Goal: Task Accomplishment & Management: Manage account settings

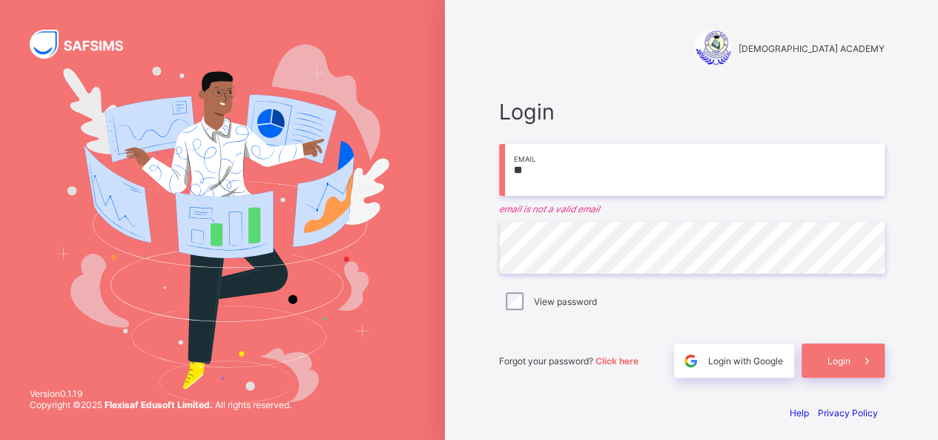
type input "*"
type input "**********"
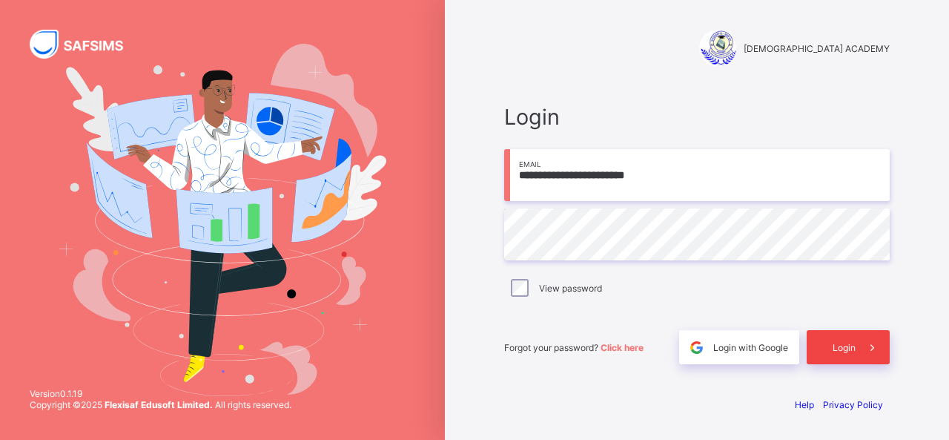
click at [842, 341] on div "Login" at bounding box center [848, 347] width 83 height 34
type input "**********"
click at [847, 337] on div "Login" at bounding box center [848, 347] width 83 height 34
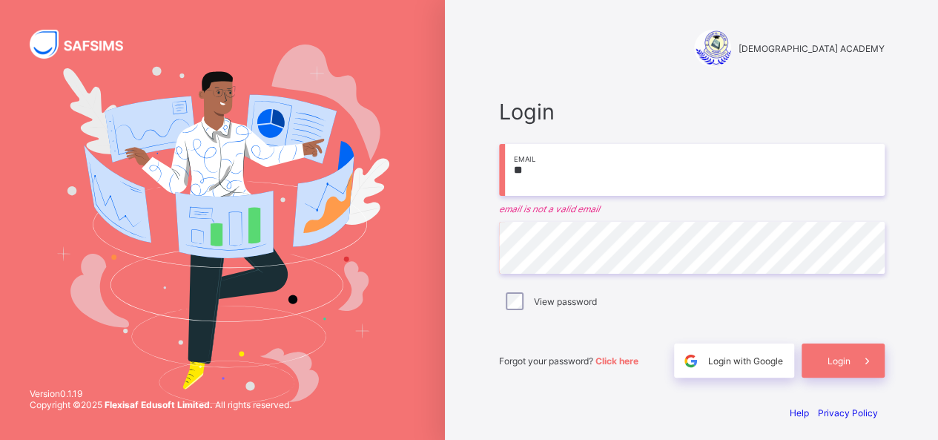
type input "*"
type input "**********"
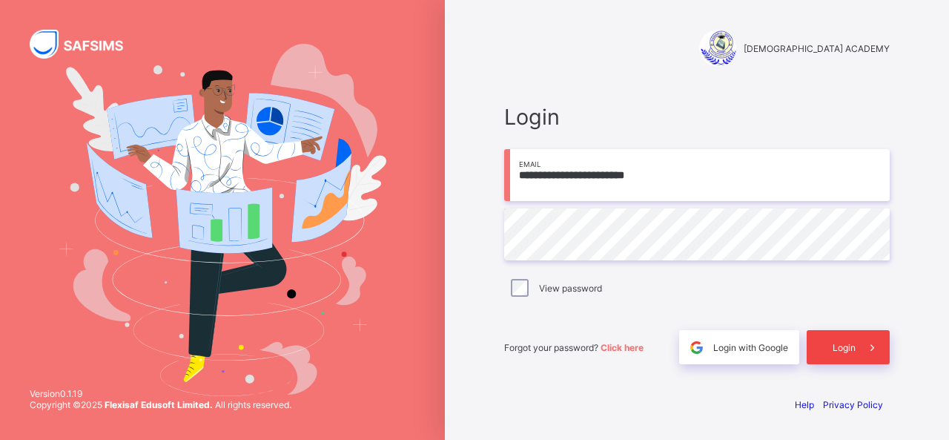
click at [843, 342] on span "Login" at bounding box center [844, 347] width 23 height 11
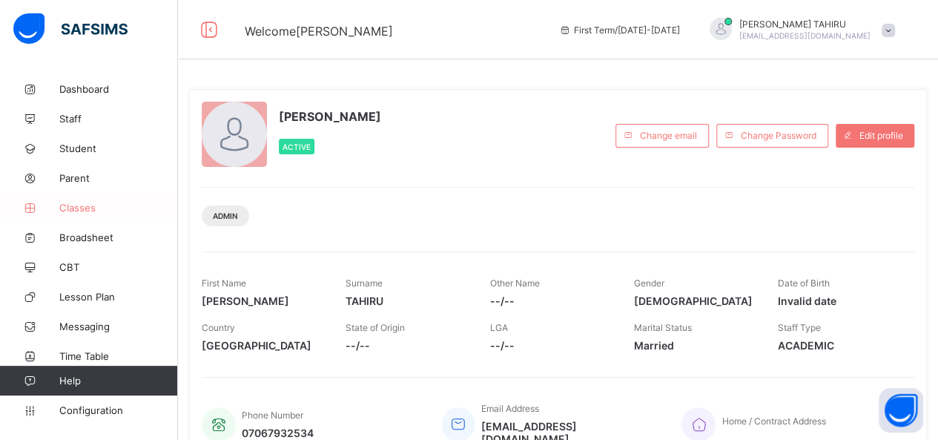
click at [81, 208] on span "Classes" at bounding box center [118, 208] width 119 height 12
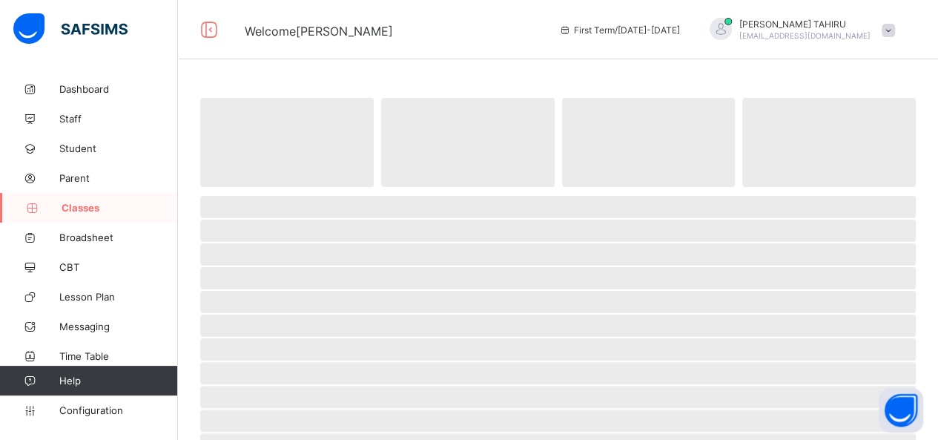
click at [81, 208] on span "Classes" at bounding box center [120, 208] width 116 height 12
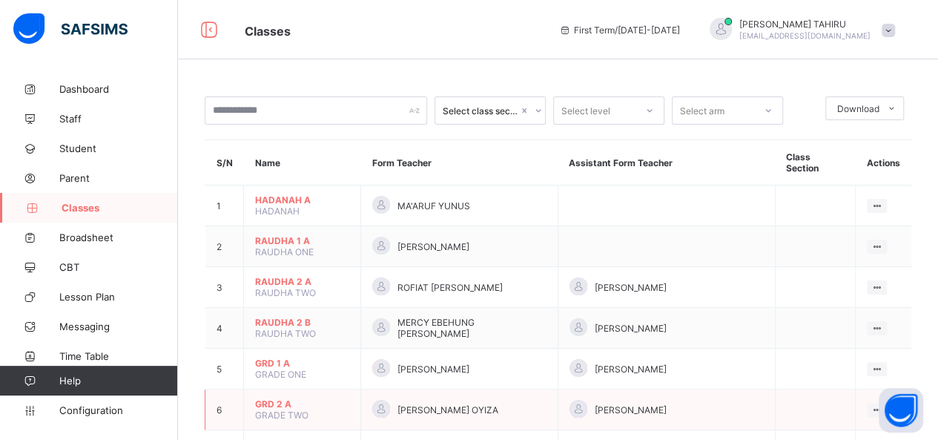
click at [260, 398] on span "GRD 2 A" at bounding box center [302, 403] width 94 height 11
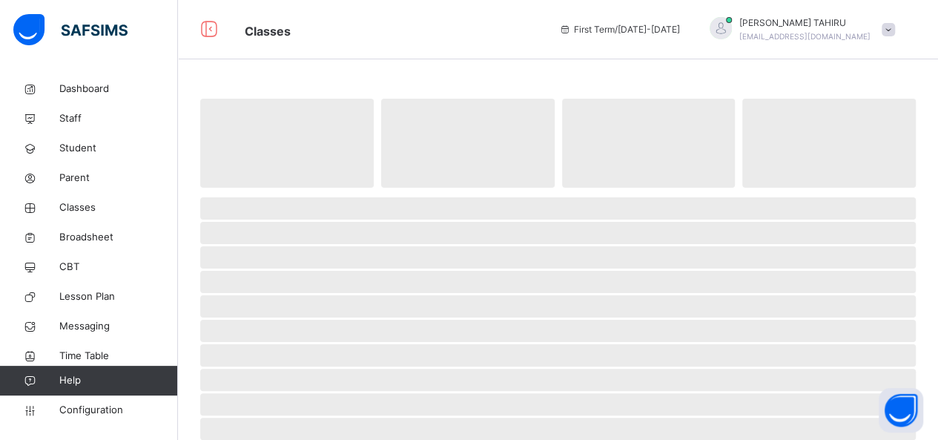
click at [260, 393] on span "‌" at bounding box center [558, 404] width 716 height 22
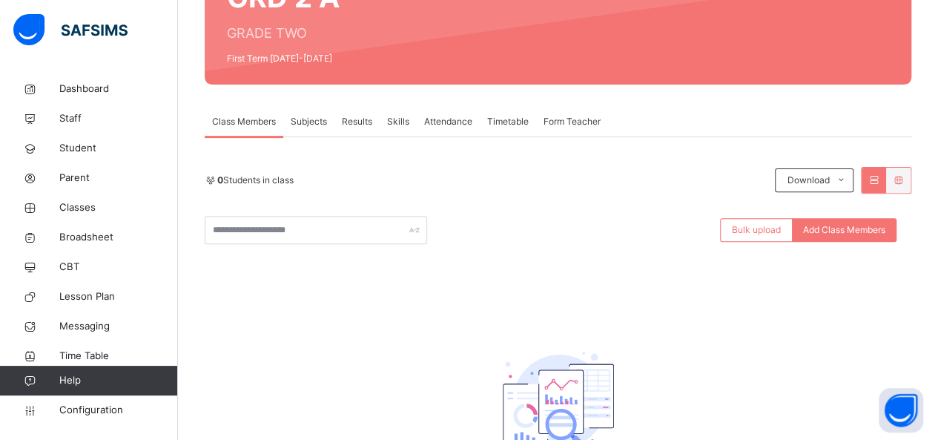
scroll to position [178, 0]
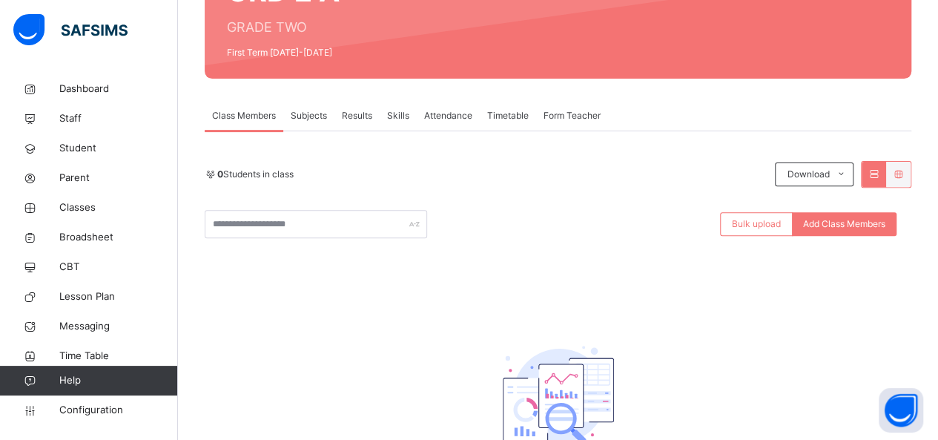
click at [371, 109] on span "Results" at bounding box center [357, 115] width 30 height 13
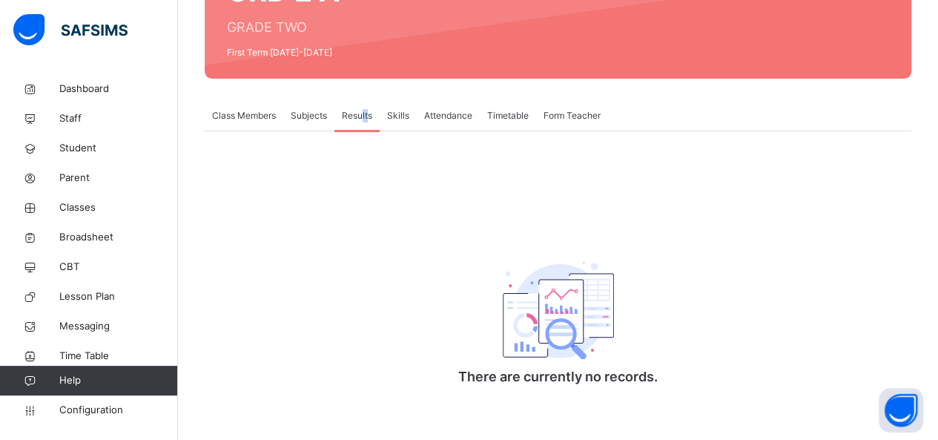
drag, startPoint x: 371, startPoint y: 109, endPoint x: 362, endPoint y: 118, distance: 12.6
click at [362, 118] on span "Results" at bounding box center [357, 115] width 30 height 13
click at [116, 404] on span "Configuration" at bounding box center [118, 410] width 118 height 15
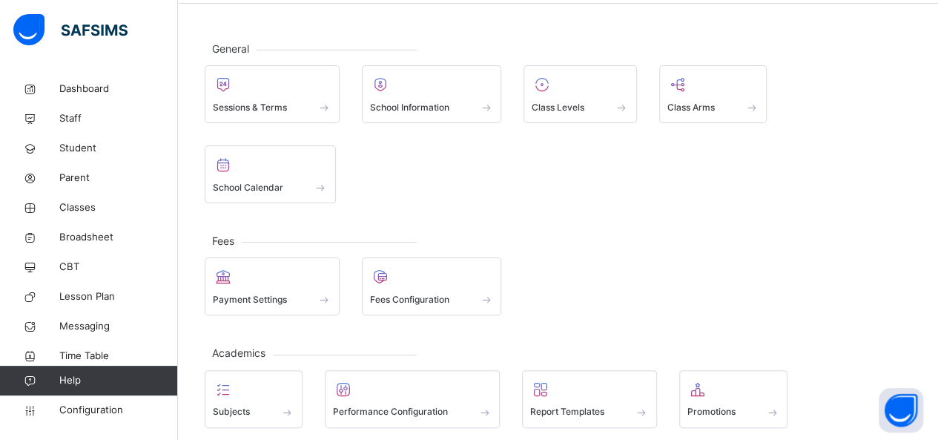
scroll to position [59, 0]
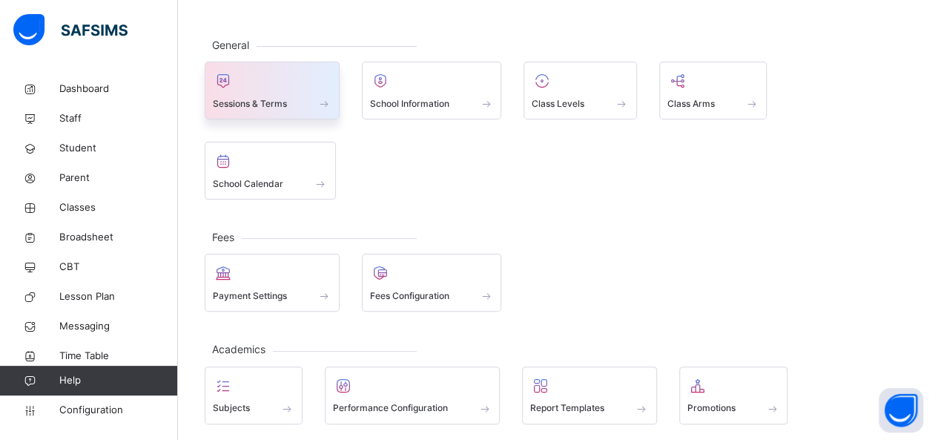
click at [282, 102] on span "Sessions & Terms" at bounding box center [250, 103] width 74 height 13
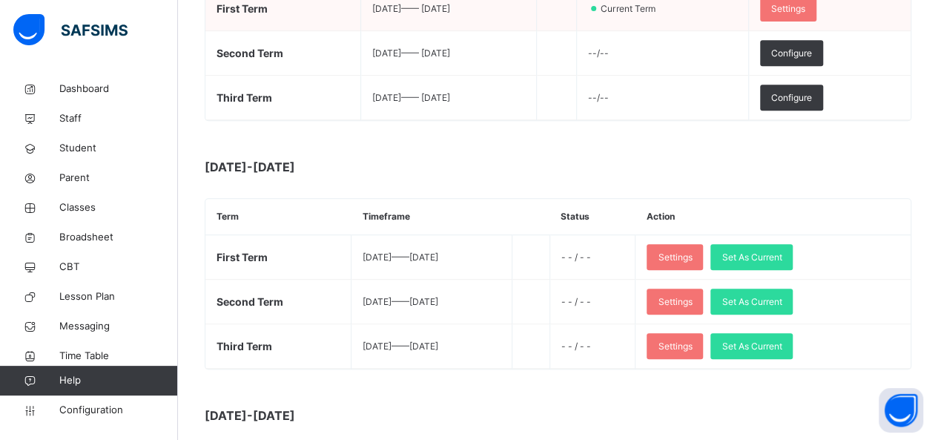
scroll to position [326, 0]
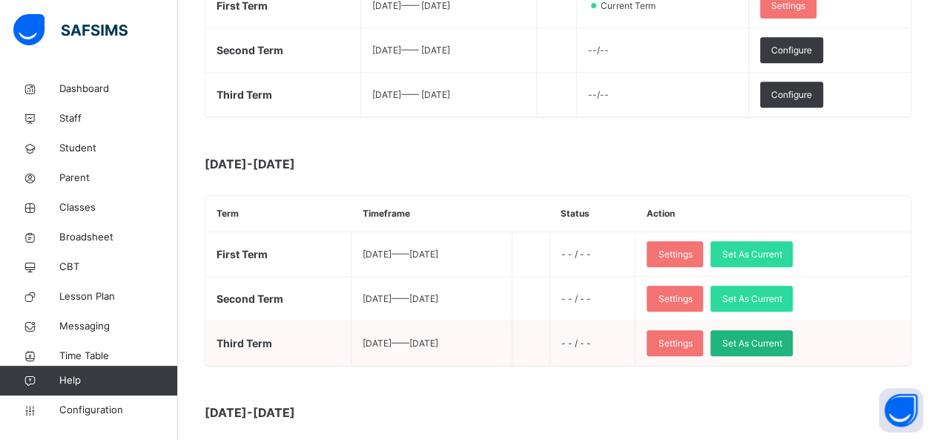
click at [778, 339] on span "Set As Current" at bounding box center [752, 343] width 60 height 13
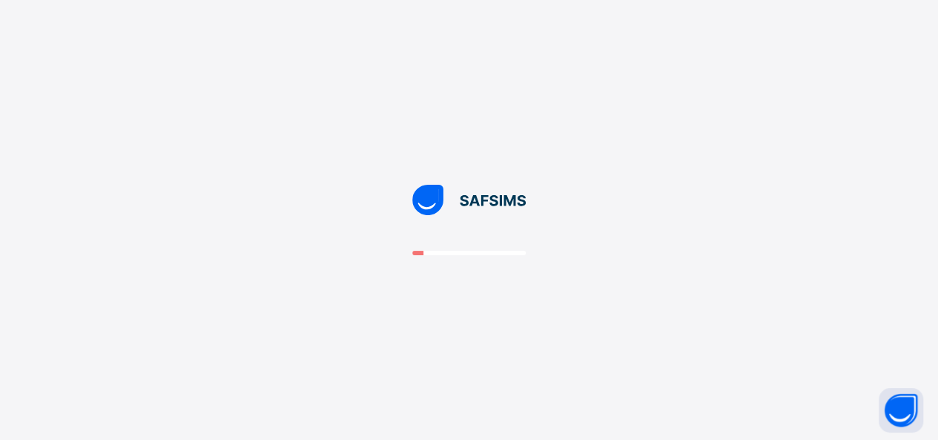
scroll to position [0, 0]
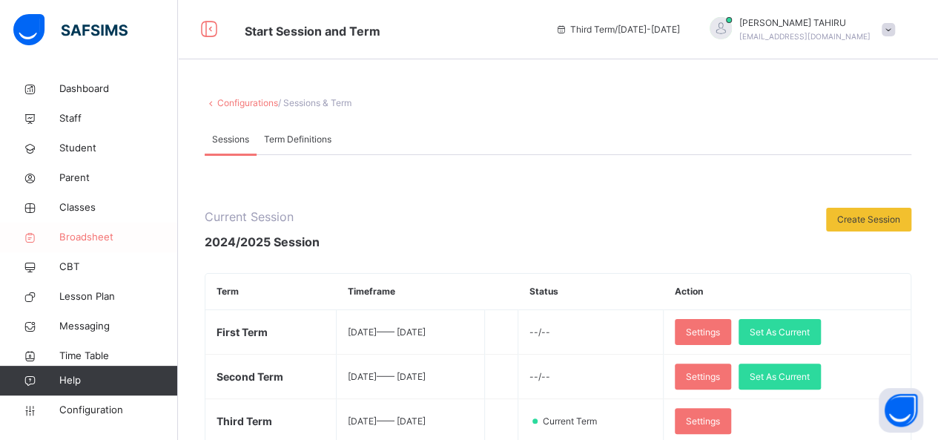
click at [96, 235] on span "Broadsheet" at bounding box center [118, 237] width 119 height 15
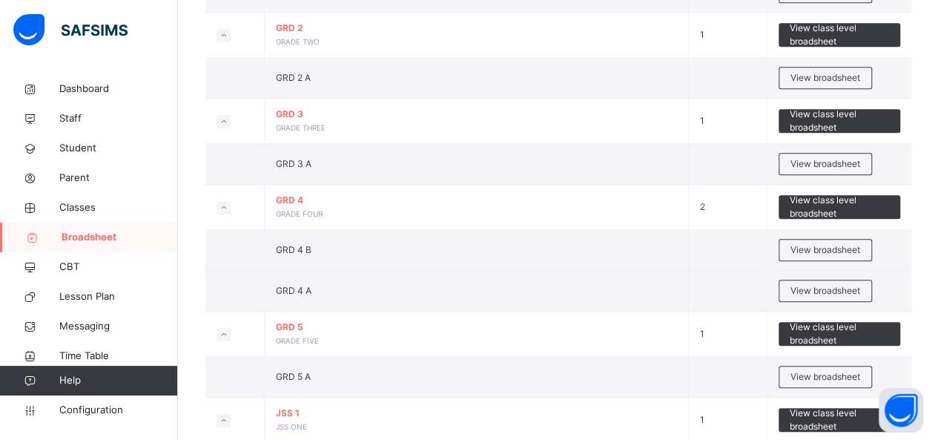
scroll to position [564, 0]
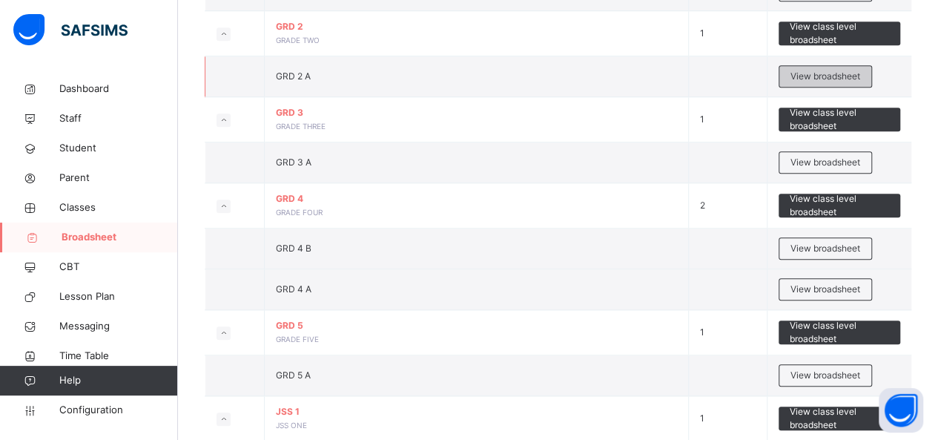
click at [822, 70] on span "View broadsheet" at bounding box center [826, 76] width 70 height 13
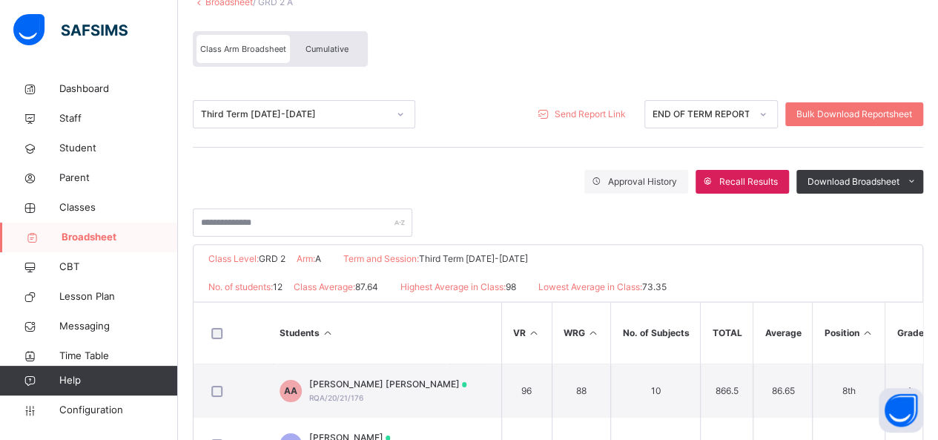
scroll to position [104, 0]
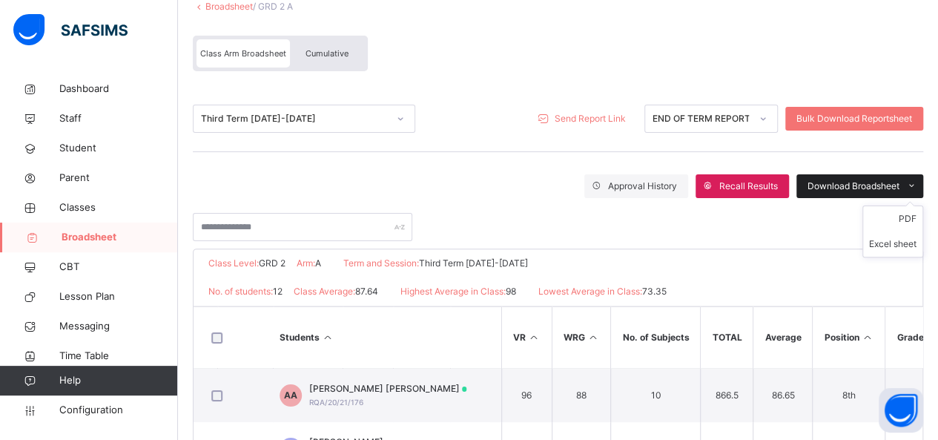
click at [917, 184] on icon at bounding box center [911, 186] width 11 height 12
click at [920, 212] on li "PDF" at bounding box center [892, 218] width 59 height 25
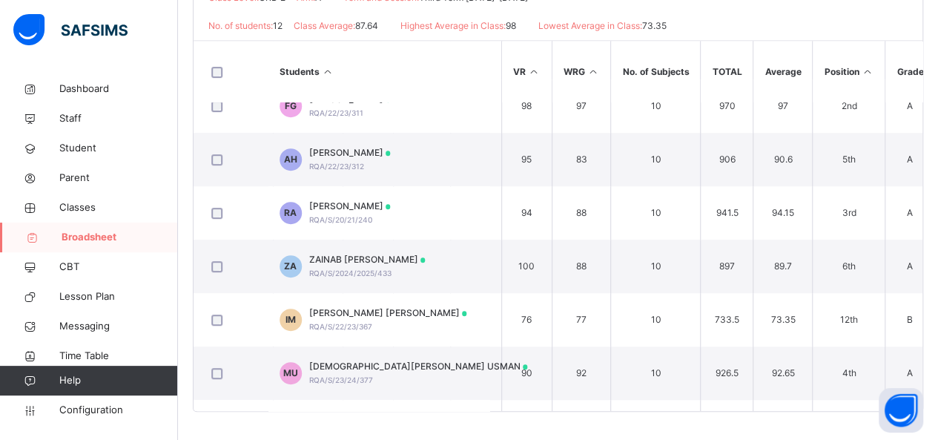
scroll to position [338, 484]
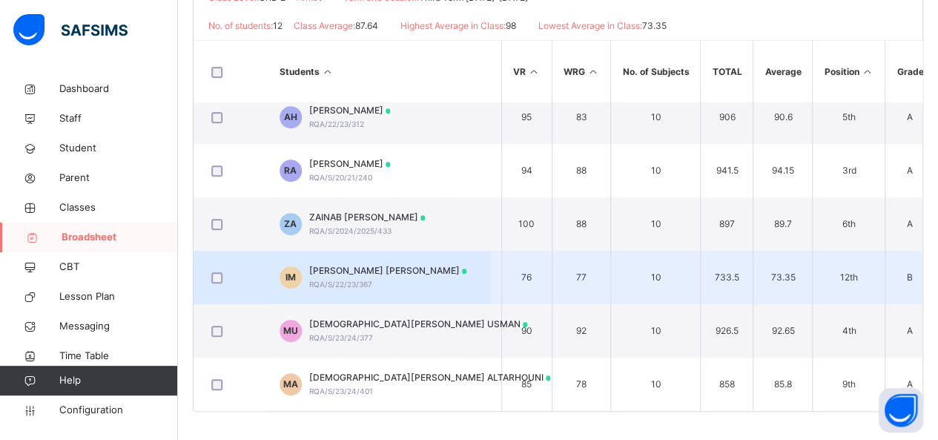
click at [286, 274] on span "IM" at bounding box center [291, 277] width 10 height 13
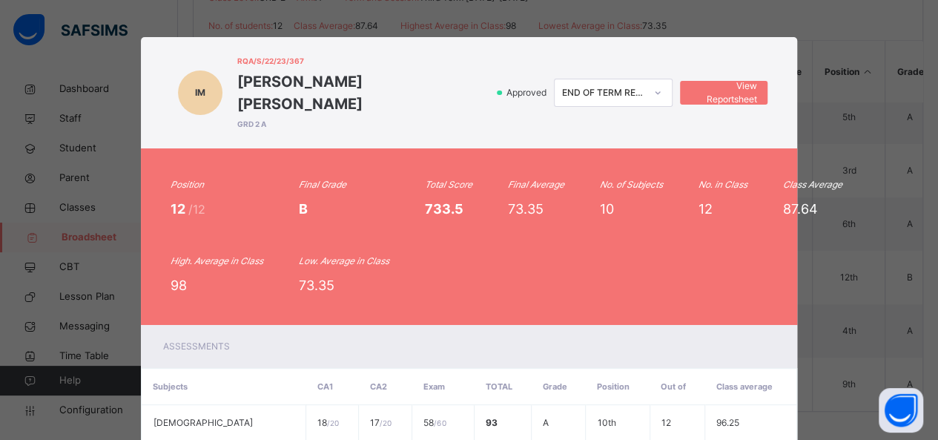
click at [633, 299] on div "Position 12 /12 Final Grade B Total Score 733.5 Final Average 73.35 No. of Subj…" at bounding box center [469, 236] width 657 height 177
click at [715, 82] on span "View Reportsheet" at bounding box center [723, 92] width 65 height 27
click at [553, 17] on div "IM RQA/S/22/23/367 IBRAHIM GARGA MUSTAPHA GRD 2 A Approved END OF TERM REPORT V…" at bounding box center [469, 220] width 938 height 440
click at [826, 71] on div "IM RQA/S/22/23/367 IBRAHIM GARGA MUSTAPHA GRD 2 A Approved END OF TERM REPORT V…" at bounding box center [469, 220] width 938 height 440
click at [108, 139] on div "IM RQA/S/22/23/367 IBRAHIM GARGA MUSTAPHA GRD 2 A Approved END OF TERM REPORT V…" at bounding box center [469, 220] width 938 height 440
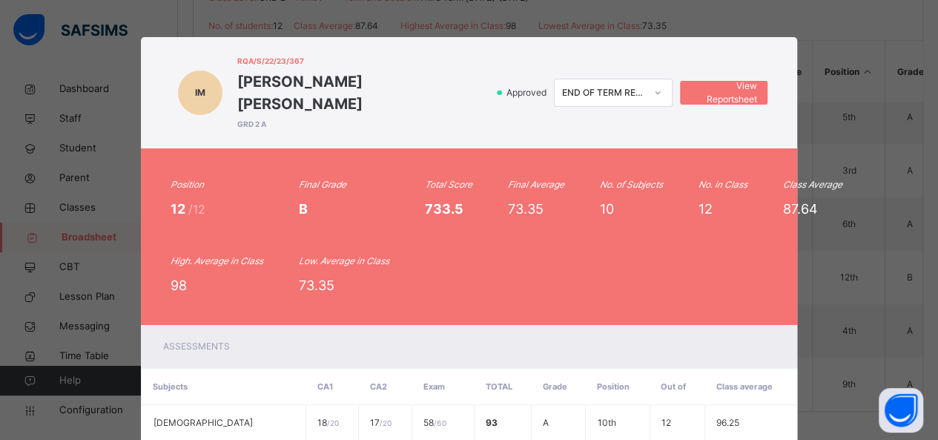
click at [840, 99] on div "IM RQA/S/22/23/367 IBRAHIM GARGA MUSTAPHA GRD 2 A Approved END OF TERM REPORT V…" at bounding box center [469, 220] width 938 height 440
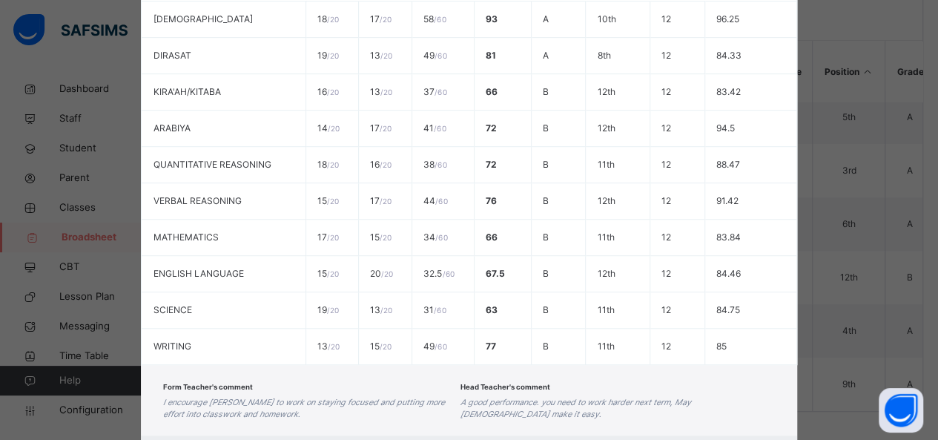
scroll to position [464, 0]
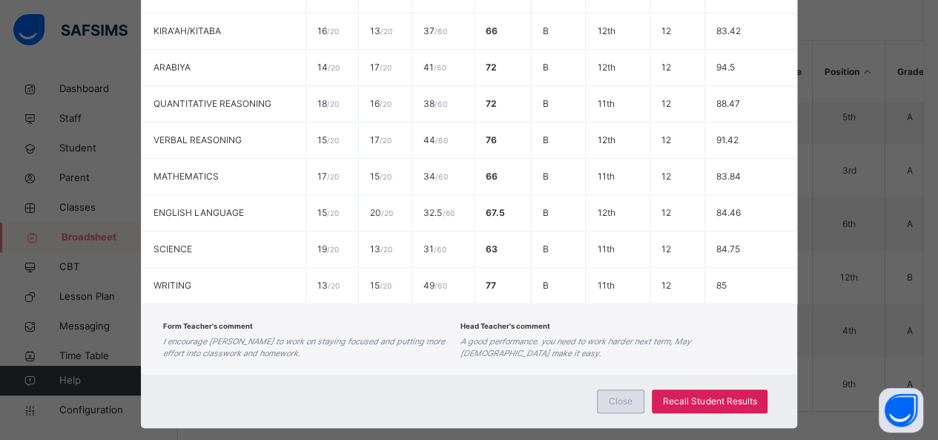
click at [602, 389] on div "Close" at bounding box center [620, 401] width 47 height 24
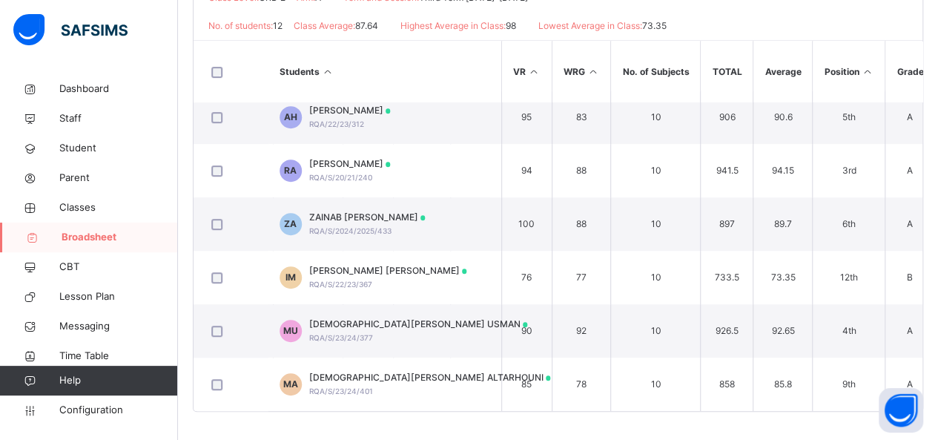
click at [602, 378] on td "78" at bounding box center [581, 383] width 59 height 53
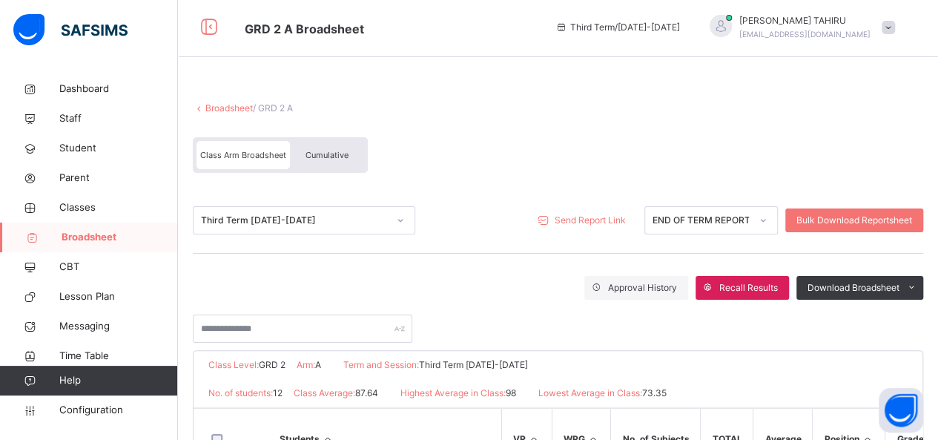
scroll to position [0, 0]
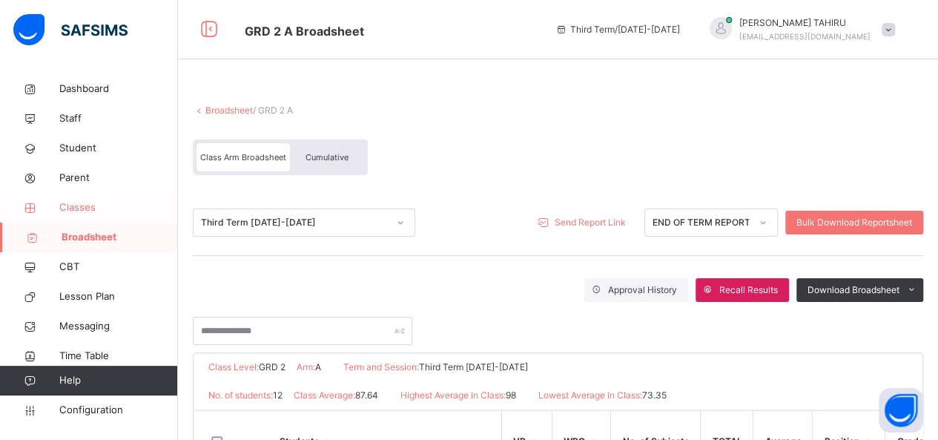
click at [70, 209] on span "Classes" at bounding box center [118, 207] width 119 height 15
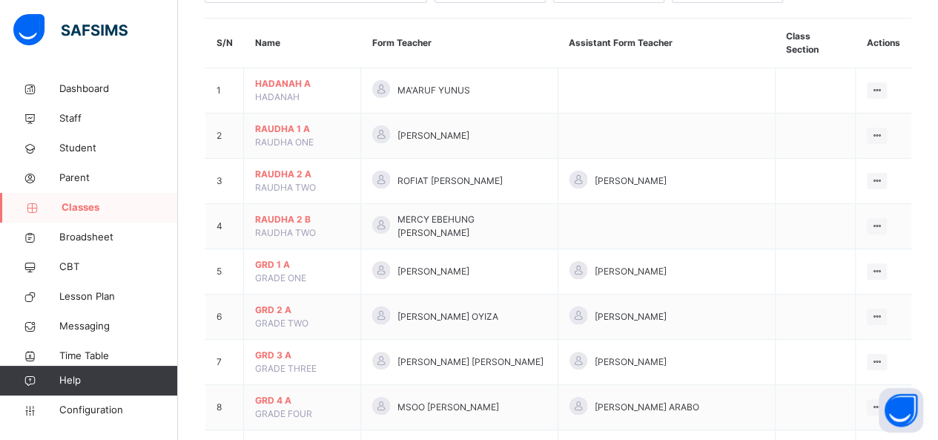
scroll to position [208, 0]
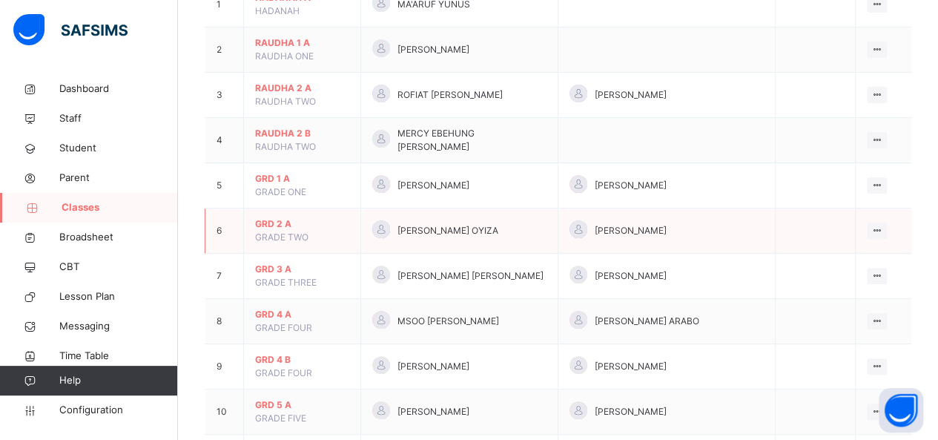
click at [262, 217] on span "GRD 2 A" at bounding box center [302, 223] width 94 height 13
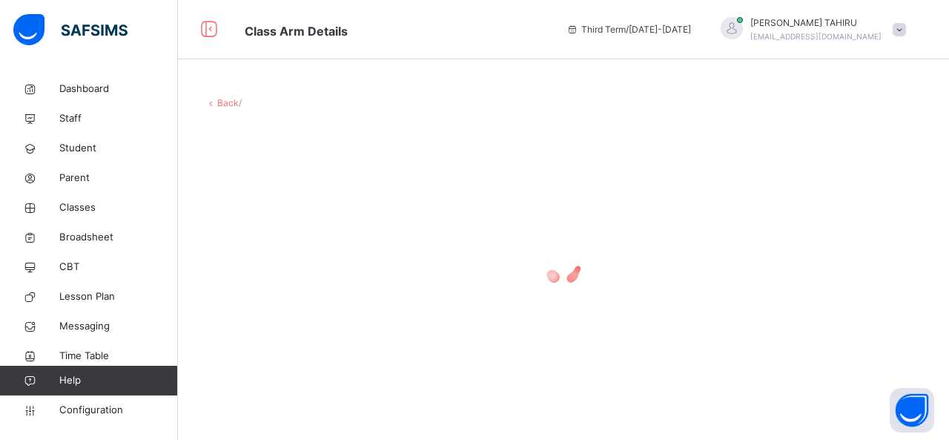
click at [262, 208] on div at bounding box center [564, 266] width 718 height 282
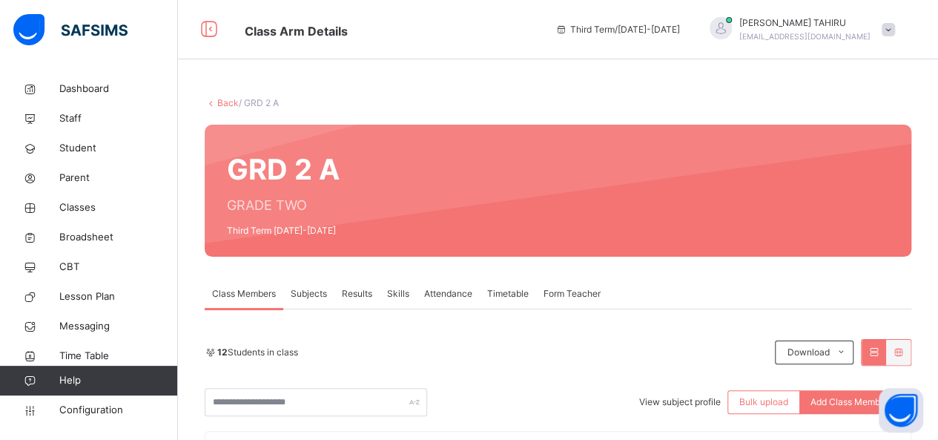
scroll to position [30, 0]
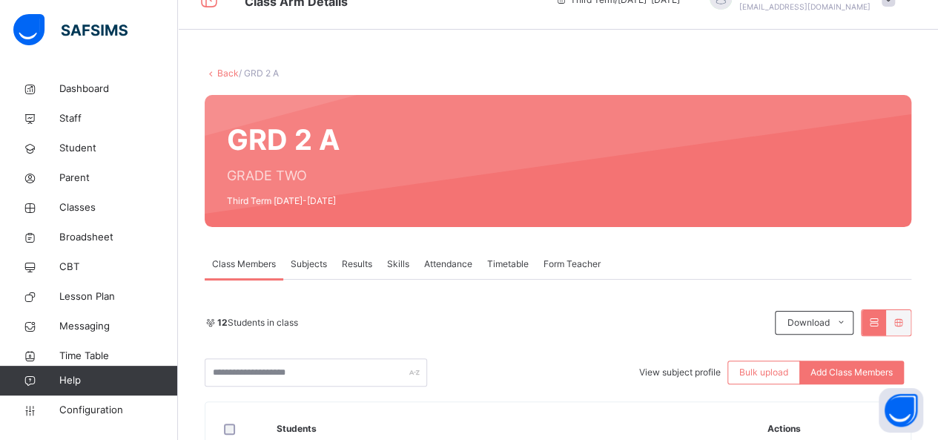
click at [356, 263] on span "Results" at bounding box center [357, 263] width 30 height 13
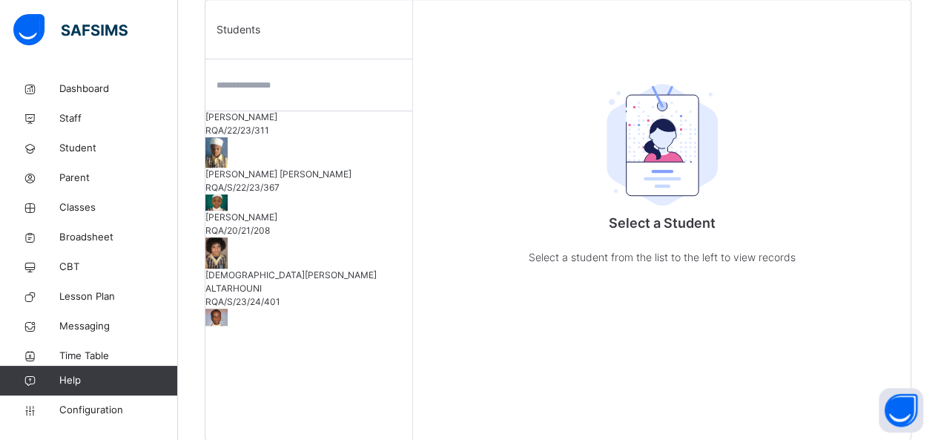
scroll to position [267, 0]
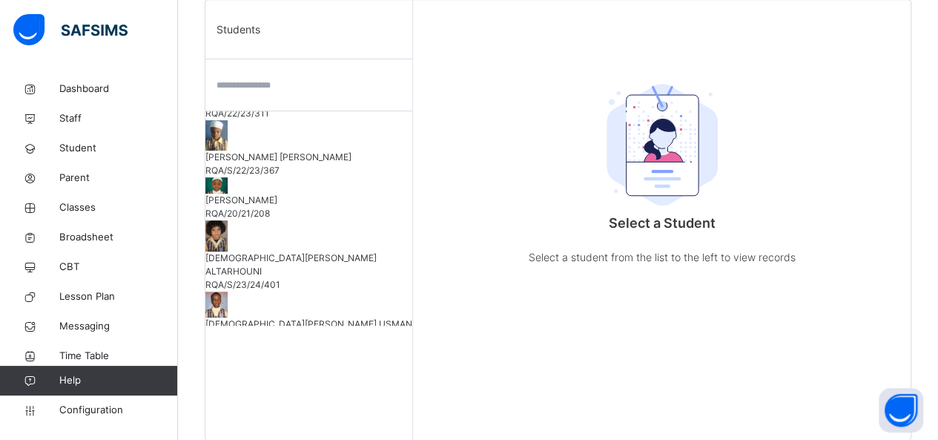
click at [282, 151] on span "IBRAHIM GARGA MUSTAPHA" at bounding box center [308, 157] width 207 height 13
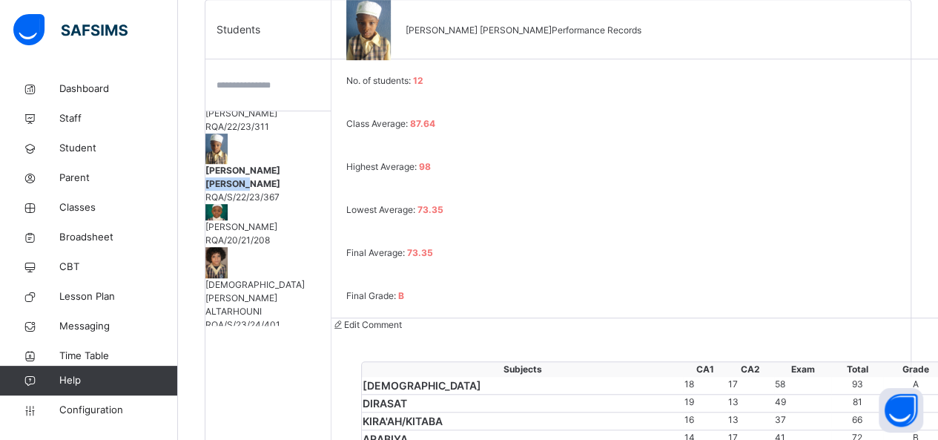
scroll to position [297, 0]
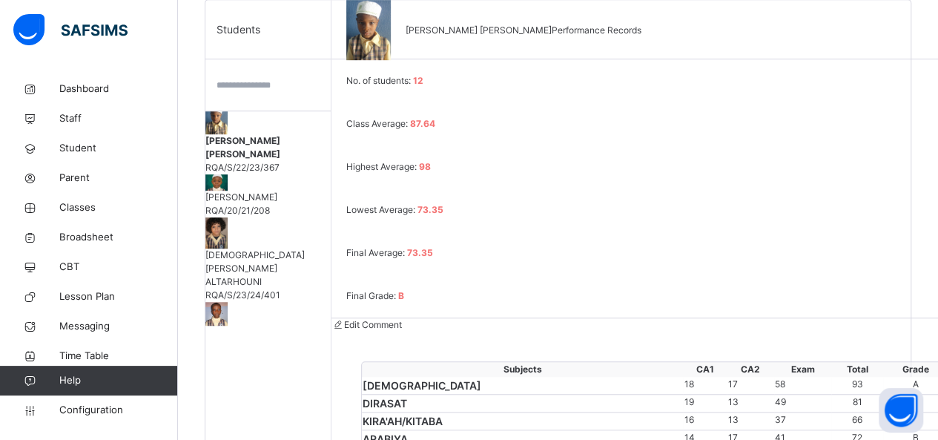
click at [553, 362] on th "Subjects" at bounding box center [522, 369] width 321 height 15
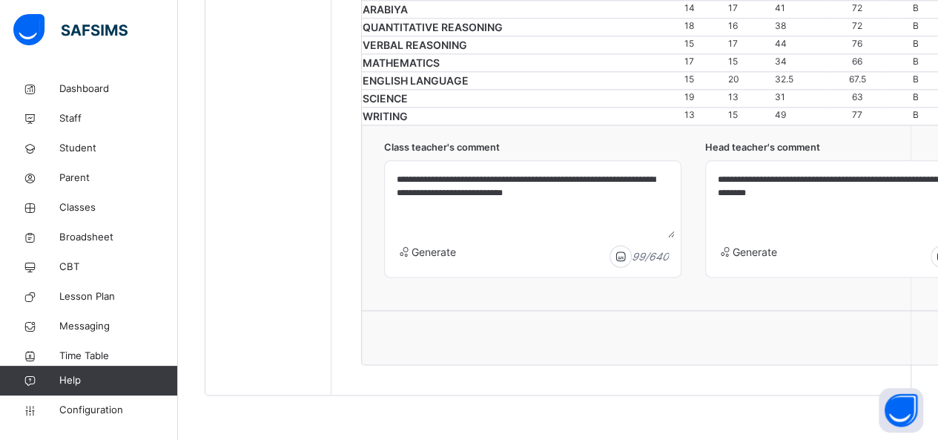
scroll to position [979, 0]
click at [807, 237] on textarea "**********" at bounding box center [854, 202] width 284 height 70
click at [817, 237] on textarea "**********" at bounding box center [854, 202] width 284 height 70
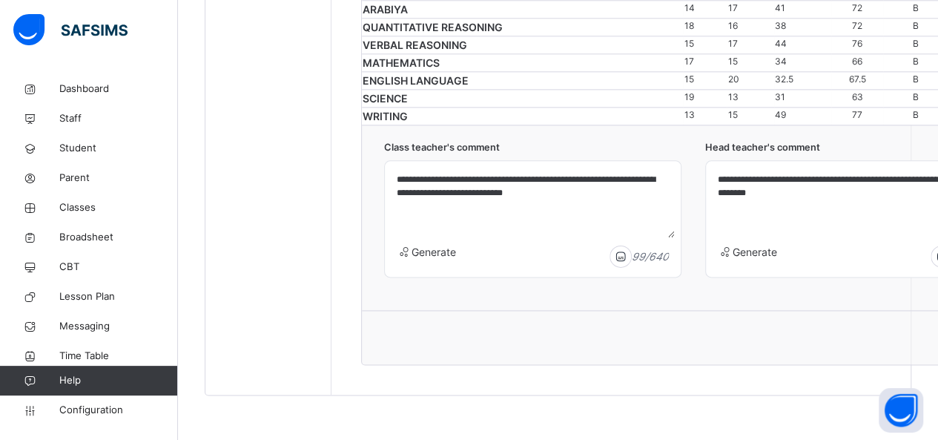
type textarea "**********"
click at [775, 115] on div "49" at bounding box center [803, 114] width 56 height 13
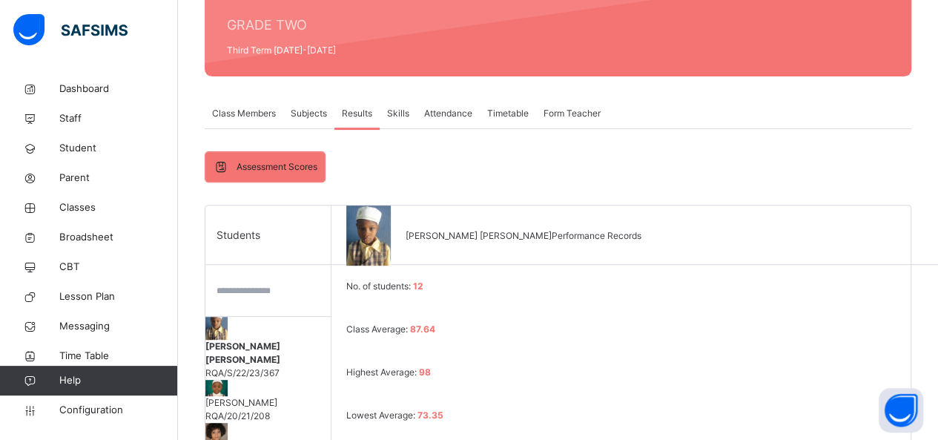
scroll to position [16, 0]
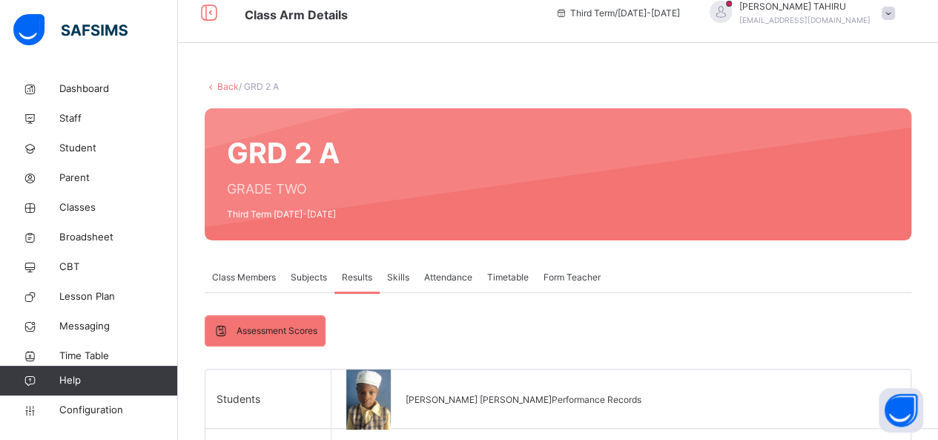
click at [587, 275] on span "Form Teacher" at bounding box center [572, 277] width 57 height 13
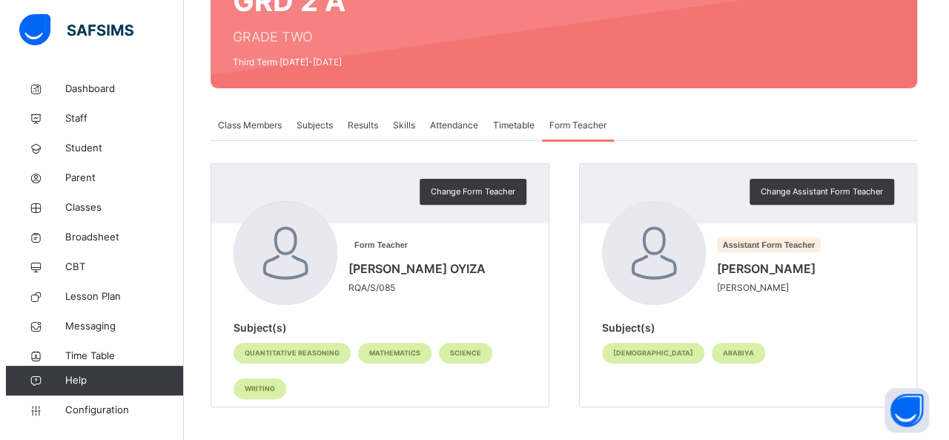
scroll to position [171, 0]
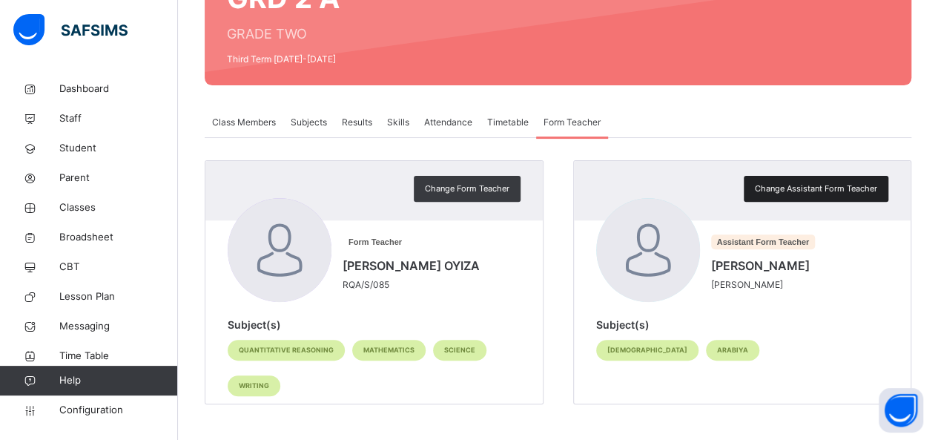
click at [828, 189] on span "Change Assistant Form Teacher" at bounding box center [816, 188] width 122 height 13
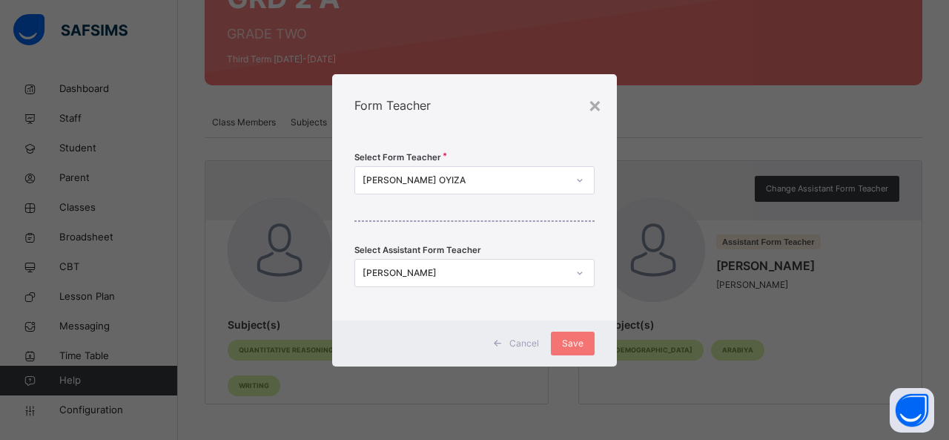
scroll to position [0, 0]
click at [581, 277] on icon at bounding box center [580, 273] width 9 height 15
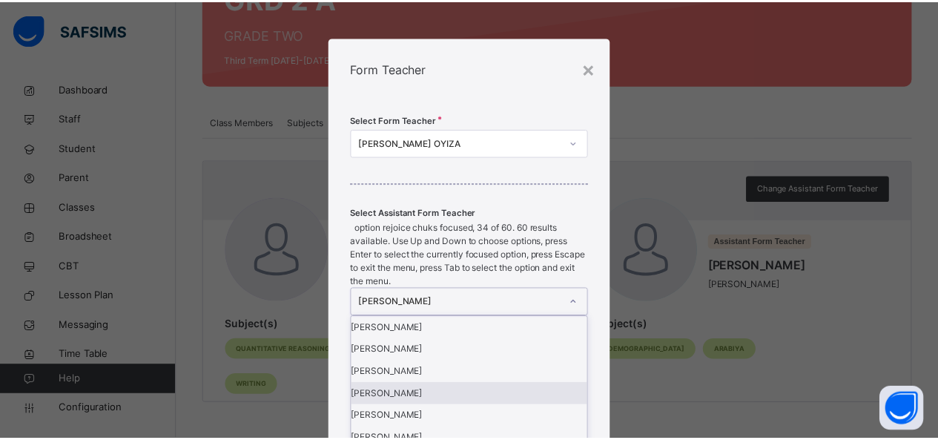
scroll to position [724, 0]
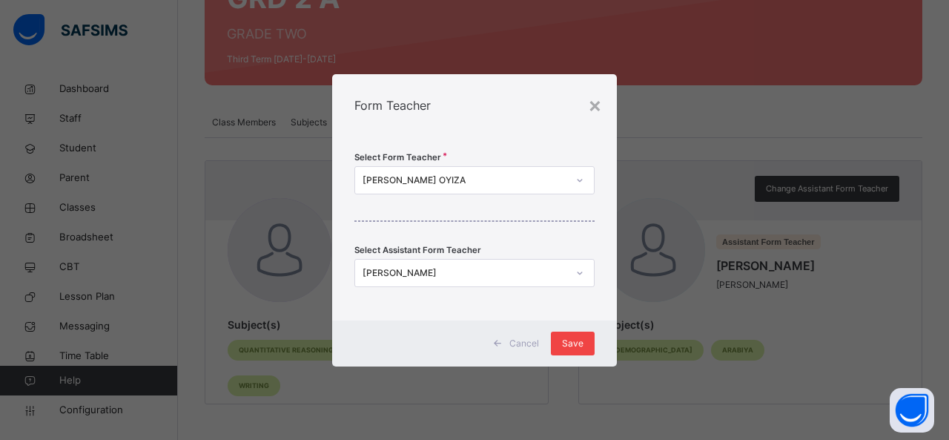
click at [585, 343] on div "Save" at bounding box center [573, 344] width 44 height 24
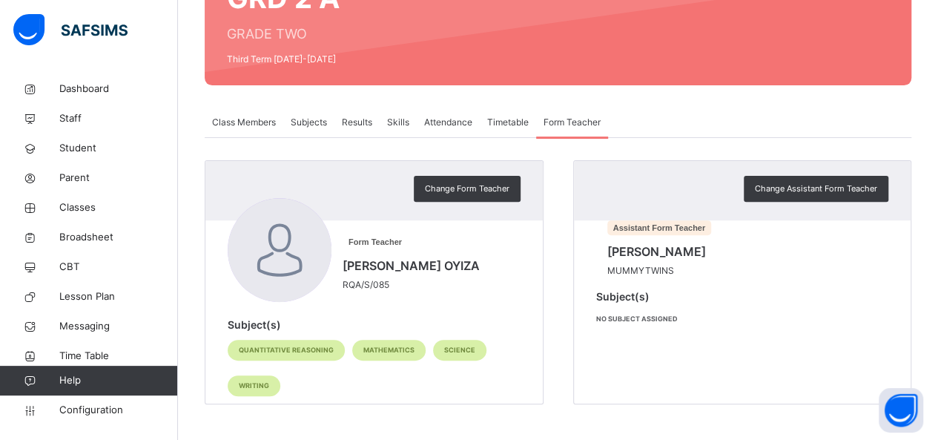
click at [366, 131] on div "Results" at bounding box center [357, 123] width 45 height 30
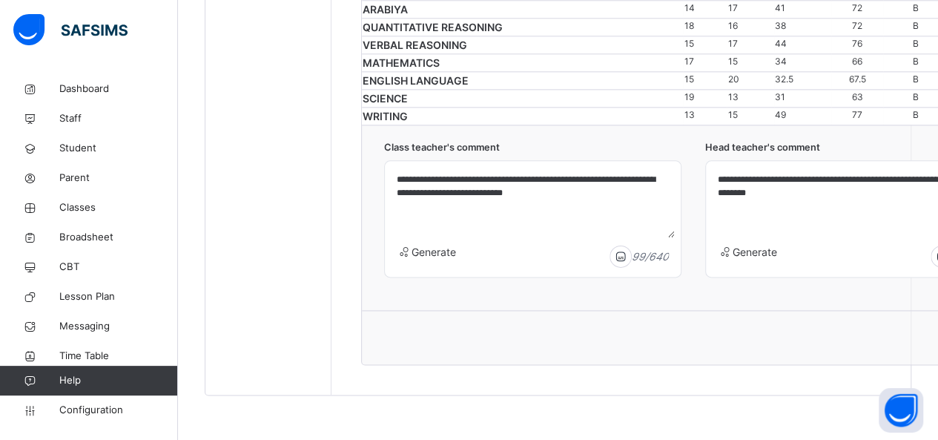
scroll to position [1055, 0]
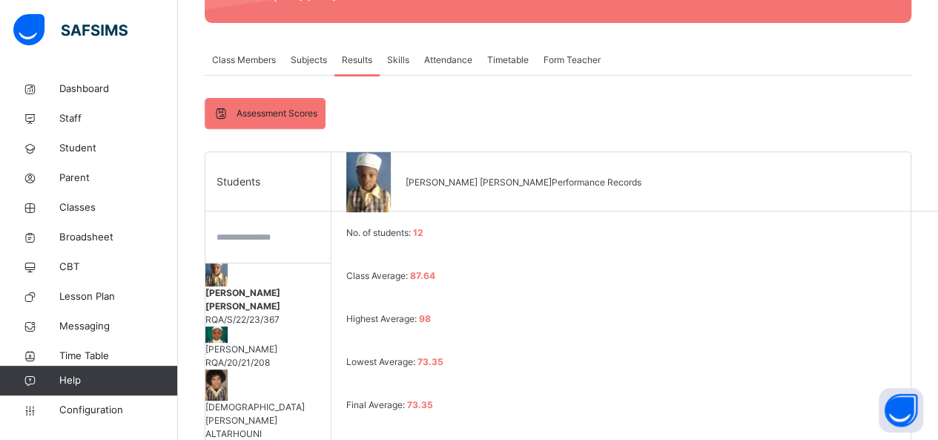
scroll to position [165, 0]
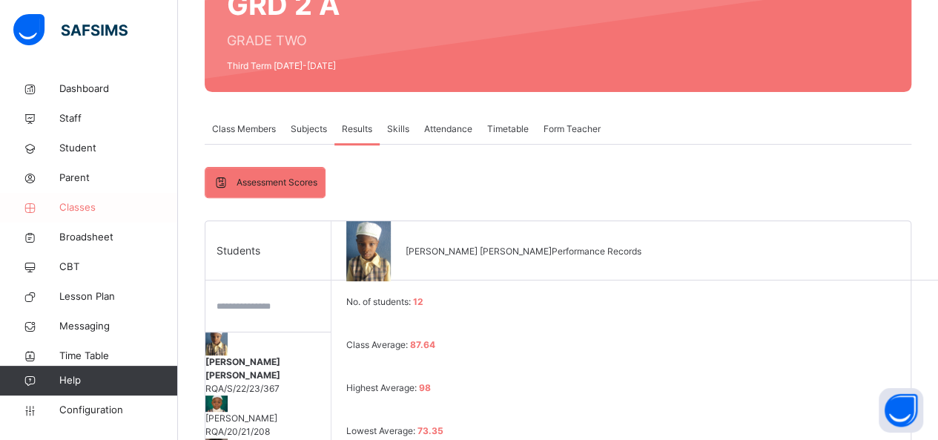
click at [83, 207] on span "Classes" at bounding box center [118, 207] width 119 height 15
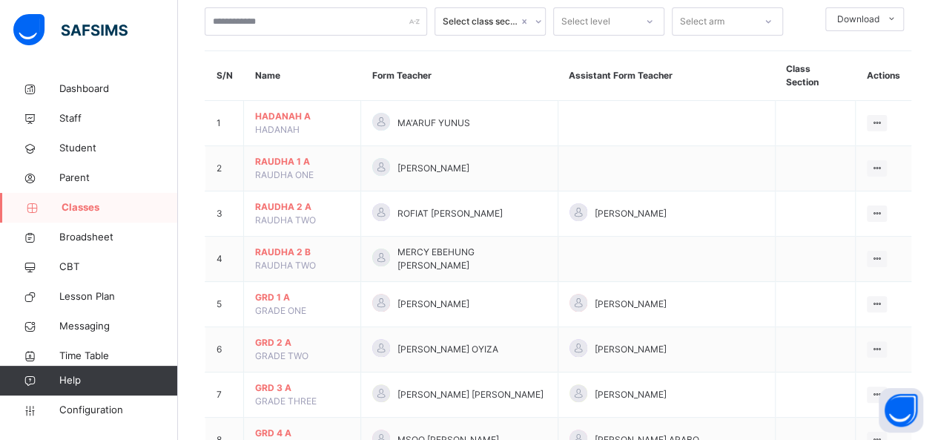
scroll to position [119, 0]
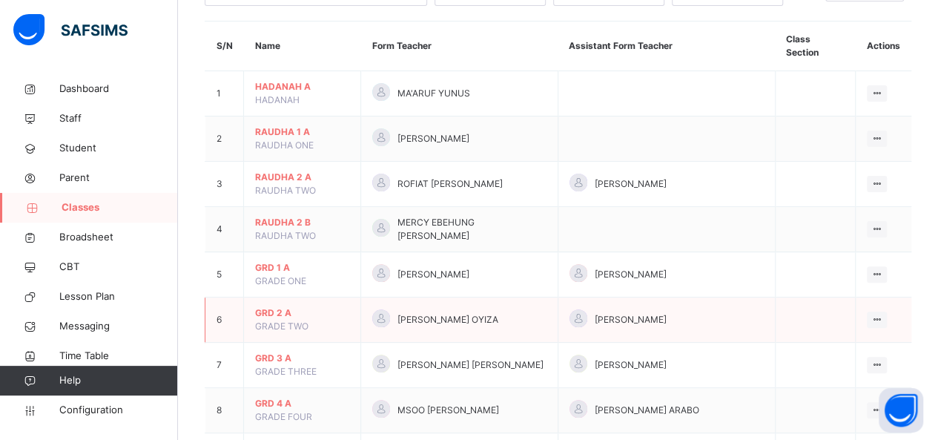
click at [274, 306] on span "GRD 2 A" at bounding box center [302, 312] width 94 height 13
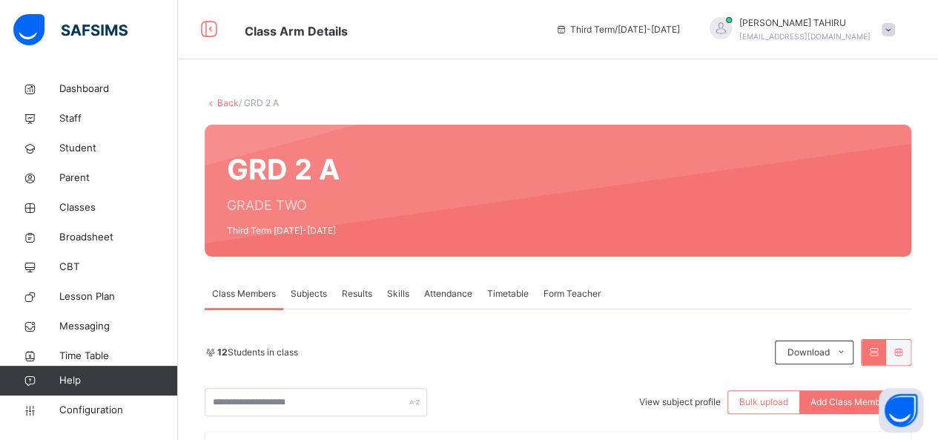
scroll to position [30, 0]
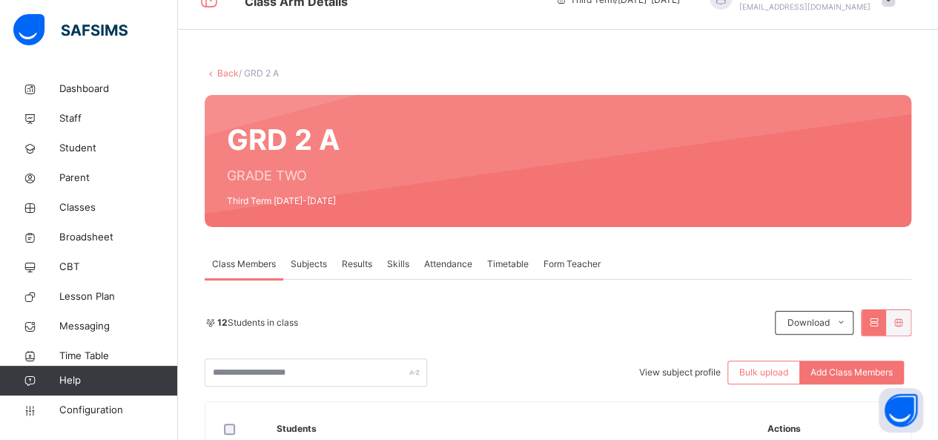
click at [366, 268] on span "Results" at bounding box center [357, 263] width 30 height 13
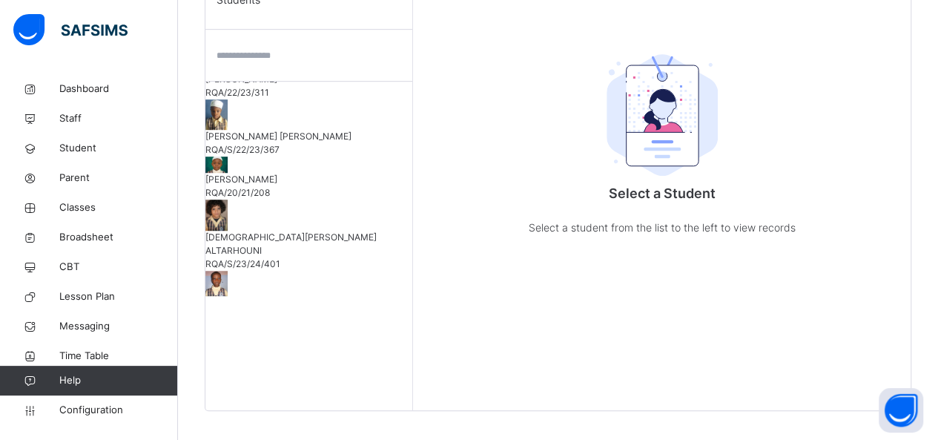
scroll to position [267, 0]
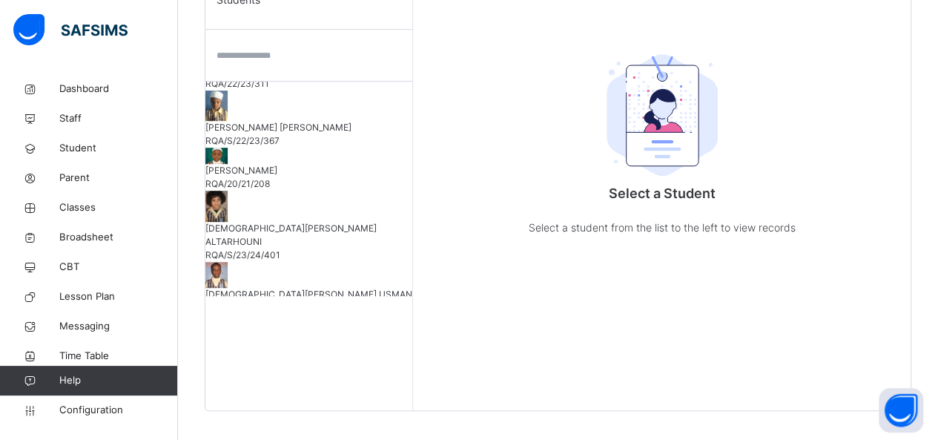
click at [268, 121] on span "IBRAHIM GARGA MUSTAPHA" at bounding box center [308, 127] width 207 height 13
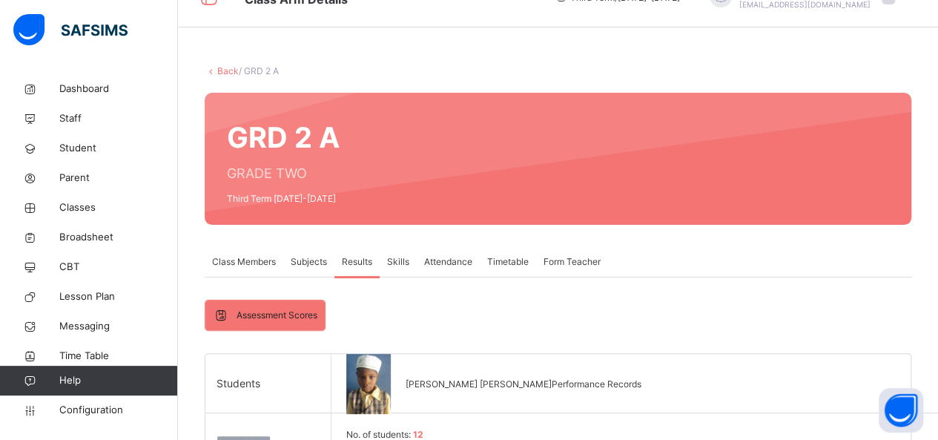
scroll to position [0, 0]
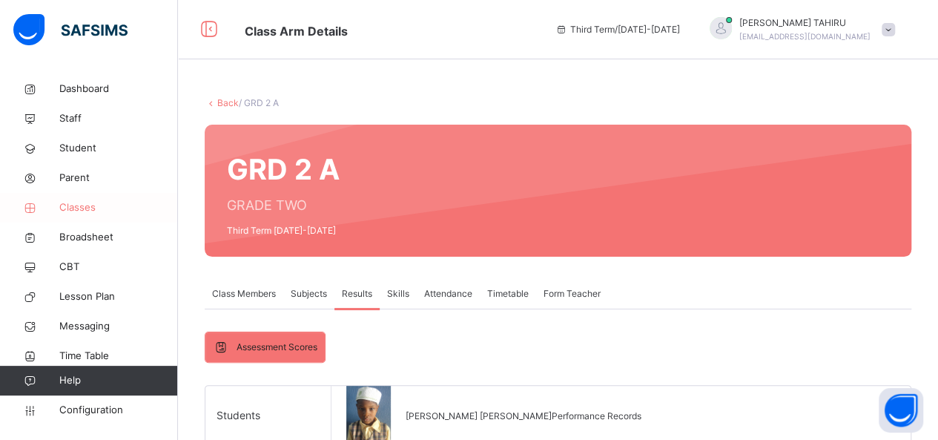
click at [82, 202] on span "Classes" at bounding box center [118, 207] width 119 height 15
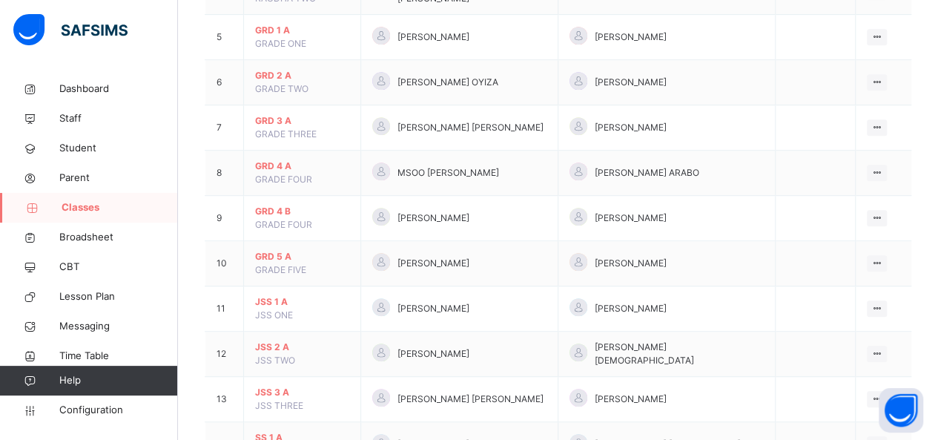
scroll to position [386, 0]
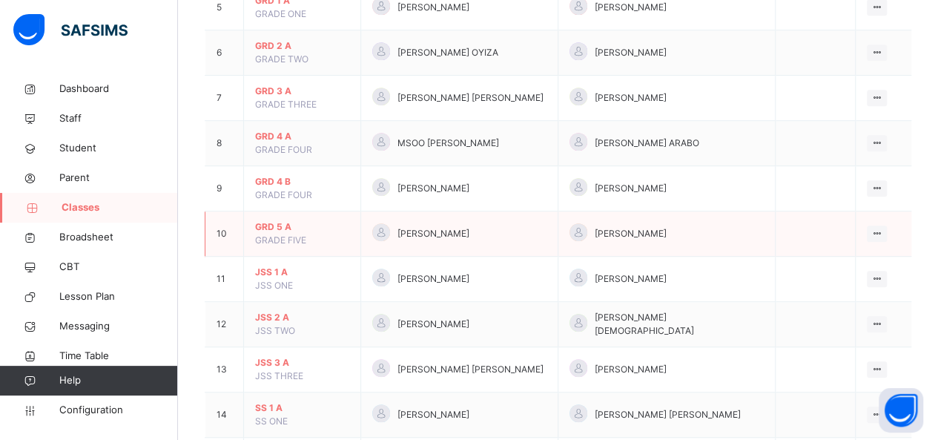
click at [277, 220] on span "GRD 5 A" at bounding box center [302, 226] width 94 height 13
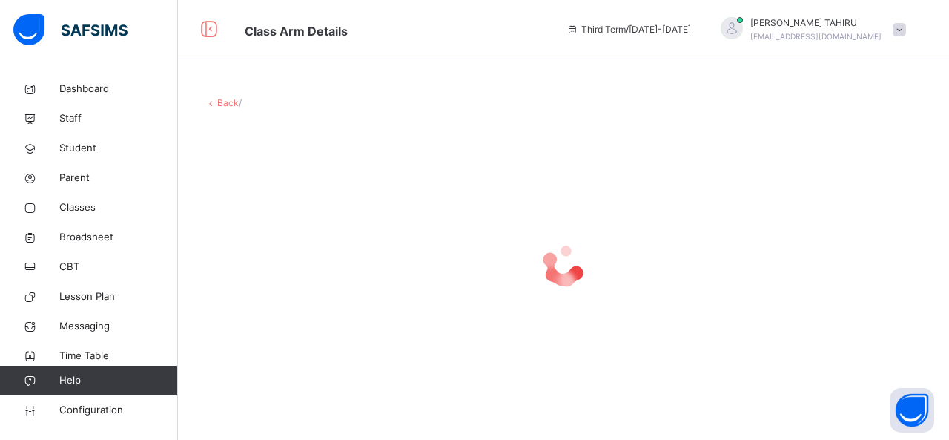
click at [277, 217] on div at bounding box center [564, 266] width 718 height 282
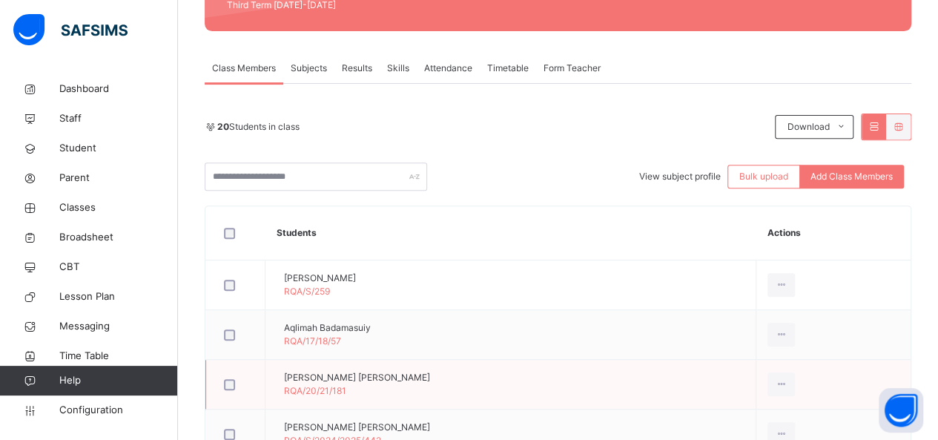
scroll to position [178, 0]
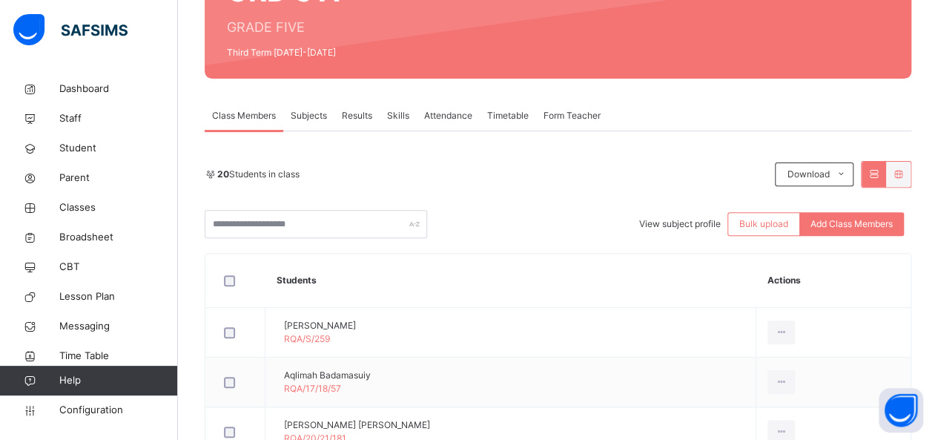
click at [360, 113] on span "Results" at bounding box center [357, 115] width 30 height 13
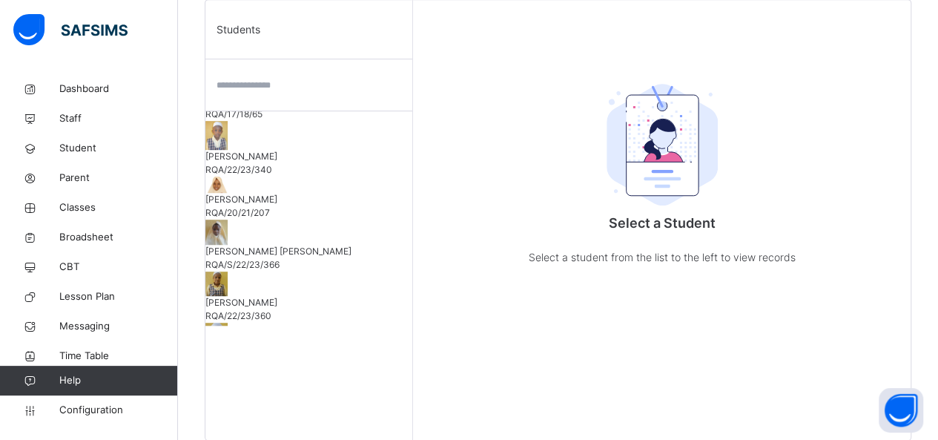
scroll to position [237, 0]
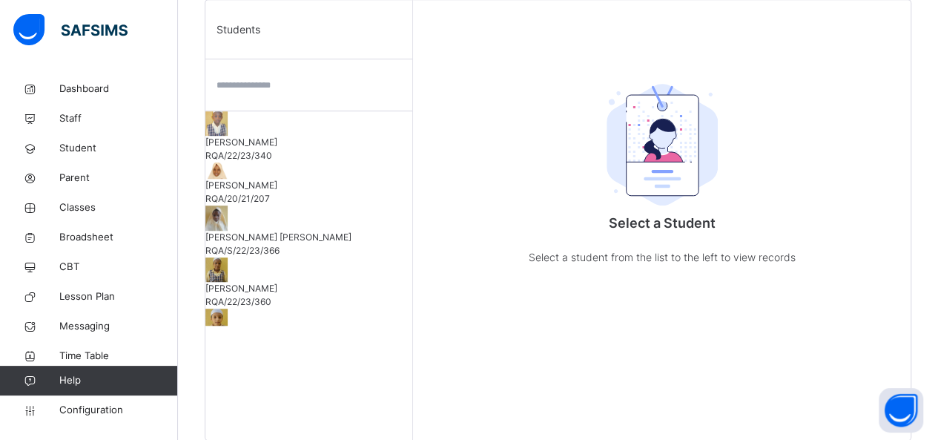
click at [257, 231] on span "HAUWA GARGA MUSTAPHA" at bounding box center [308, 237] width 207 height 13
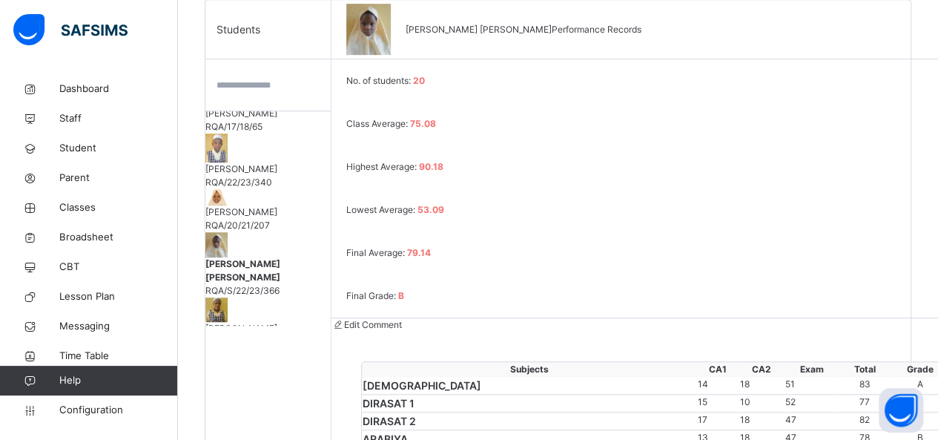
scroll to position [251, 0]
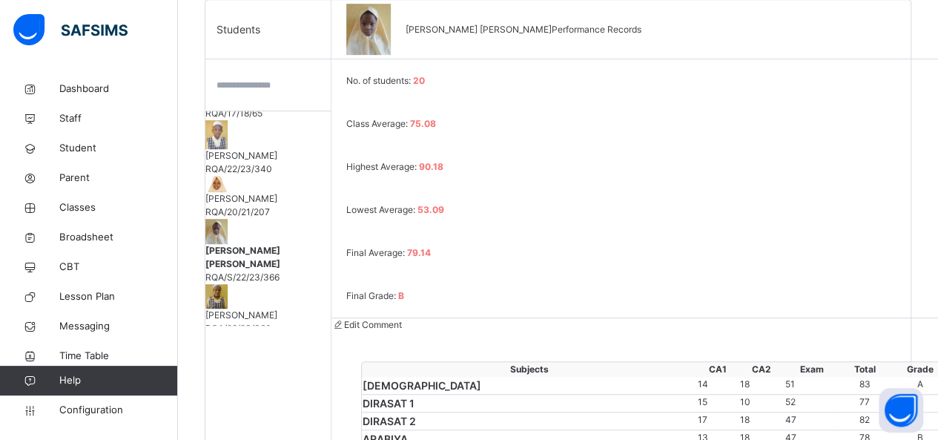
click at [779, 318] on div "Edit Comment" at bounding box center [704, 324] width 745 height 13
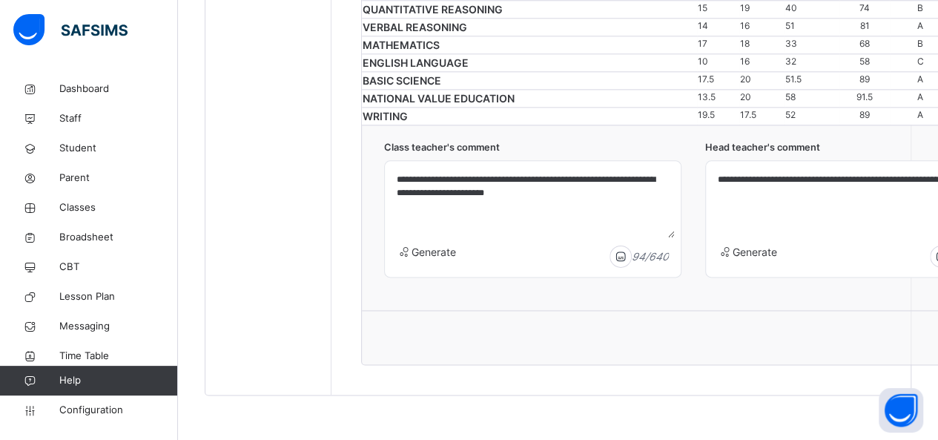
scroll to position [1113, 0]
click at [918, 189] on textarea "**********" at bounding box center [854, 202] width 284 height 70
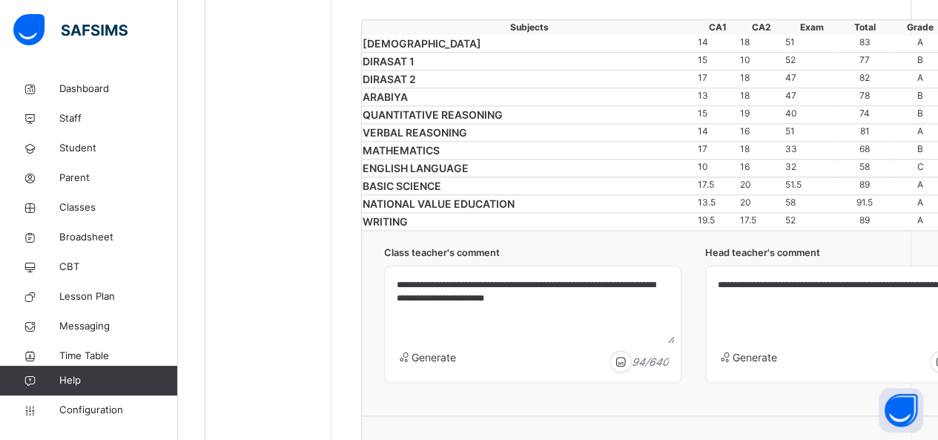
click at [911, 177] on td "C" at bounding box center [921, 168] width 62 height 18
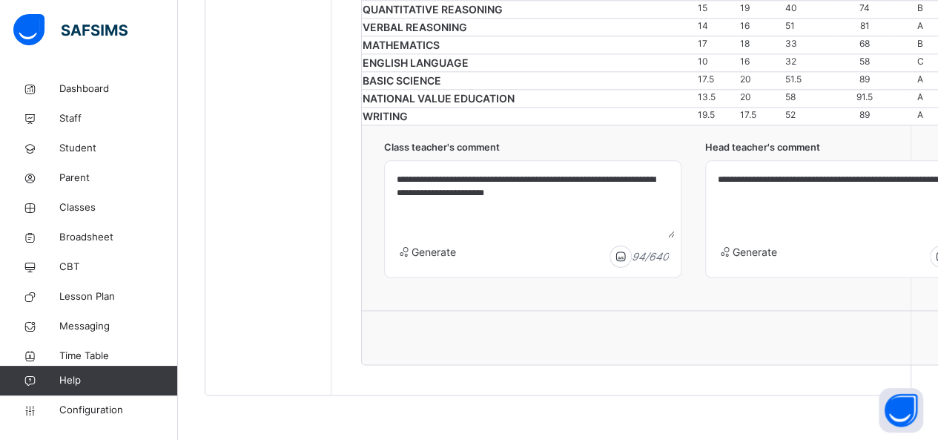
scroll to position [1113, 0]
click at [936, 179] on textarea "**********" at bounding box center [854, 202] width 284 height 70
click at [824, 211] on textarea "**********" at bounding box center [854, 202] width 284 height 70
click at [731, 151] on span "Head teacher's comment" at bounding box center [853, 147] width 297 height 14
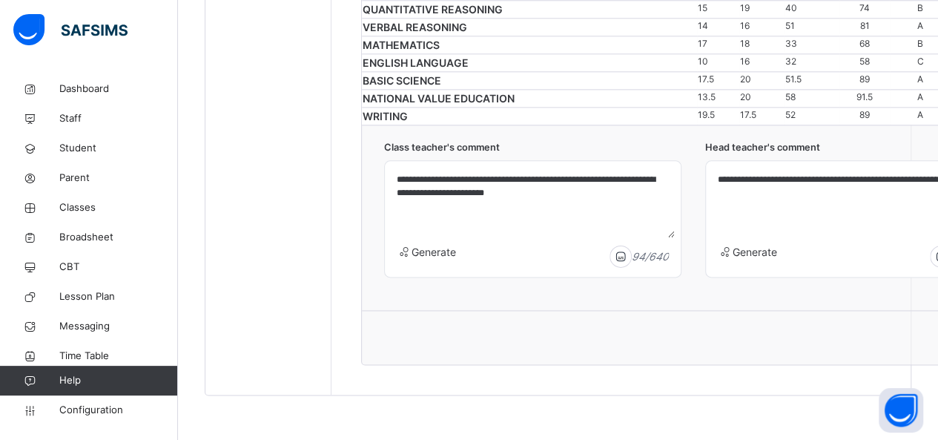
click at [920, 224] on textarea "**********" at bounding box center [854, 202] width 284 height 70
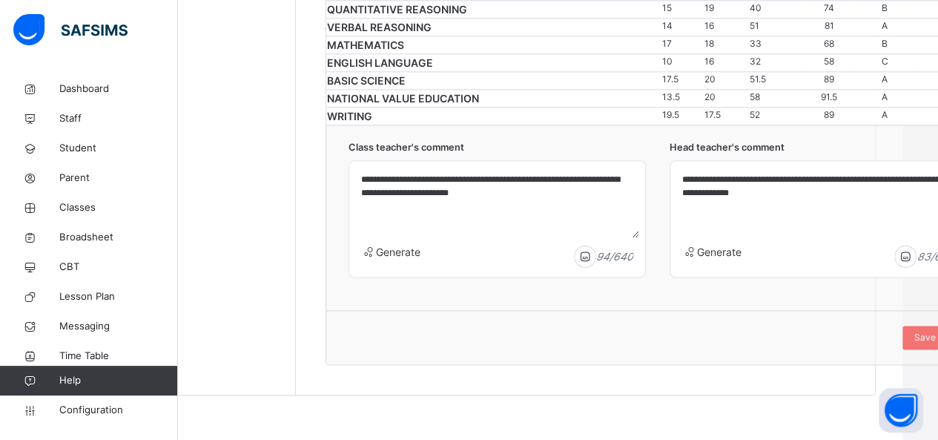
scroll to position [1068, 50]
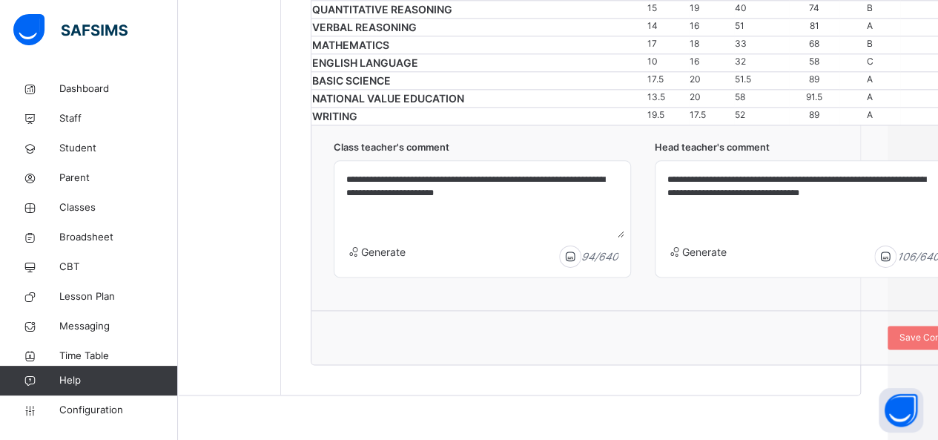
click at [908, 226] on textarea "**********" at bounding box center [804, 202] width 284 height 70
type textarea "**********"
click at [927, 344] on span "Save Comment" at bounding box center [931, 337] width 64 height 13
click at [524, 199] on textarea "**********" at bounding box center [482, 202] width 284 height 70
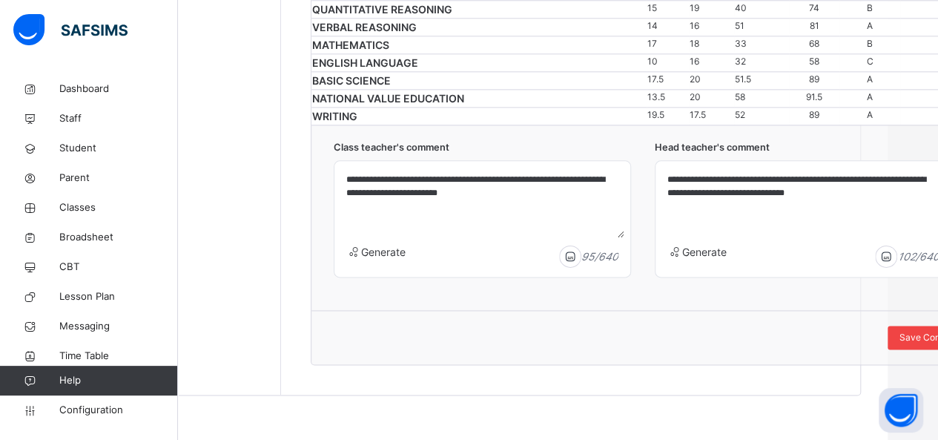
type textarea "**********"
click at [917, 344] on span "Save Comment" at bounding box center [931, 337] width 64 height 13
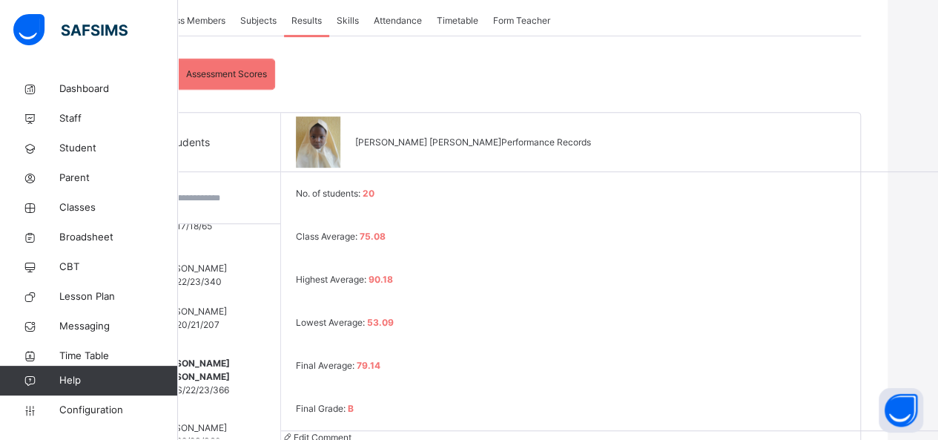
scroll to position [271, 50]
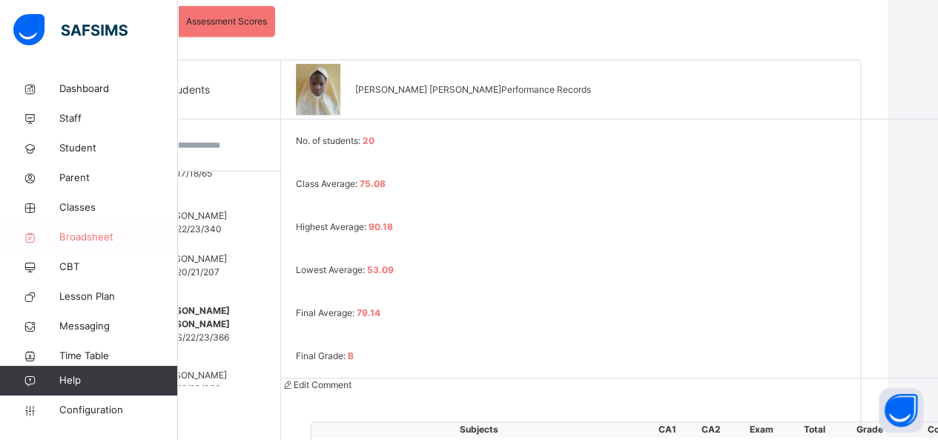
click at [101, 237] on span "Broadsheet" at bounding box center [118, 237] width 119 height 15
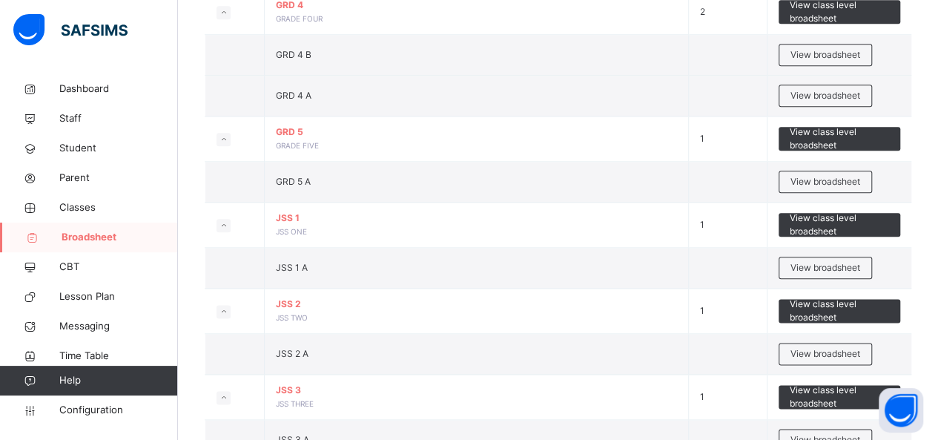
scroll to position [758, 0]
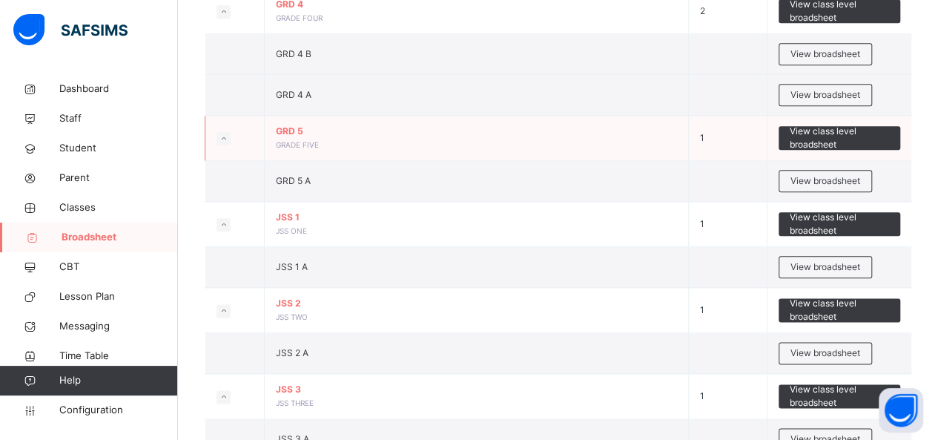
click at [327, 129] on span "GRD 5" at bounding box center [476, 131] width 401 height 13
click at [838, 181] on span "View broadsheet" at bounding box center [826, 180] width 70 height 13
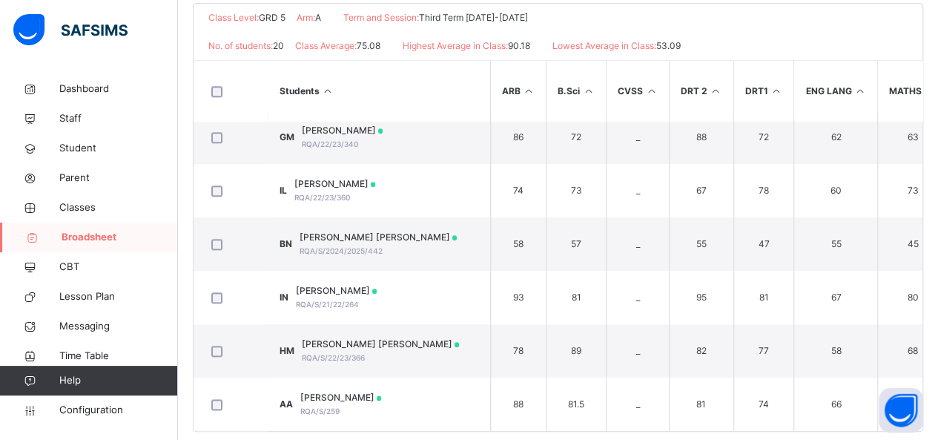
scroll to position [369, 0]
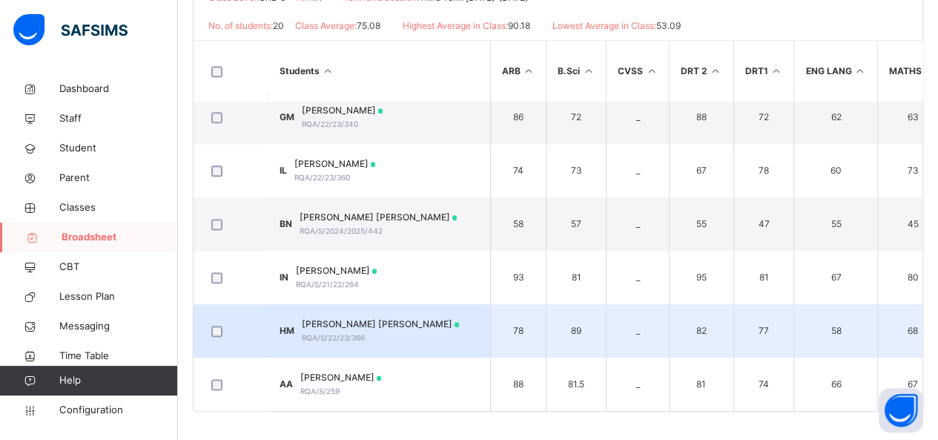
click at [309, 322] on span "HAUWA GARGA MUSTAPHA" at bounding box center [381, 323] width 158 height 13
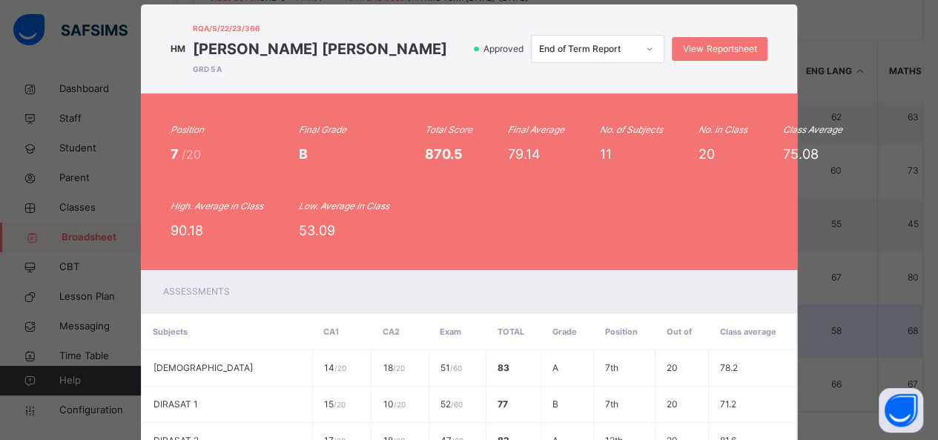
scroll to position [0, 0]
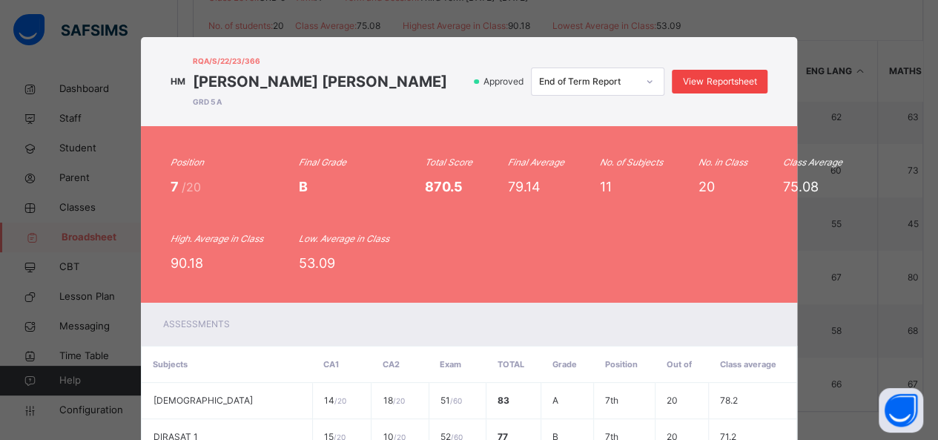
click at [739, 85] on span "View Reportsheet" at bounding box center [719, 81] width 73 height 13
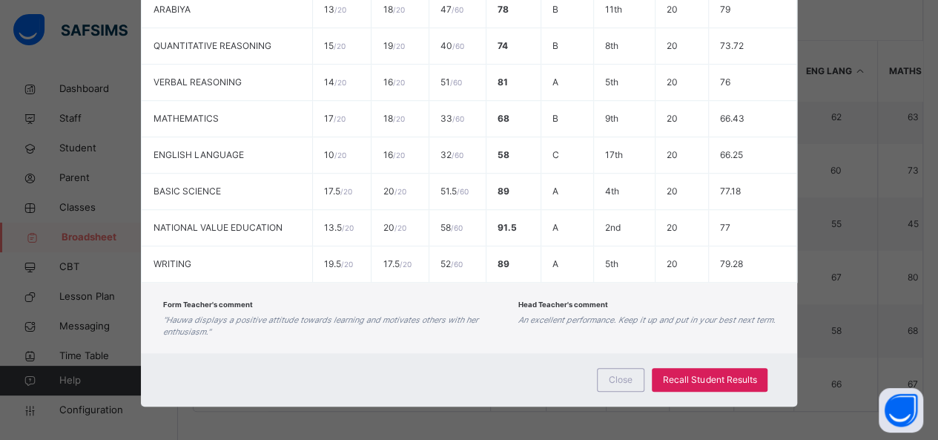
scroll to position [500, 0]
click at [622, 375] on span "Close" at bounding box center [621, 379] width 24 height 13
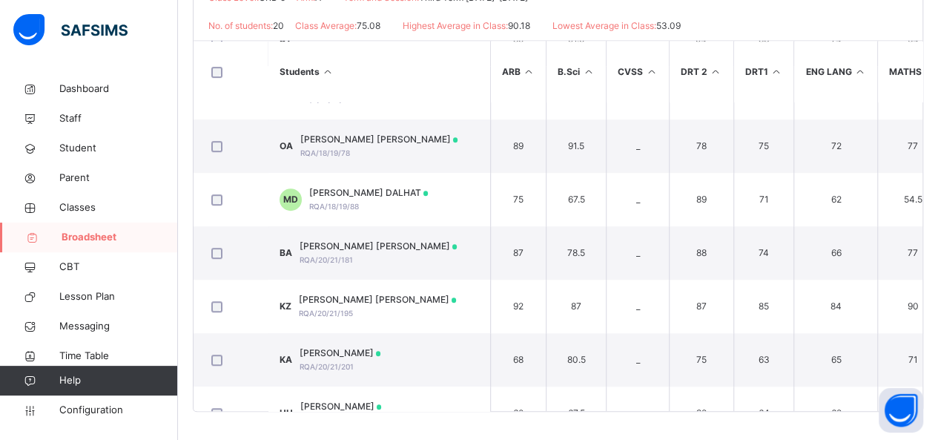
scroll to position [303, 0]
click at [91, 212] on span "Classes" at bounding box center [118, 207] width 119 height 15
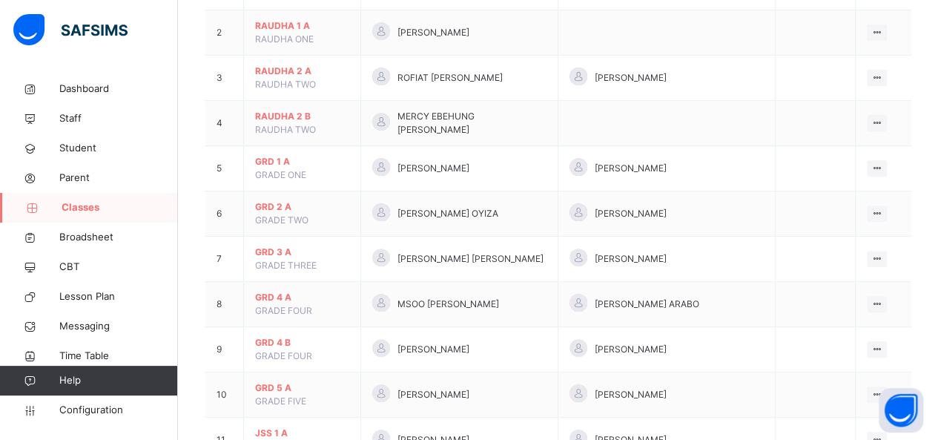
scroll to position [224, 0]
click at [292, 237] on td "GRD 3 A GRADE THREE" at bounding box center [302, 259] width 117 height 45
click at [295, 201] on span "GRD 2 A" at bounding box center [302, 207] width 94 height 13
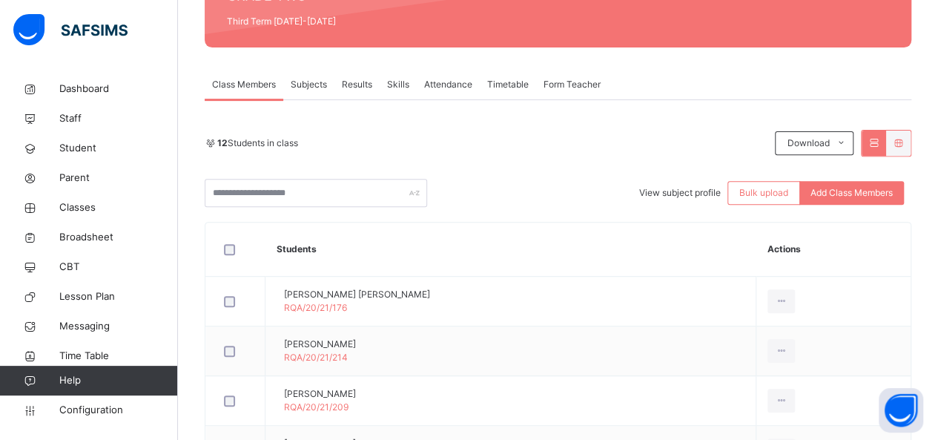
scroll to position [208, 0]
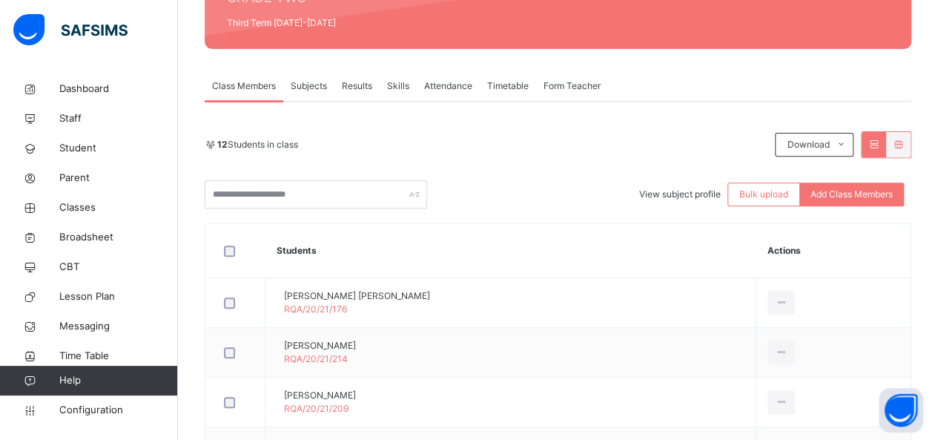
click at [365, 94] on div "Results" at bounding box center [357, 86] width 45 height 30
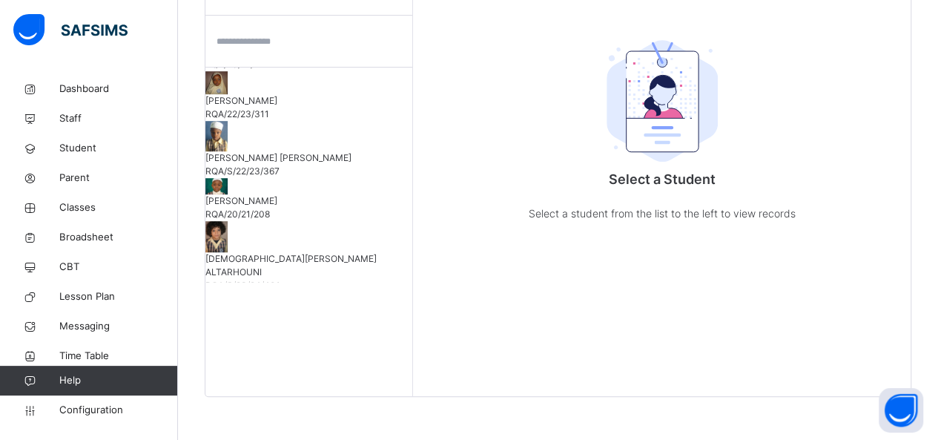
scroll to position [231, 0]
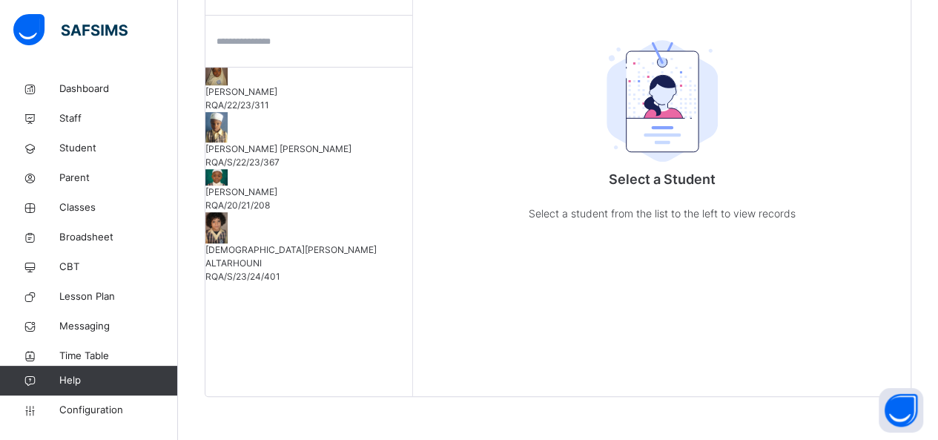
click at [303, 142] on span "IBRAHIM GARGA MUSTAPHA" at bounding box center [308, 148] width 207 height 13
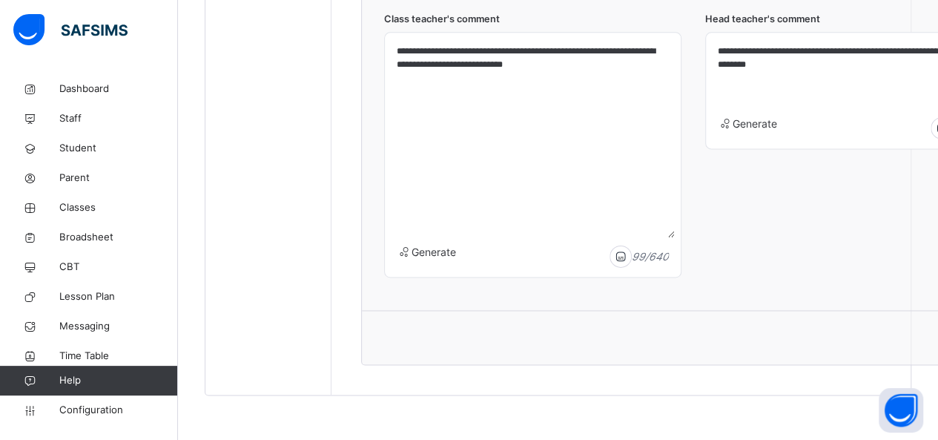
scroll to position [1077, 0]
click at [918, 148] on div "Generate 78 / 640" at bounding box center [854, 132] width 296 height 33
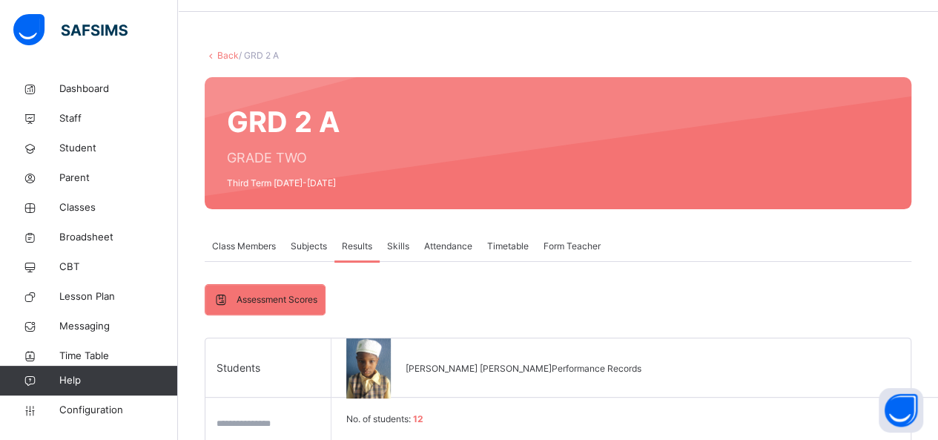
scroll to position [61, 0]
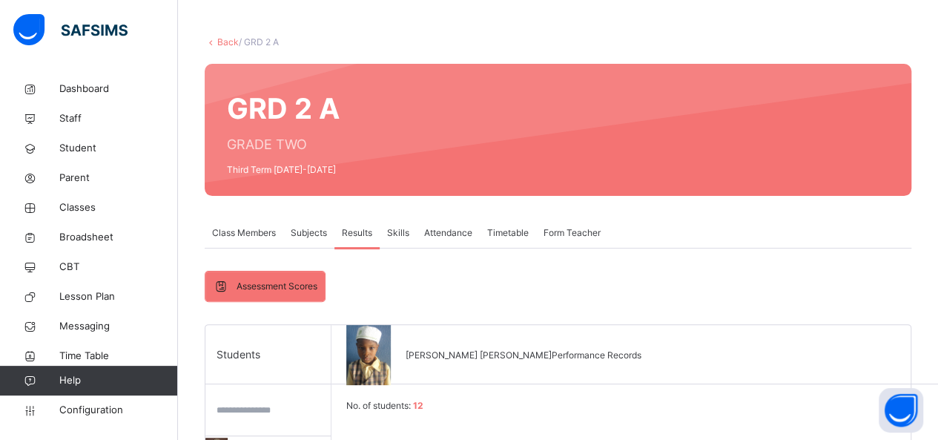
click at [587, 228] on span "Form Teacher" at bounding box center [572, 232] width 57 height 13
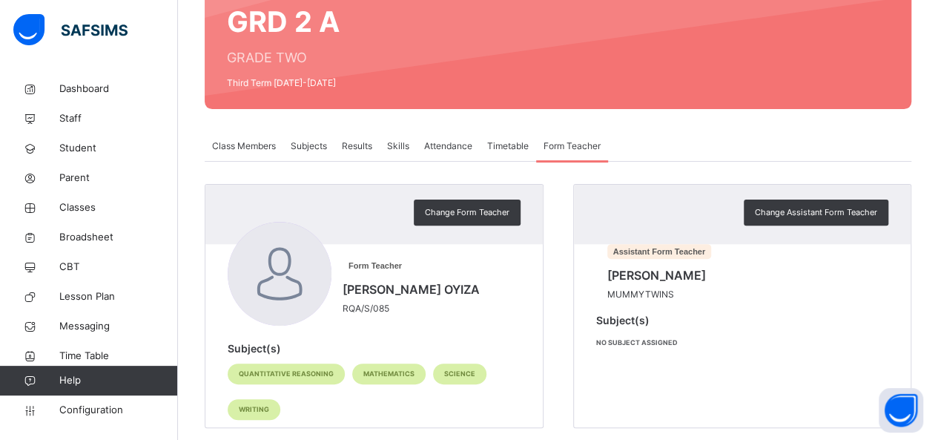
scroll to position [171, 0]
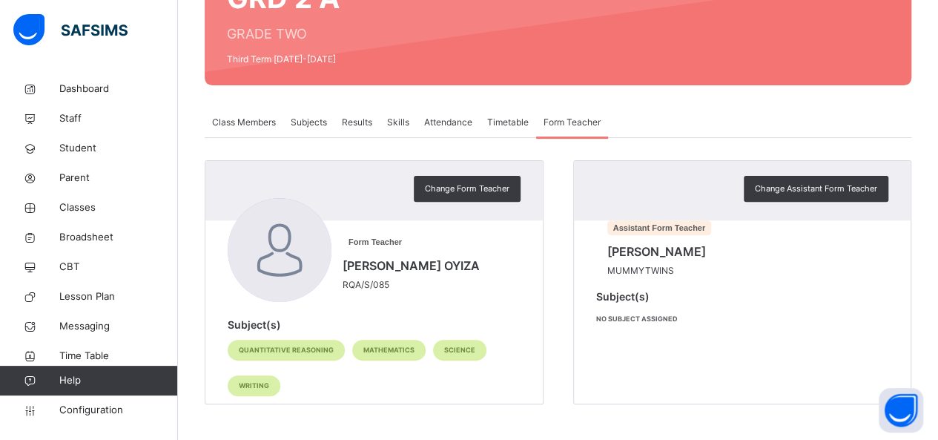
click at [369, 121] on span "Results" at bounding box center [357, 122] width 30 height 13
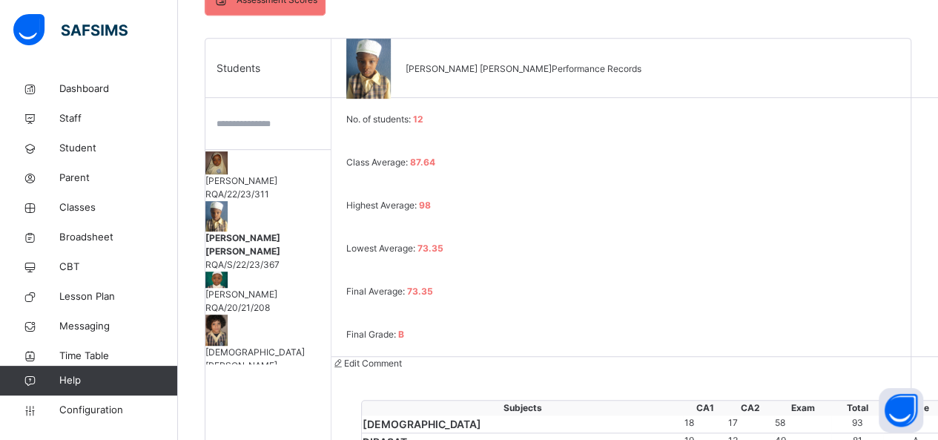
scroll to position [317, 0]
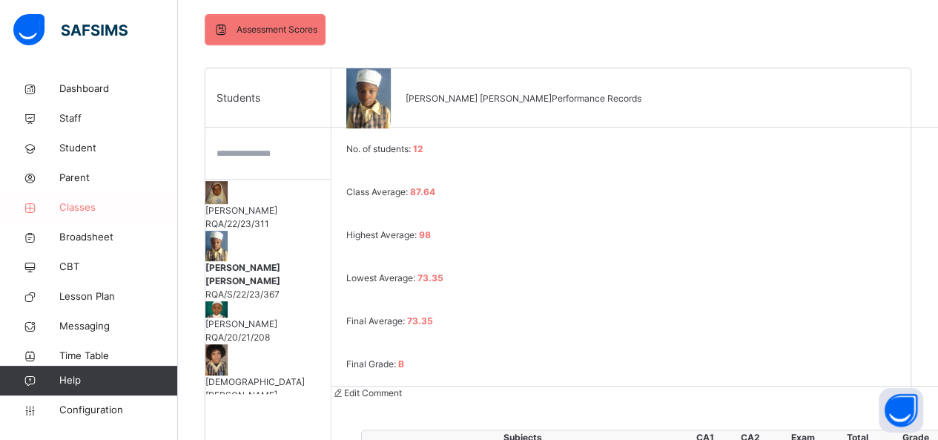
click at [99, 212] on span "Classes" at bounding box center [118, 207] width 119 height 15
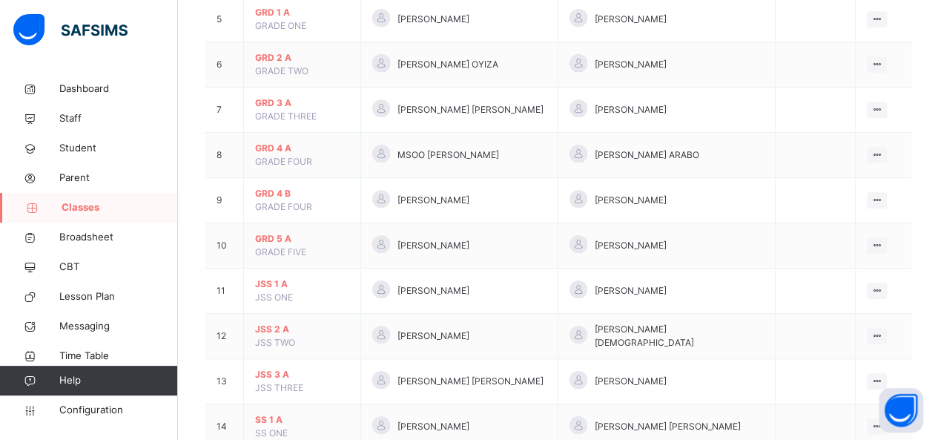
scroll to position [374, 0]
click at [286, 232] on span "GRD 5 A" at bounding box center [302, 238] width 94 height 13
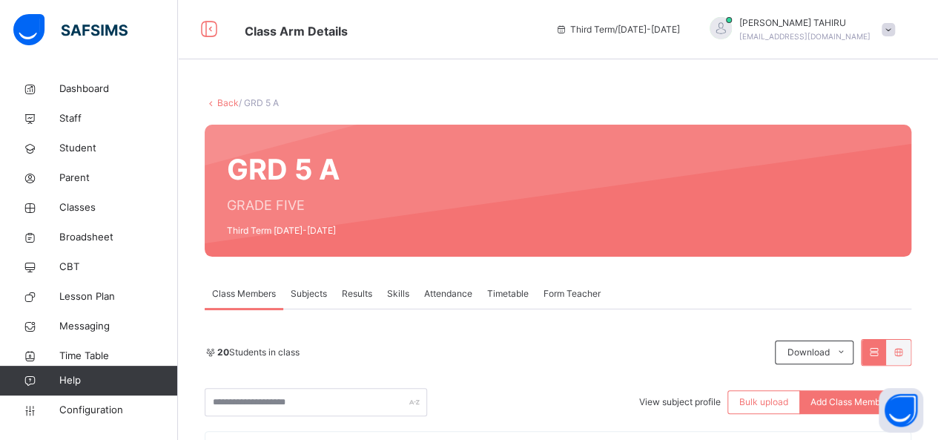
scroll to position [125, 0]
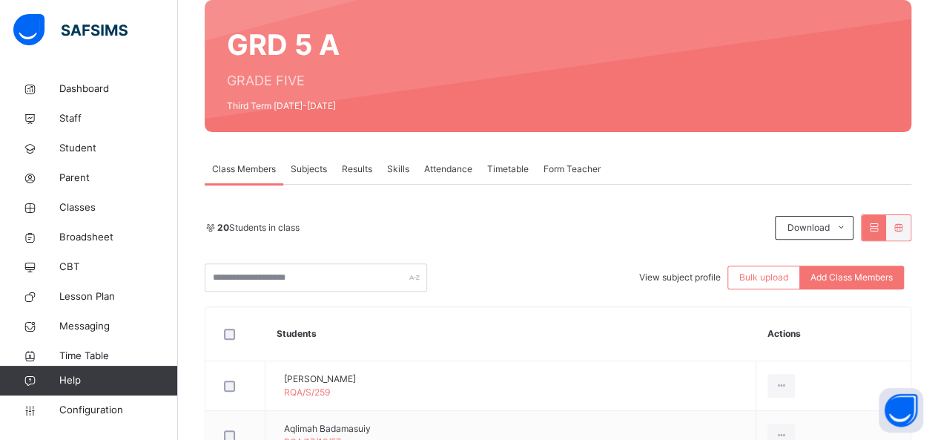
click at [365, 162] on span "Results" at bounding box center [357, 168] width 30 height 13
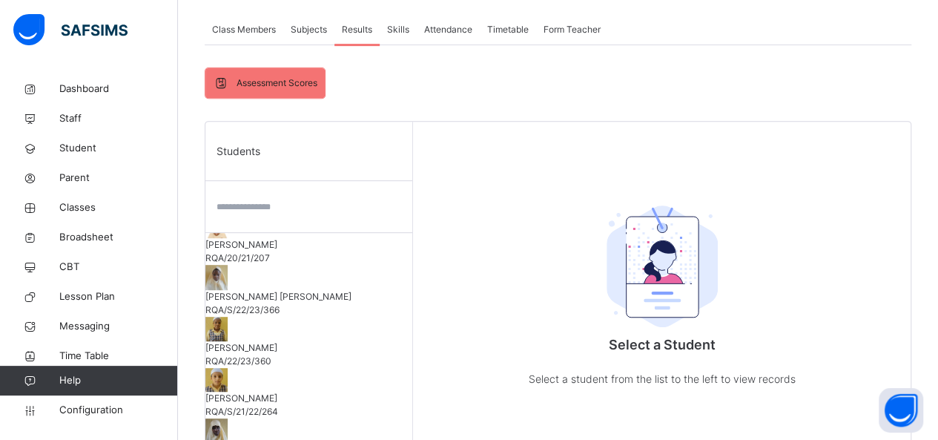
scroll to position [301, 0]
click at [255, 289] on div "HAUWA GARGA MUSTAPHA RQA/S/22/23/366" at bounding box center [308, 302] width 207 height 27
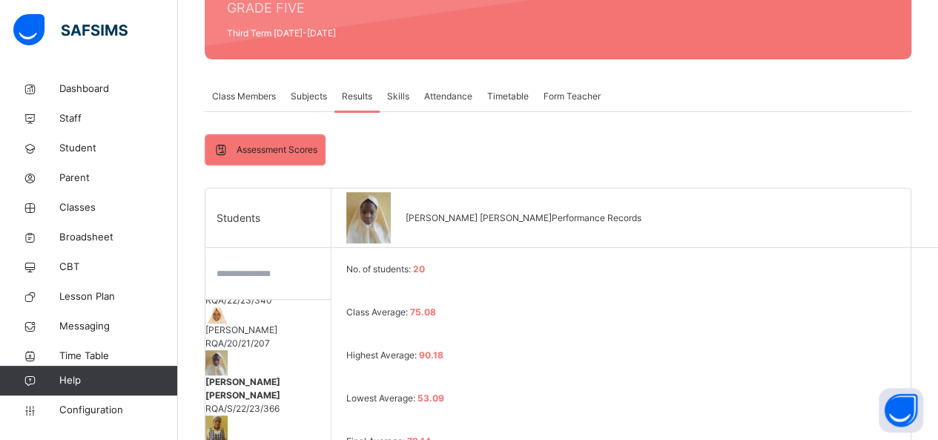
scroll to position [194, 0]
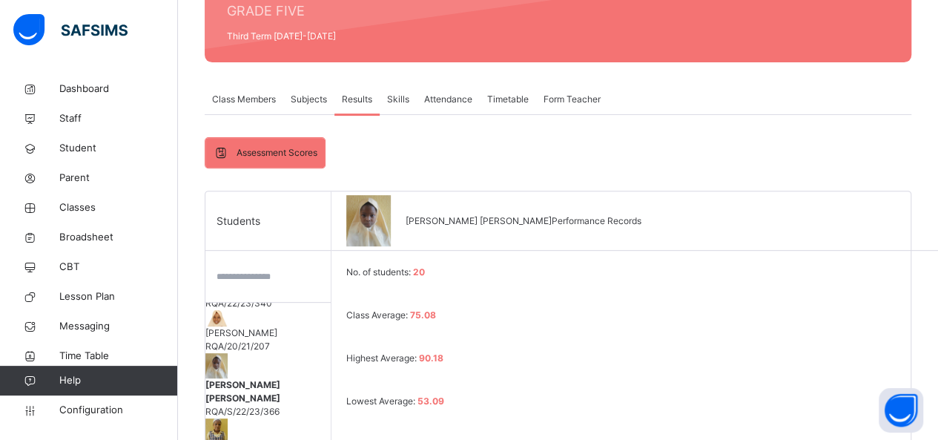
click at [412, 98] on div "Skills" at bounding box center [398, 100] width 37 height 30
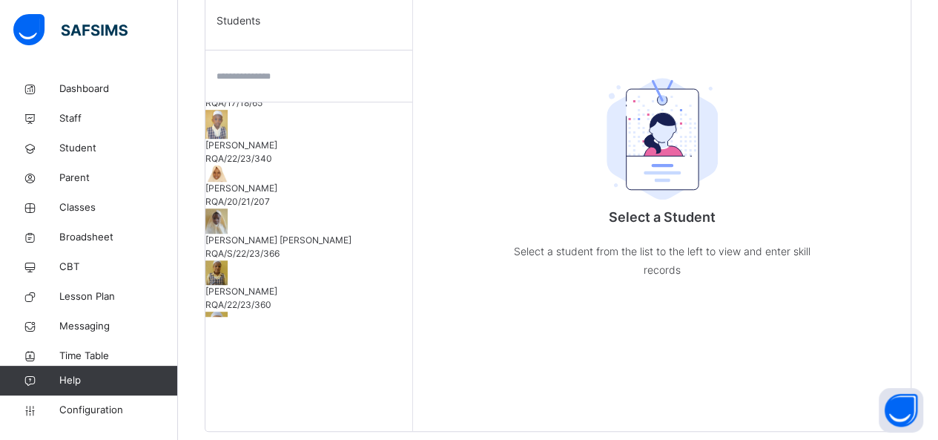
scroll to position [256, 0]
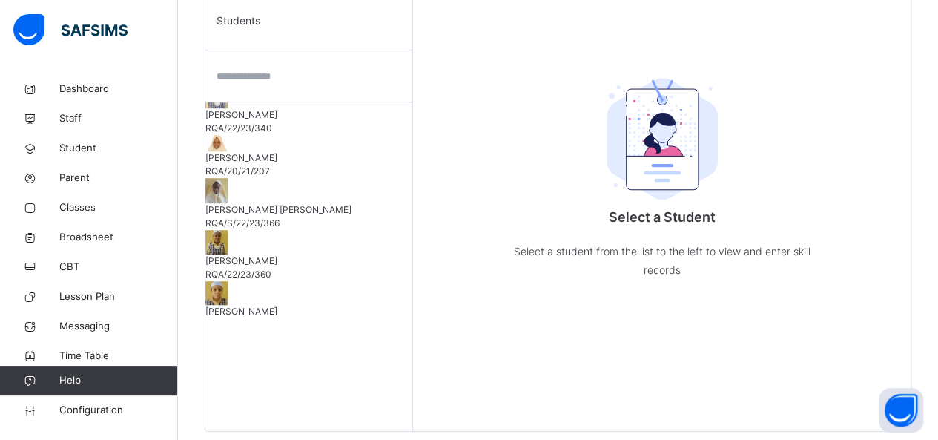
click at [346, 203] on span "HAUWA GARGA MUSTAPHA" at bounding box center [308, 209] width 207 height 13
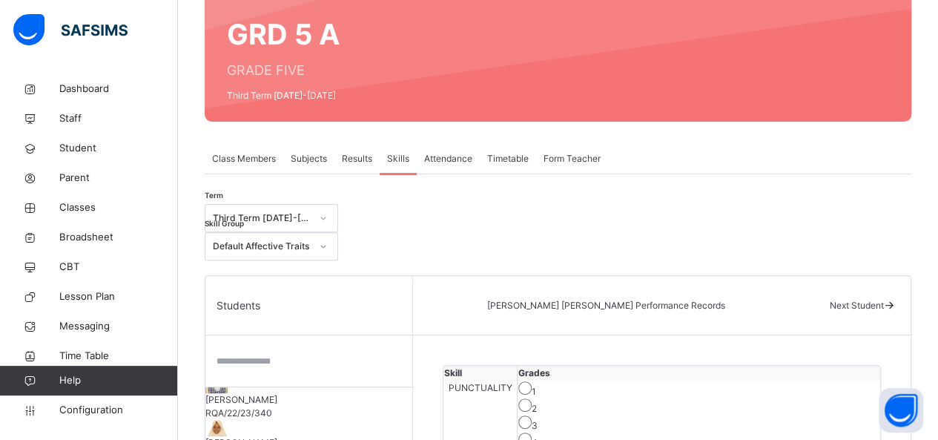
scroll to position [131, 0]
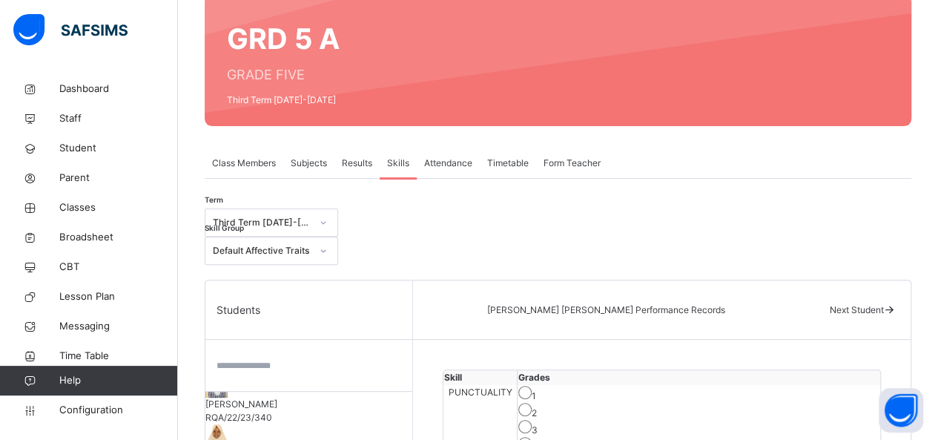
click at [894, 304] on icon at bounding box center [889, 309] width 13 height 11
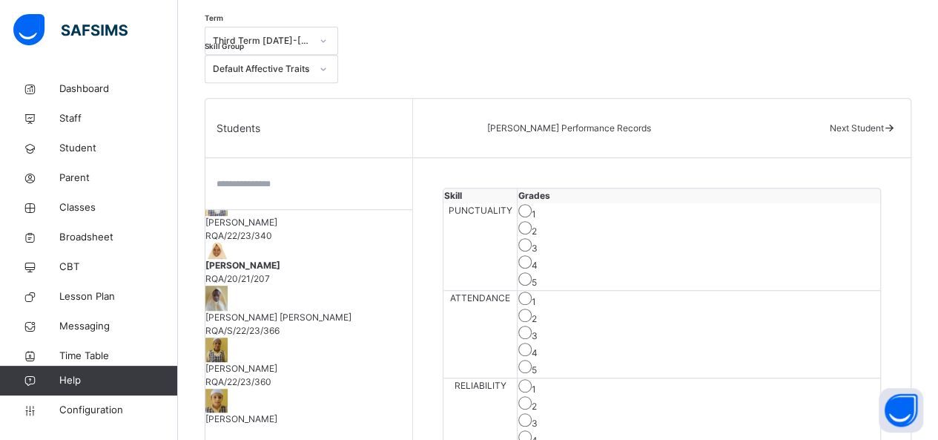
scroll to position [312, 0]
click at [280, 326] on span "RQA/S/22/23/366" at bounding box center [242, 331] width 74 height 11
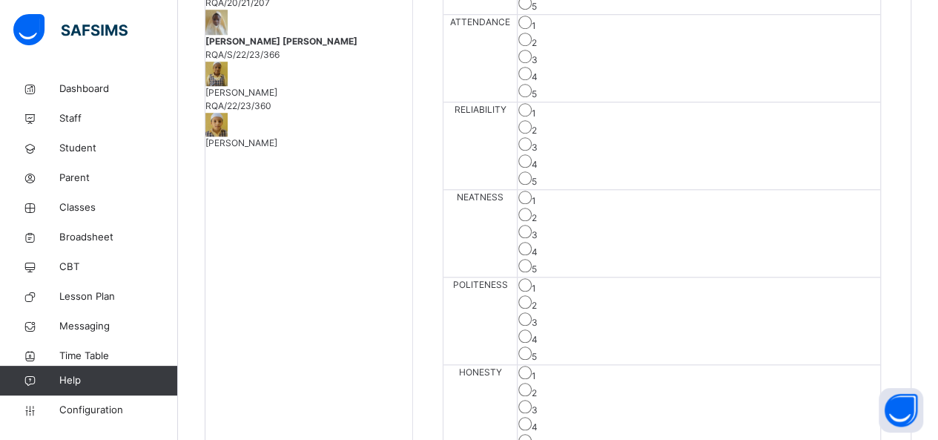
scroll to position [589, 0]
click at [844, 346] on div "5" at bounding box center [698, 354] width 361 height 17
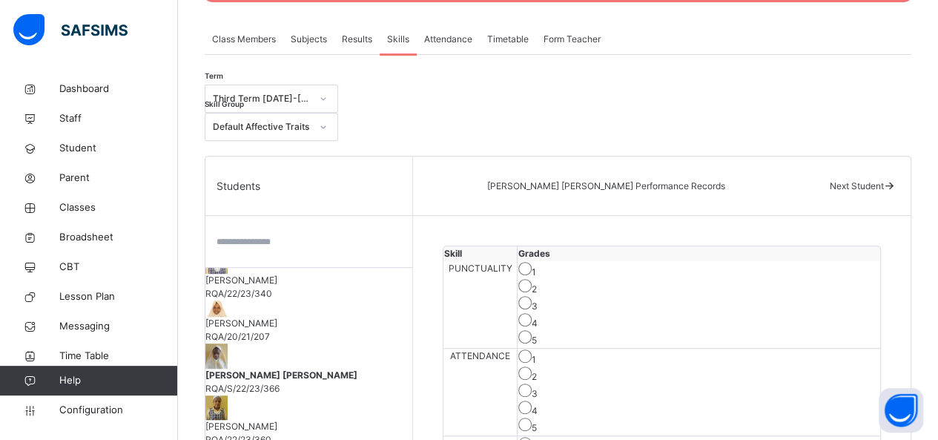
scroll to position [238, 0]
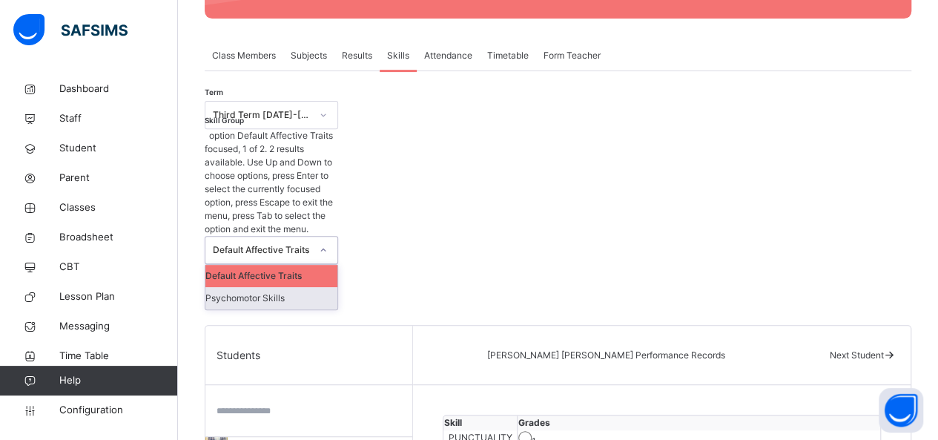
click at [337, 287] on div "Psychomotor Skills" at bounding box center [271, 298] width 132 height 22
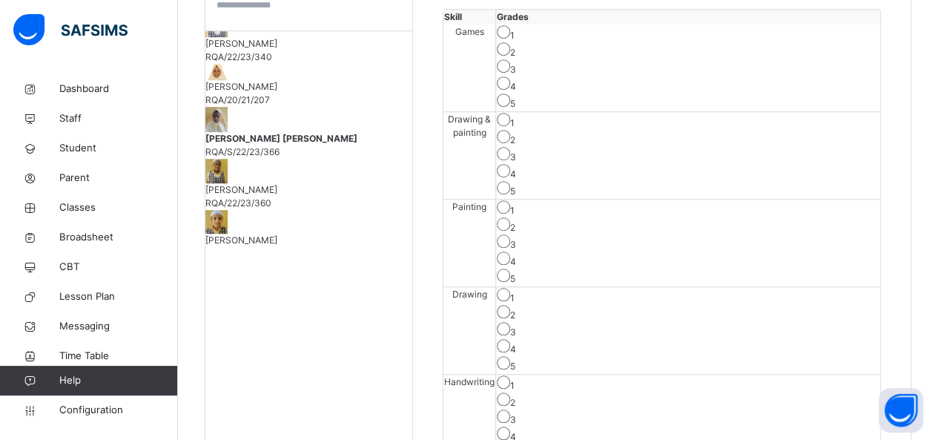
scroll to position [501, 0]
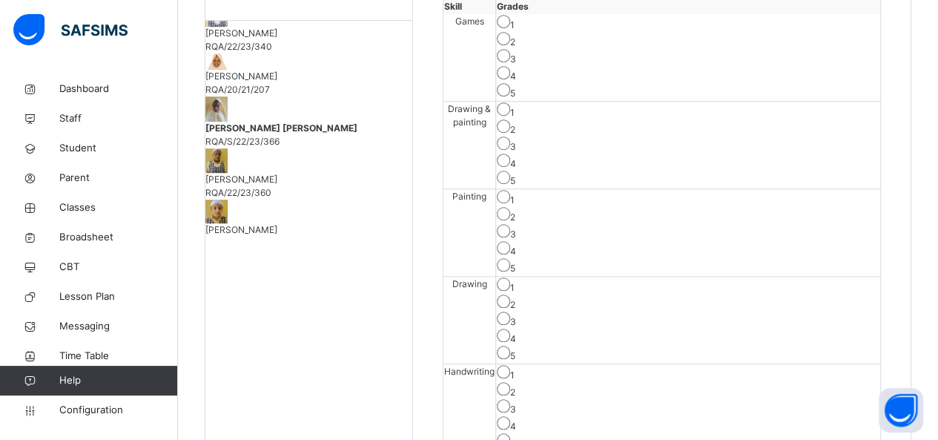
click at [678, 312] on div "3" at bounding box center [688, 320] width 383 height 17
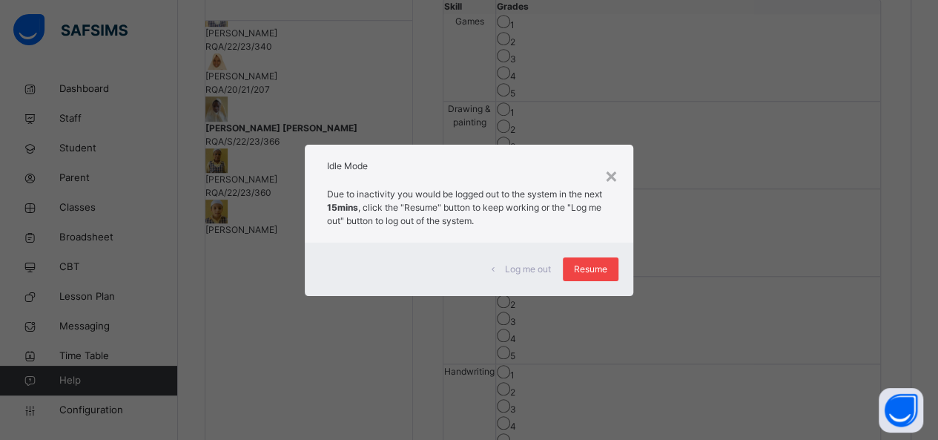
click at [592, 263] on span "Resume" at bounding box center [590, 269] width 33 height 13
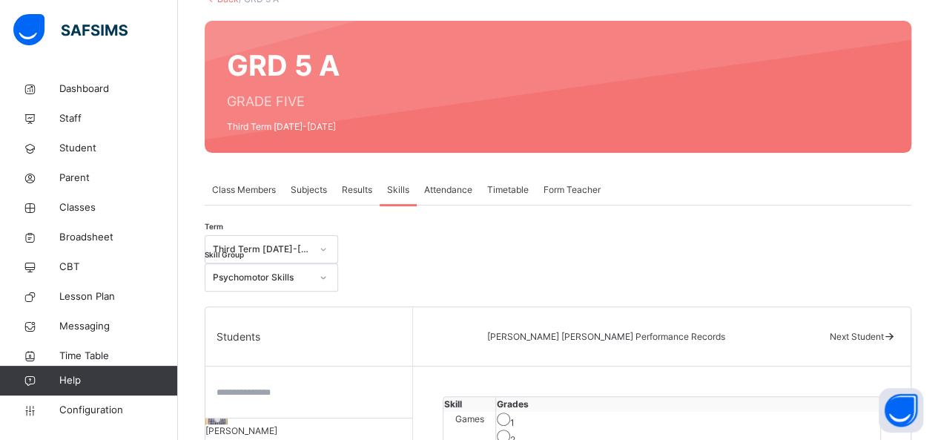
scroll to position [96, 0]
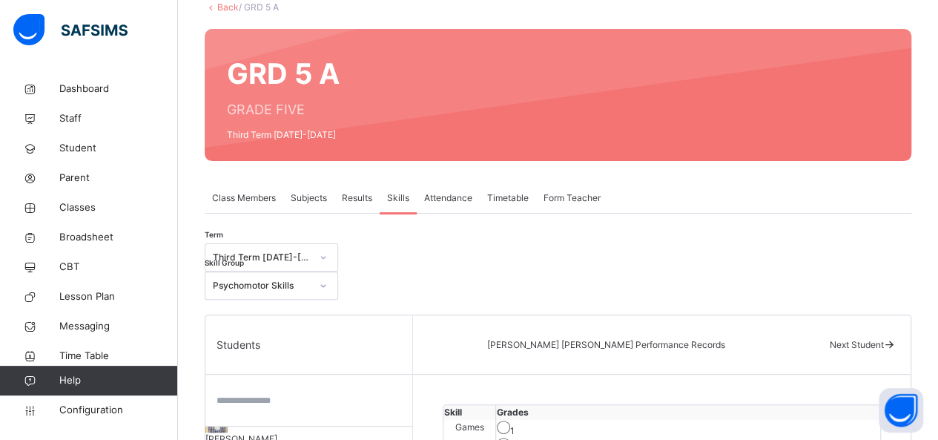
click at [582, 200] on span "Form Teacher" at bounding box center [572, 197] width 57 height 13
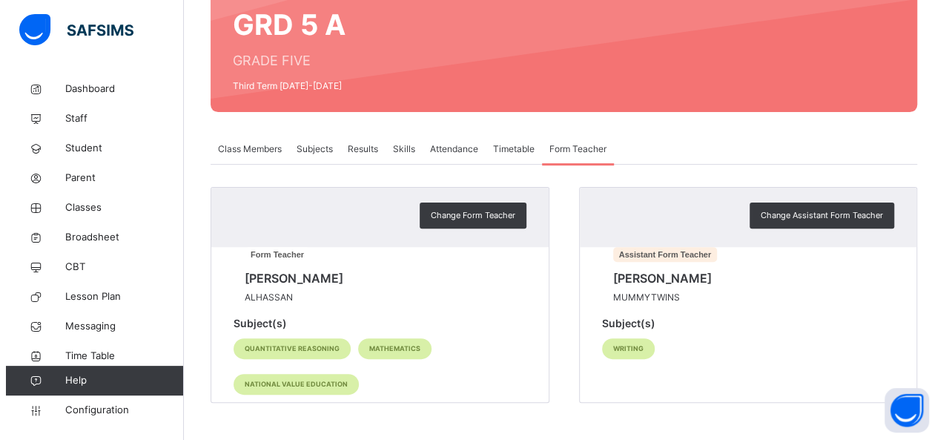
scroll to position [171, 0]
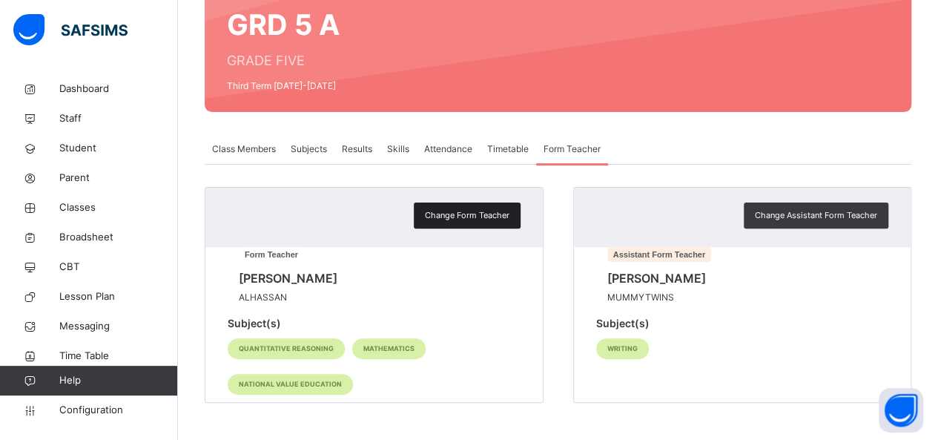
click at [486, 209] on span "Change Form Teacher" at bounding box center [467, 215] width 85 height 13
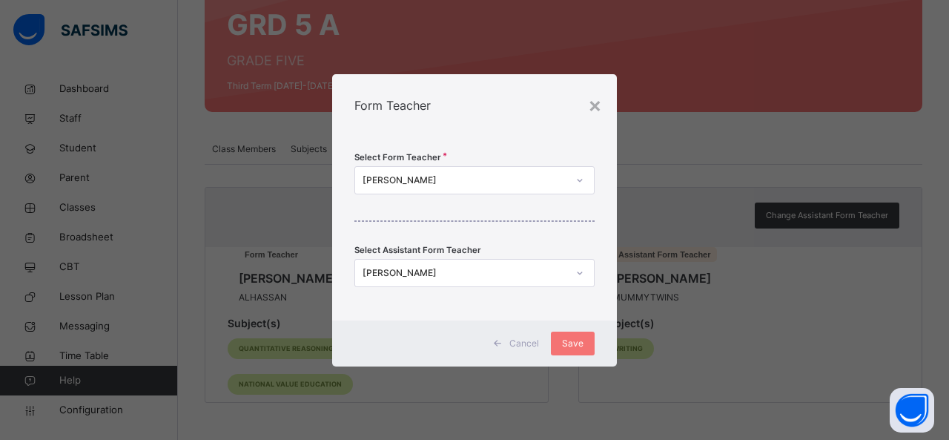
click at [740, 104] on div "× Form Teacher Select Form Teacher AUWAL ALHASSAN MOHAMMAD Select Assistant For…" at bounding box center [474, 220] width 949 height 440
click at [590, 101] on div "×" at bounding box center [595, 104] width 14 height 31
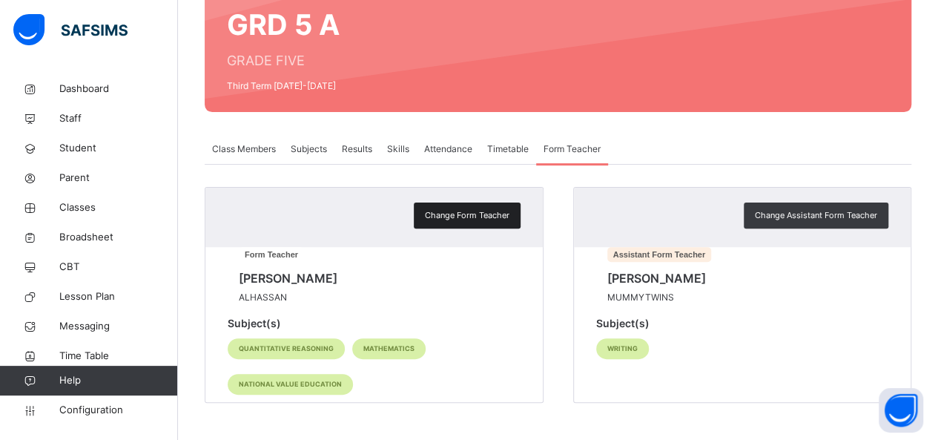
click at [491, 209] on span "Change Form Teacher" at bounding box center [467, 215] width 85 height 13
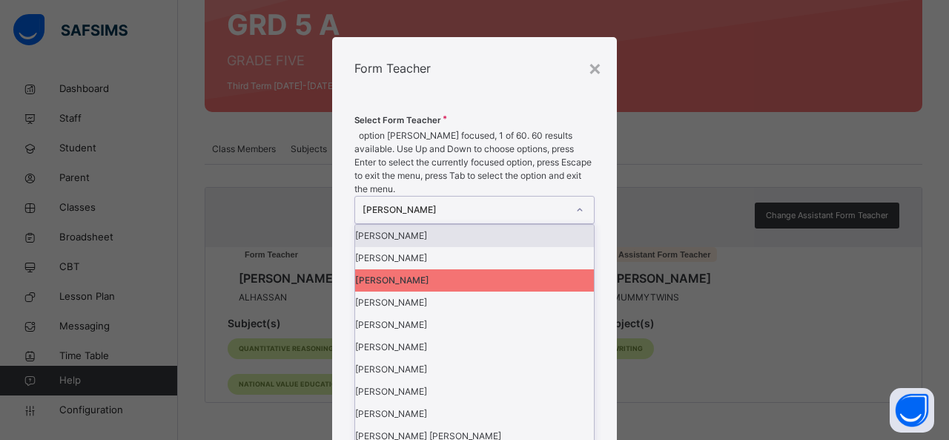
scroll to position [1291, 0]
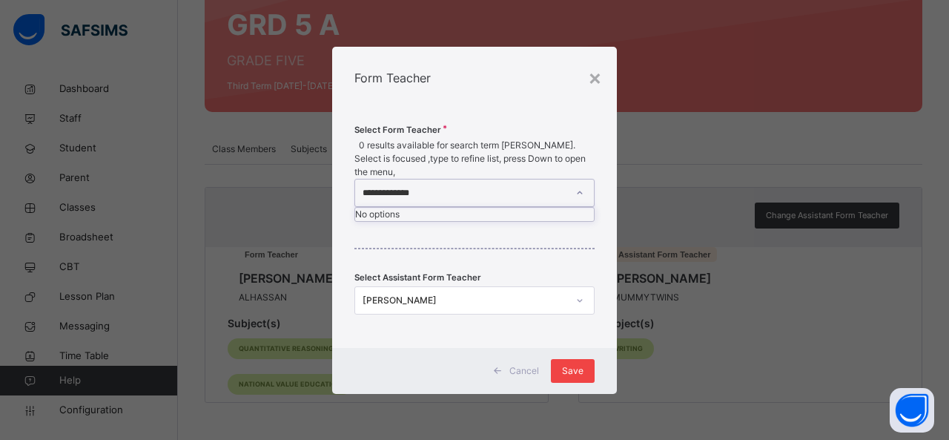
type input "**********"
click at [570, 364] on span "Save" at bounding box center [573, 370] width 22 height 13
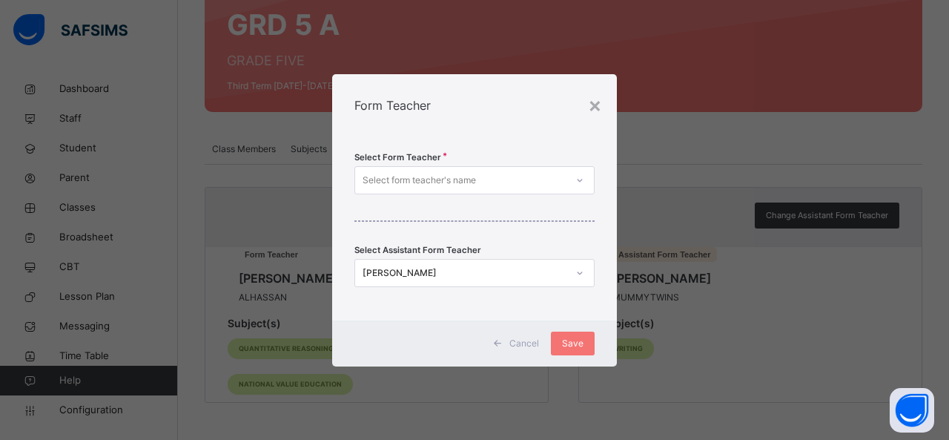
scroll to position [0, 0]
click at [481, 277] on div "RAMATU TAHIRU" at bounding box center [465, 272] width 205 height 13
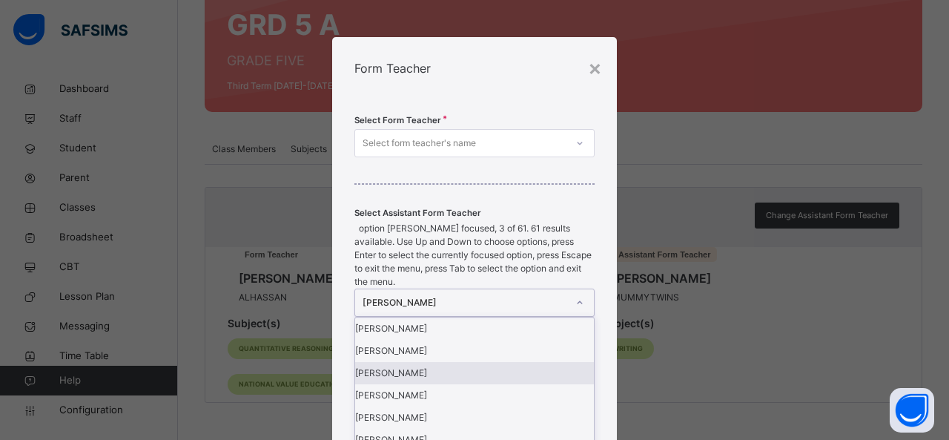
click at [441, 362] on div "AUWAL MOHAMMAD ALHASSAN" at bounding box center [474, 373] width 239 height 22
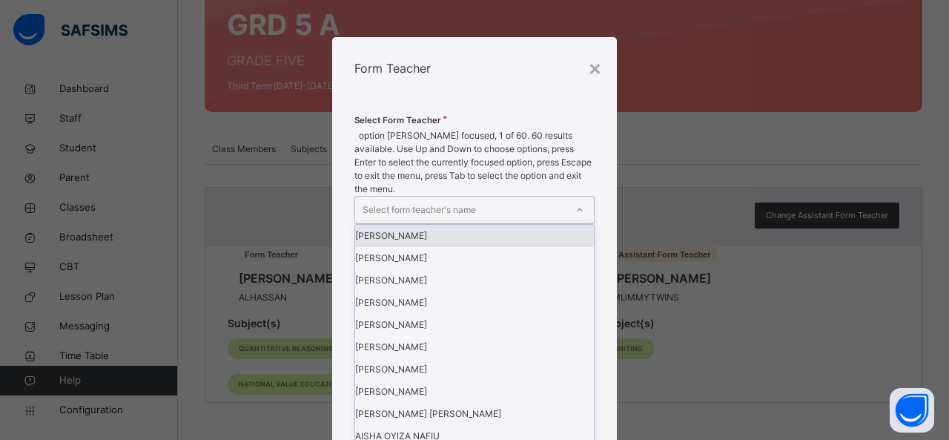
click at [497, 197] on div "Select form teacher's name" at bounding box center [460, 210] width 211 height 27
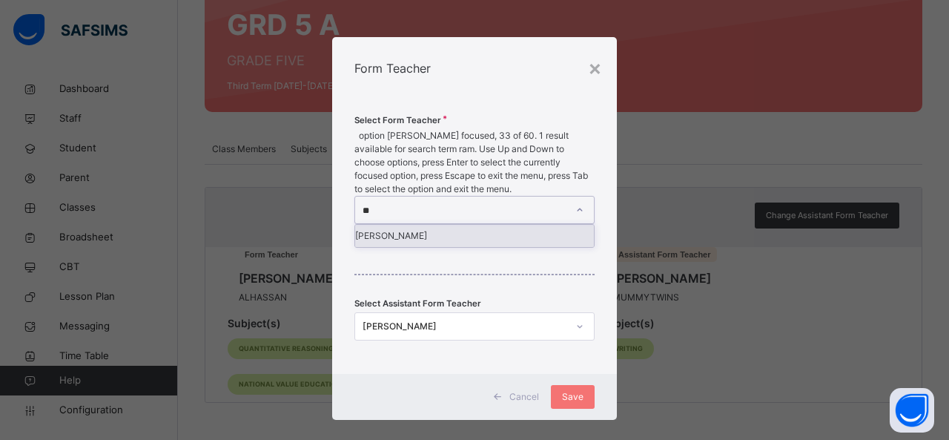
type input "*"
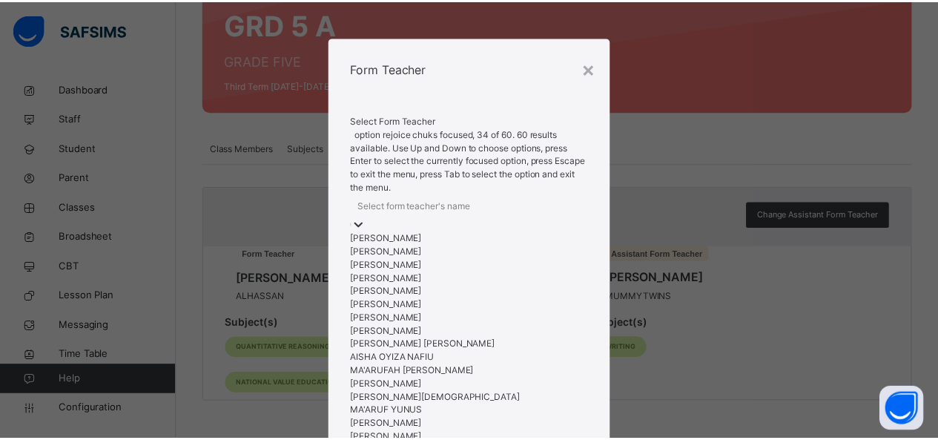
scroll to position [668, 0]
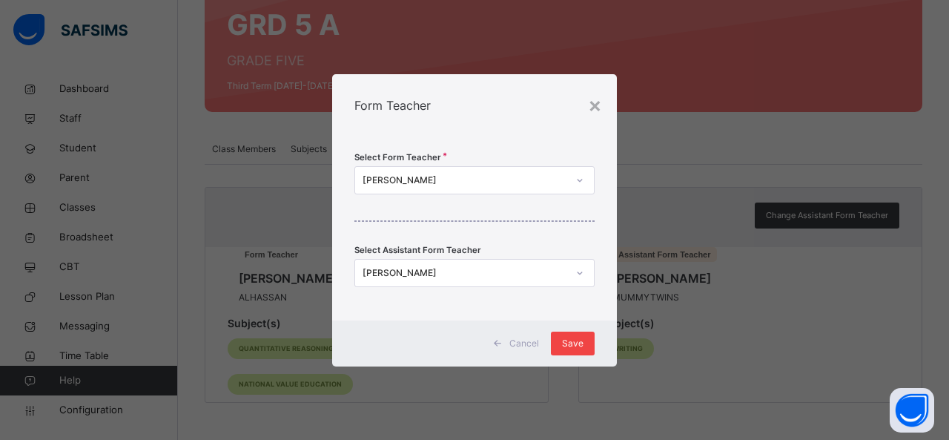
click at [567, 337] on span "Save" at bounding box center [573, 343] width 22 height 13
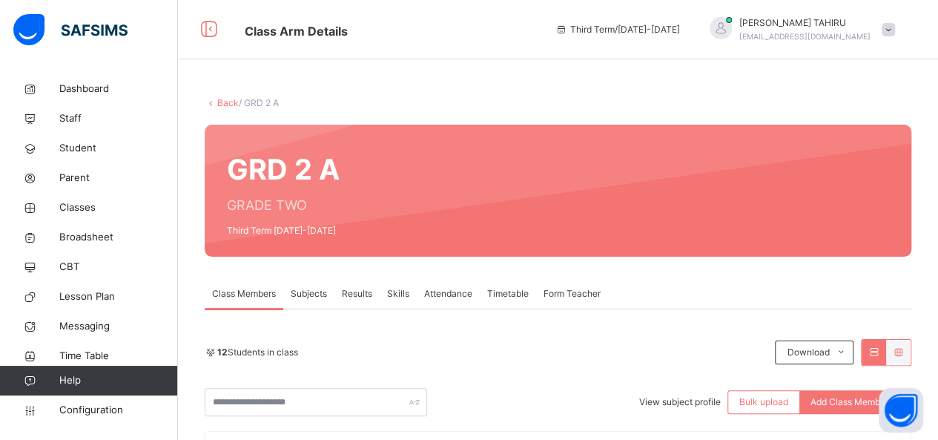
click at [895, 32] on span at bounding box center [888, 29] width 13 height 13
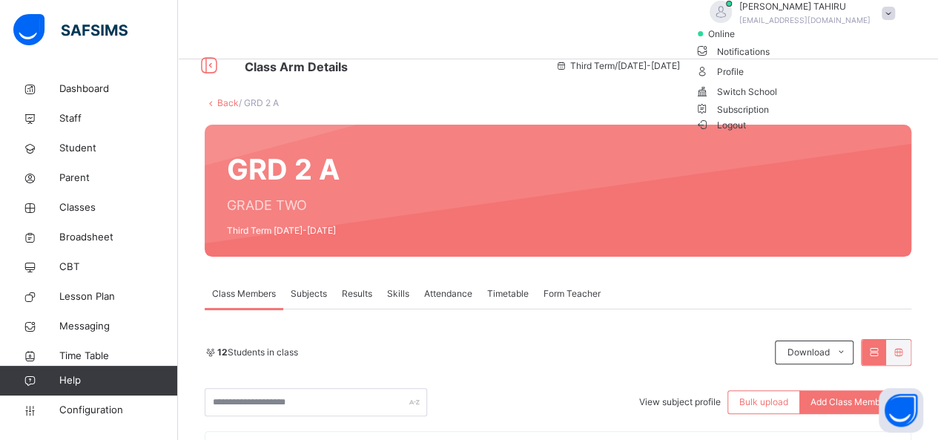
click at [746, 133] on span "Logout" at bounding box center [720, 125] width 51 height 16
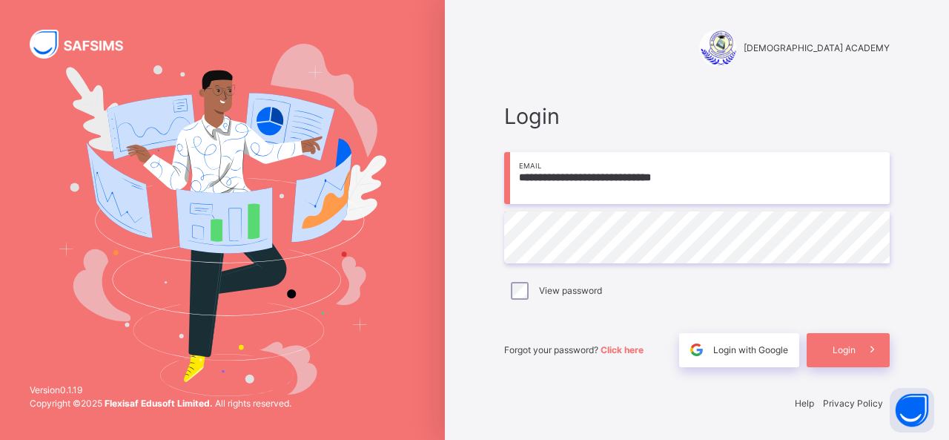
click at [722, 181] on input "**********" at bounding box center [697, 178] width 386 height 52
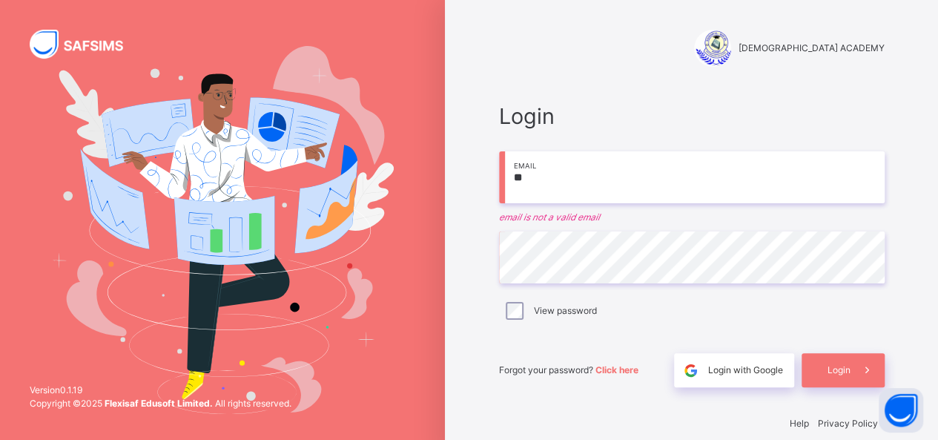
type input "*"
click at [600, 189] on input "**" at bounding box center [692, 177] width 386 height 52
type input "**********"
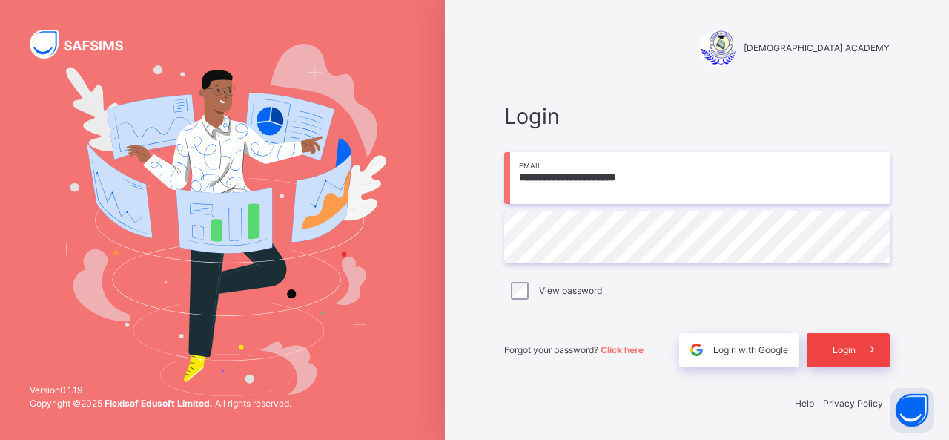
click at [837, 355] on span "Login" at bounding box center [844, 349] width 23 height 13
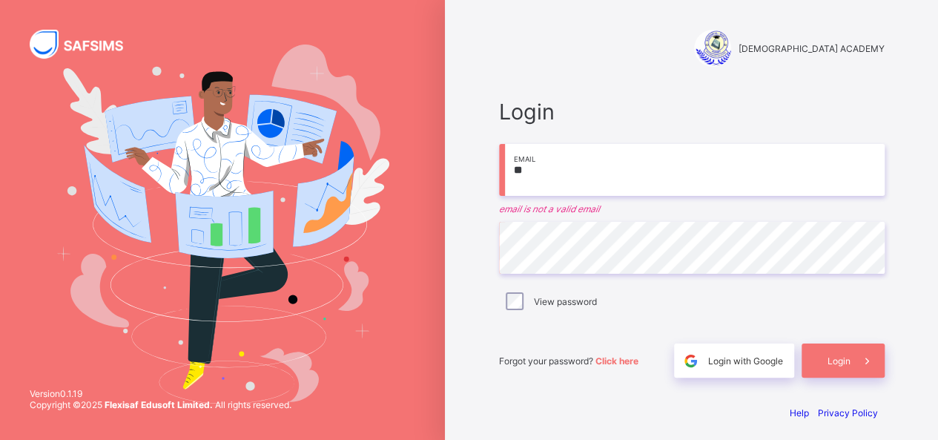
click at [601, 177] on input "**" at bounding box center [692, 170] width 386 height 52
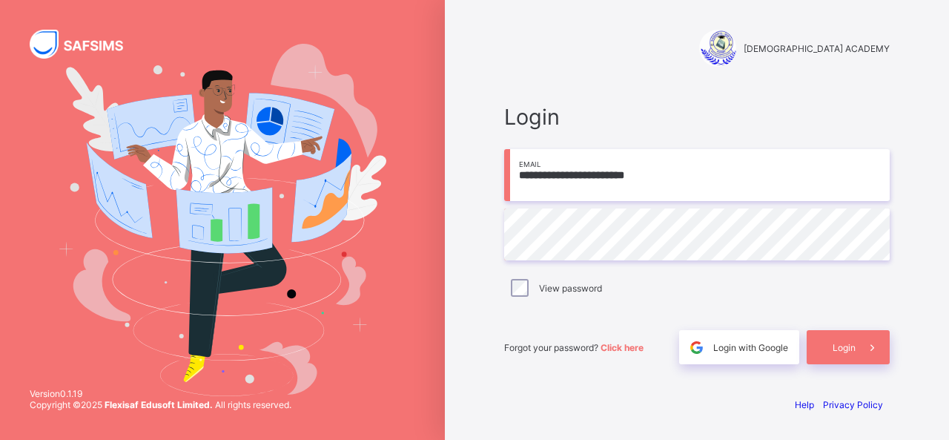
type input "**********"
click at [518, 297] on div "View password" at bounding box center [697, 287] width 386 height 31
click at [838, 349] on span "Login" at bounding box center [844, 347] width 23 height 11
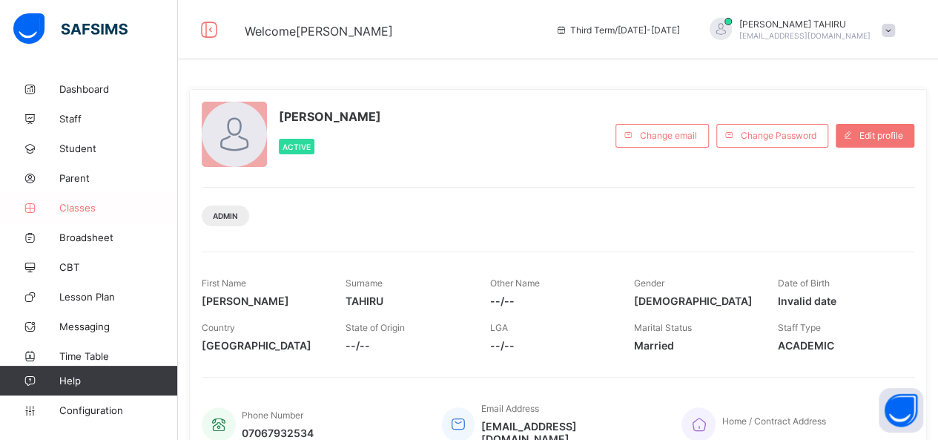
click at [85, 211] on span "Classes" at bounding box center [118, 208] width 119 height 12
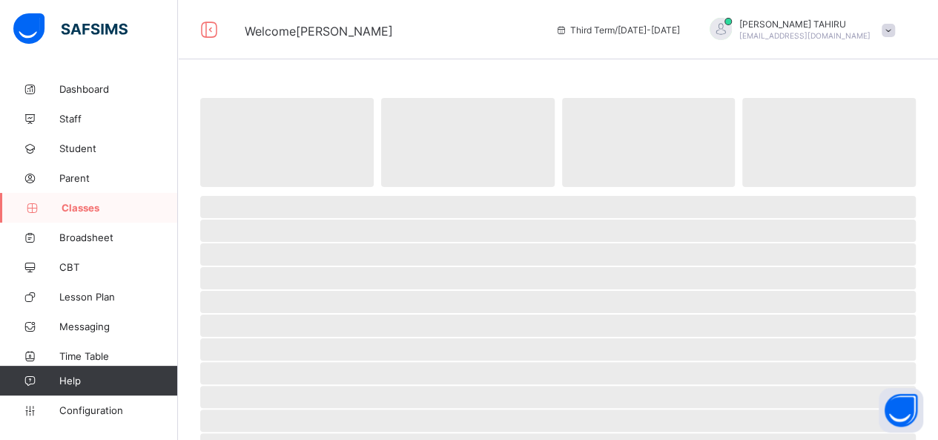
click at [85, 211] on span "Classes" at bounding box center [120, 208] width 116 height 12
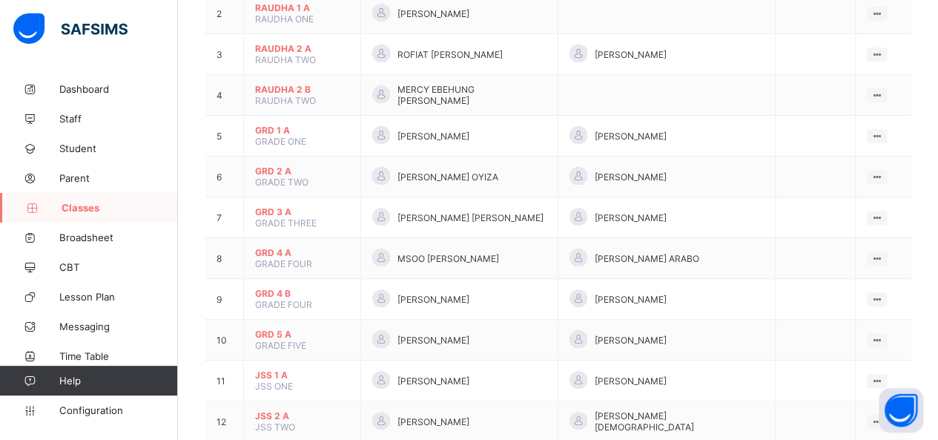
scroll to position [237, 0]
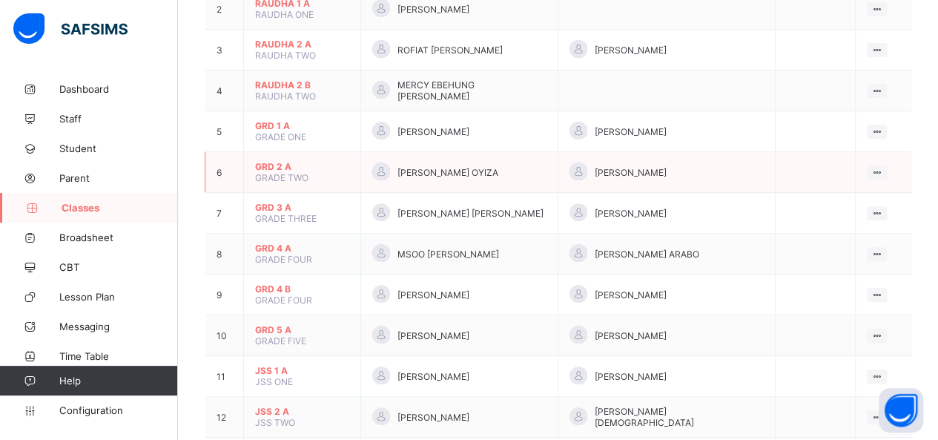
click at [274, 161] on span "GRD 2 A" at bounding box center [302, 166] width 94 height 11
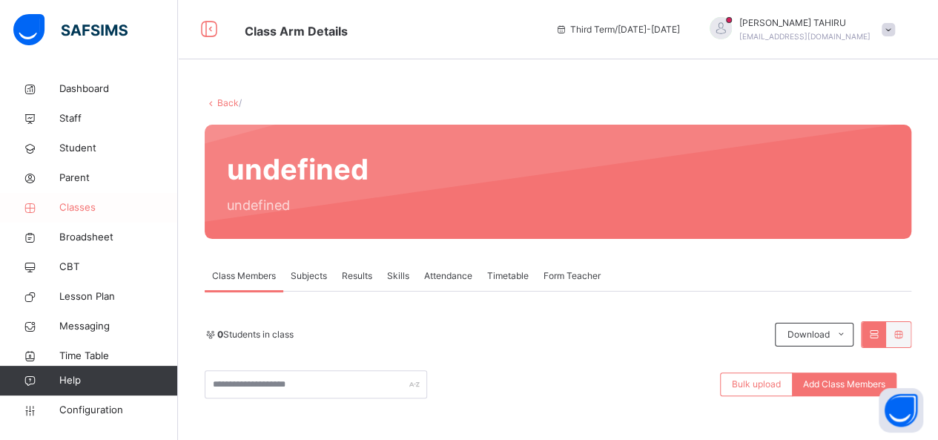
click at [82, 211] on span "Classes" at bounding box center [118, 207] width 119 height 15
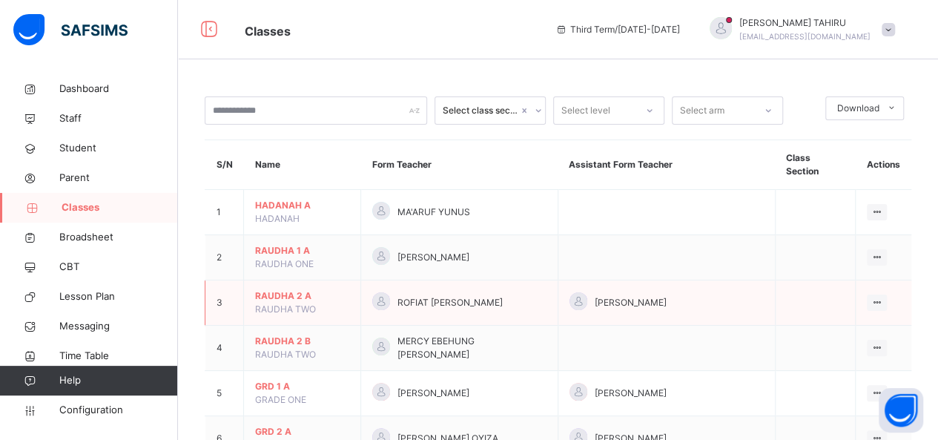
click at [325, 280] on td "RAUDHA 2 A RAUDHA TWO" at bounding box center [302, 302] width 117 height 45
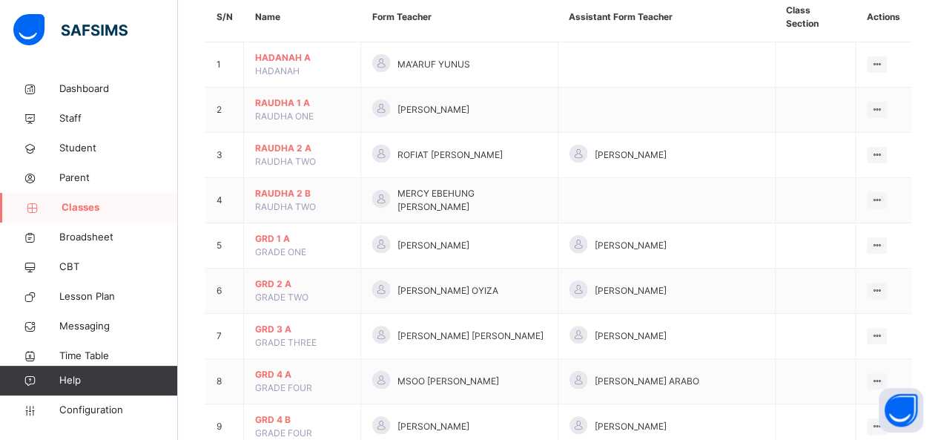
scroll to position [148, 0]
click at [282, 277] on span "GRD 2 A" at bounding box center [302, 283] width 94 height 13
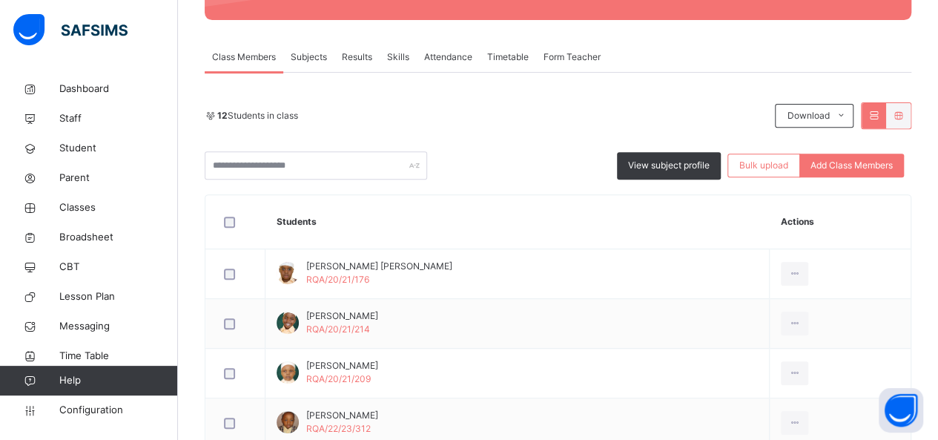
scroll to position [237, 0]
click at [355, 56] on span "Results" at bounding box center [357, 56] width 30 height 13
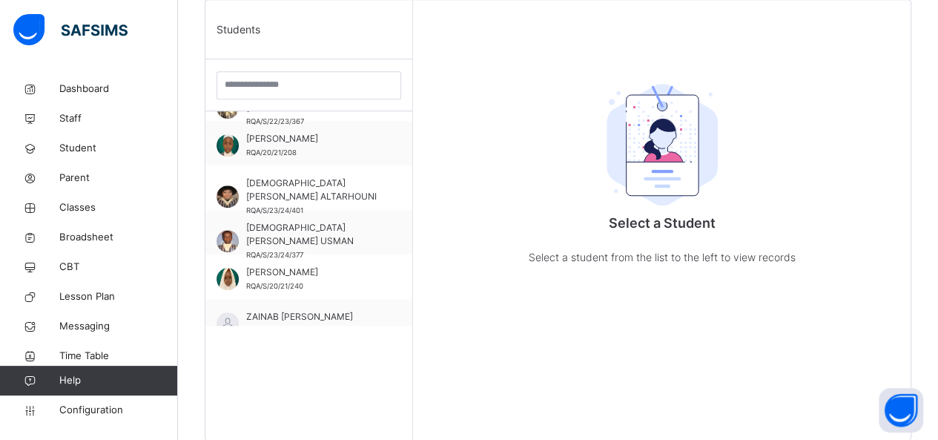
scroll to position [319, 0]
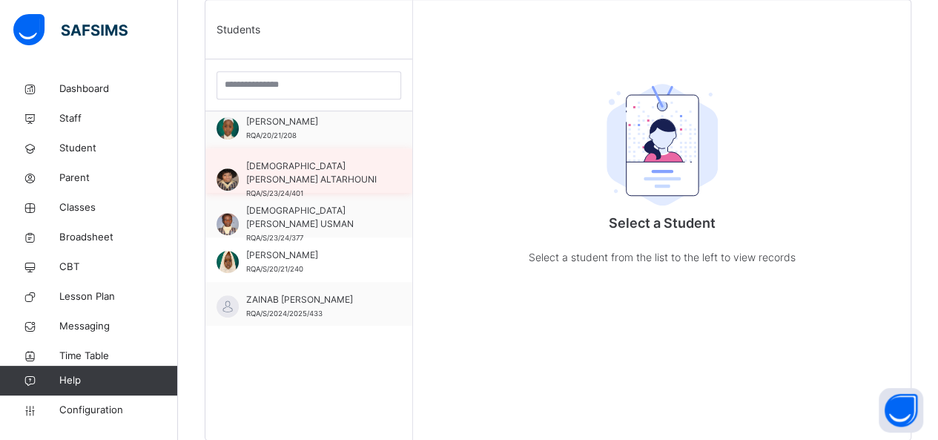
click at [348, 150] on div "MOHAMMED NOORI ALTARHOUNI RQA/S/23/24/401" at bounding box center [308, 170] width 207 height 45
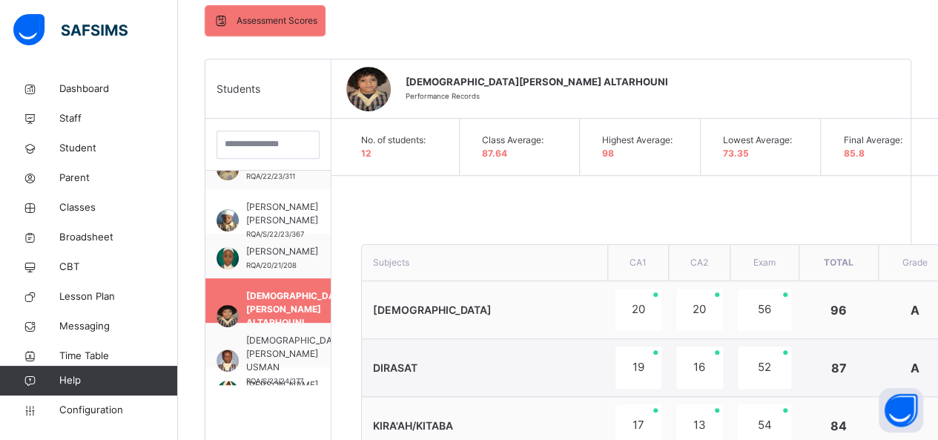
scroll to position [219, 0]
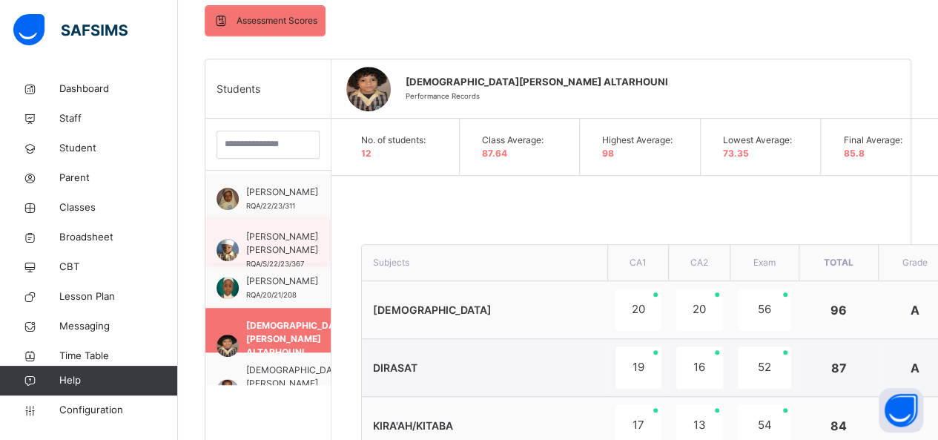
click at [268, 257] on span "[PERSON_NAME] [PERSON_NAME]" at bounding box center [282, 243] width 72 height 27
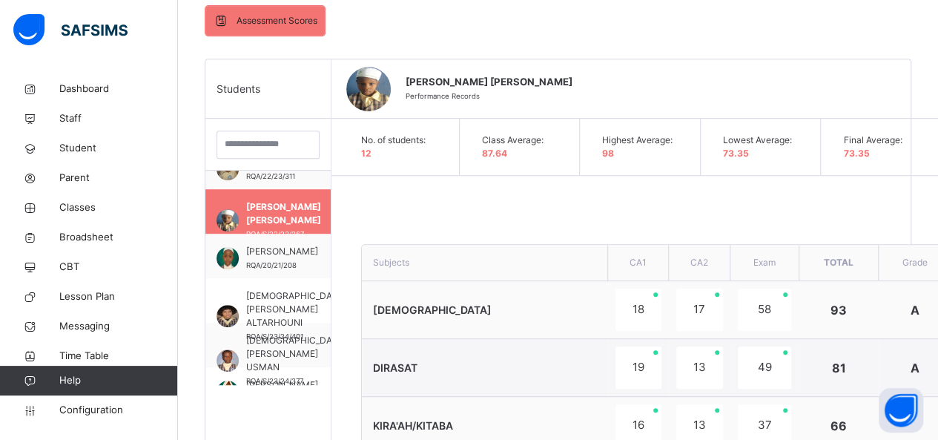
scroll to position [278, 0]
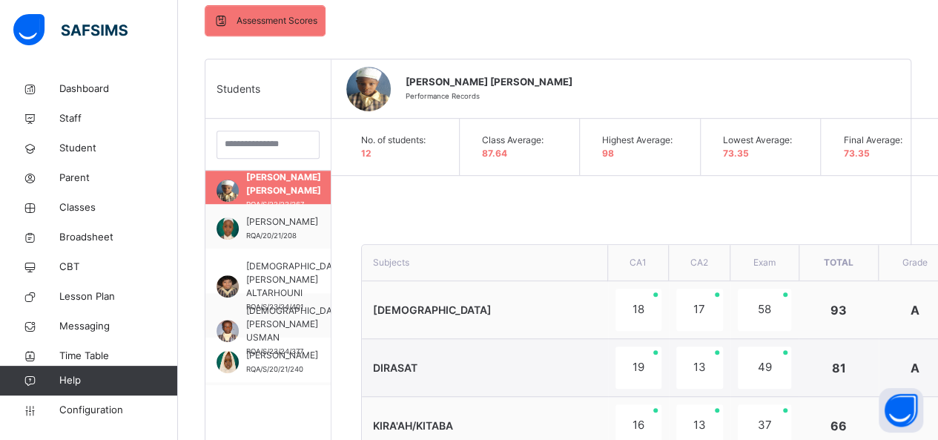
click at [605, 286] on td "[DEMOGRAPHIC_DATA]" at bounding box center [485, 310] width 246 height 58
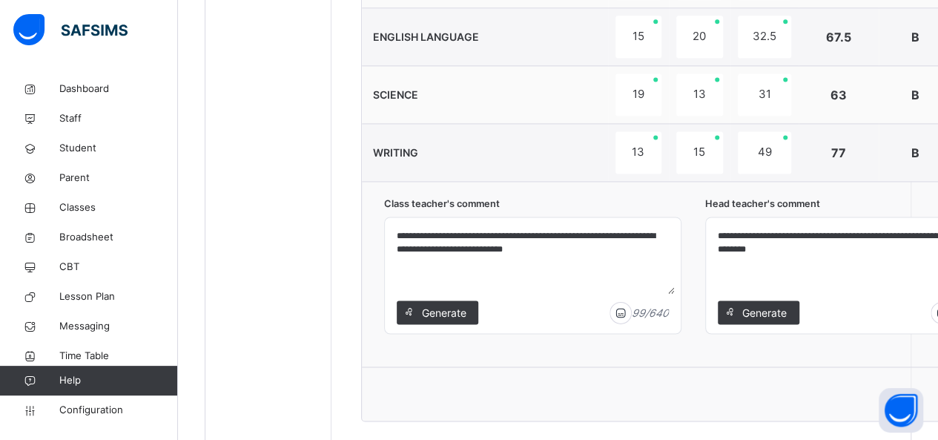
scroll to position [946, 0]
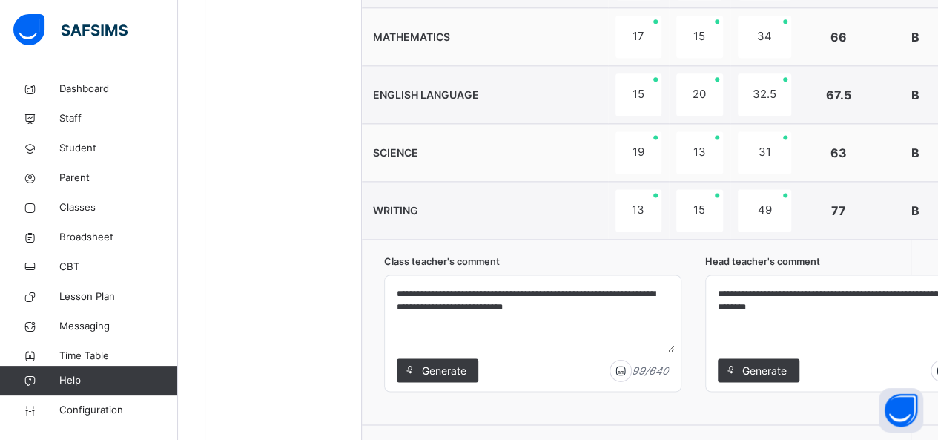
click at [936, 372] on img at bounding box center [942, 370] width 22 height 23
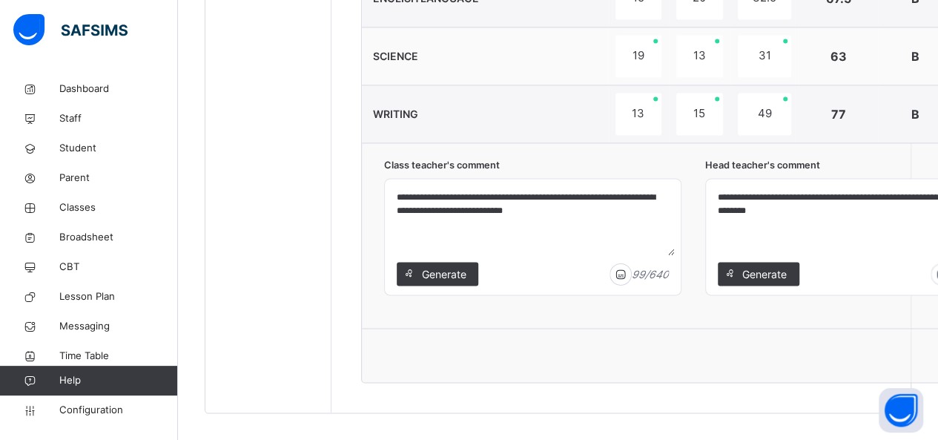
scroll to position [1055, 0]
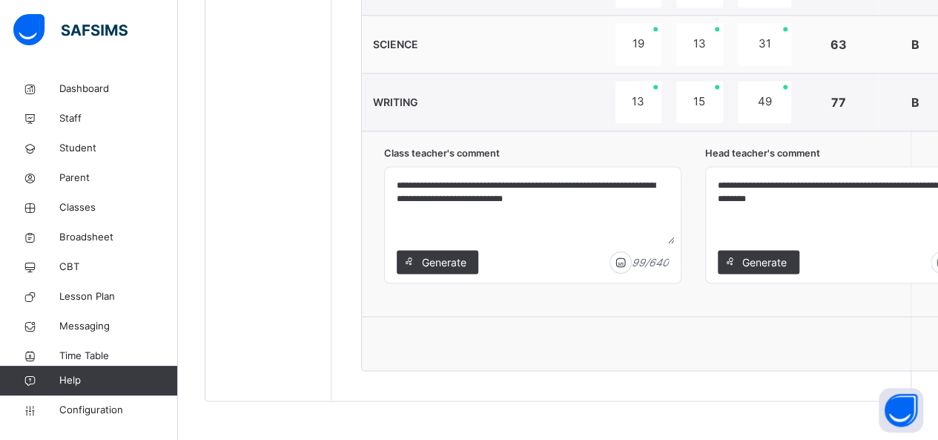
type textarea "**********"
click at [888, 197] on textarea "**********" at bounding box center [854, 208] width 284 height 70
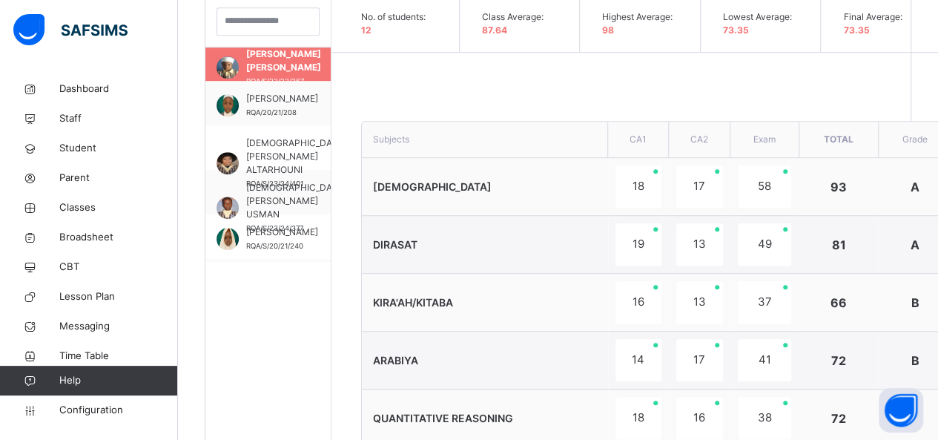
scroll to position [449, 0]
click at [101, 209] on span "Classes" at bounding box center [118, 207] width 119 height 15
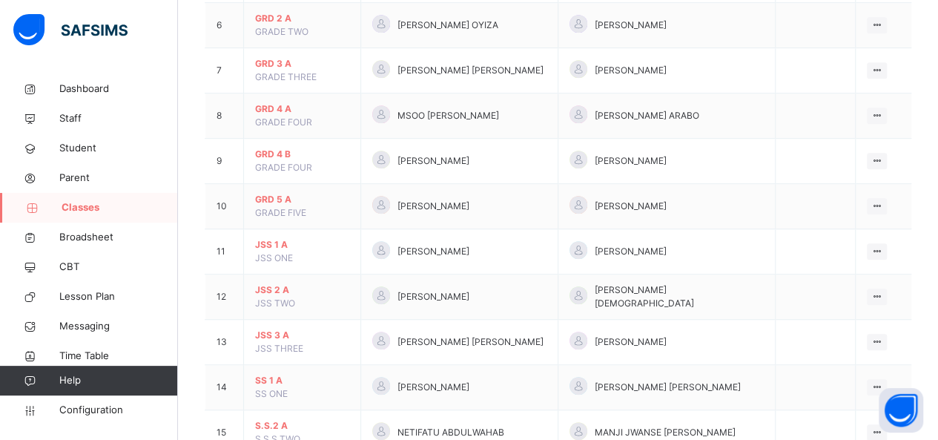
scroll to position [420, 0]
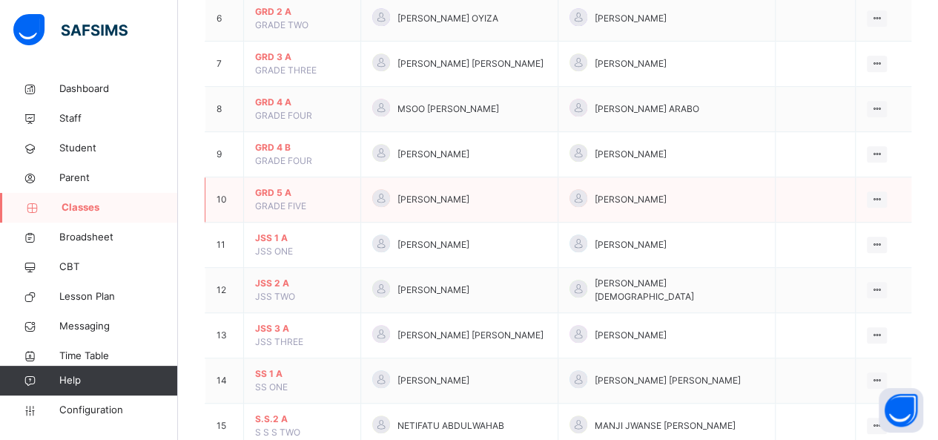
click at [268, 186] on span "GRD 5 A" at bounding box center [302, 192] width 94 height 13
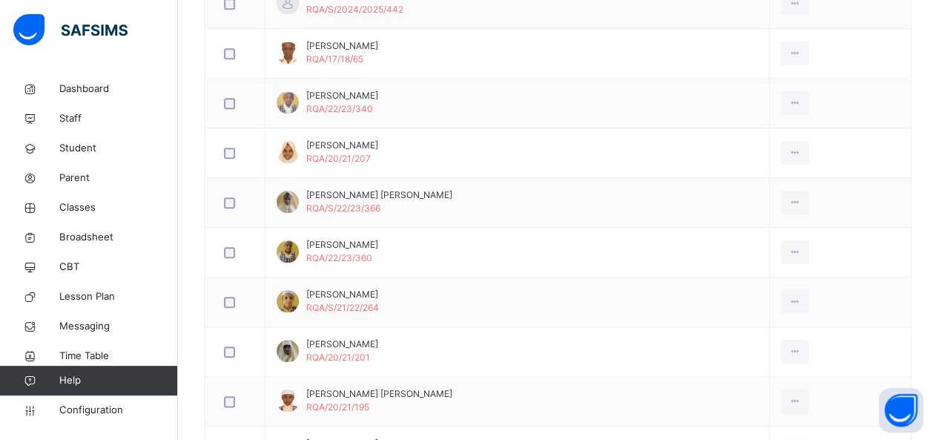
scroll to position [655, 0]
click at [308, 196] on span "Hauwa Garga Mustapha" at bounding box center [379, 195] width 146 height 13
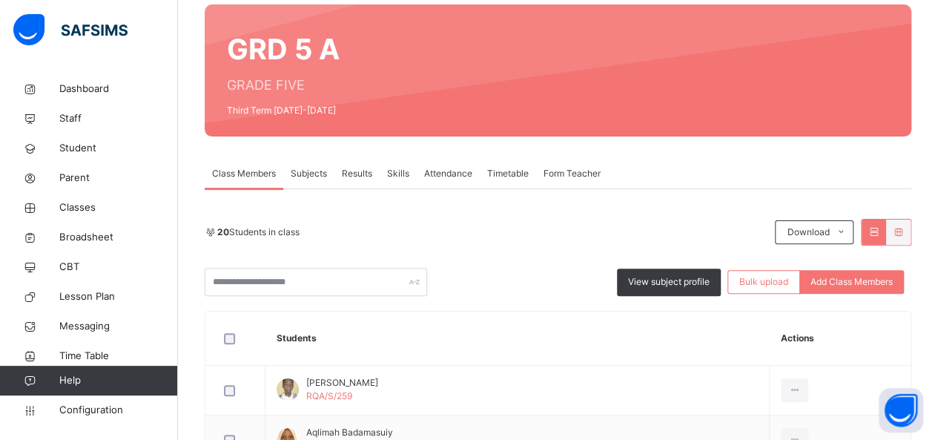
scroll to position [109, 0]
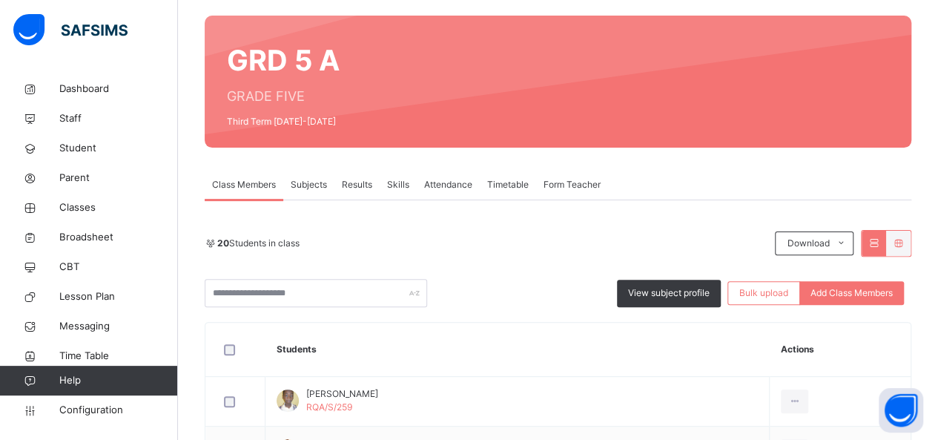
click at [373, 193] on div "Results" at bounding box center [357, 185] width 45 height 30
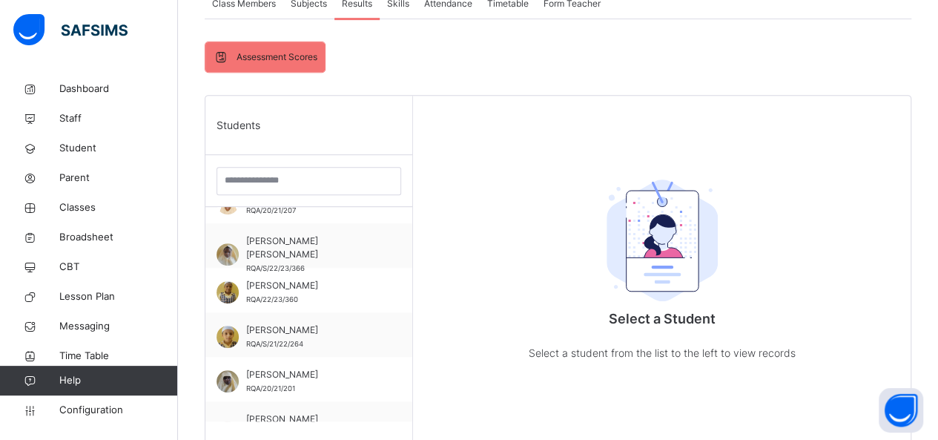
scroll to position [275, 0]
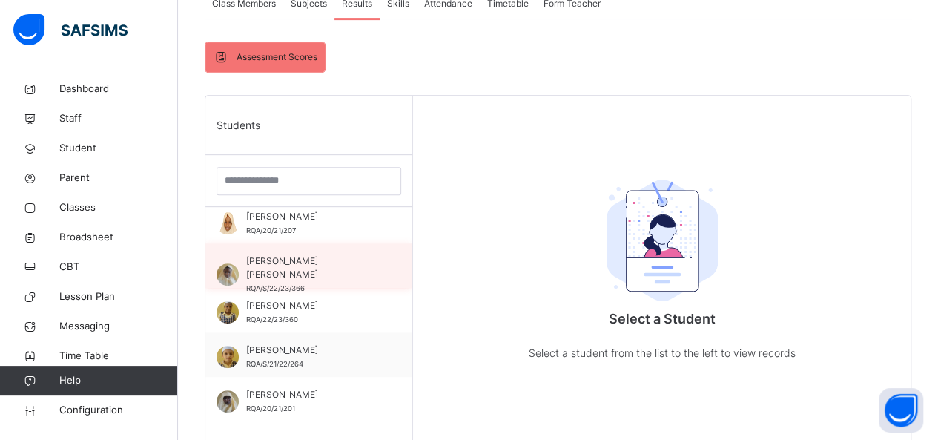
click at [253, 267] on div "HAUWA GARGA MUSTAPHA RQA/S/22/23/366" at bounding box center [312, 274] width 133 height 40
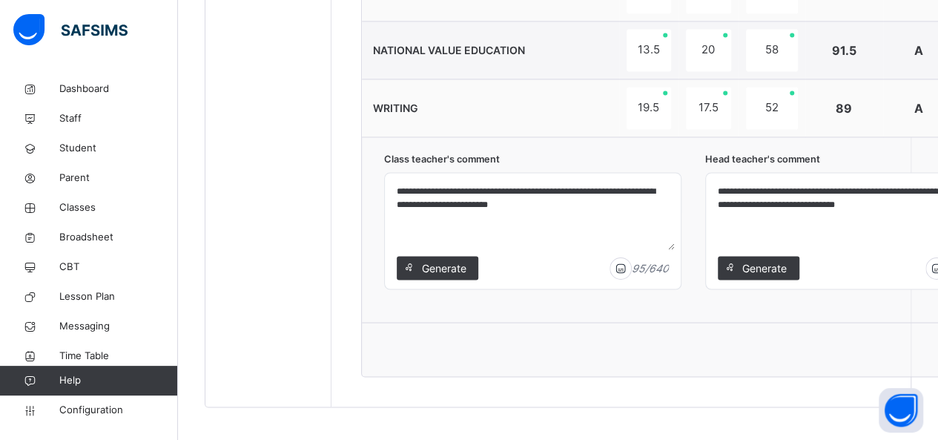
scroll to position [1113, 0]
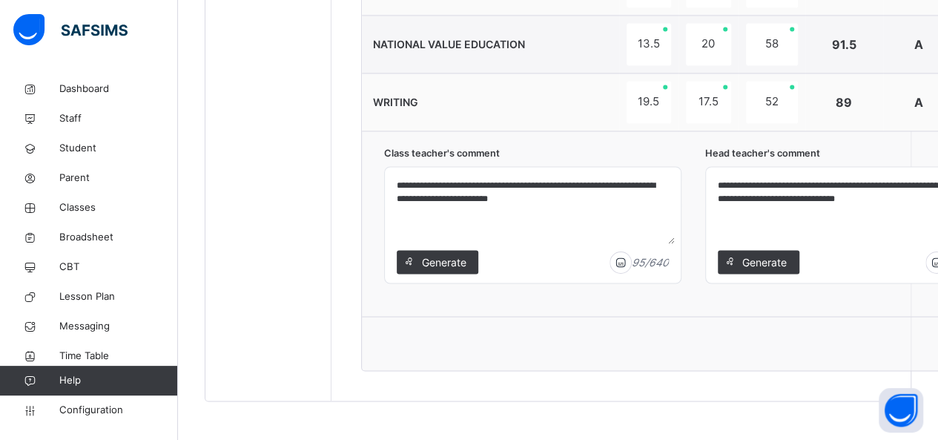
click at [928, 258] on img at bounding box center [937, 262] width 22 height 23
click at [936, 263] on img at bounding box center [942, 262] width 22 height 23
click at [937, 263] on img at bounding box center [942, 262] width 22 height 23
click at [719, 192] on textarea "**********" at bounding box center [854, 208] width 284 height 70
click at [826, 196] on textarea "**********" at bounding box center [854, 208] width 284 height 70
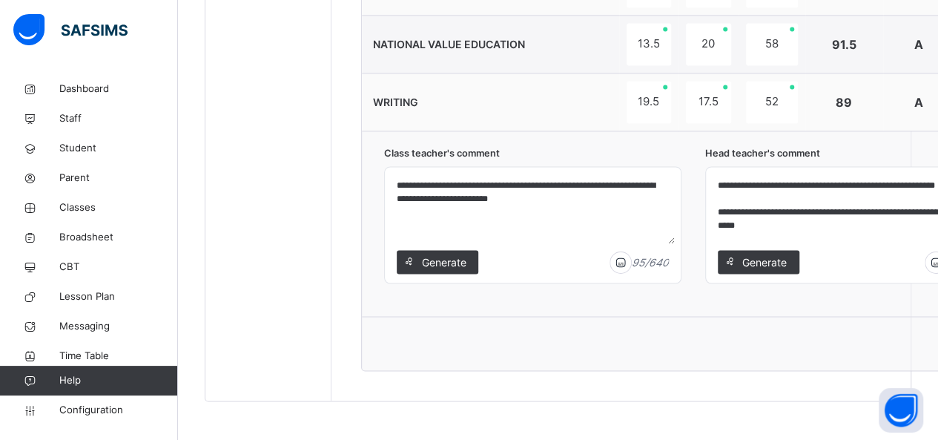
scroll to position [1113, 35]
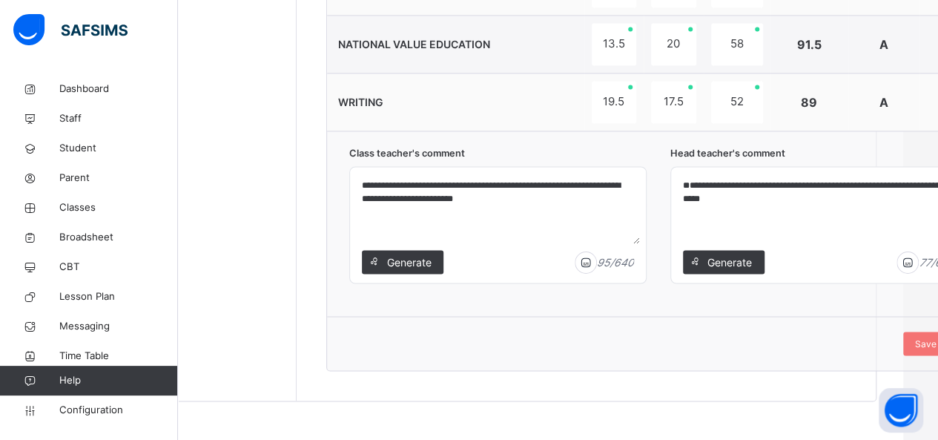
click at [679, 210] on textarea "**********" at bounding box center [819, 208] width 284 height 70
type textarea "**********"
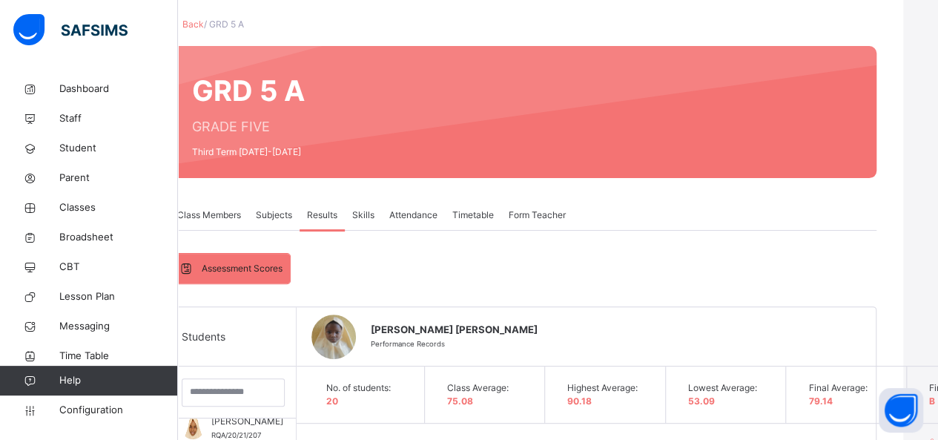
scroll to position [116, 35]
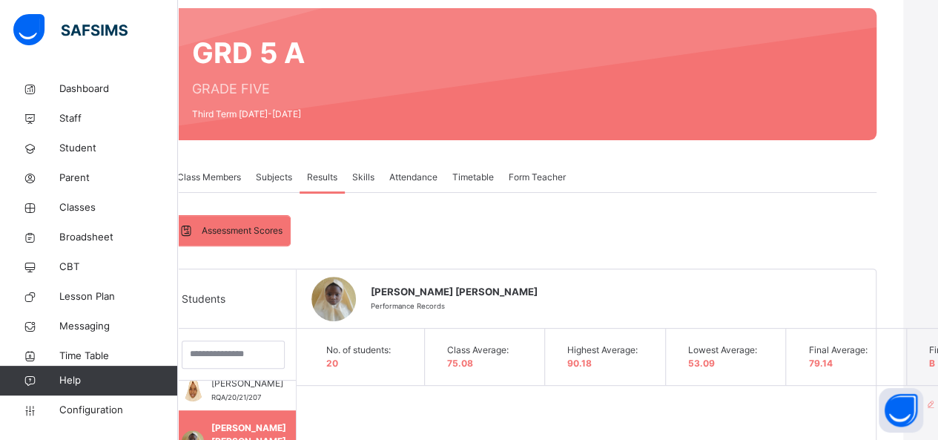
click at [359, 173] on span "Skills" at bounding box center [363, 177] width 22 height 13
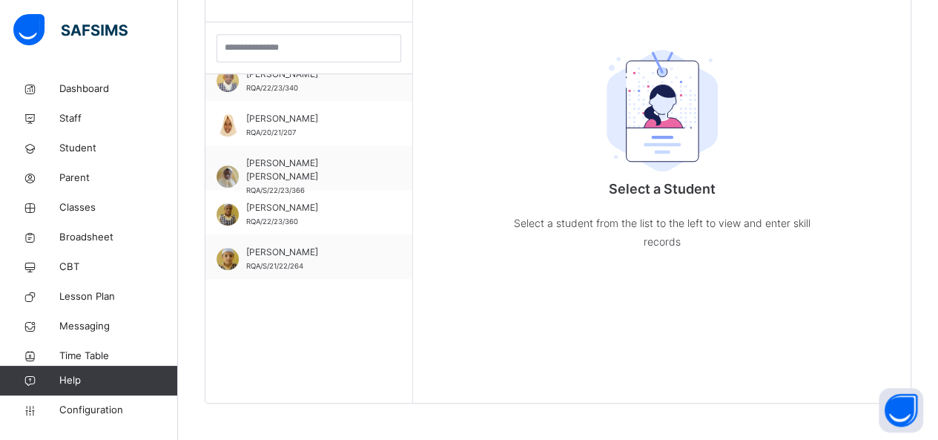
scroll to position [235, 0]
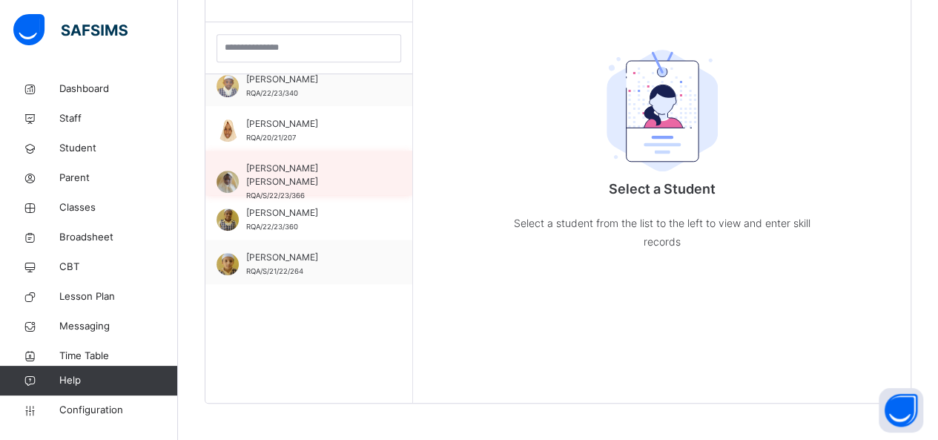
click at [316, 174] on div "HAUWA GARGA MUSTAPHA RQA/S/22/23/366" at bounding box center [312, 182] width 133 height 40
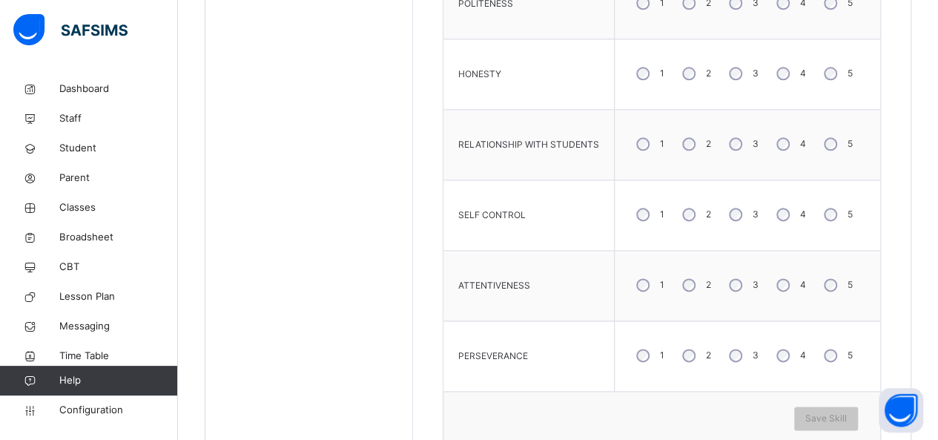
scroll to position [906, 11]
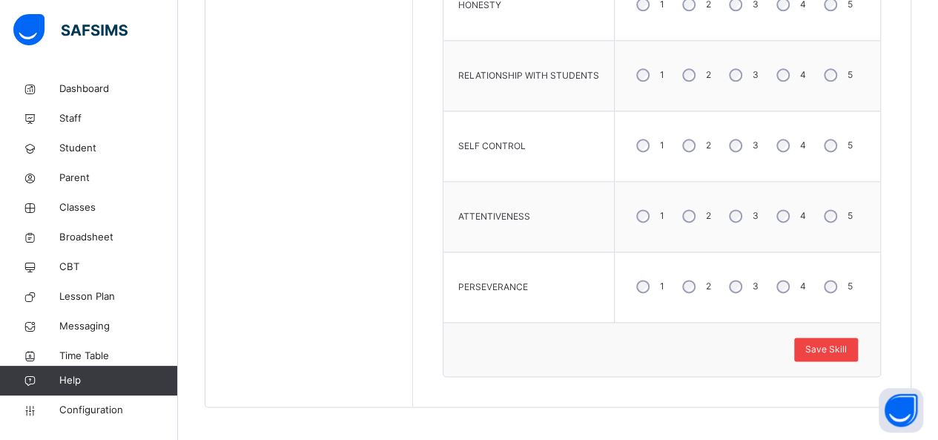
click at [831, 345] on span "Save Skill" at bounding box center [826, 349] width 42 height 13
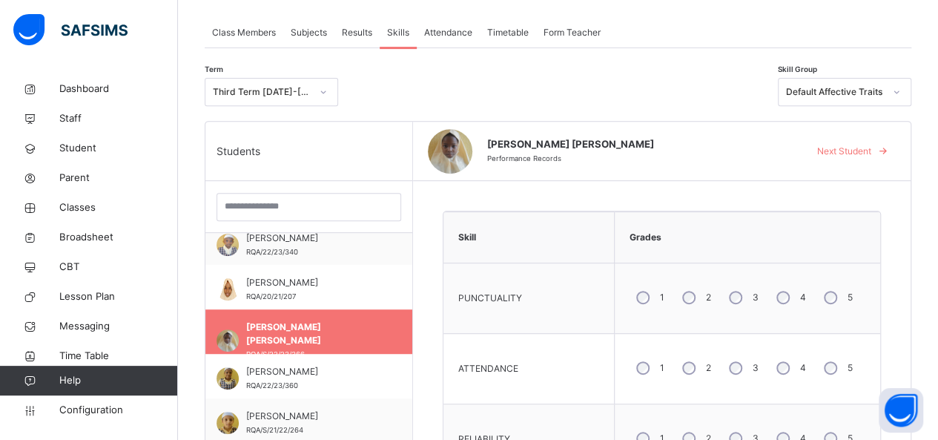
scroll to position [260, 11]
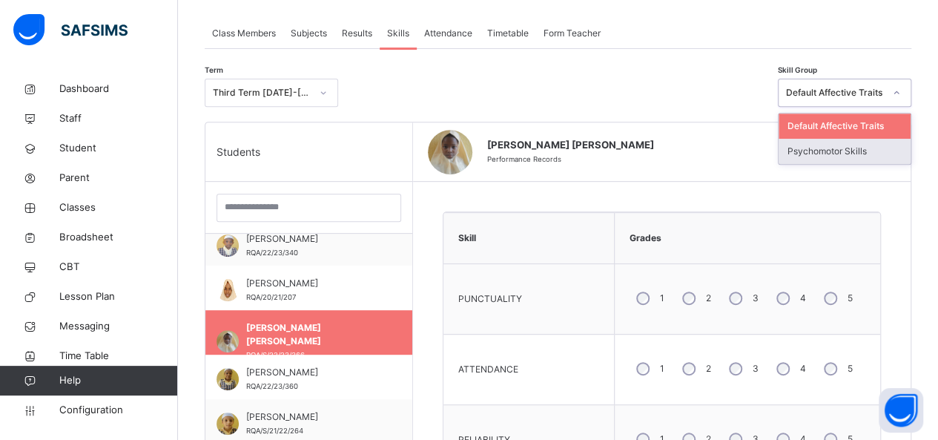
click at [863, 143] on div "Psychomotor Skills" at bounding box center [845, 151] width 132 height 25
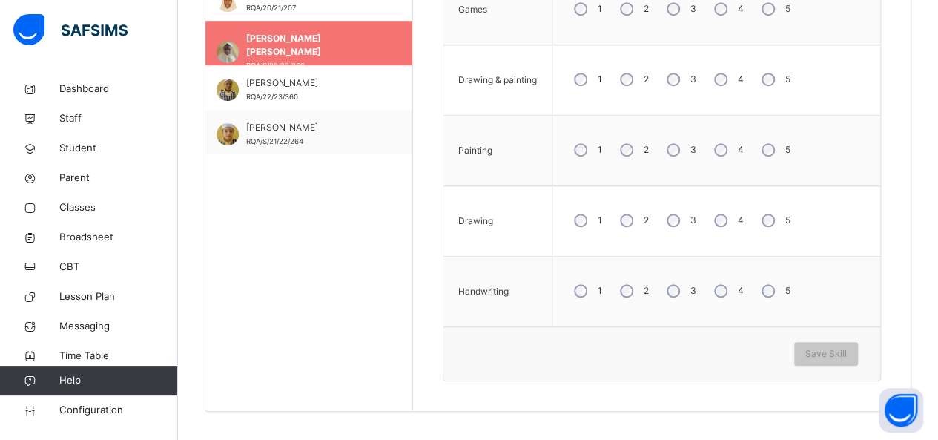
scroll to position [555, 11]
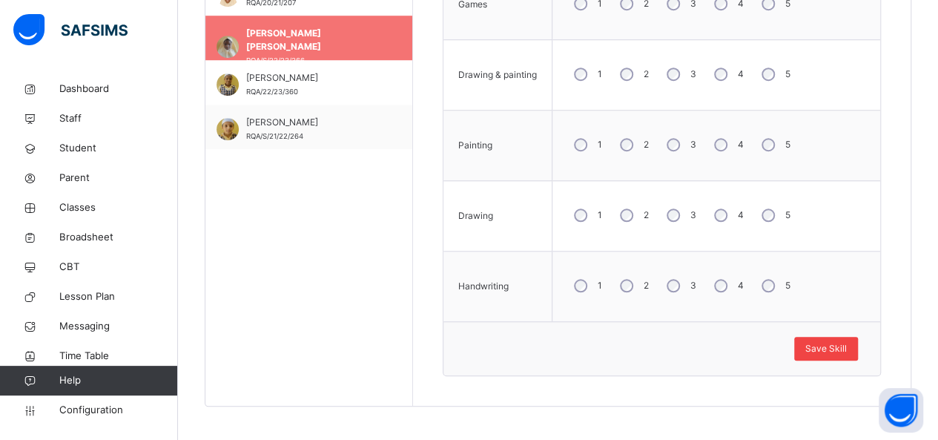
click at [811, 347] on span "Save Skill" at bounding box center [826, 348] width 42 height 13
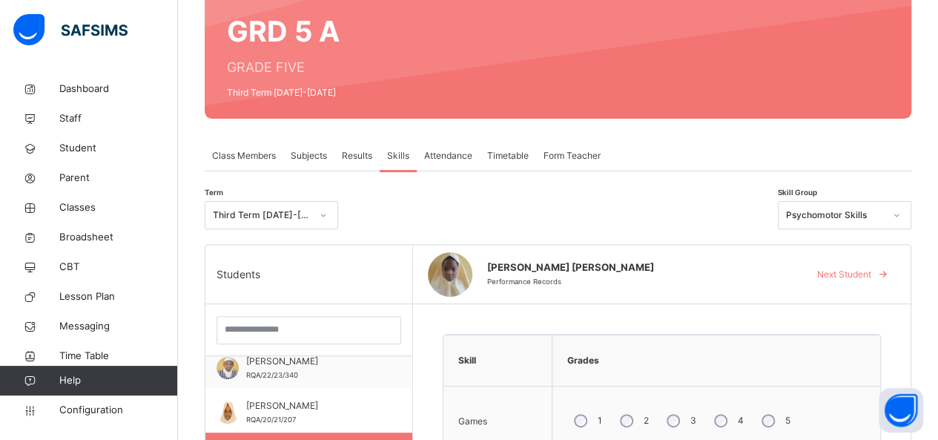
scroll to position [136, 11]
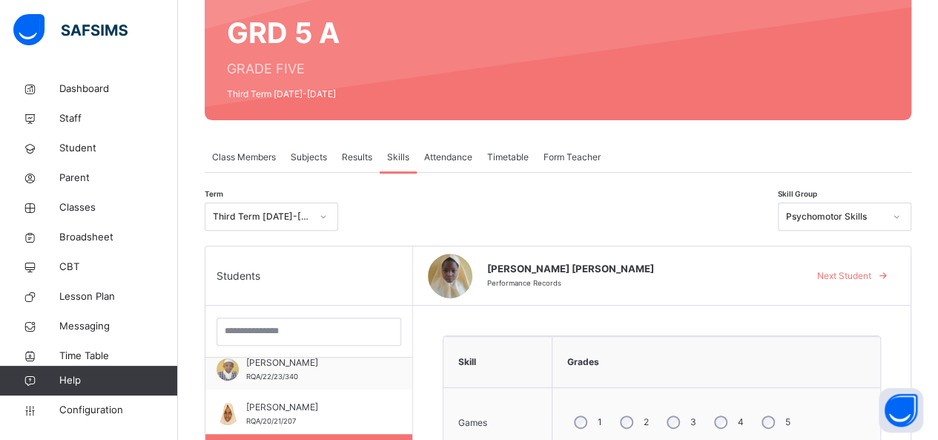
click at [346, 156] on span "Results" at bounding box center [357, 157] width 30 height 13
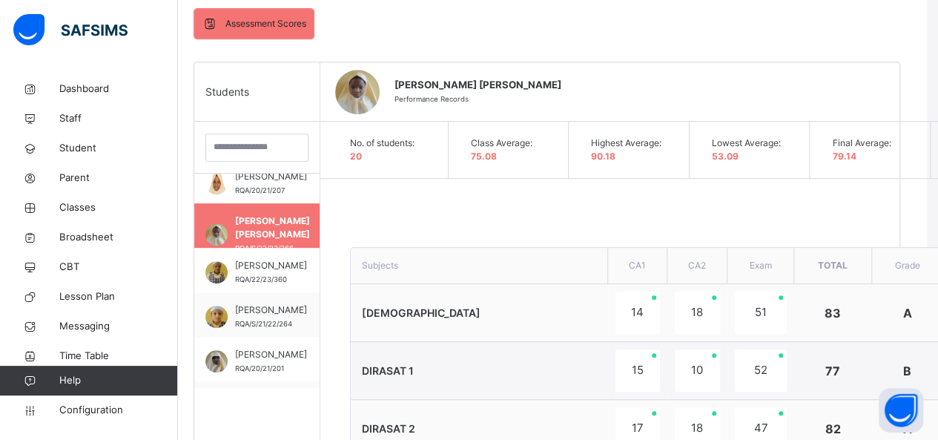
scroll to position [326, 11]
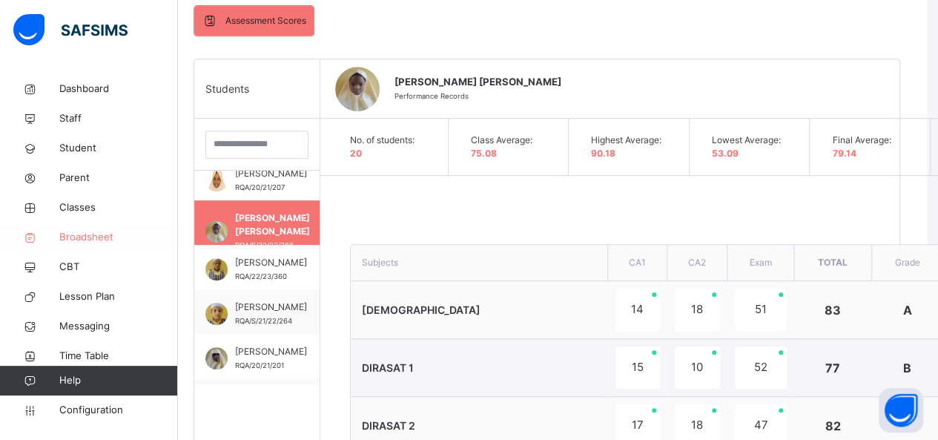
click at [119, 237] on span "Broadsheet" at bounding box center [118, 237] width 119 height 15
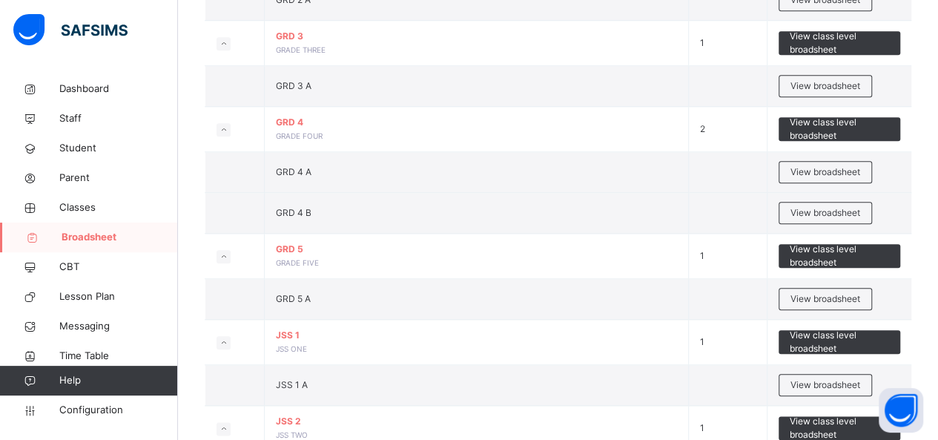
scroll to position [648, 0]
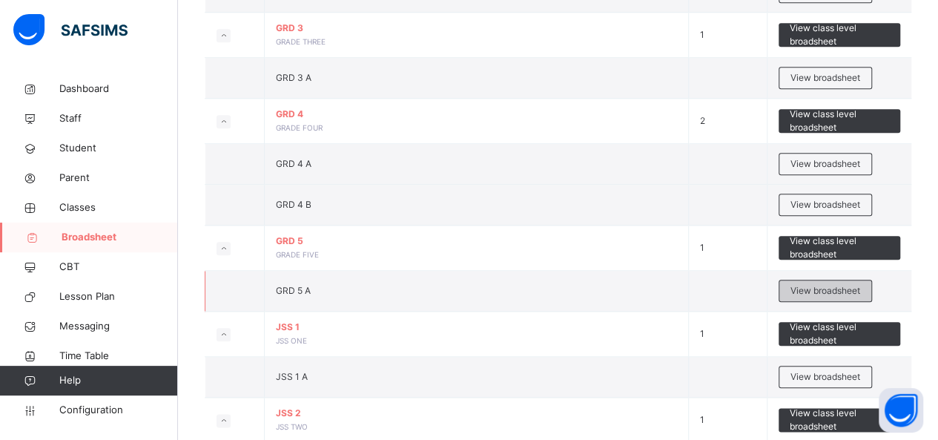
click at [858, 286] on span "View broadsheet" at bounding box center [826, 290] width 70 height 13
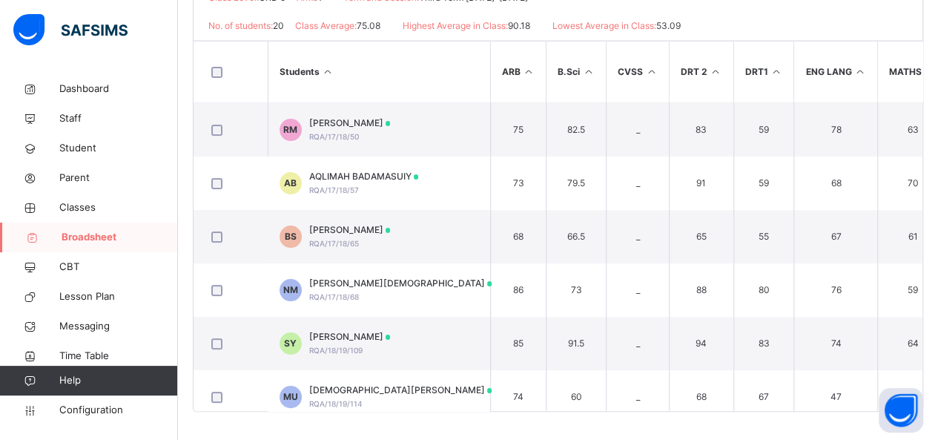
click at [78, 237] on span "Broadsheet" at bounding box center [120, 237] width 116 height 15
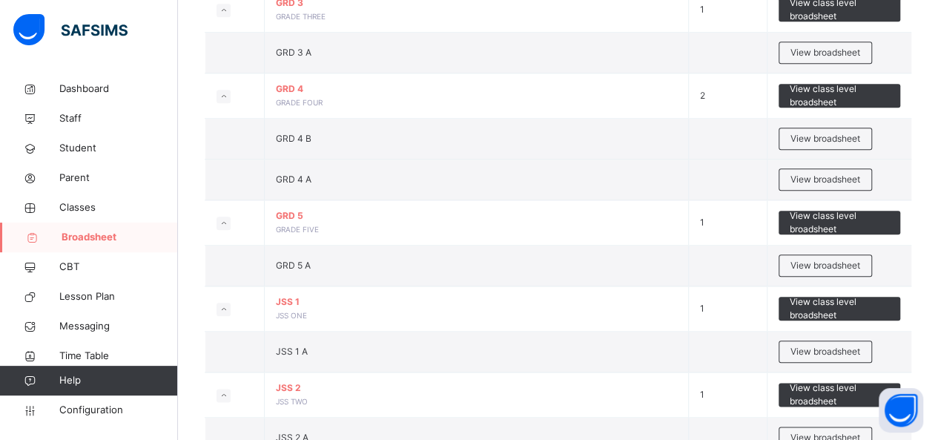
scroll to position [682, 0]
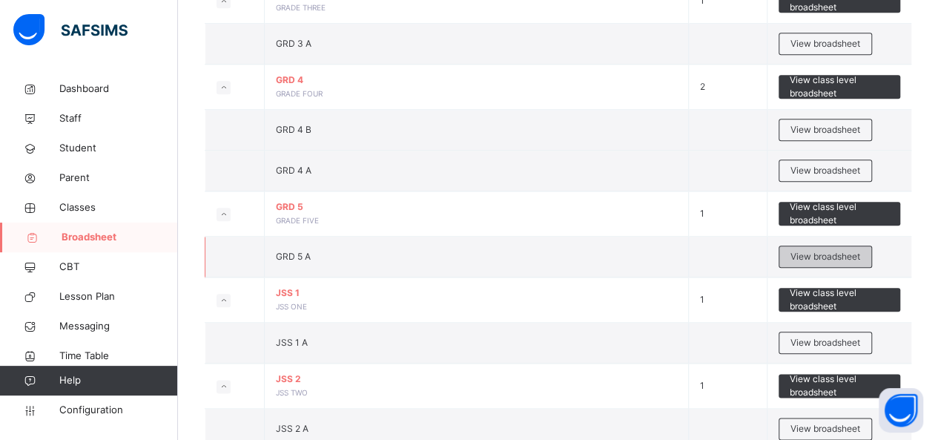
click at [825, 252] on span "View broadsheet" at bounding box center [826, 256] width 70 height 13
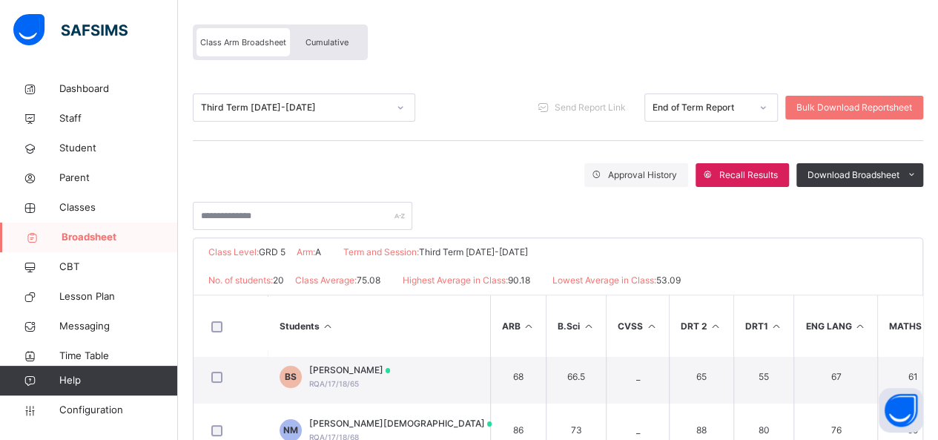
scroll to position [116, 0]
click at [93, 218] on link "Classes" at bounding box center [89, 208] width 178 height 30
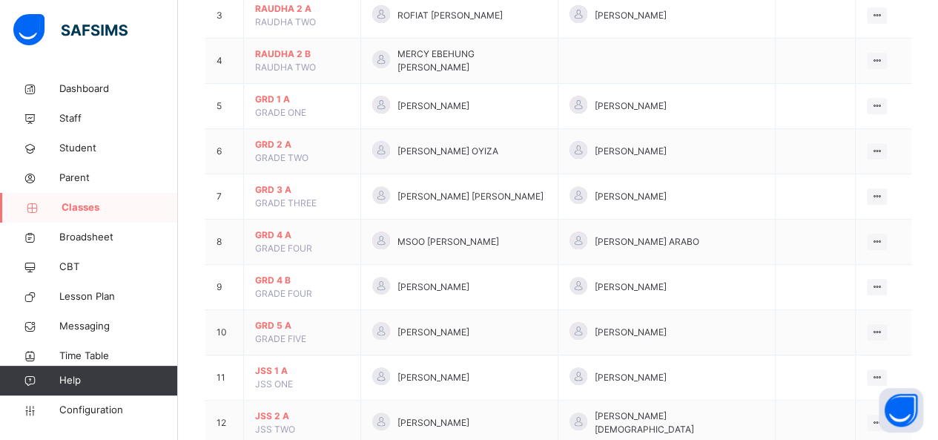
scroll to position [288, 0]
click at [277, 318] on span "GRD 5 A" at bounding box center [302, 324] width 94 height 13
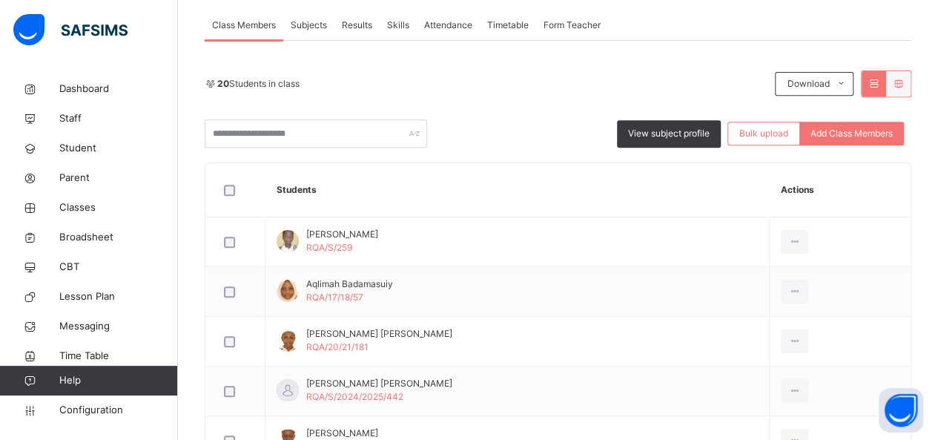
scroll to position [285, 0]
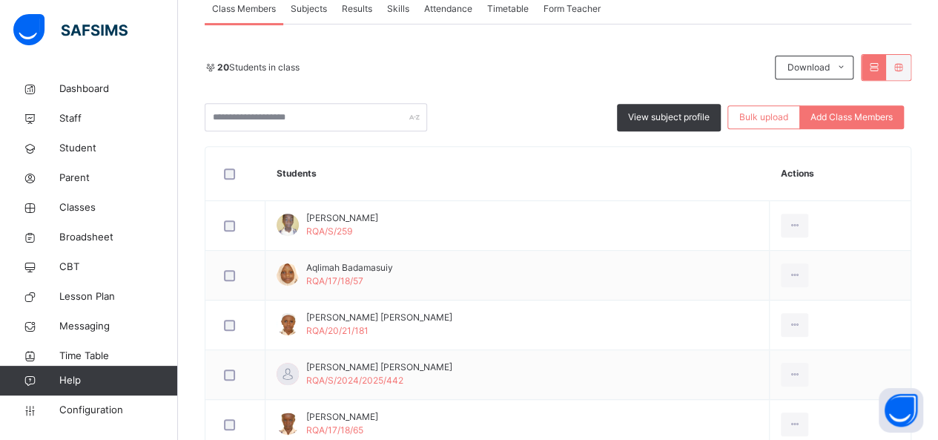
click at [363, 9] on span "Results" at bounding box center [357, 8] width 30 height 13
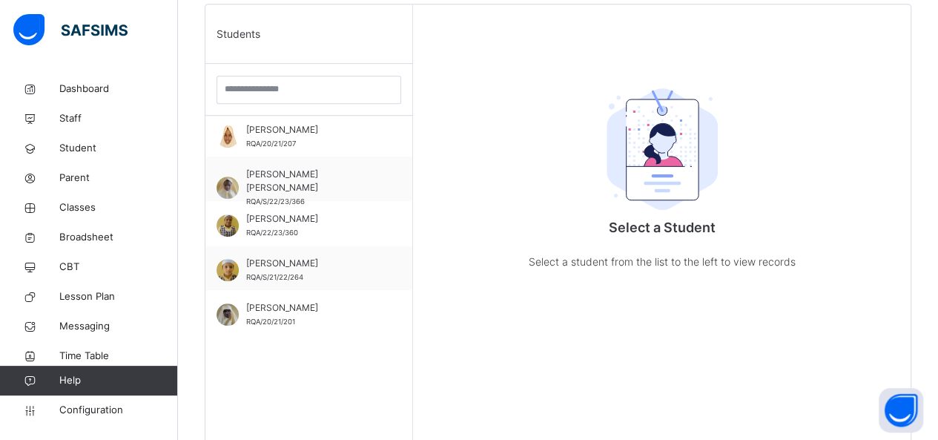
scroll to position [270, 0]
click at [263, 178] on span "HAUWA GARGA MUSTAPHA" at bounding box center [312, 181] width 133 height 27
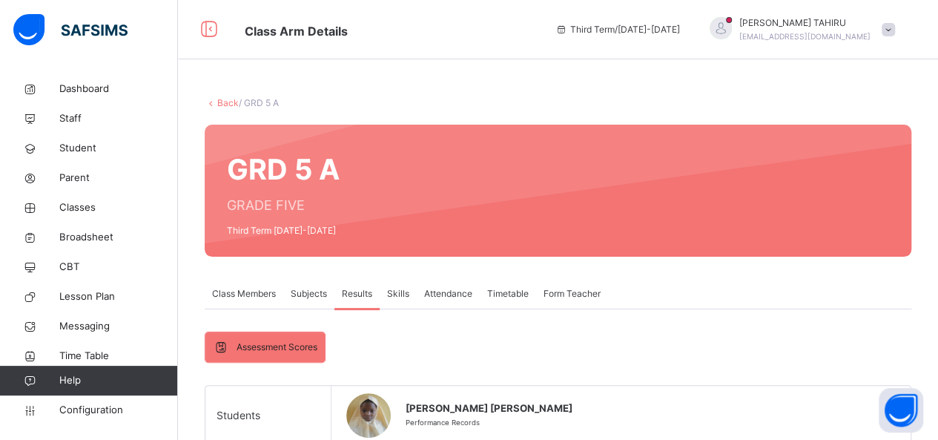
scroll to position [633, 0]
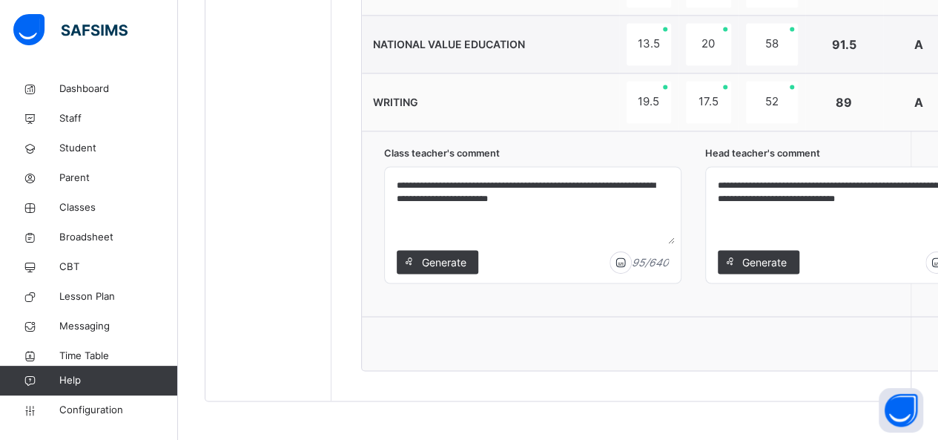
scroll to position [1083, 0]
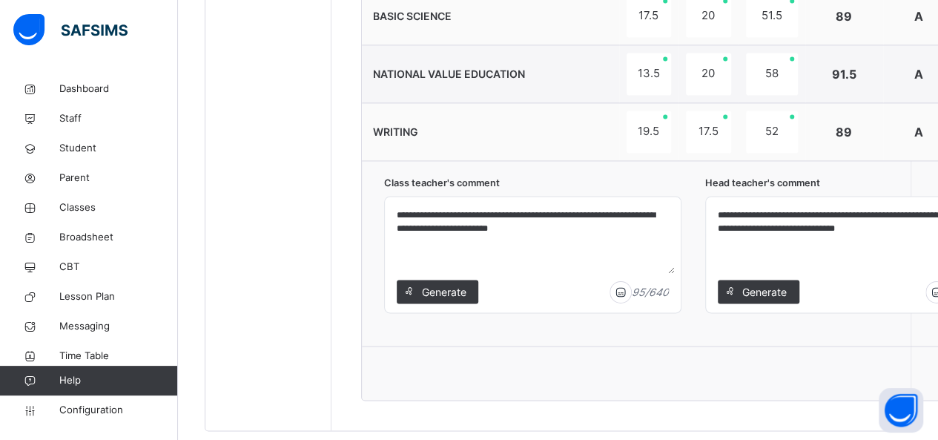
click at [770, 210] on textarea "**********" at bounding box center [854, 237] width 284 height 70
click at [937, 283] on img at bounding box center [936, 291] width 22 height 23
click at [936, 288] on img at bounding box center [942, 291] width 22 height 23
click at [935, 280] on img at bounding box center [942, 291] width 22 height 23
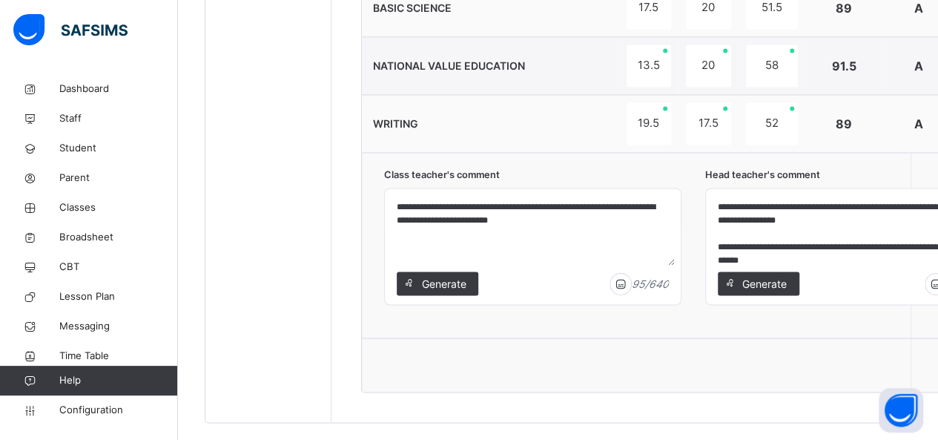
scroll to position [1113, 0]
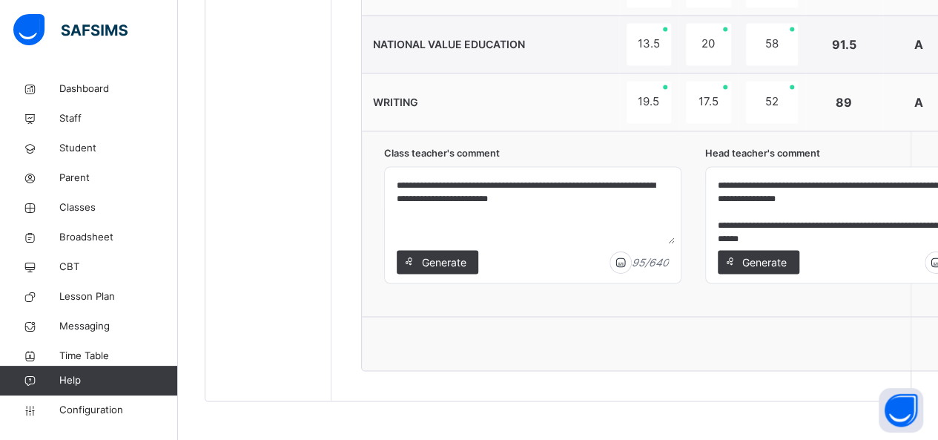
click at [856, 187] on textarea "**********" at bounding box center [854, 208] width 284 height 70
click at [823, 205] on textarea "**********" at bounding box center [854, 208] width 284 height 70
click at [850, 202] on textarea "**********" at bounding box center [854, 208] width 284 height 70
click at [854, 202] on textarea "**********" at bounding box center [854, 208] width 284 height 70
click at [857, 192] on textarea "**********" at bounding box center [854, 208] width 284 height 70
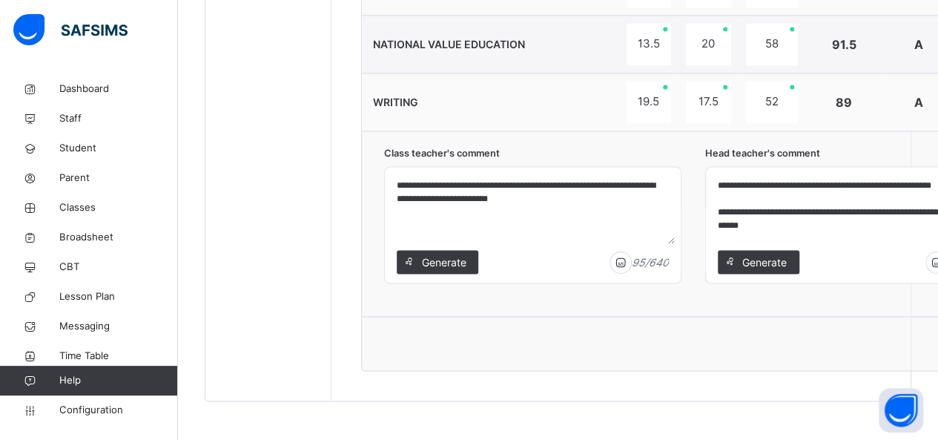
scroll to position [1113, 35]
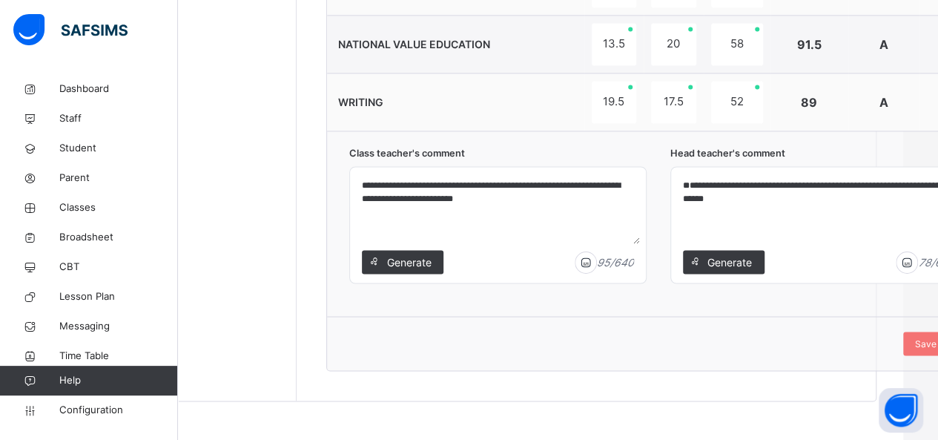
click at [682, 207] on textarea "**********" at bounding box center [819, 208] width 284 height 70
type textarea "**********"
click at [923, 337] on span "Save Comment" at bounding box center [947, 343] width 64 height 13
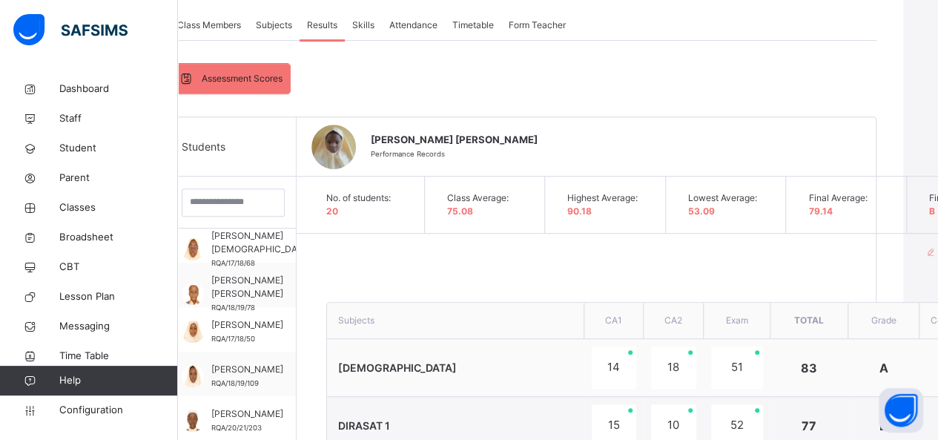
scroll to position [273, 35]
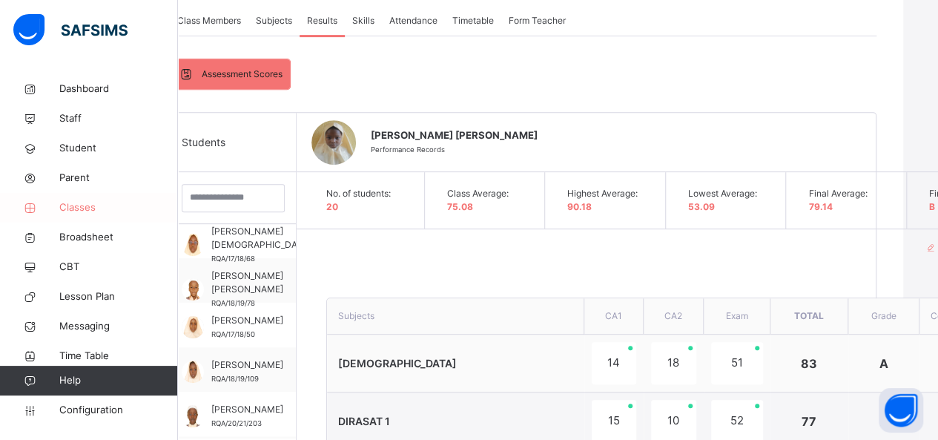
click at [88, 214] on span "Classes" at bounding box center [118, 207] width 119 height 15
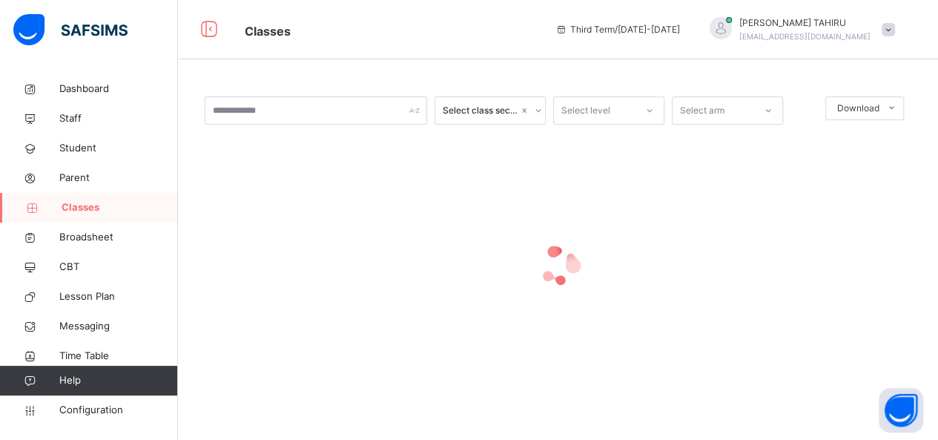
click at [88, 214] on span "Classes" at bounding box center [120, 207] width 116 height 15
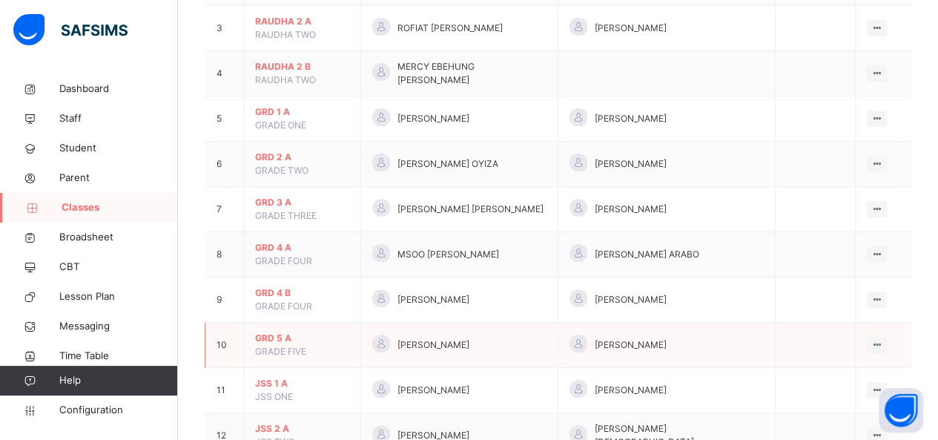
scroll to position [297, 0]
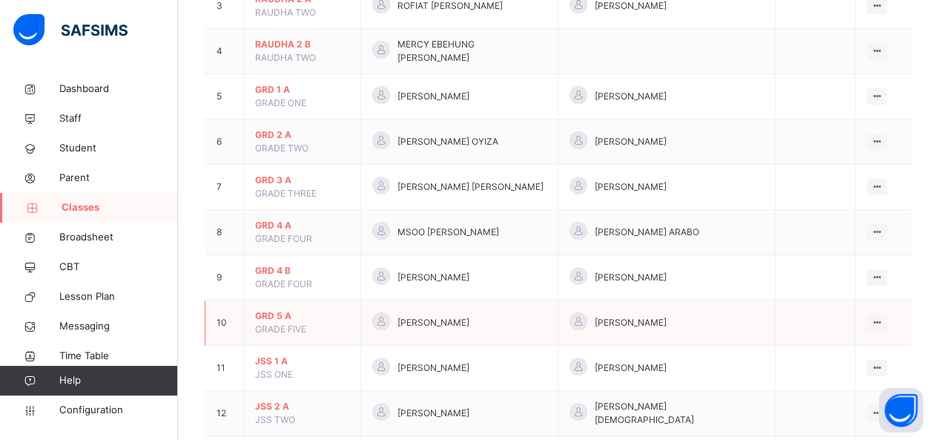
click at [266, 309] on span "GRD 5 A" at bounding box center [302, 315] width 94 height 13
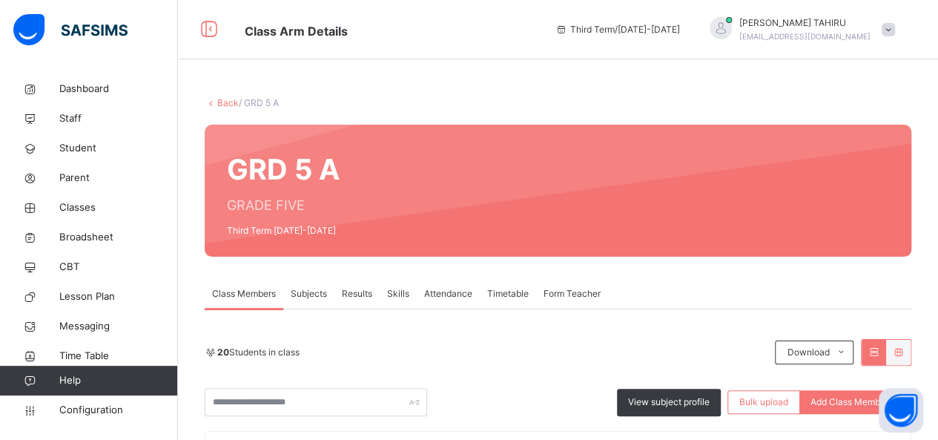
scroll to position [326, 0]
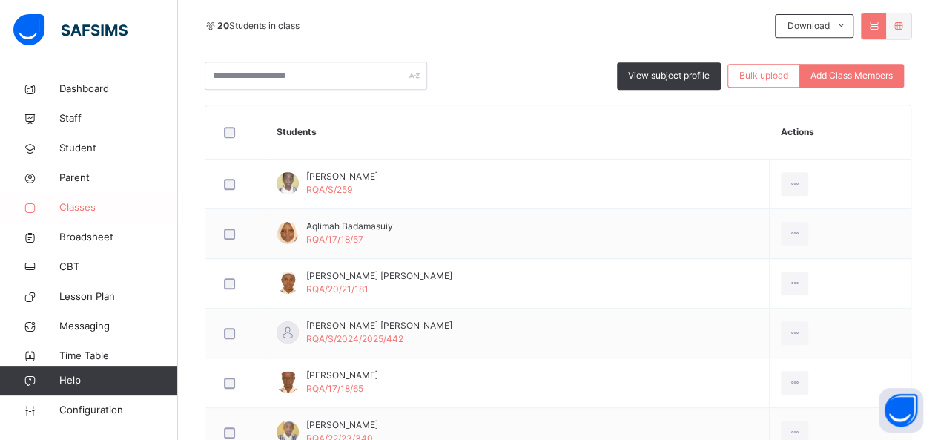
click at [85, 210] on span "Classes" at bounding box center [118, 207] width 119 height 15
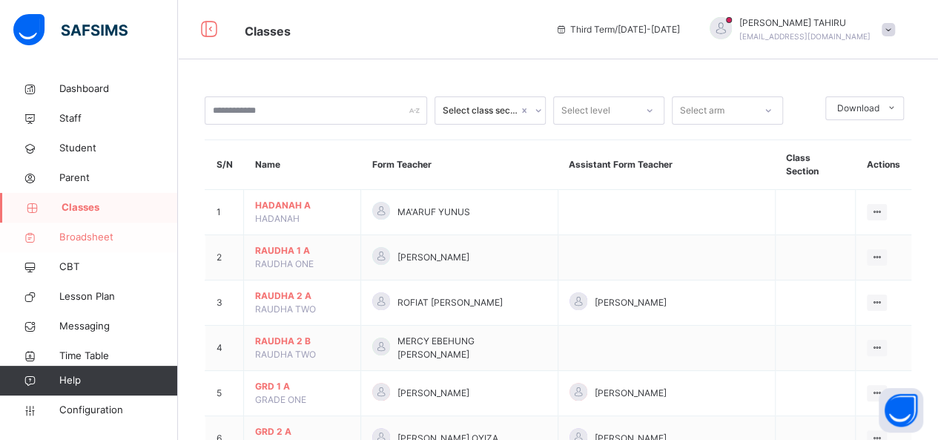
click at [89, 243] on span "Broadsheet" at bounding box center [118, 237] width 119 height 15
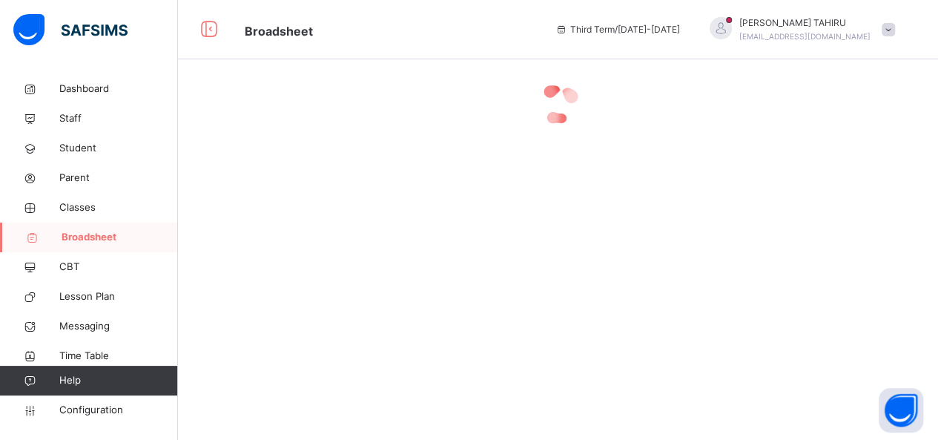
click at [89, 243] on span "Broadsheet" at bounding box center [120, 237] width 116 height 15
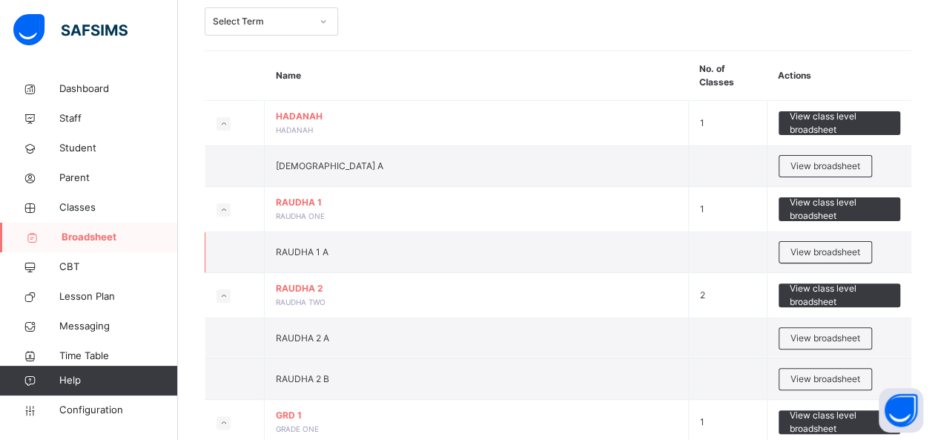
scroll to position [119, 0]
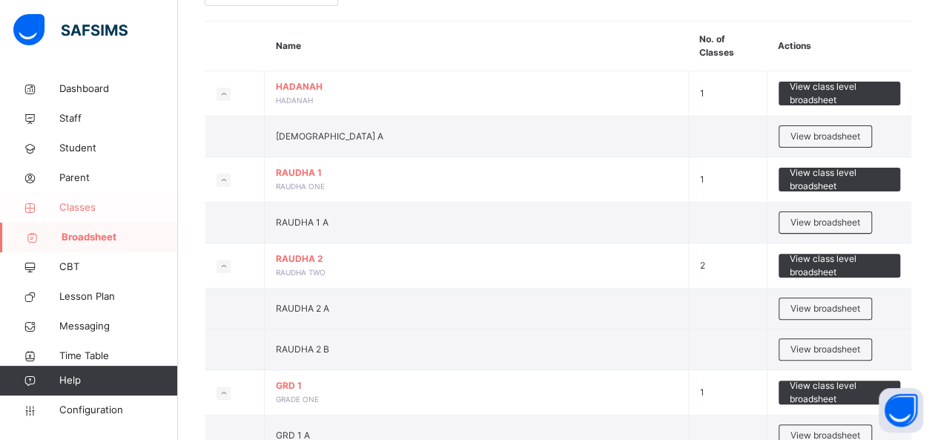
click at [89, 202] on span "Classes" at bounding box center [118, 207] width 119 height 15
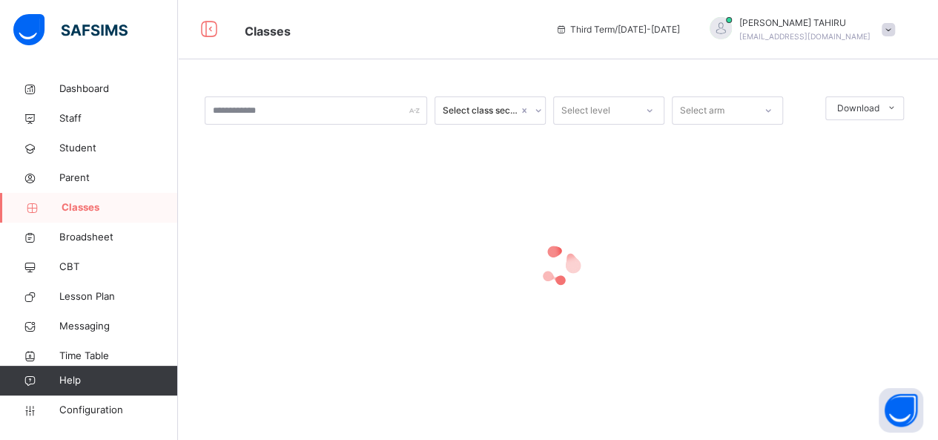
click at [89, 202] on span "Classes" at bounding box center [120, 207] width 116 height 15
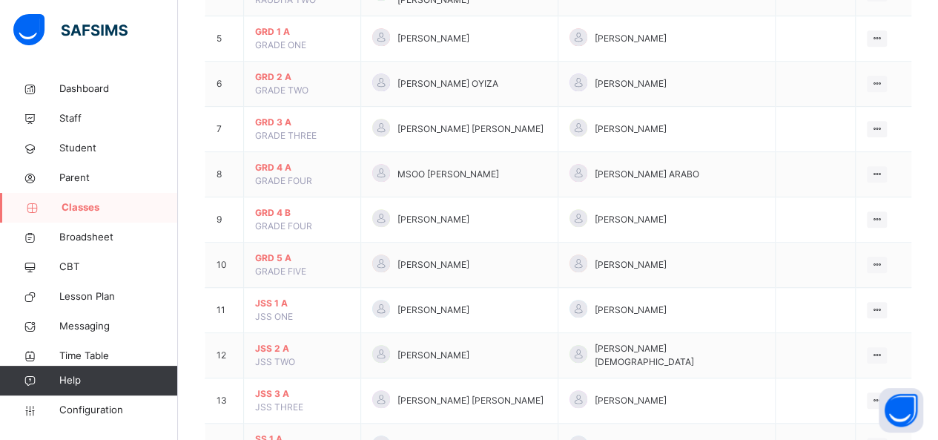
scroll to position [356, 0]
click at [268, 250] on span "GRD 5 A" at bounding box center [302, 256] width 94 height 13
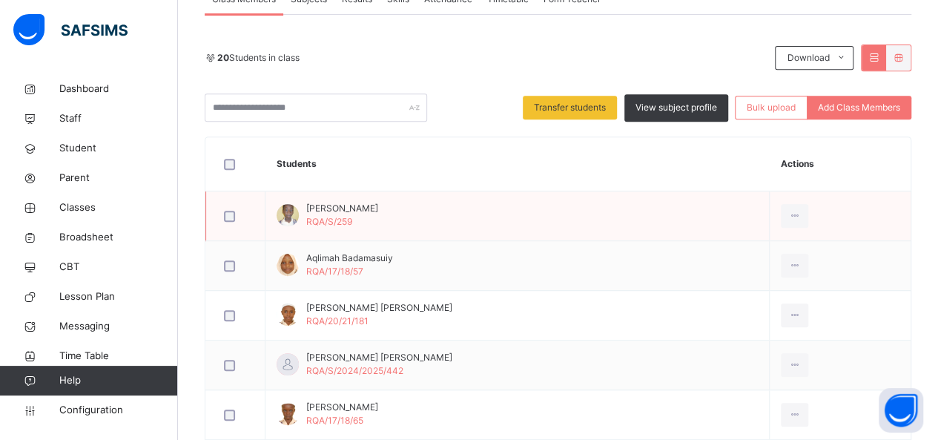
scroll to position [297, 0]
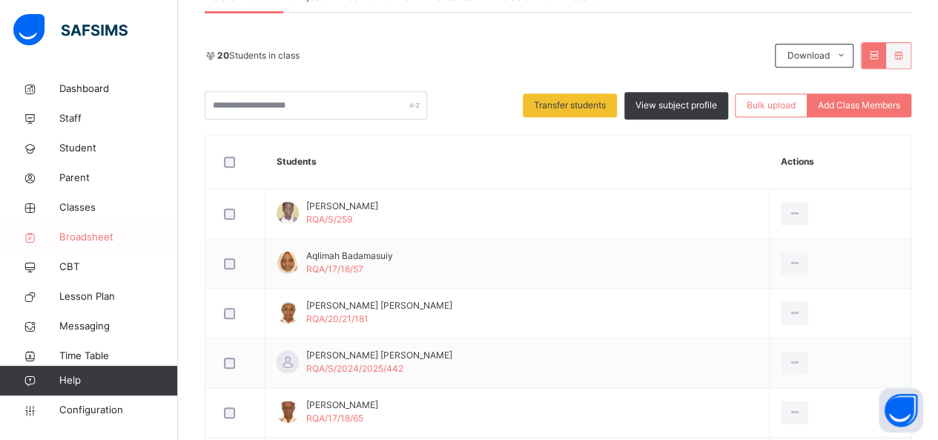
click at [82, 243] on span "Broadsheet" at bounding box center [118, 237] width 119 height 15
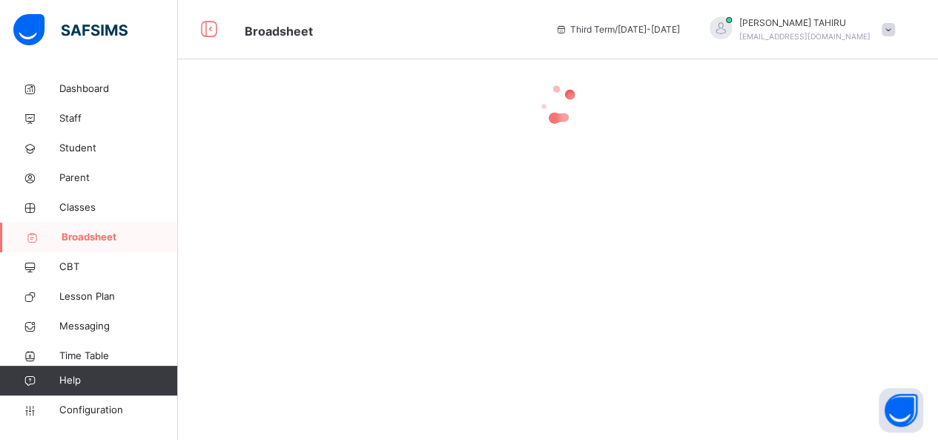
click at [82, 243] on span "Broadsheet" at bounding box center [120, 237] width 116 height 15
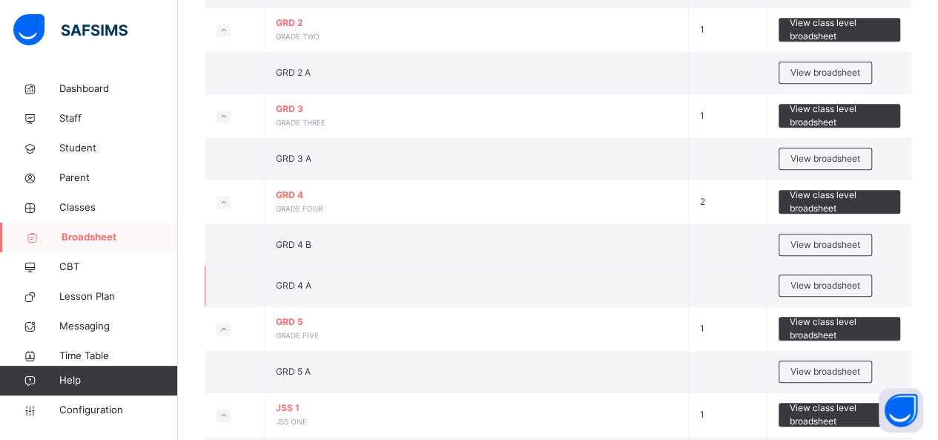
scroll to position [593, 0]
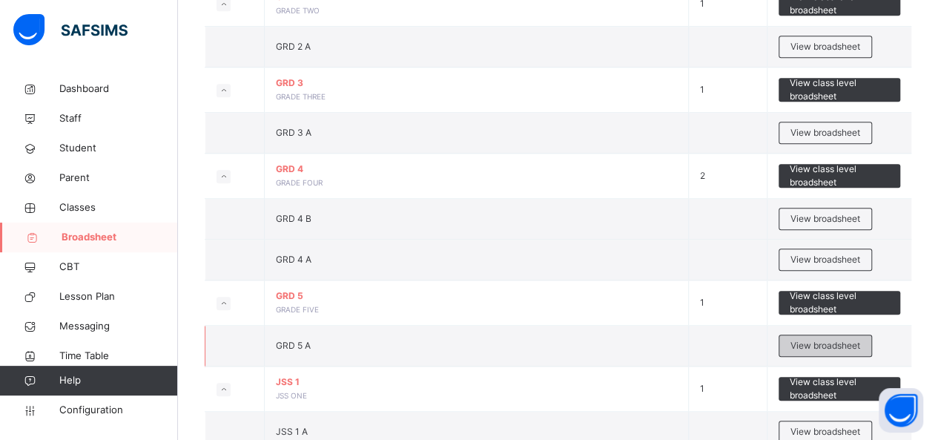
click at [835, 342] on span "View broadsheet" at bounding box center [826, 345] width 70 height 13
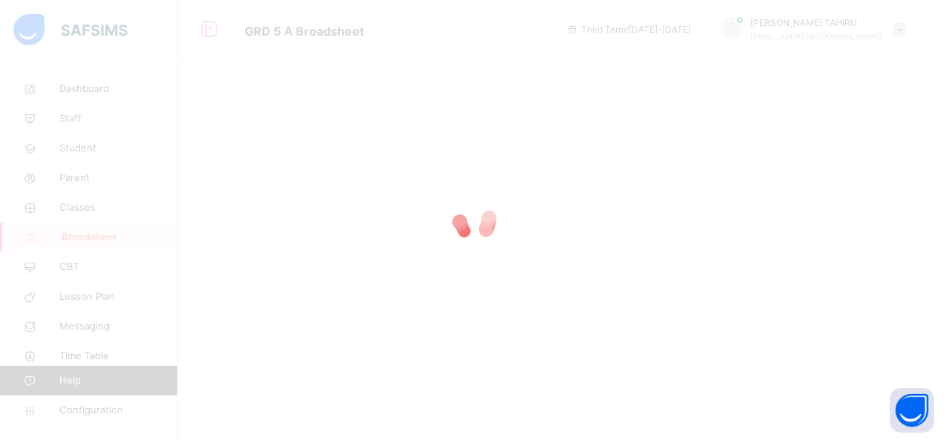
click at [835, 342] on div at bounding box center [474, 220] width 949 height 440
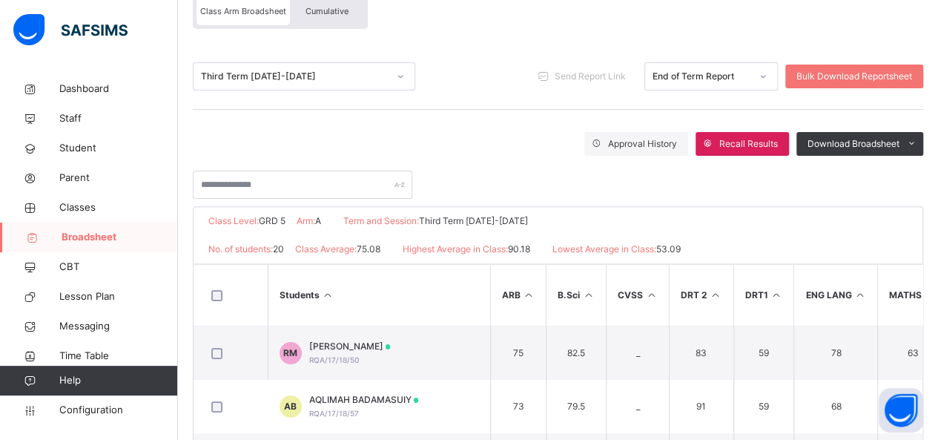
scroll to position [148, 0]
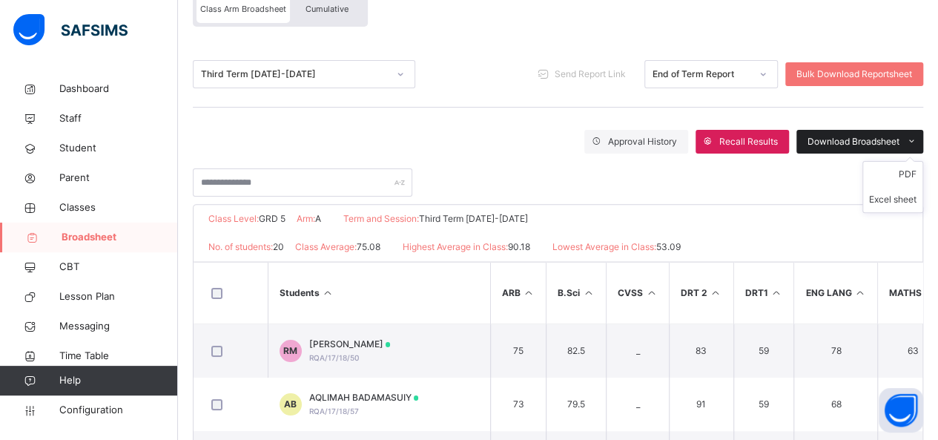
click at [853, 136] on span "Download Broadsheet" at bounding box center [854, 141] width 92 height 13
click at [921, 173] on li "PDF" at bounding box center [892, 174] width 59 height 25
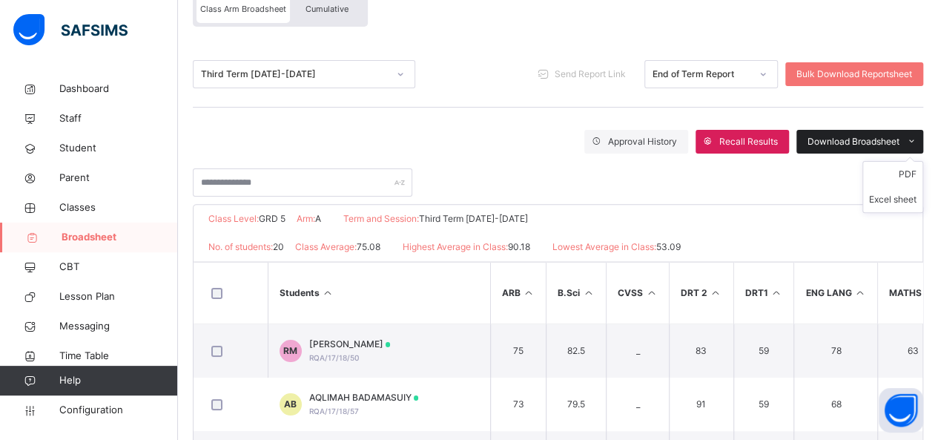
click at [874, 132] on div "Download Broadsheet" at bounding box center [860, 142] width 127 height 24
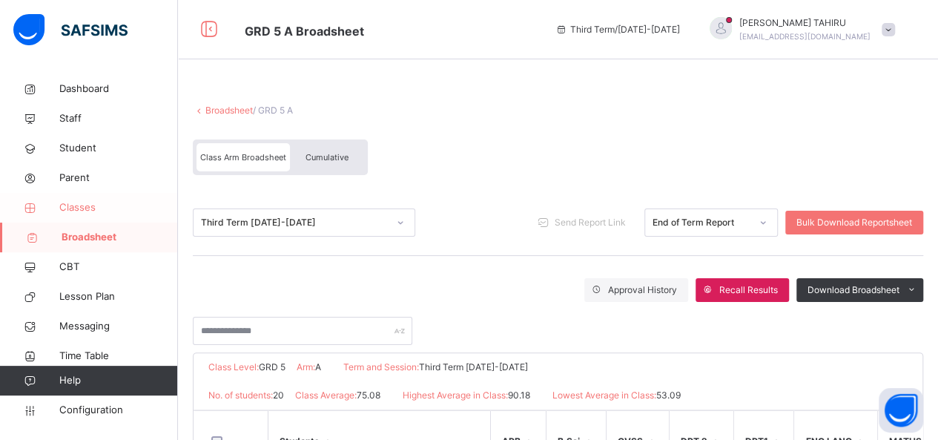
click at [96, 205] on span "Classes" at bounding box center [118, 207] width 119 height 15
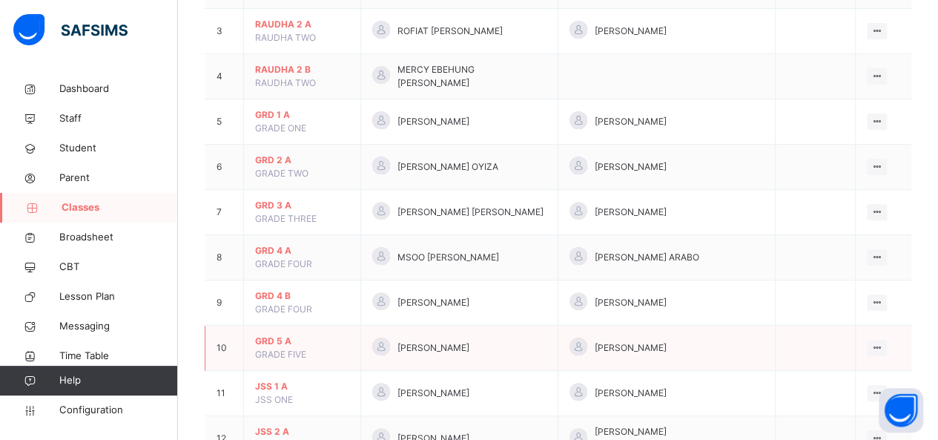
scroll to position [297, 0]
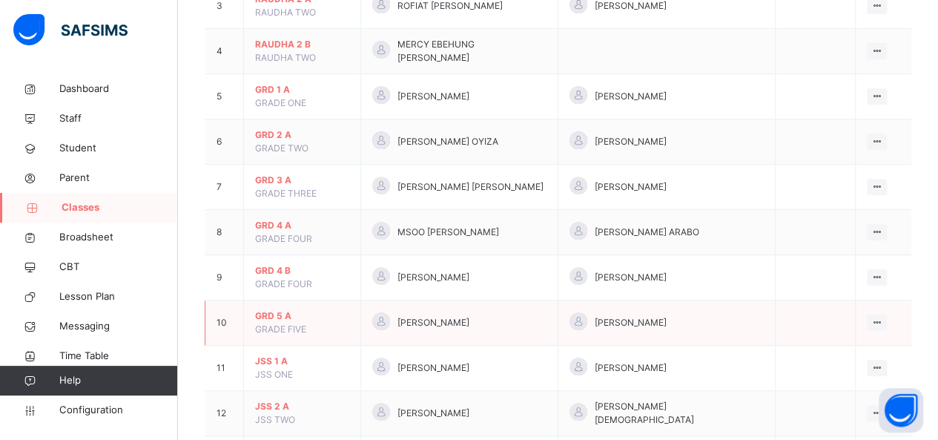
click at [268, 309] on span "GRD 5 A" at bounding box center [302, 315] width 94 height 13
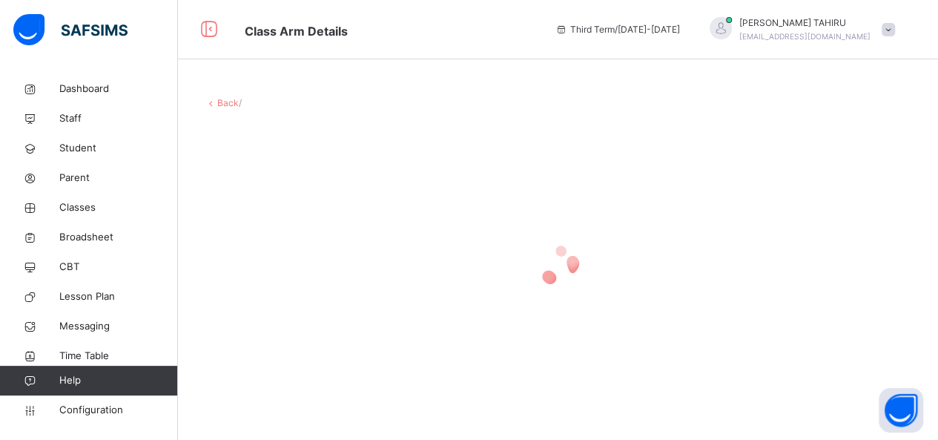
click at [268, 299] on div at bounding box center [558, 266] width 707 height 282
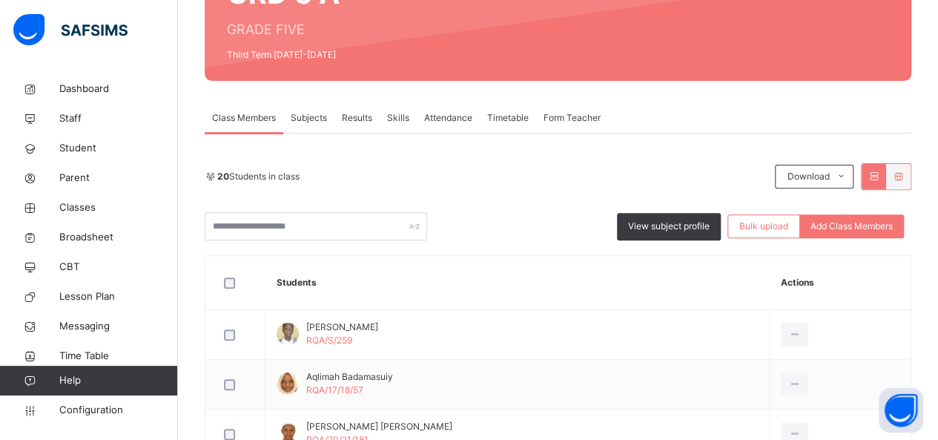
scroll to position [178, 0]
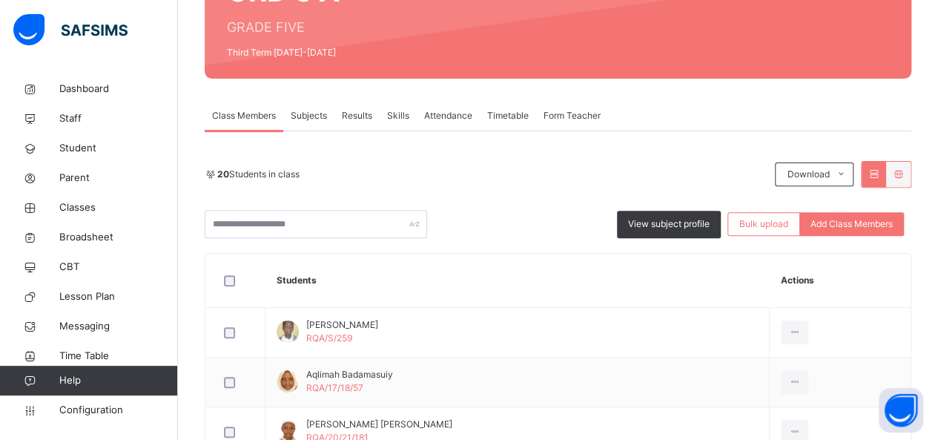
click at [309, 119] on span "Subjects" at bounding box center [309, 115] width 36 height 13
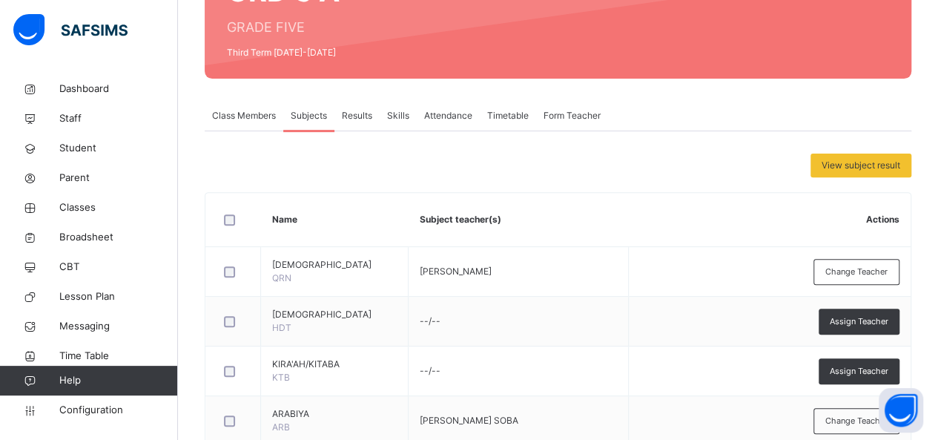
click at [358, 113] on span "Results" at bounding box center [357, 115] width 30 height 13
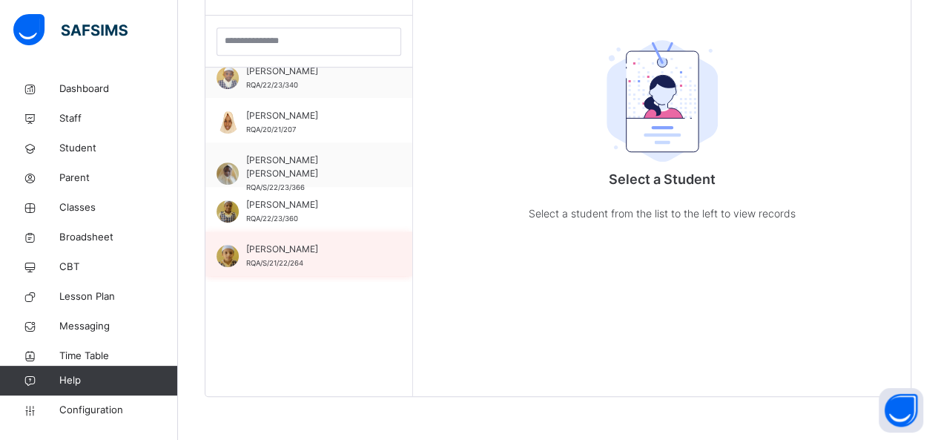
scroll to position [237, 0]
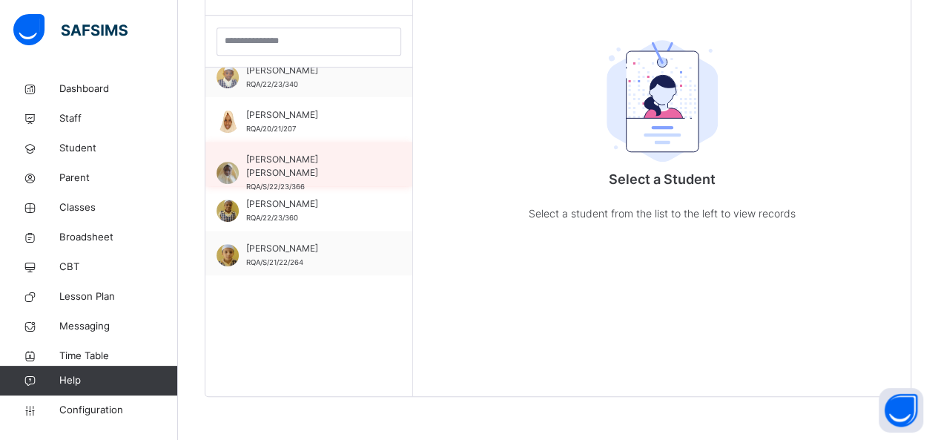
click at [297, 182] on span "RQA/S/22/23/366" at bounding box center [275, 186] width 59 height 8
click at [297, 172] on span "HAUWA GARGA MUSTAPHA" at bounding box center [312, 166] width 133 height 27
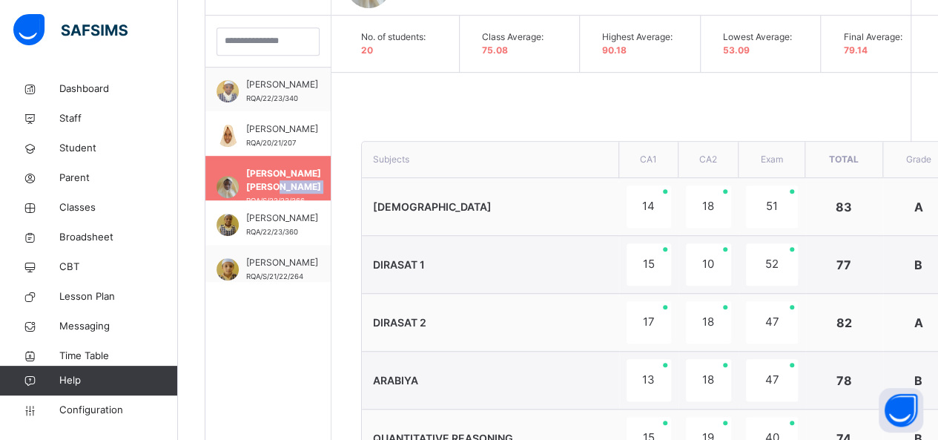
scroll to position [221, 0]
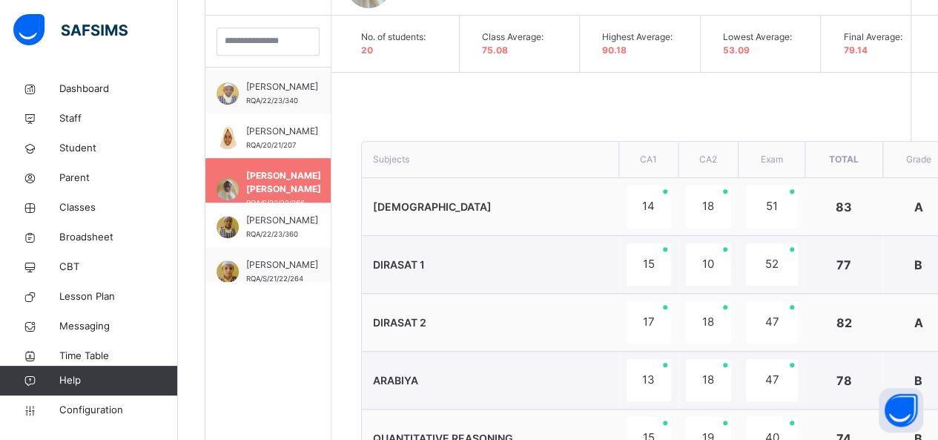
click at [716, 106] on div "Edit Comment" at bounding box center [704, 92] width 745 height 39
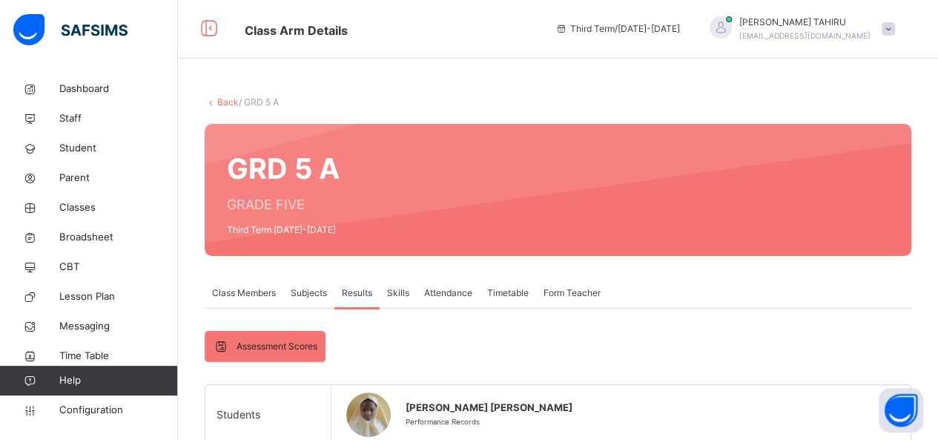
scroll to position [0, 0]
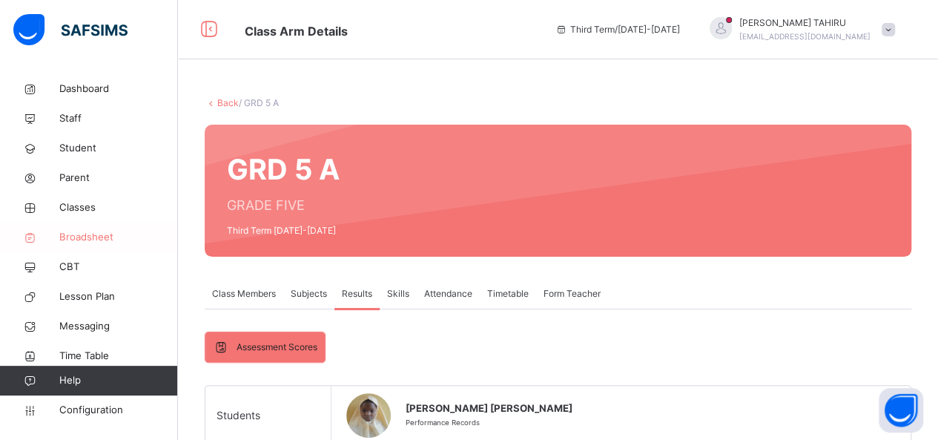
click at [105, 239] on span "Broadsheet" at bounding box center [118, 237] width 119 height 15
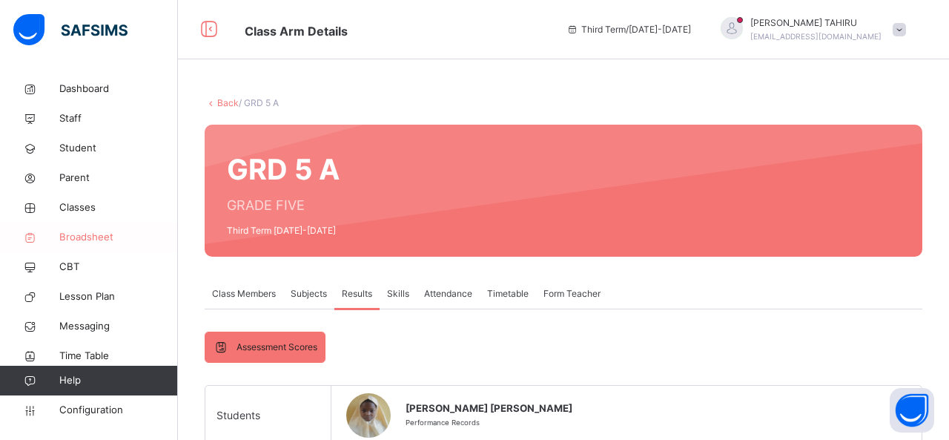
click at [105, 239] on span "Broadsheet" at bounding box center [118, 237] width 119 height 15
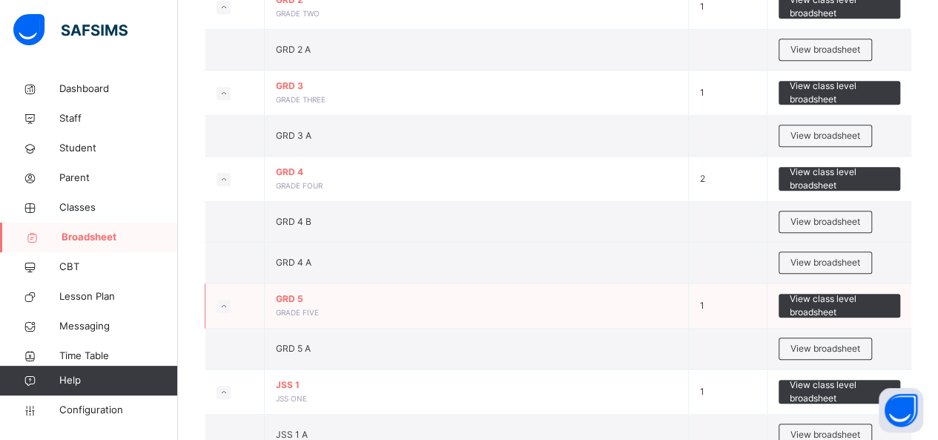
scroll to position [623, 0]
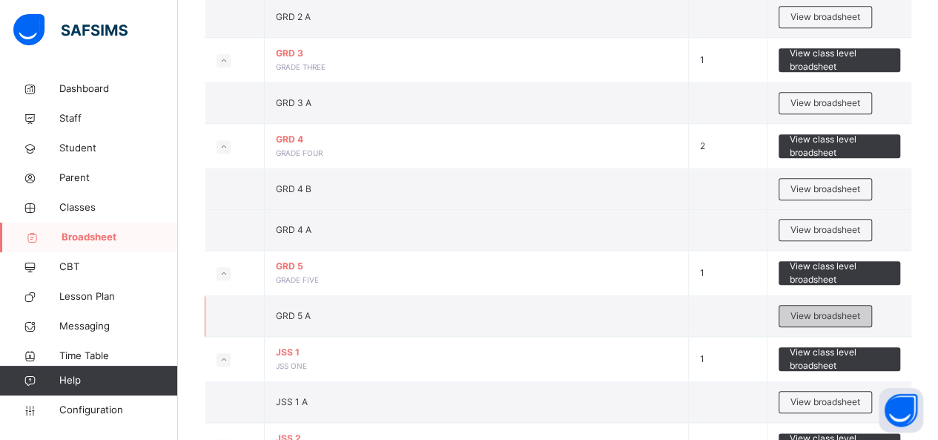
click at [804, 321] on div "View broadsheet" at bounding box center [825, 316] width 93 height 22
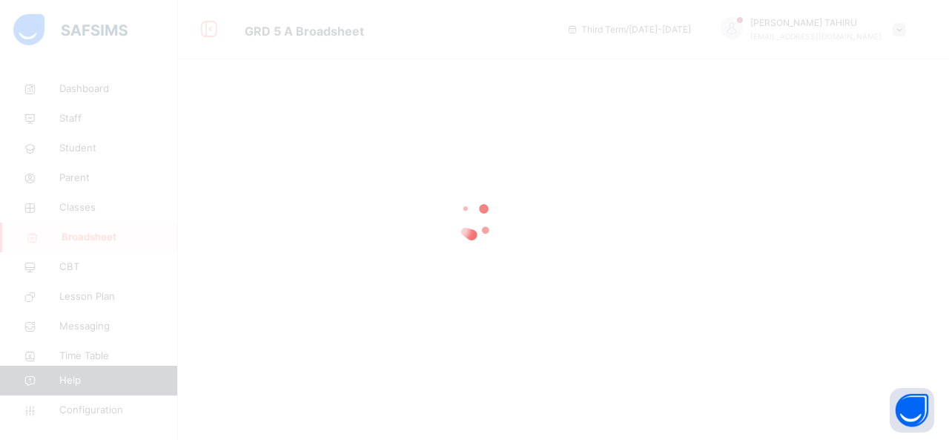
click at [804, 321] on div at bounding box center [474, 220] width 949 height 440
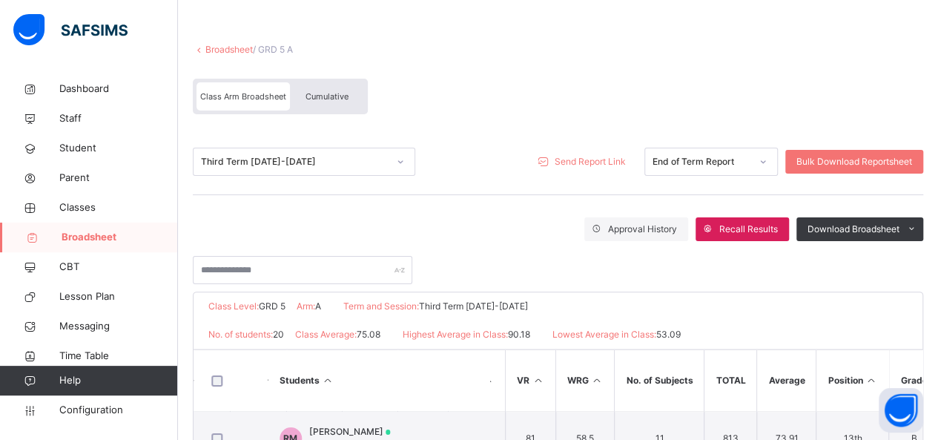
scroll to position [62, 0]
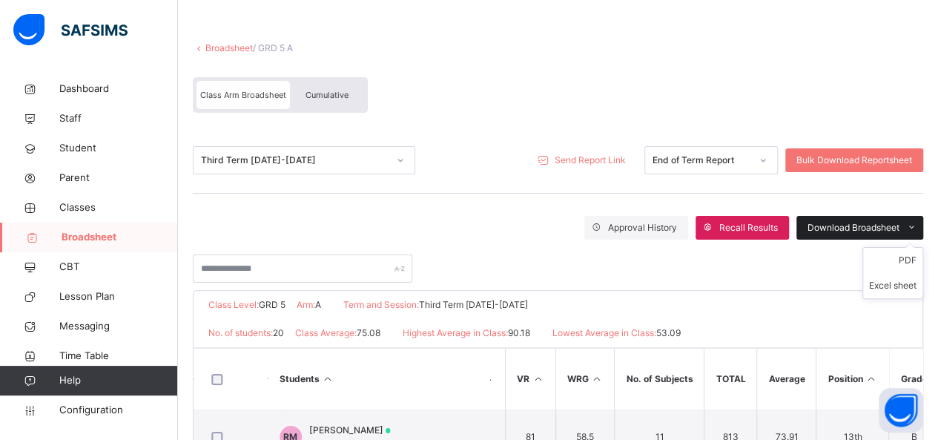
click at [917, 222] on icon at bounding box center [911, 228] width 11 height 12
click at [918, 258] on li "PDF" at bounding box center [892, 260] width 59 height 25
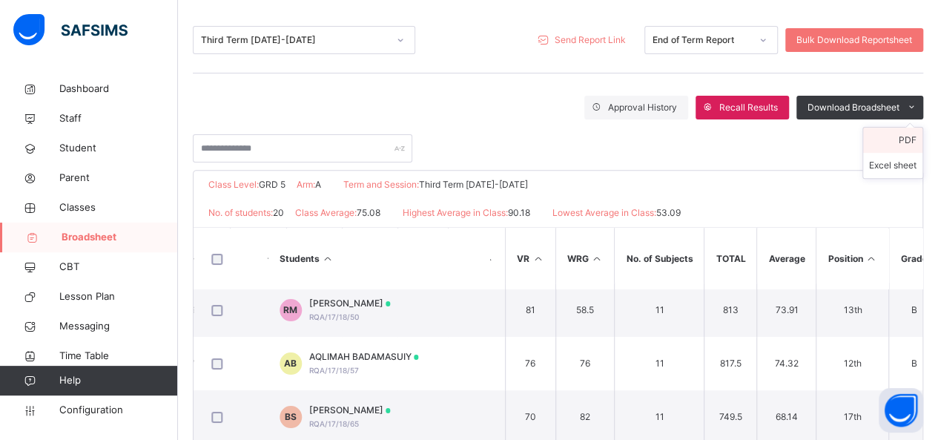
scroll to position [12, 718]
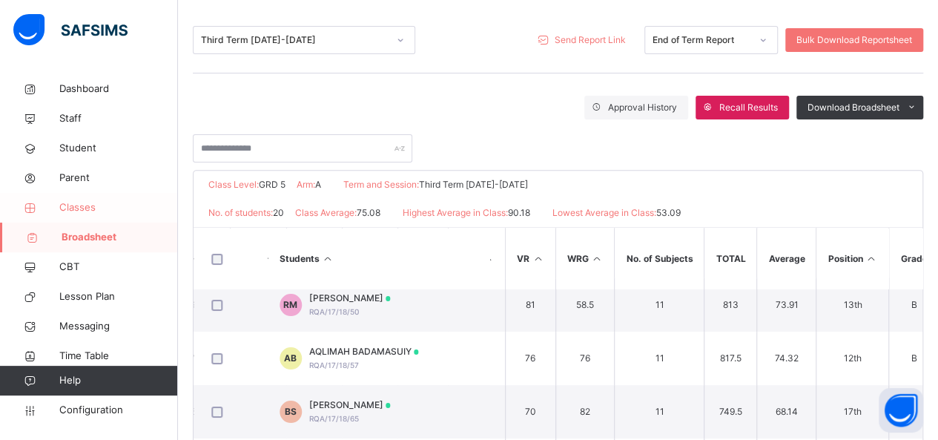
click at [87, 210] on span "Classes" at bounding box center [118, 207] width 119 height 15
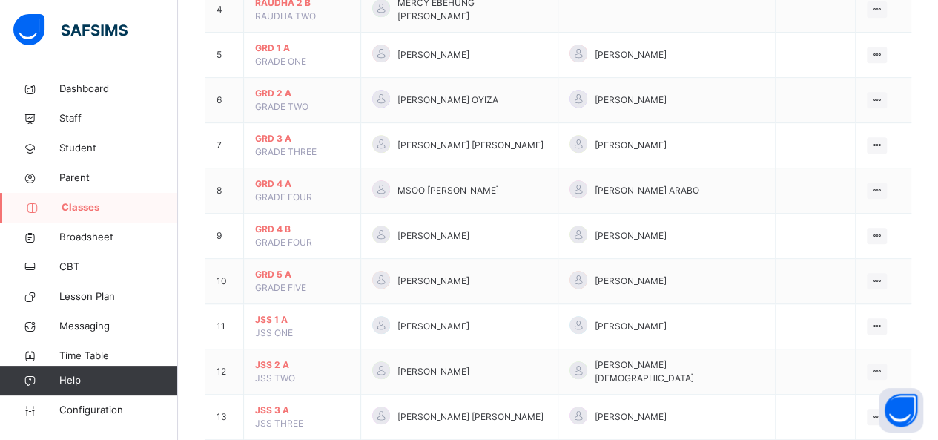
scroll to position [348, 0]
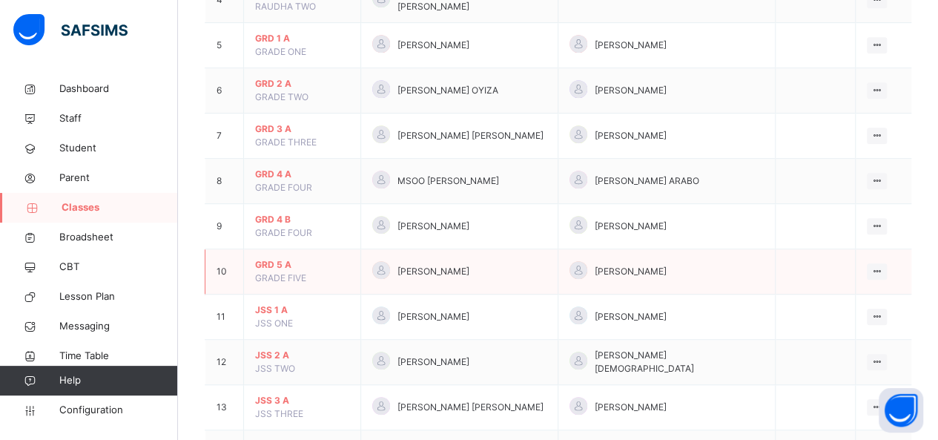
click at [277, 258] on span "GRD 5 A" at bounding box center [302, 264] width 94 height 13
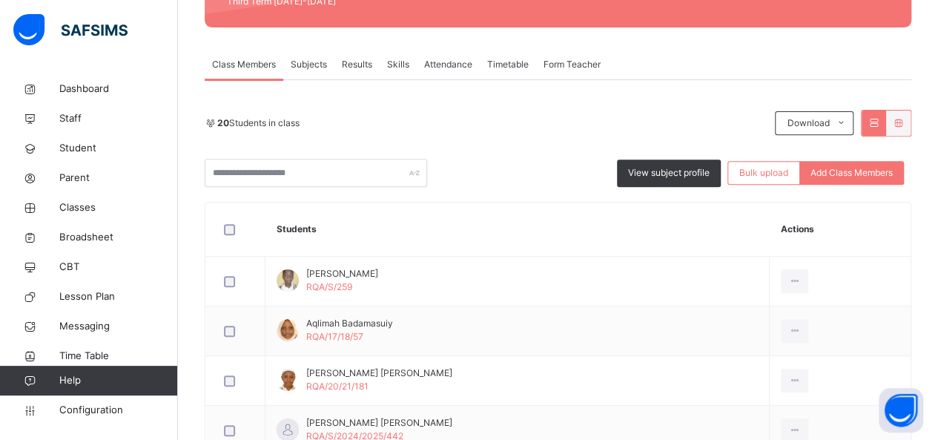
scroll to position [182, 0]
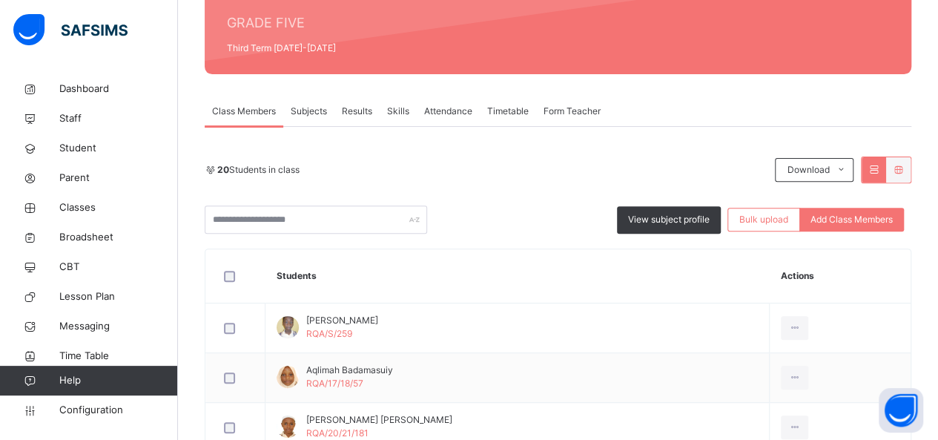
click at [370, 120] on div "Results" at bounding box center [357, 111] width 45 height 30
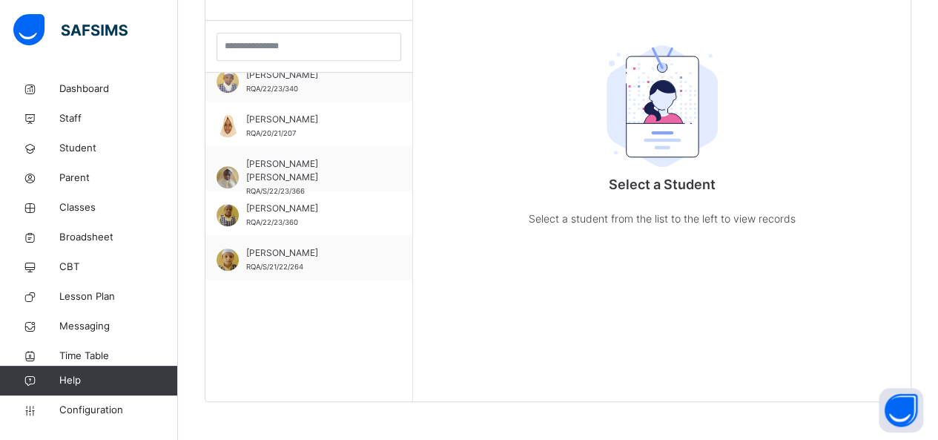
scroll to position [256, 0]
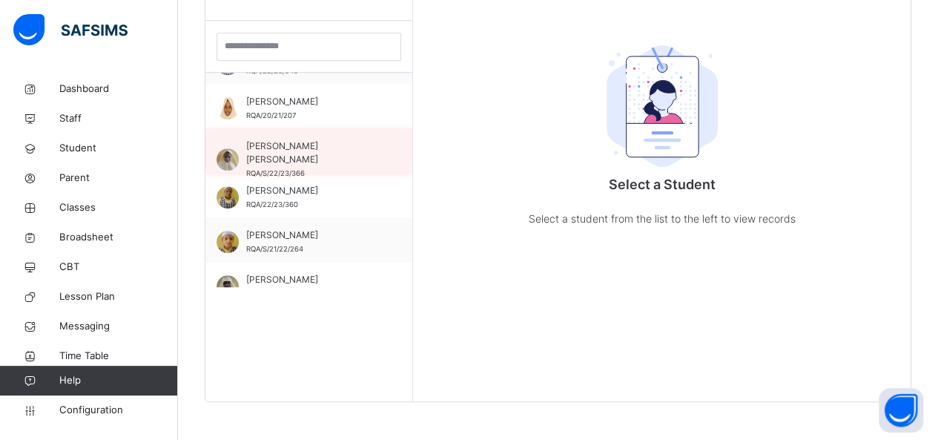
click at [361, 134] on div "HAUWA GARGA MUSTAPHA RQA/S/22/23/366" at bounding box center [308, 150] width 207 height 45
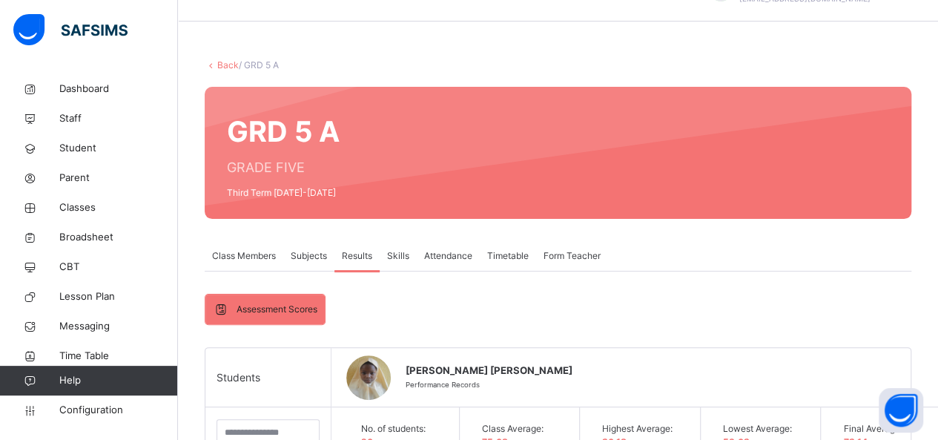
scroll to position [23, 0]
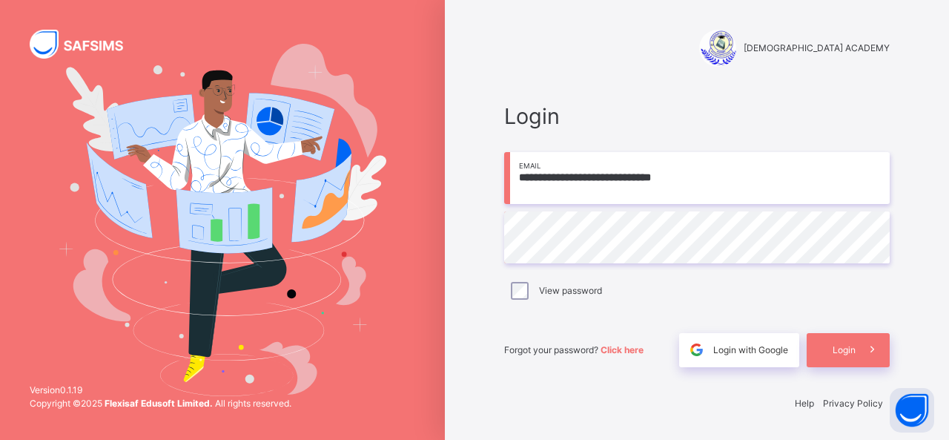
click at [697, 168] on input "**********" at bounding box center [697, 178] width 386 height 52
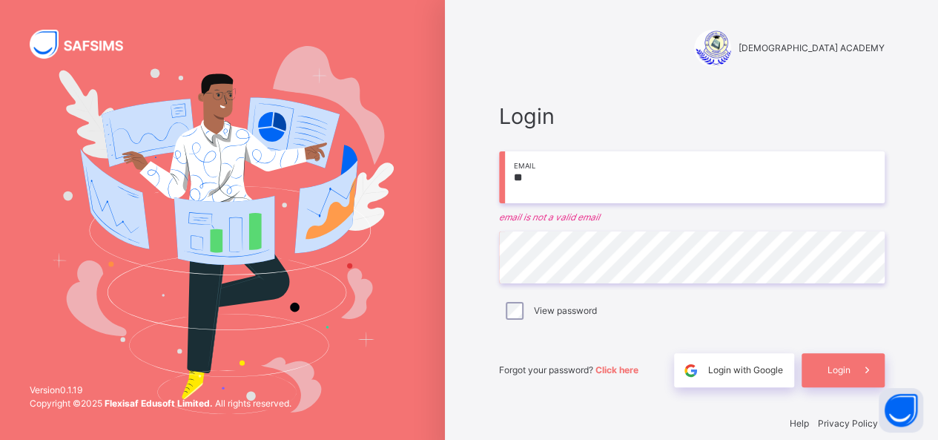
type input "*"
type input "**********"
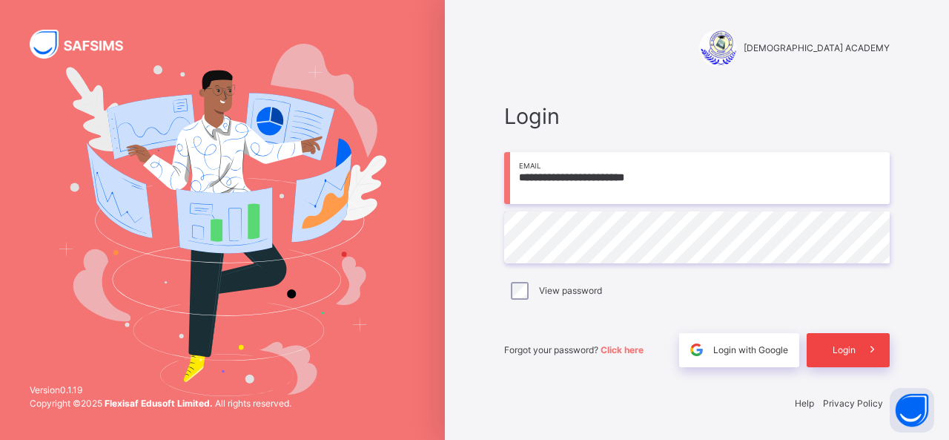
click at [861, 359] on span at bounding box center [873, 350] width 34 height 34
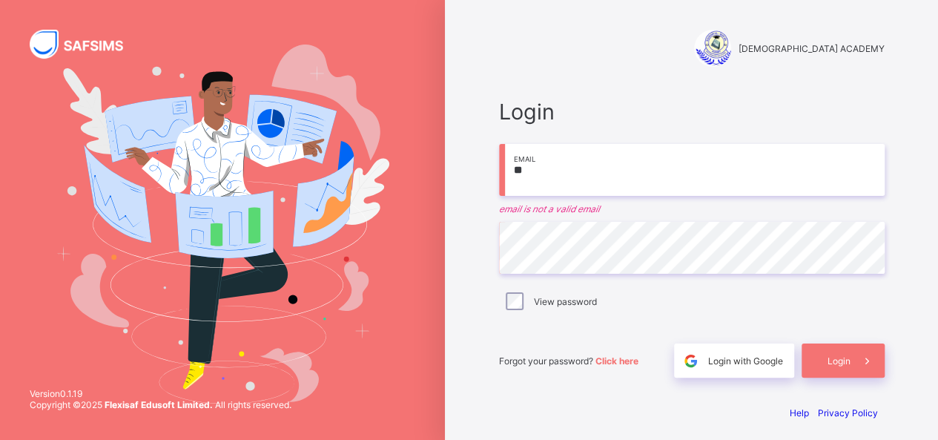
type input "**********"
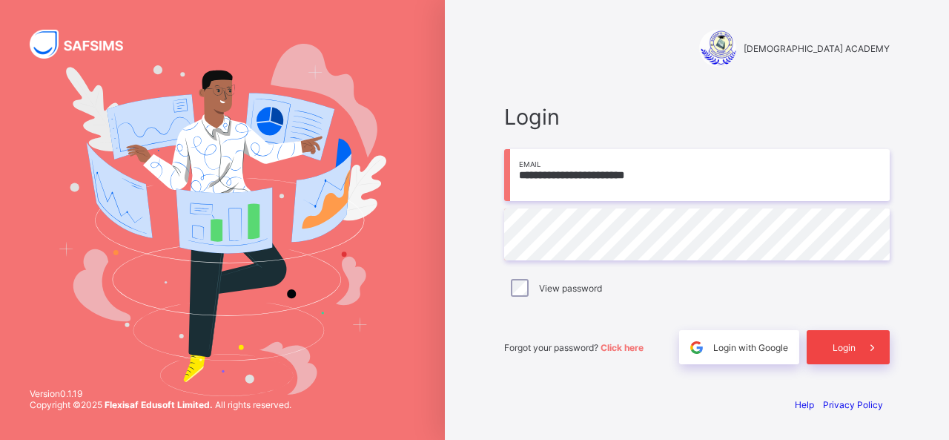
click at [863, 340] on span at bounding box center [873, 347] width 34 height 34
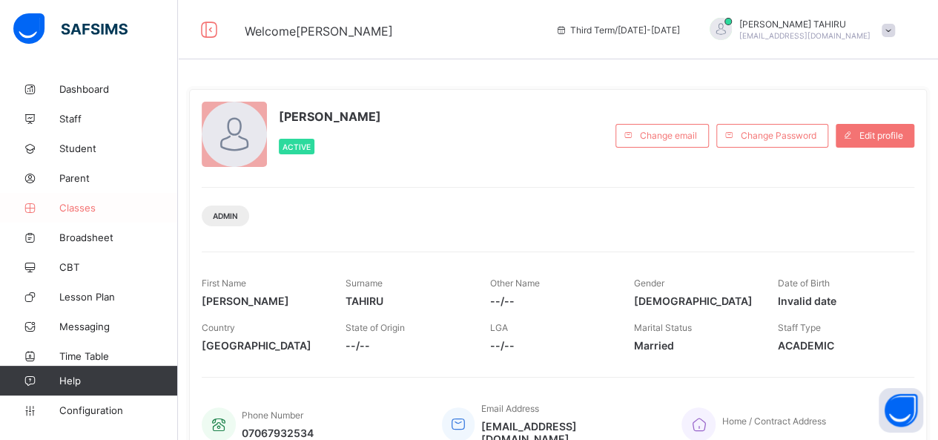
click at [77, 202] on span "Classes" at bounding box center [118, 208] width 119 height 12
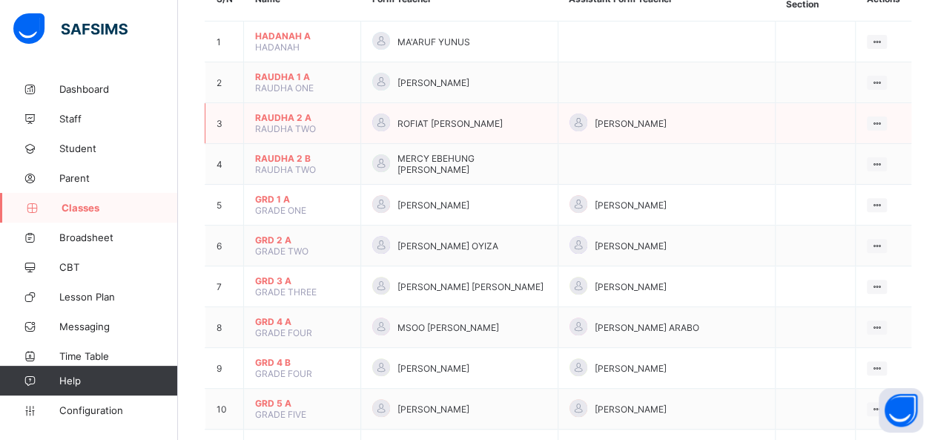
scroll to position [178, 0]
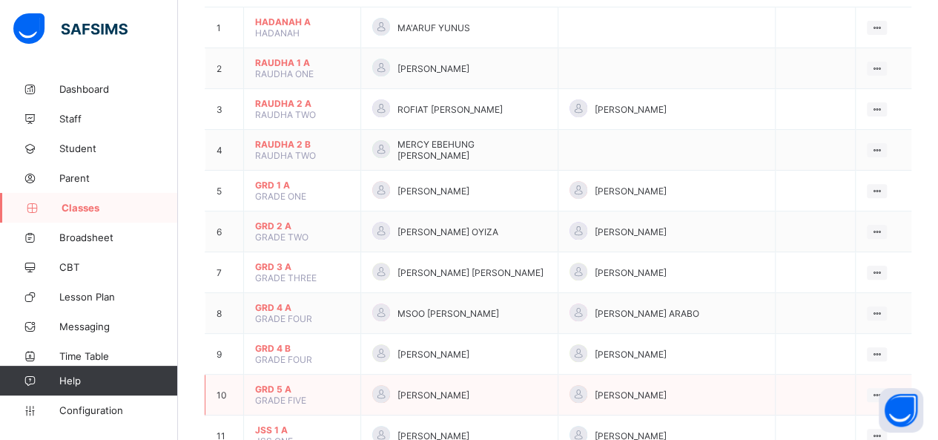
click at [283, 383] on span "GRD 5 A" at bounding box center [302, 388] width 94 height 11
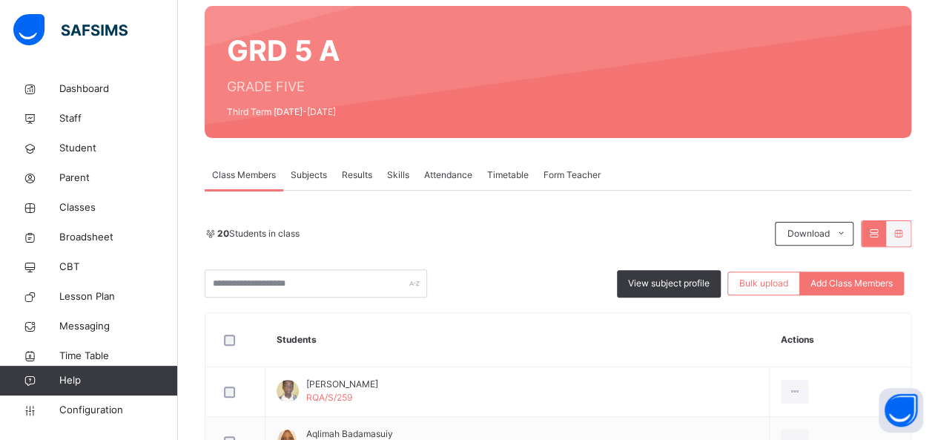
scroll to position [208, 0]
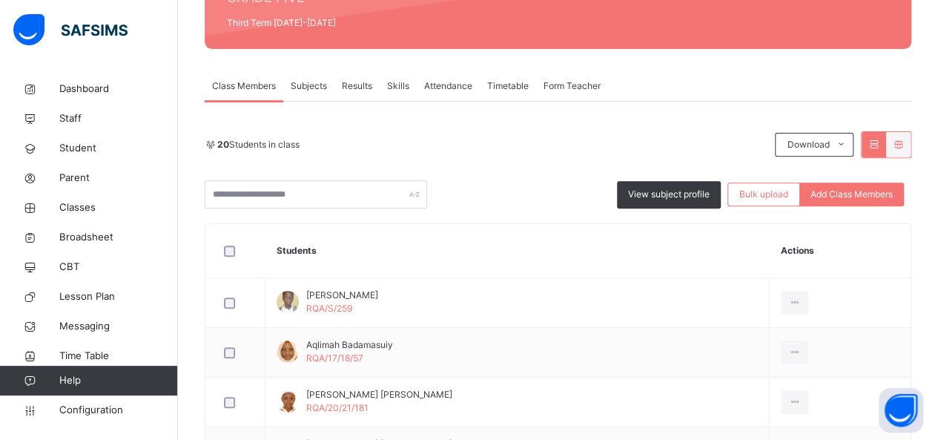
click at [359, 84] on span "Results" at bounding box center [357, 85] width 30 height 13
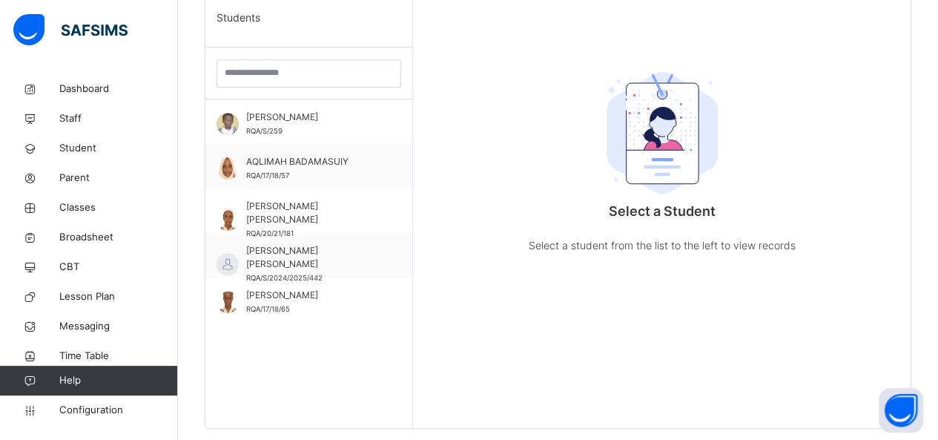
scroll to position [429, 0]
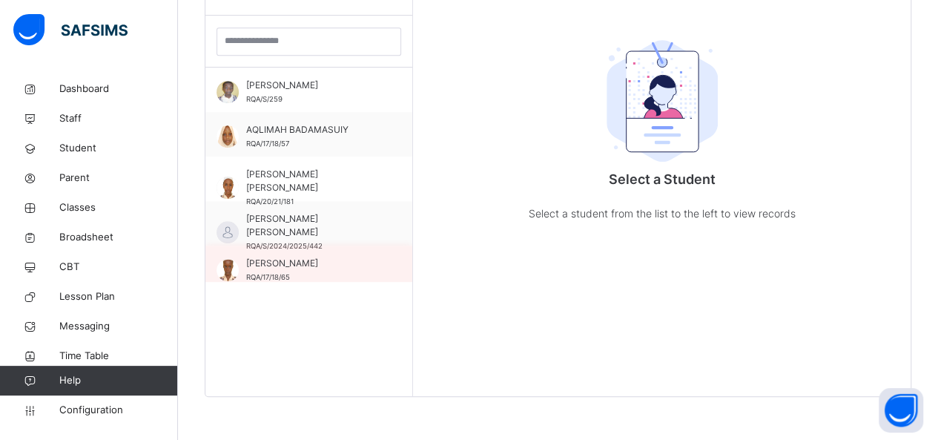
click at [397, 274] on div "BILAL SHOMADE RQA/17/18/65" at bounding box center [308, 267] width 207 height 45
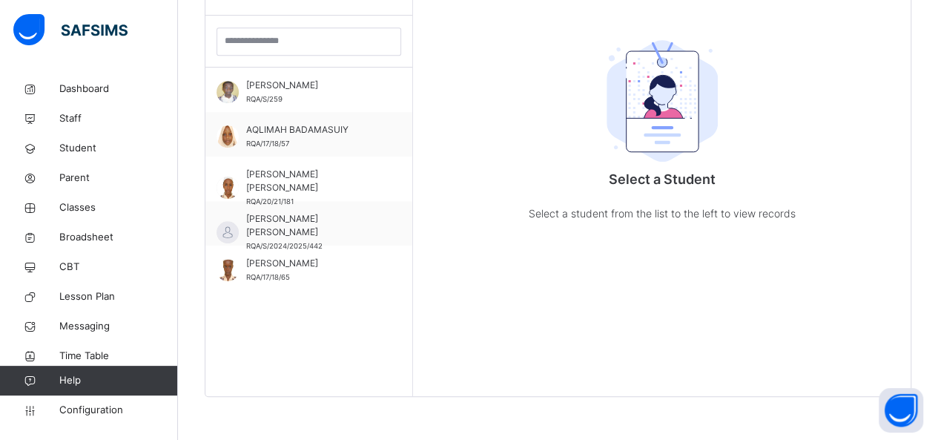
click at [397, 274] on div "BILAL SHOMADE RQA/17/18/65" at bounding box center [308, 267] width 207 height 45
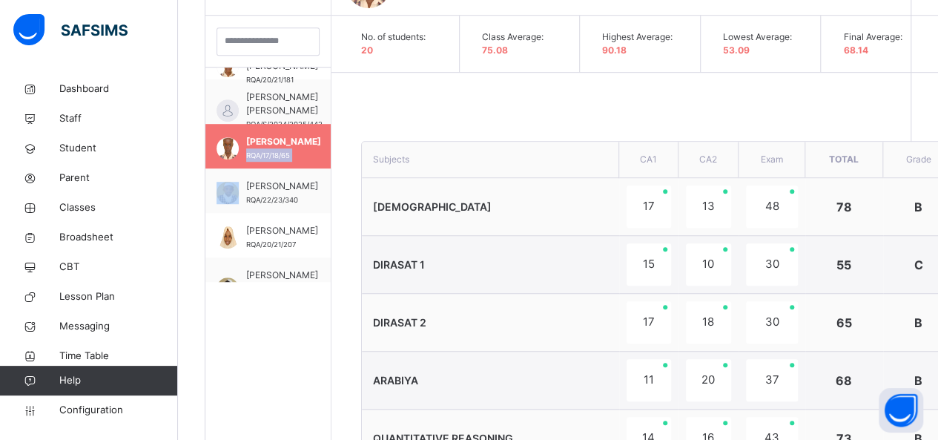
scroll to position [195, 0]
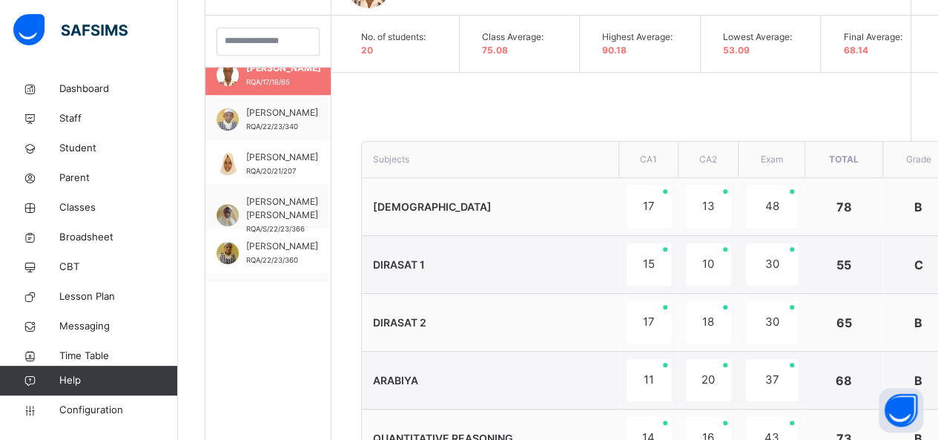
click at [402, 275] on td "DIRASAT 1" at bounding box center [490, 265] width 257 height 58
click at [273, 221] on span "HAUWA GARGA MUSTAPHA" at bounding box center [282, 208] width 72 height 27
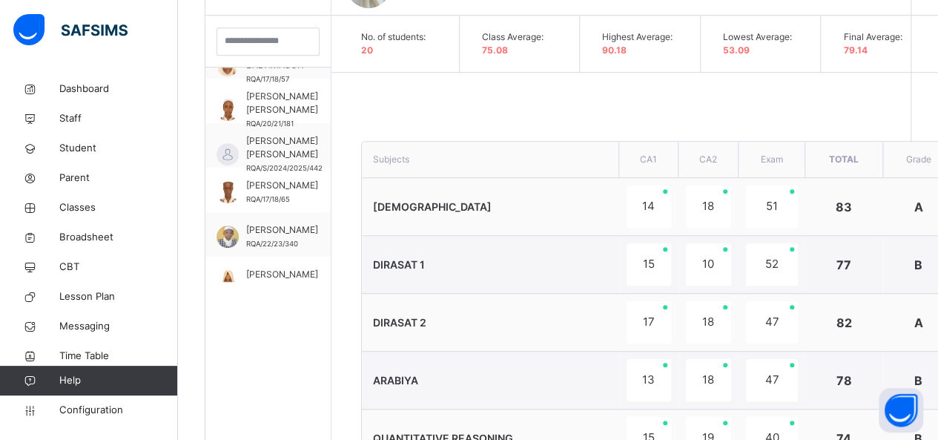
scroll to position [76, 0]
click at [856, 69] on div "Final Average: 79.14" at bounding box center [884, 44] width 113 height 56
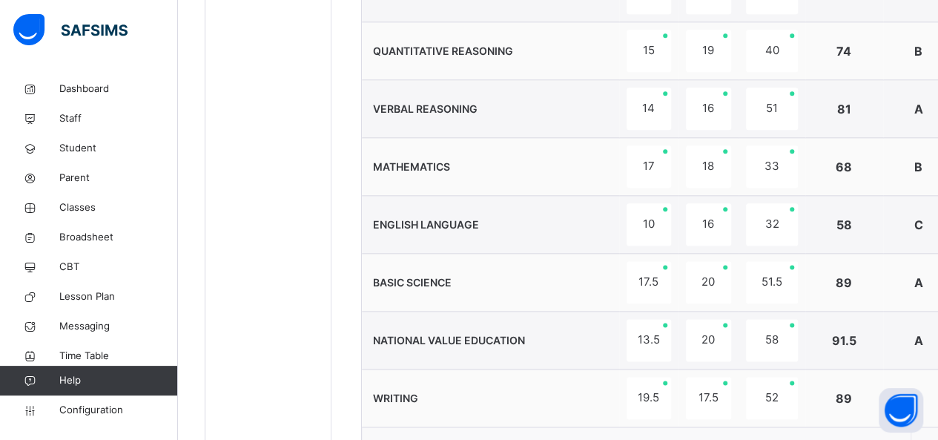
scroll to position [816, 0]
click at [108, 242] on span "Broadsheet" at bounding box center [118, 237] width 119 height 15
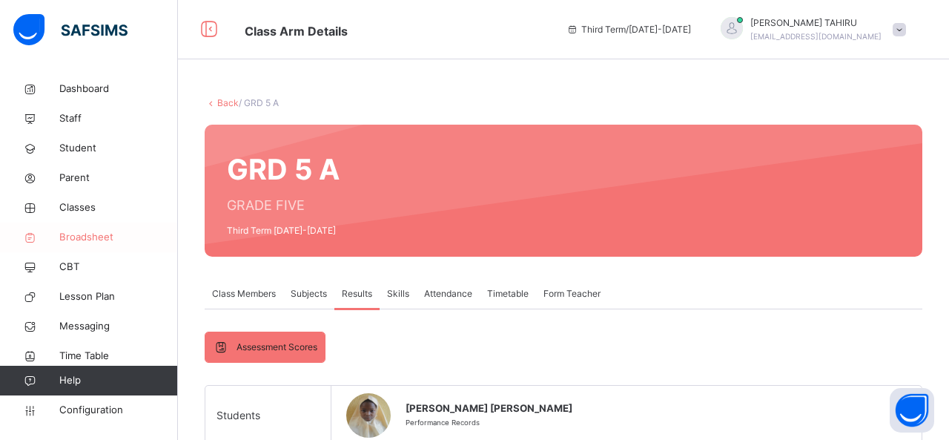
click at [108, 242] on span "Broadsheet" at bounding box center [118, 237] width 119 height 15
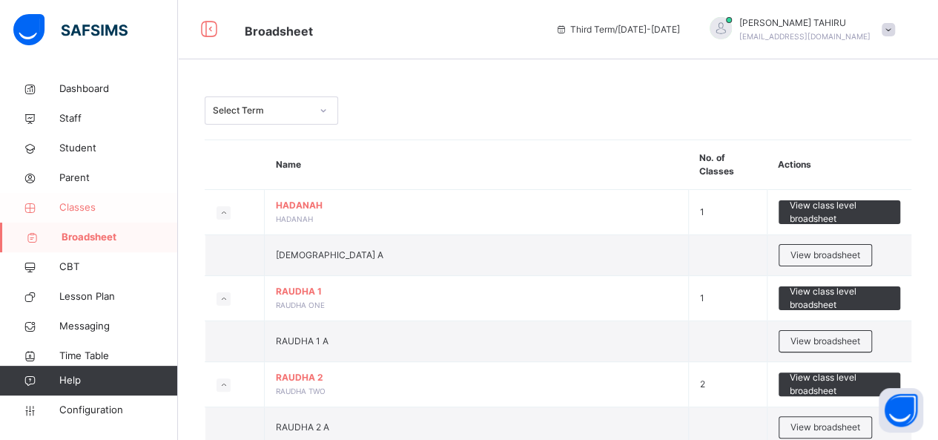
click at [73, 204] on span "Classes" at bounding box center [118, 207] width 119 height 15
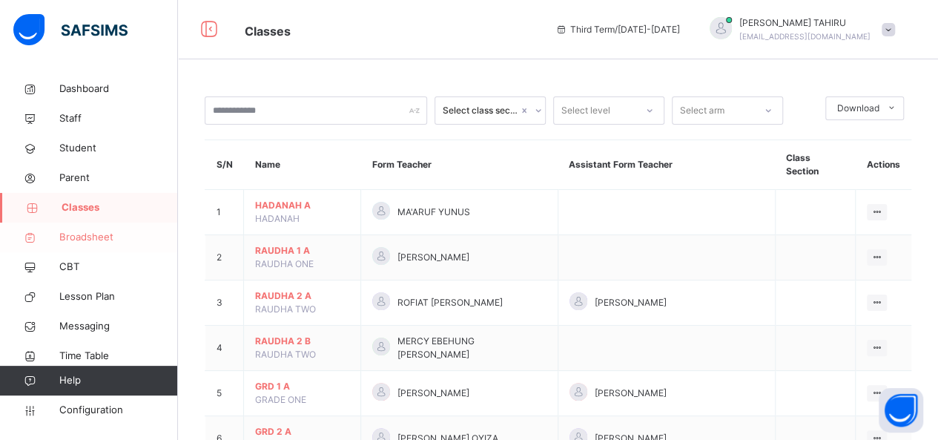
click at [85, 244] on span "Broadsheet" at bounding box center [118, 237] width 119 height 15
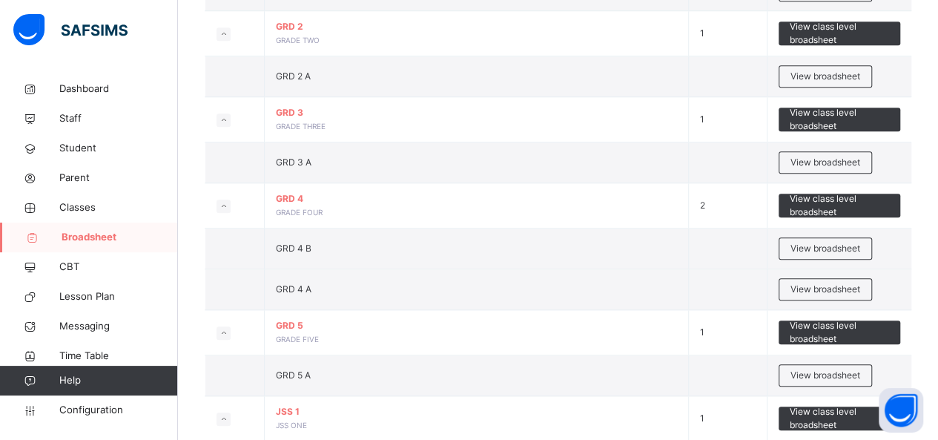
scroll to position [593, 0]
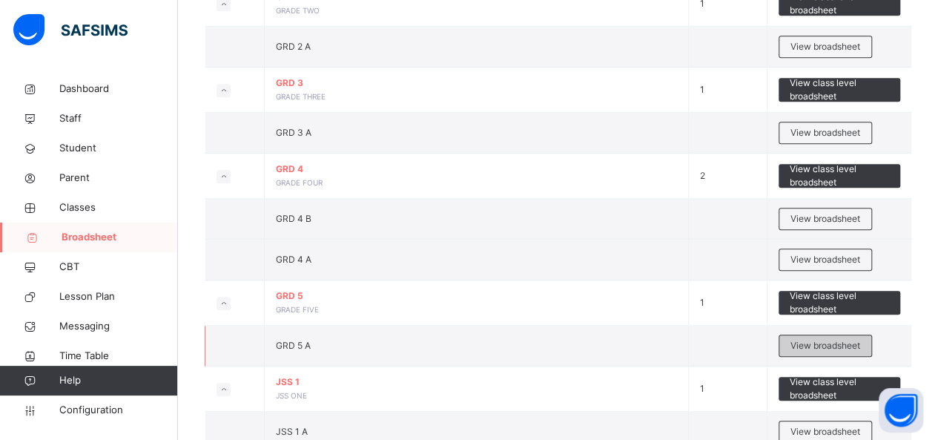
click at [843, 339] on span "View broadsheet" at bounding box center [826, 345] width 70 height 13
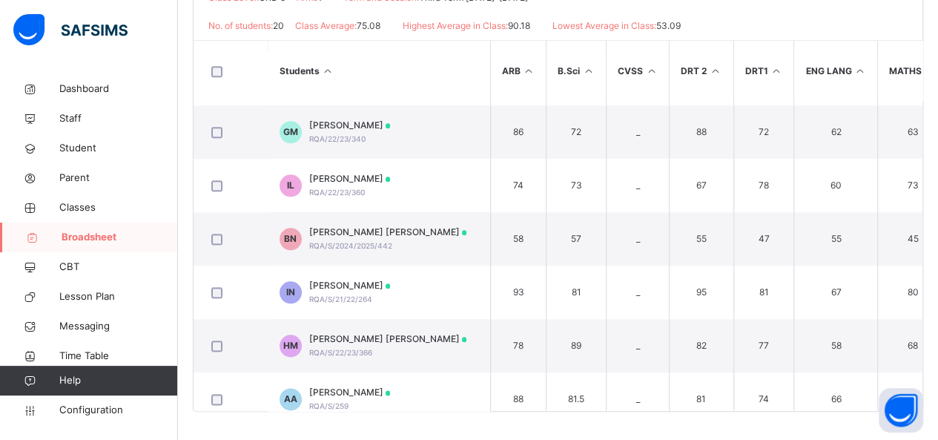
scroll to position [765, 0]
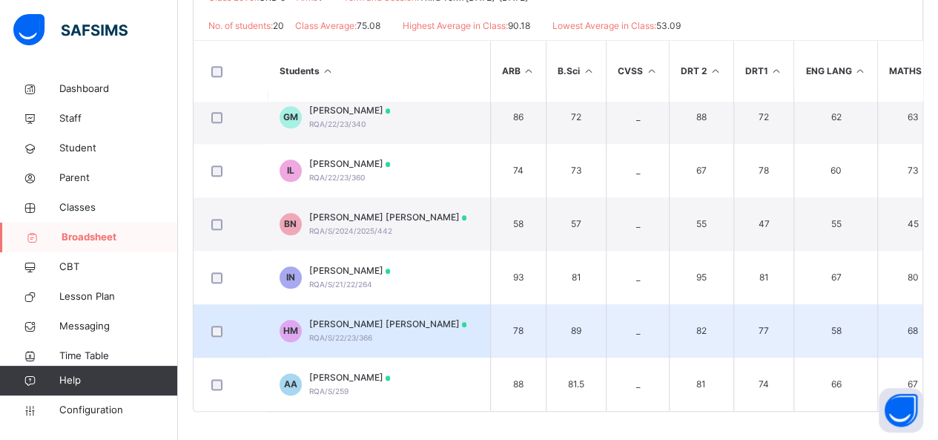
click at [301, 322] on div "HM HAUWA GARGA MUSTAPHA RQA/S/22/23/366" at bounding box center [374, 330] width 188 height 27
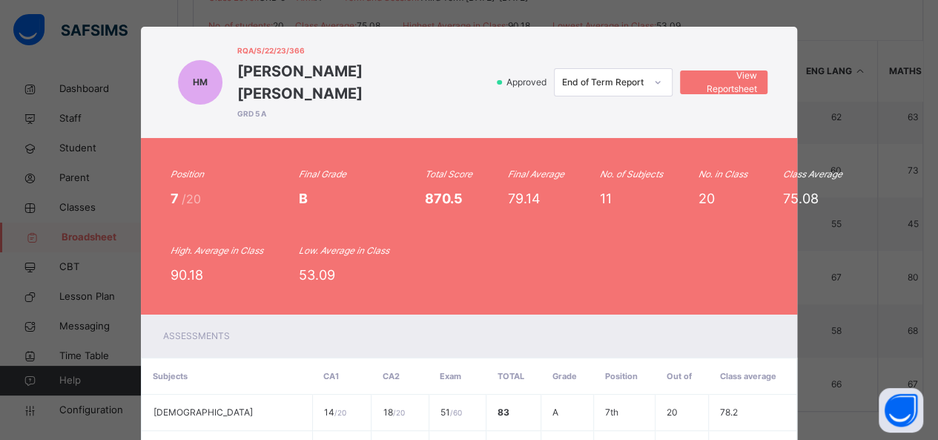
scroll to position [0, 0]
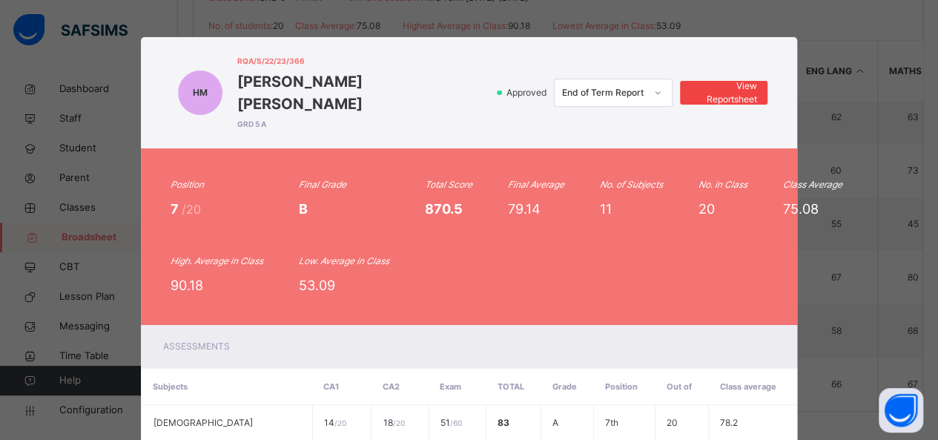
click at [734, 79] on span "View Reportsheet" at bounding box center [723, 92] width 65 height 27
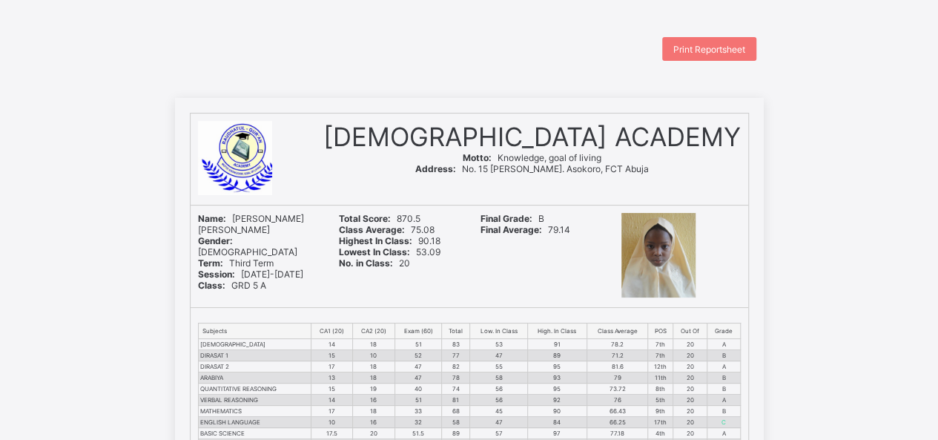
scroll to position [3, 0]
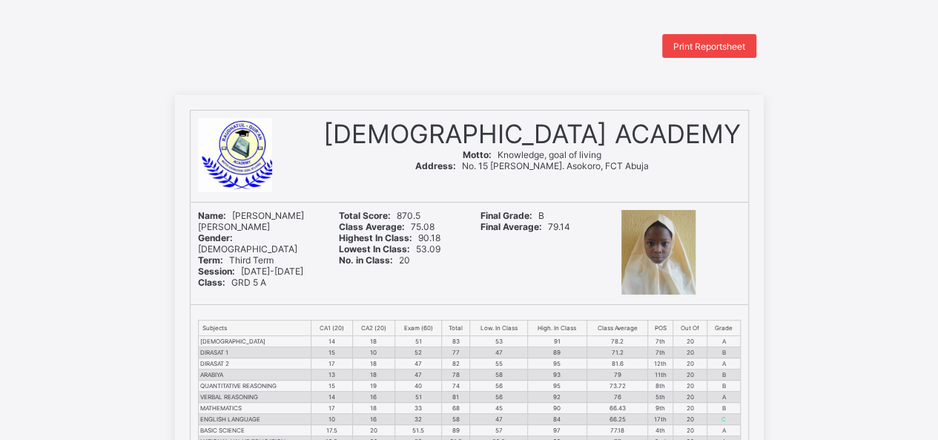
click at [695, 53] on div "Print Reportsheet" at bounding box center [709, 46] width 94 height 24
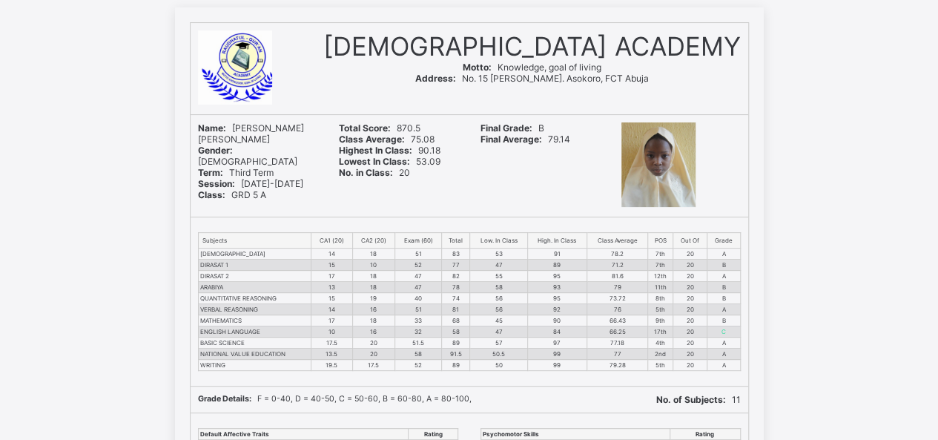
scroll to position [87, 0]
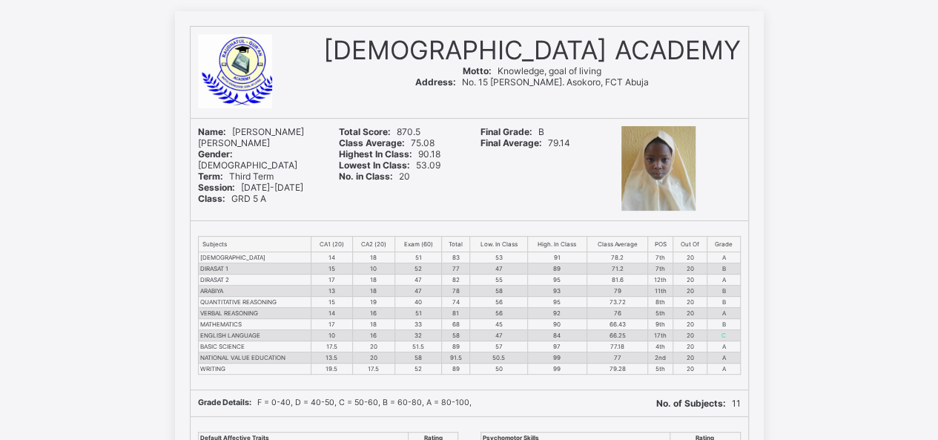
click at [294, 188] on div "Name: [PERSON_NAME] [PERSON_NAME] Gender: [DEMOGRAPHIC_DATA] Term: Third Term S…" at bounding box center [258, 170] width 134 height 102
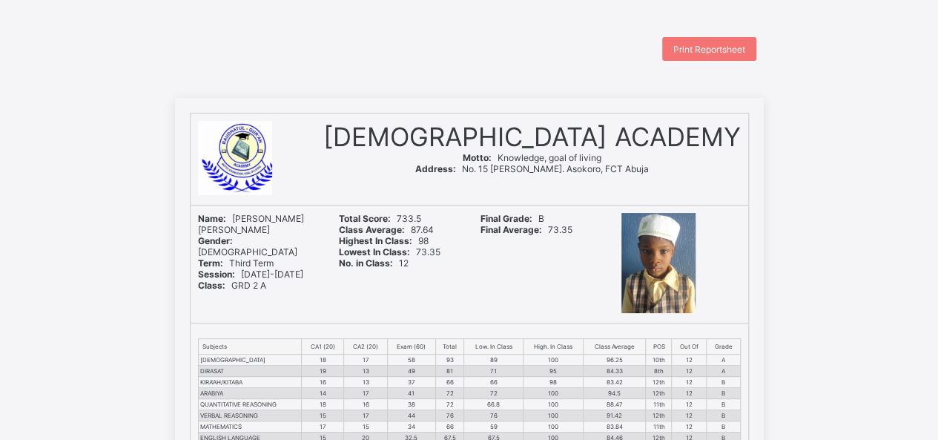
click at [558, 189] on div "[DEMOGRAPHIC_DATA] ACADEMY Motto: Knowledge, goal of living Address: [STREET_AD…" at bounding box center [532, 158] width 432 height 91
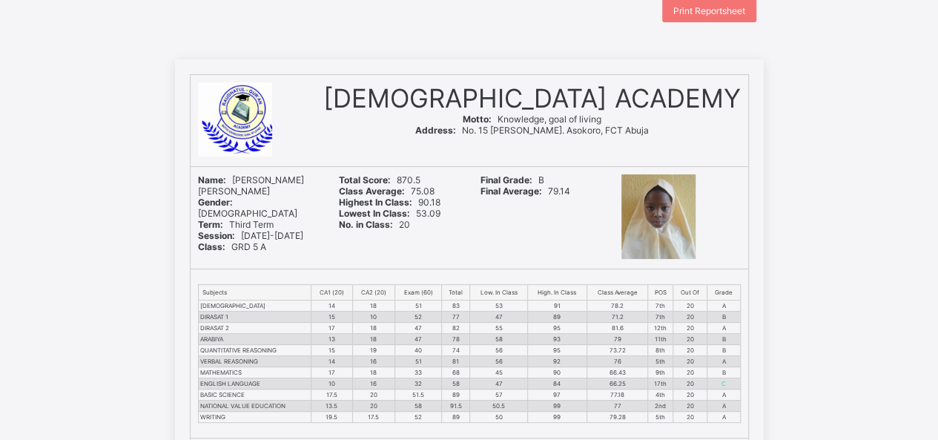
scroll to position [36, 0]
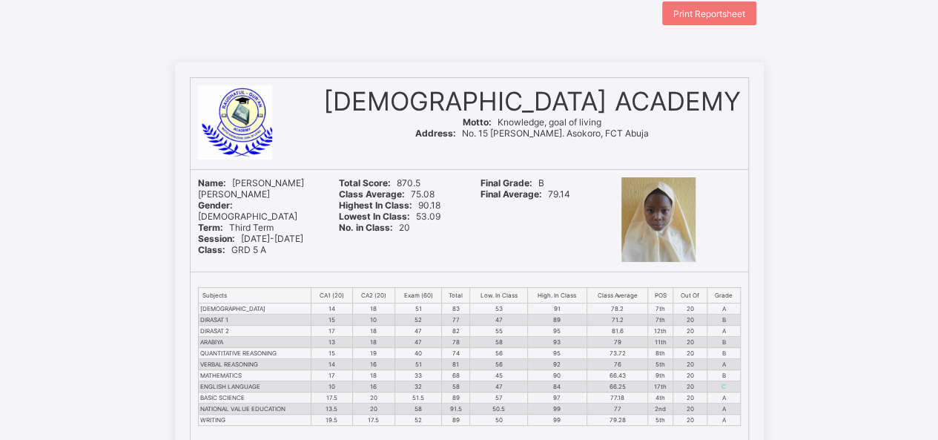
click at [937, 10] on div "Print Reportsheet RAUDHATUL QUR'AN ACADEMY Motto: Knowledge, goal of living Add…" at bounding box center [469, 443] width 938 height 884
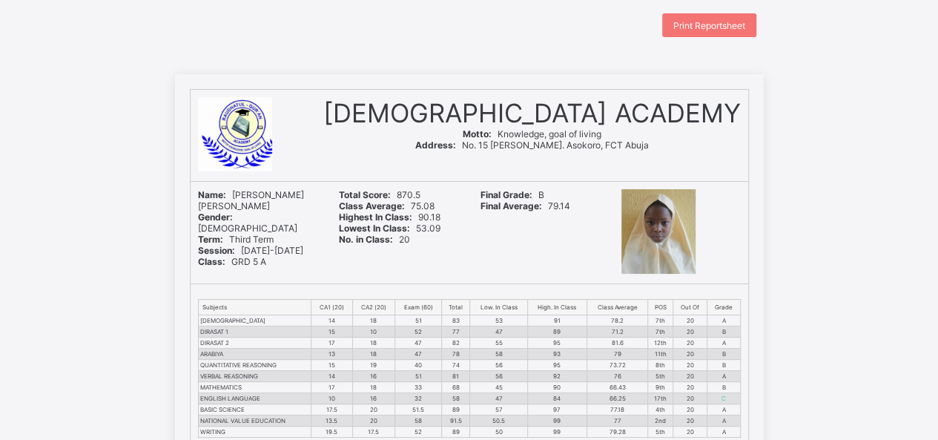
scroll to position [0, 0]
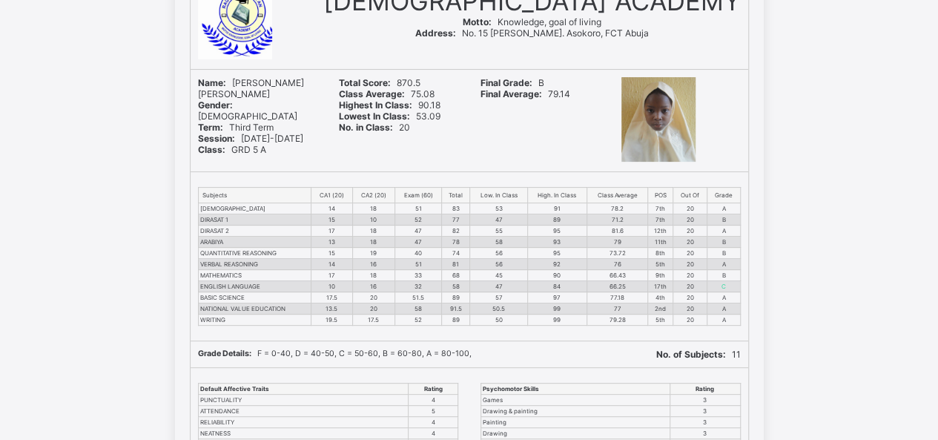
scroll to position [136, 0]
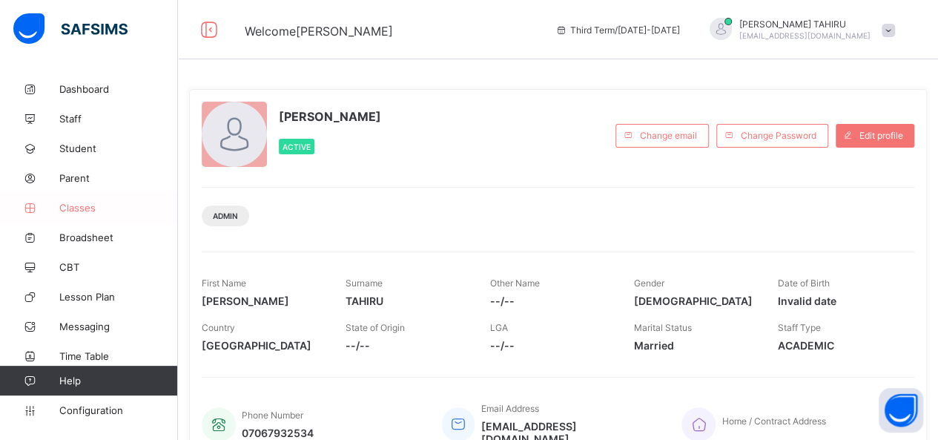
click at [76, 208] on span "Classes" at bounding box center [118, 208] width 119 height 12
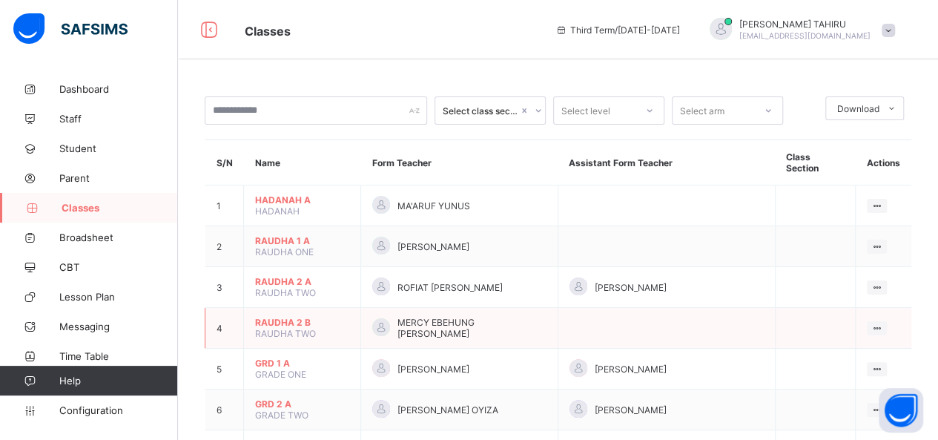
click at [361, 314] on td "RAUDHA 2 B RAUDHA TWO" at bounding box center [302, 328] width 117 height 41
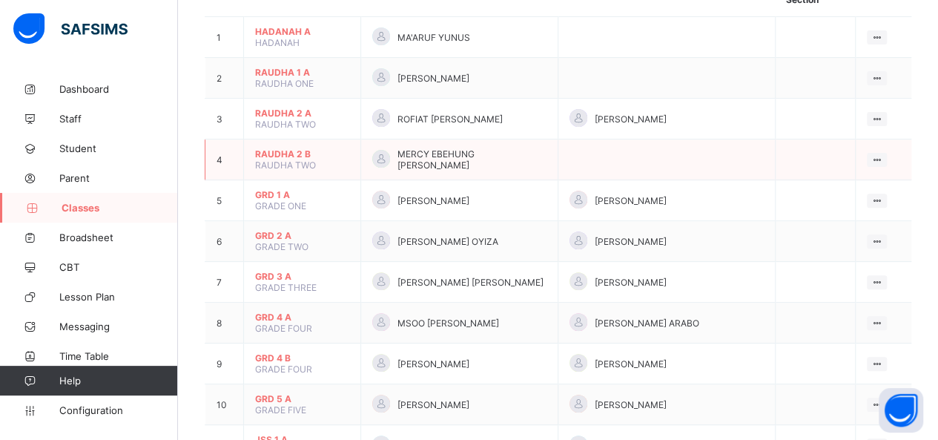
scroll to position [172, 0]
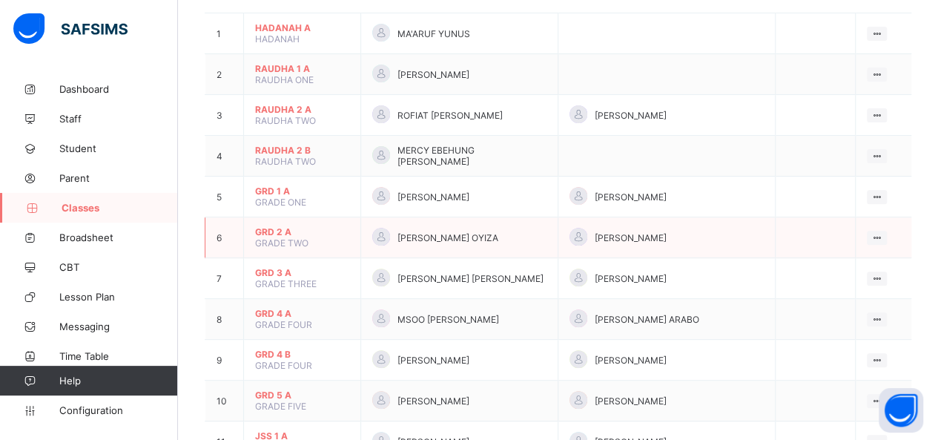
click at [292, 226] on span "GRD 2 A" at bounding box center [302, 231] width 94 height 11
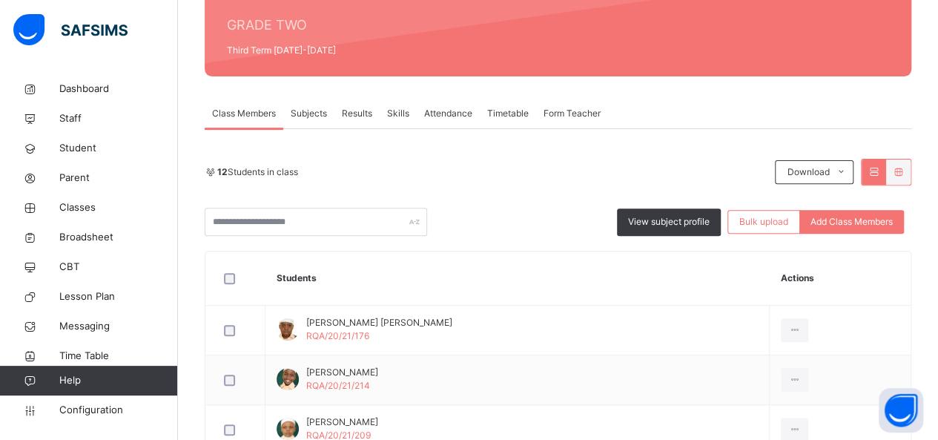
scroll to position [178, 0]
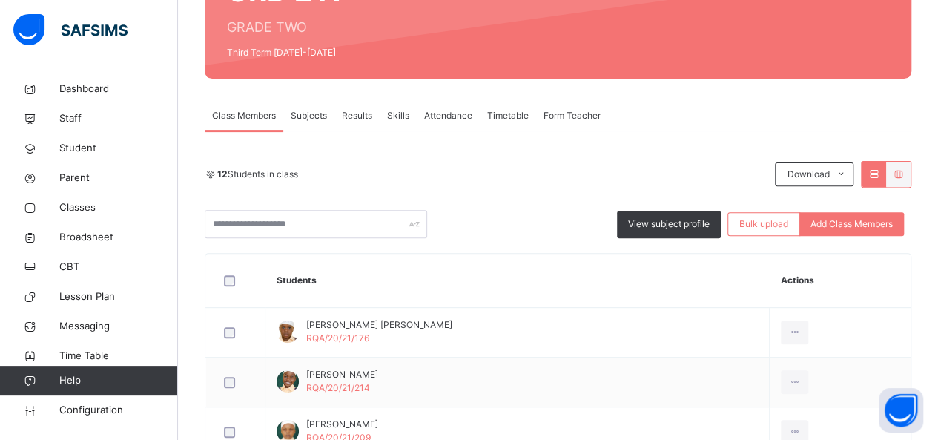
click at [366, 114] on span "Results" at bounding box center [357, 115] width 30 height 13
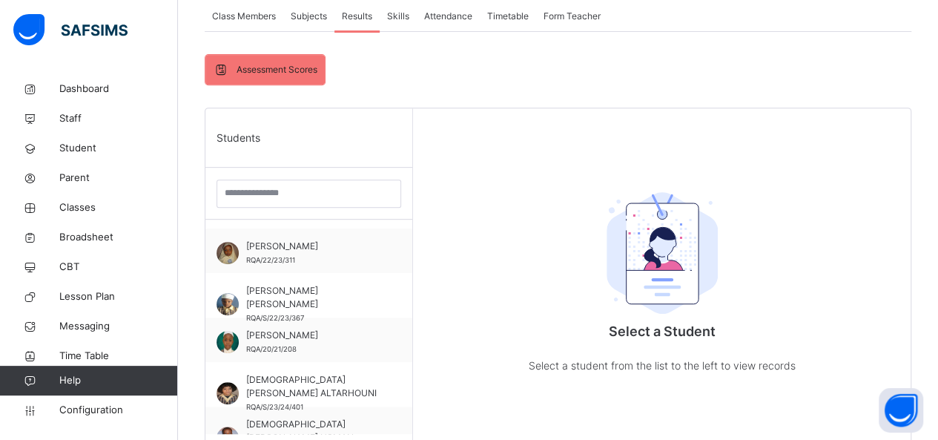
scroll to position [249, 0]
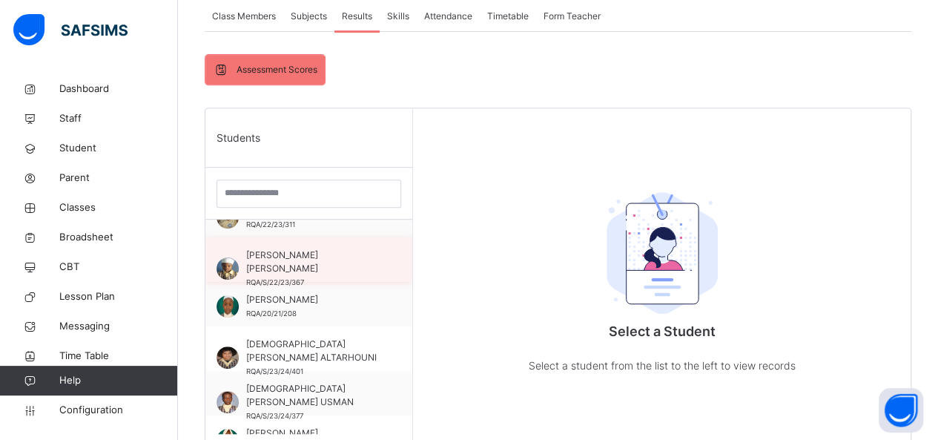
click at [304, 271] on span "IBRAHIM GARGA MUSTAPHA" at bounding box center [312, 261] width 133 height 27
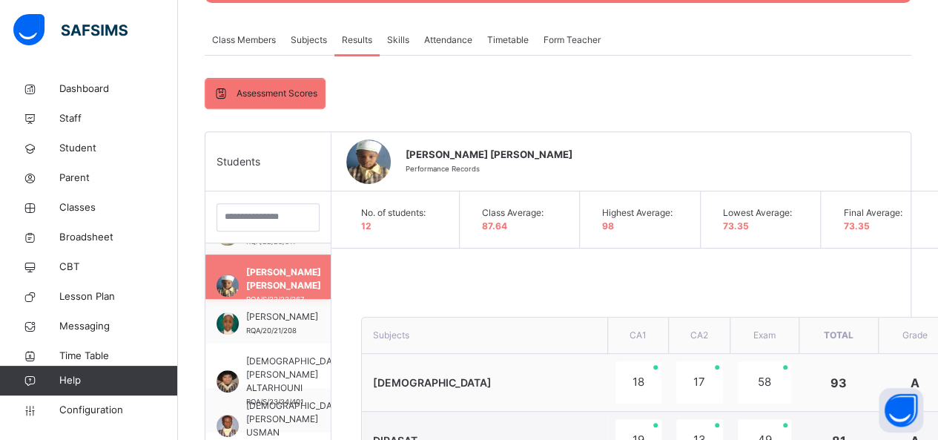
scroll to position [251, 0]
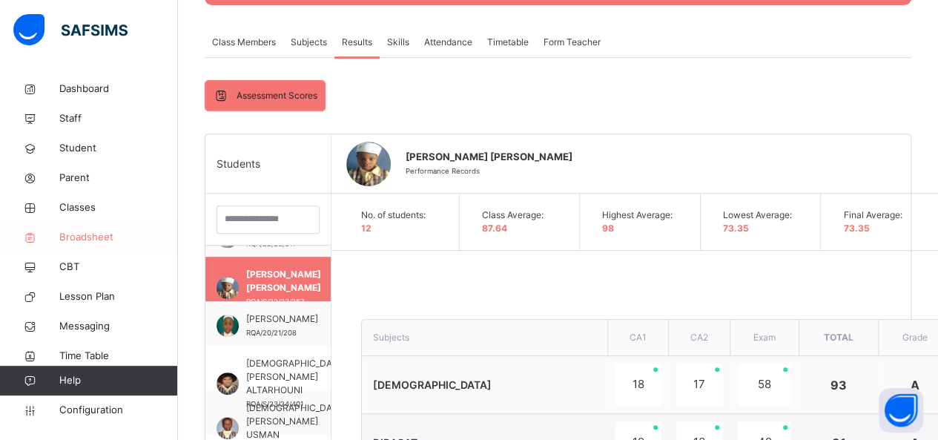
click at [119, 245] on link "Broadsheet" at bounding box center [89, 238] width 178 height 30
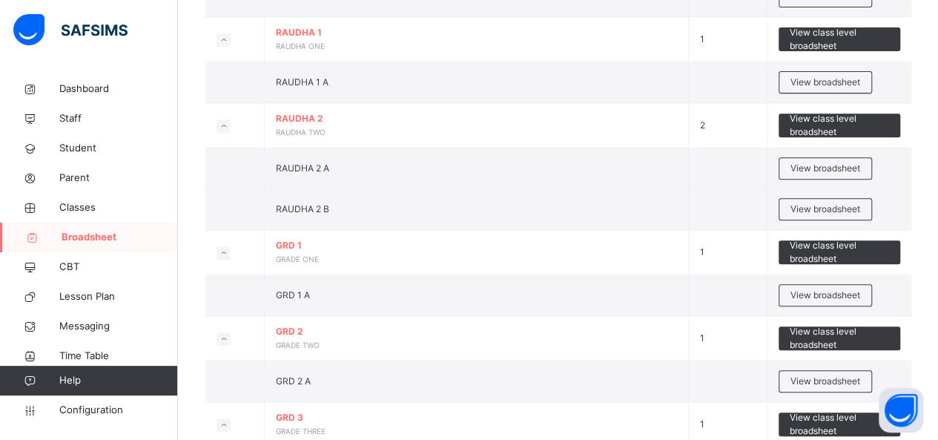
scroll to position [324, 0]
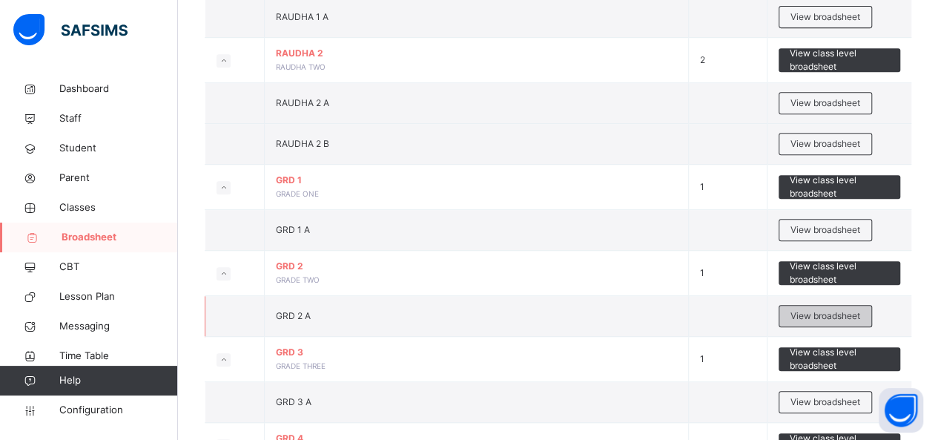
click at [831, 312] on span "View broadsheet" at bounding box center [826, 315] width 70 height 13
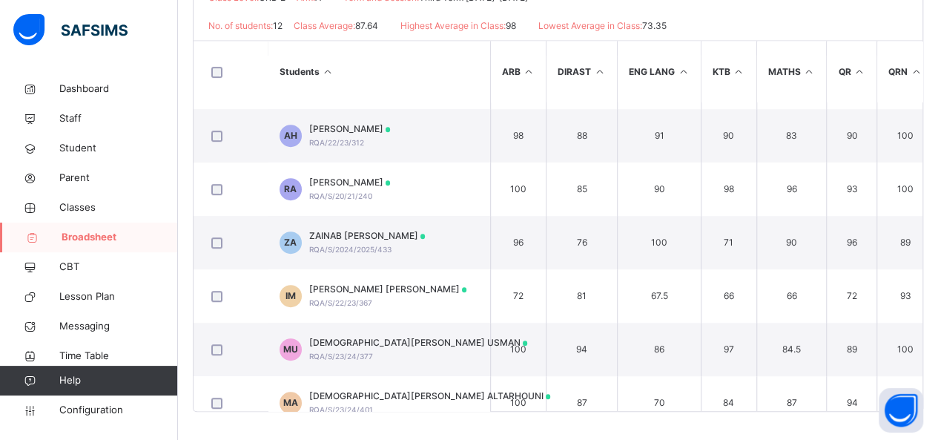
scroll to position [331, 0]
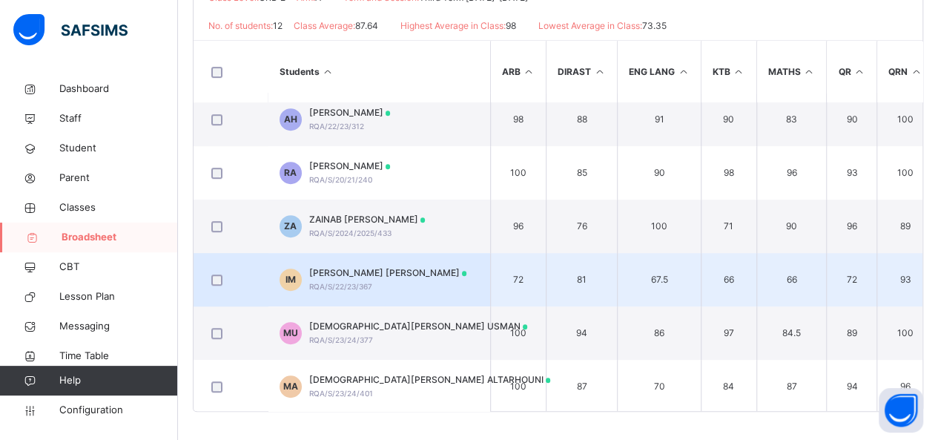
click at [372, 266] on span "IBRAHIM GARGA MUSTAPHA" at bounding box center [388, 272] width 158 height 13
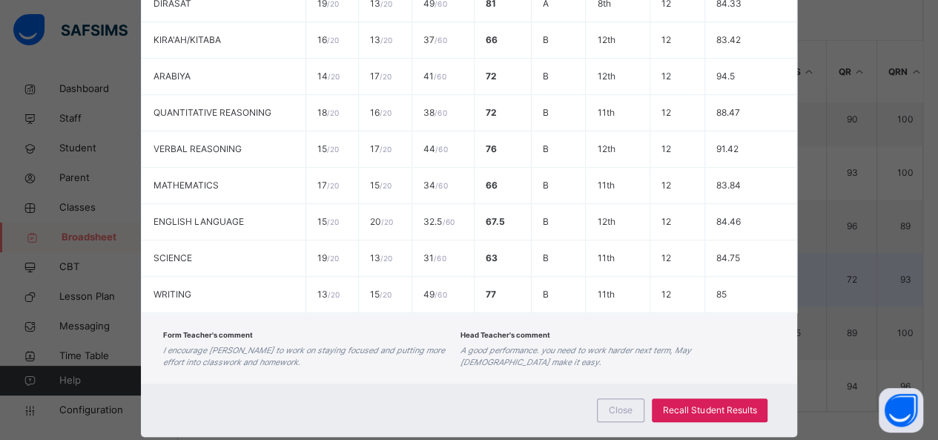
scroll to position [464, 0]
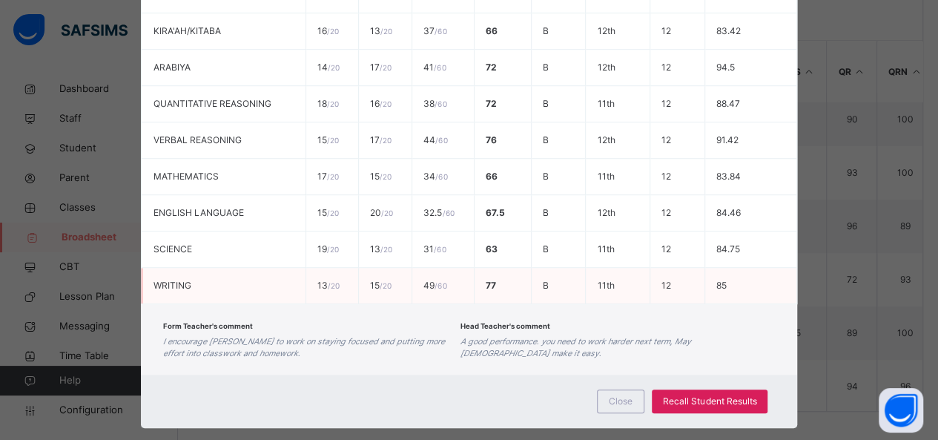
click at [613, 277] on td "11th" at bounding box center [618, 286] width 64 height 36
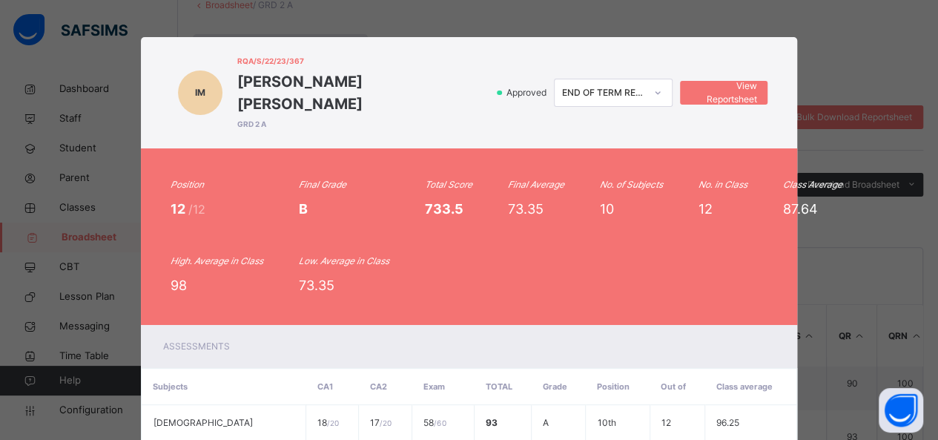
scroll to position [103, 0]
click at [874, 142] on div "IM RQA/S/22/23/367 IBRAHIM GARGA MUSTAPHA GRD 2 A Approved END OF TERM REPORT V…" at bounding box center [469, 220] width 938 height 440
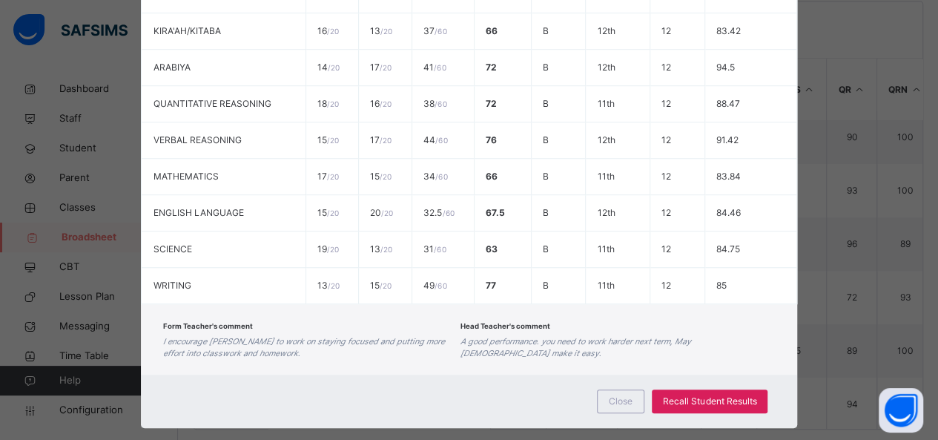
scroll to position [369, 0]
click at [617, 395] on span "Close" at bounding box center [621, 401] width 24 height 13
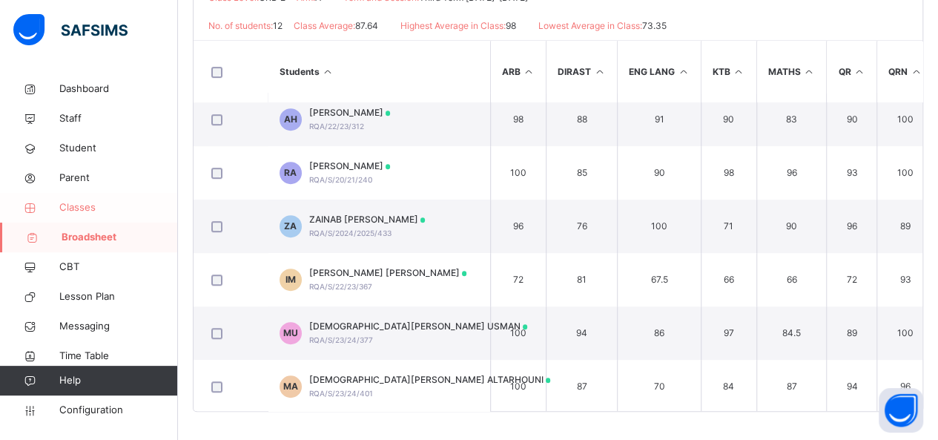
click at [96, 211] on span "Classes" at bounding box center [118, 207] width 119 height 15
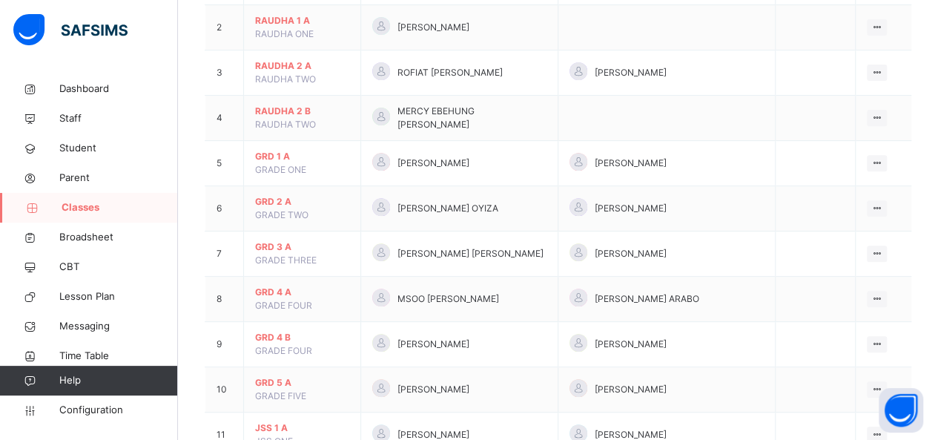
scroll to position [232, 0]
click at [285, 193] on span "GRD 2 A" at bounding box center [302, 199] width 94 height 13
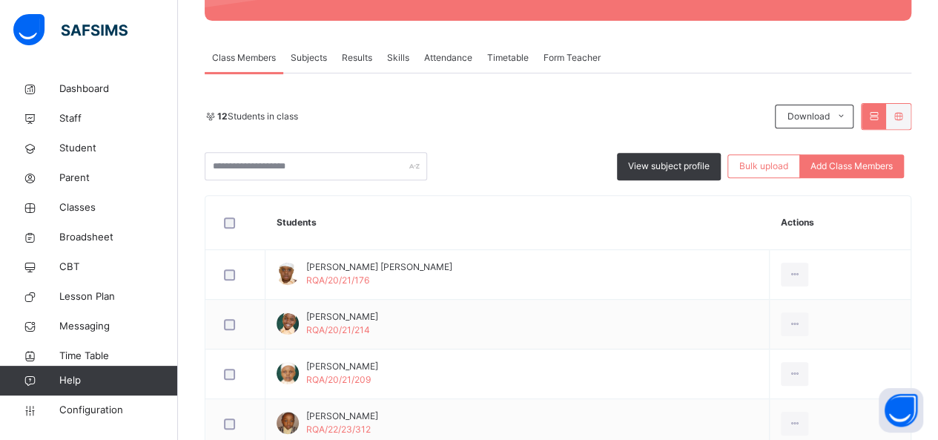
click at [364, 56] on span "Results" at bounding box center [357, 57] width 30 height 13
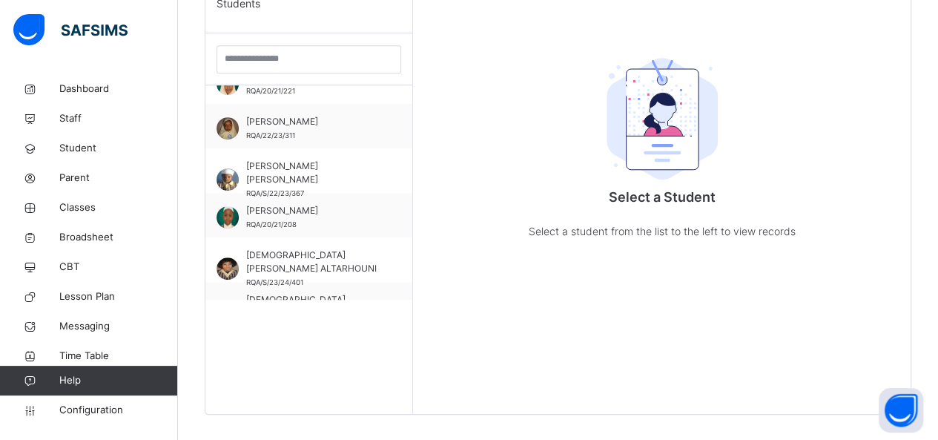
scroll to position [224, 0]
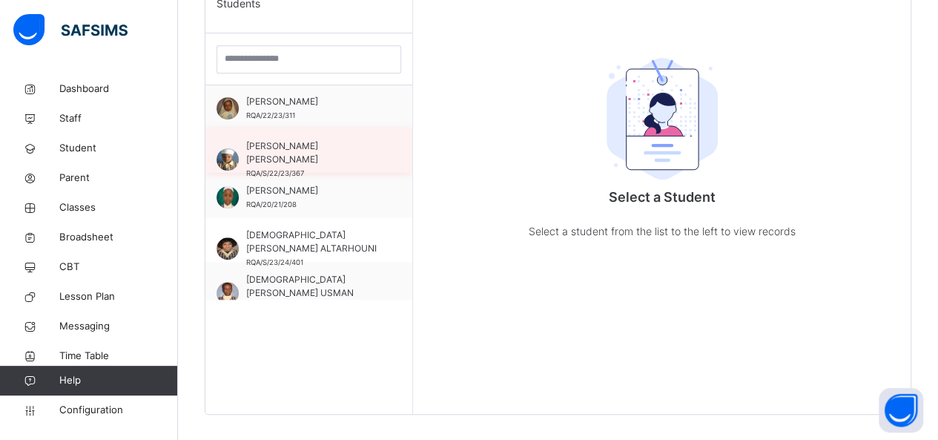
click at [325, 158] on span "IBRAHIM GARGA MUSTAPHA" at bounding box center [312, 152] width 133 height 27
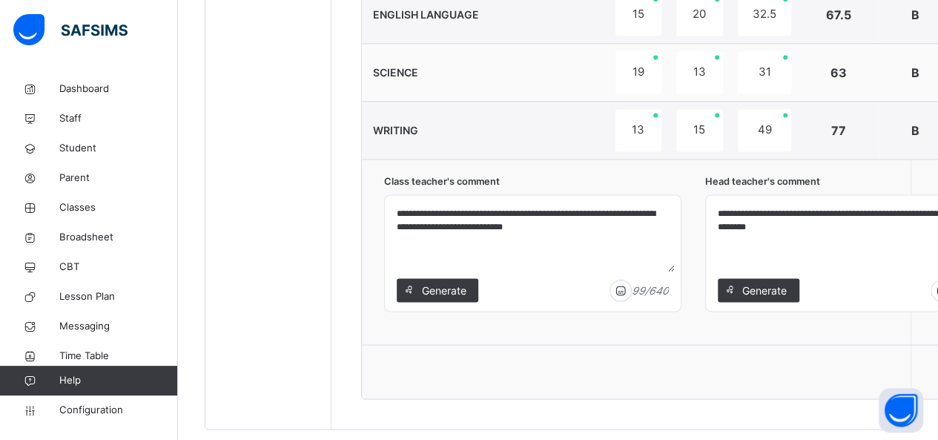
scroll to position [1055, 0]
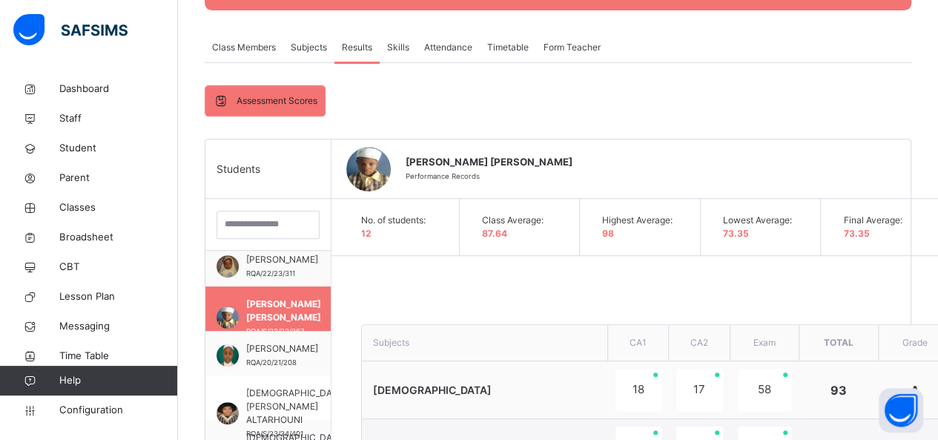
click at [579, 47] on span "Form Teacher" at bounding box center [572, 47] width 57 height 13
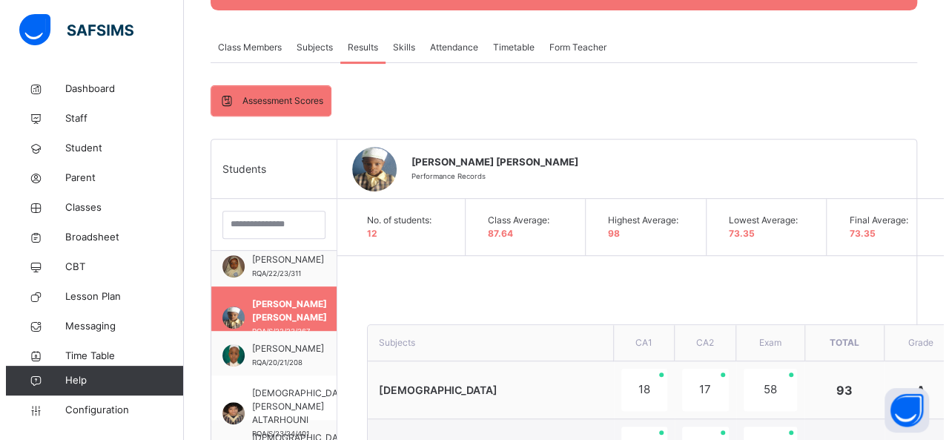
scroll to position [171, 0]
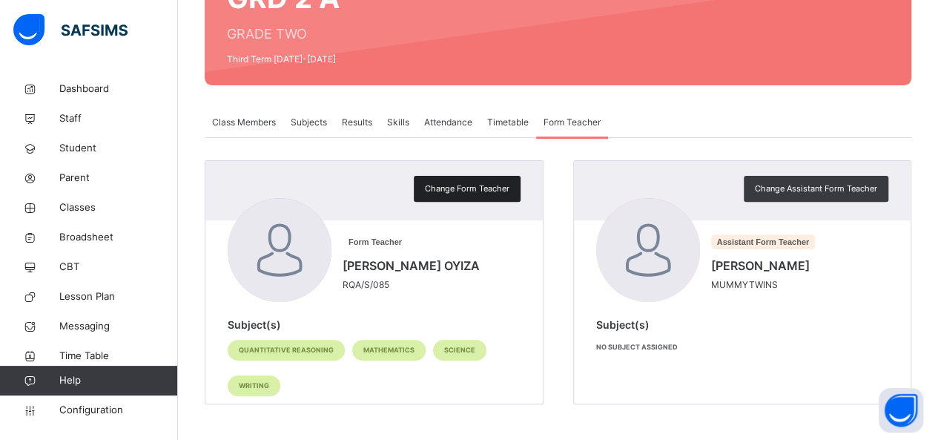
click at [507, 188] on span "Change Form Teacher" at bounding box center [467, 188] width 85 height 13
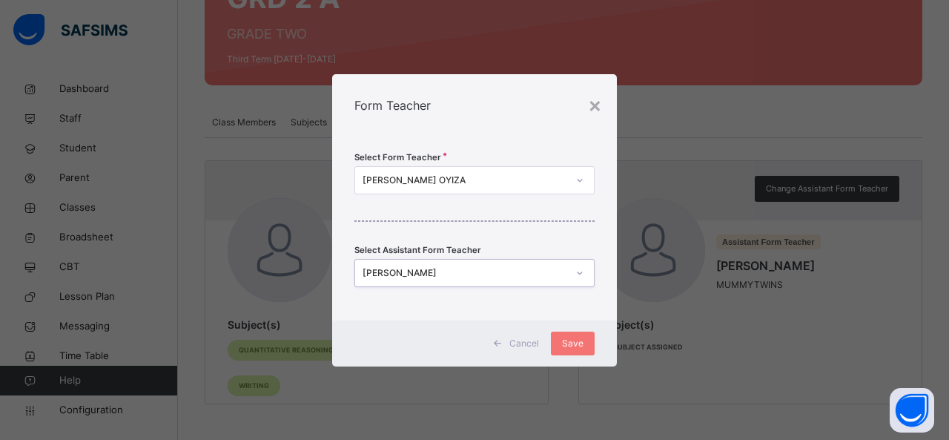
scroll to position [0, 0]
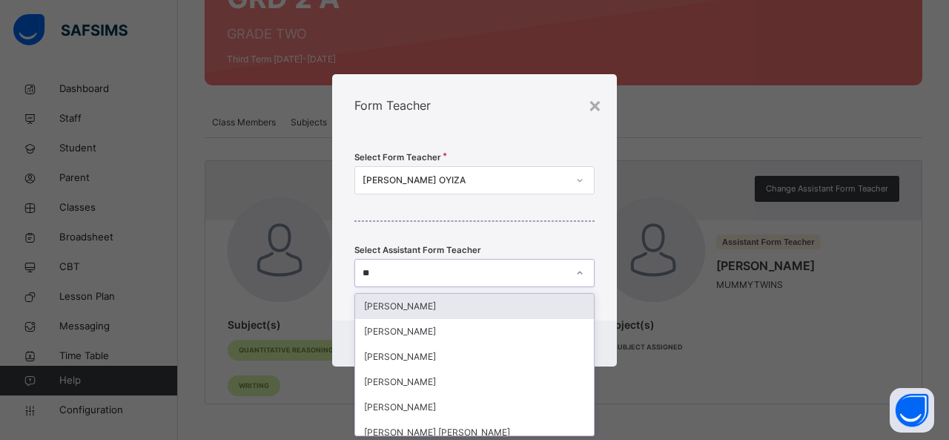
type input "***"
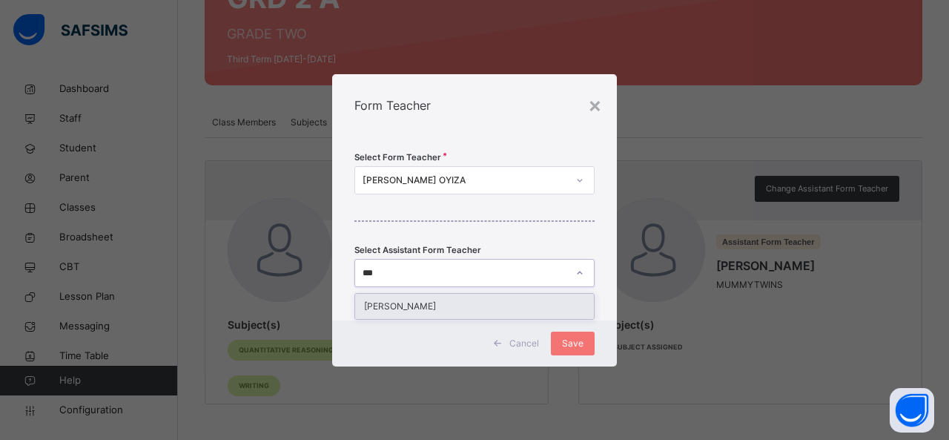
click at [471, 301] on div "[PERSON_NAME]" at bounding box center [474, 306] width 239 height 25
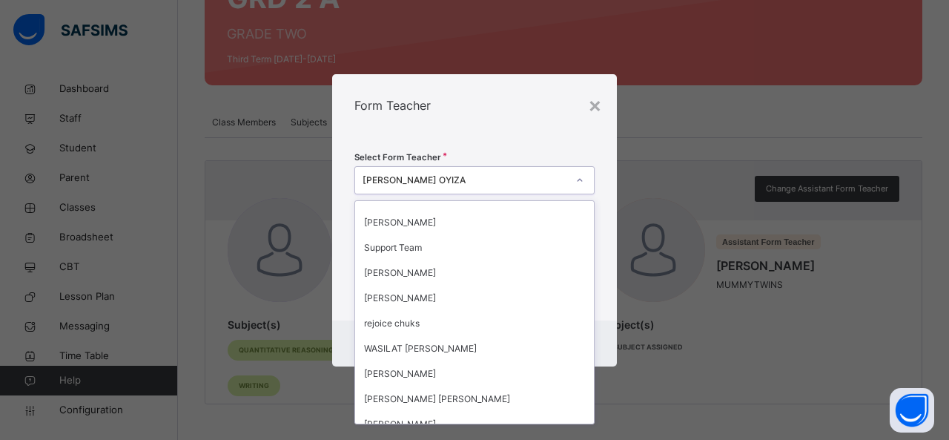
scroll to position [756, 0]
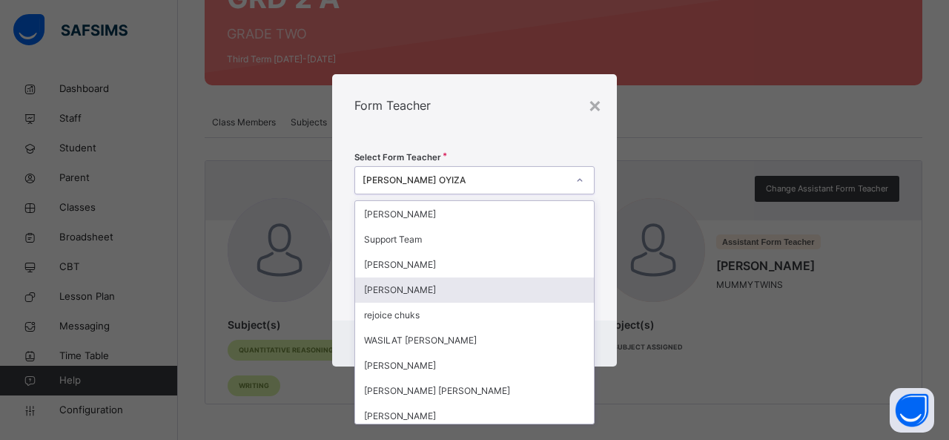
click at [435, 290] on div "[PERSON_NAME]" at bounding box center [474, 289] width 239 height 25
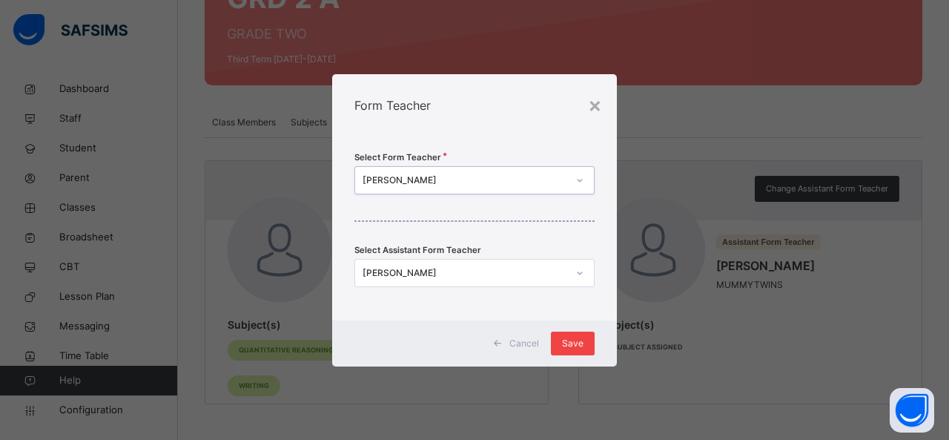
click at [583, 345] on span "Save" at bounding box center [573, 343] width 22 height 13
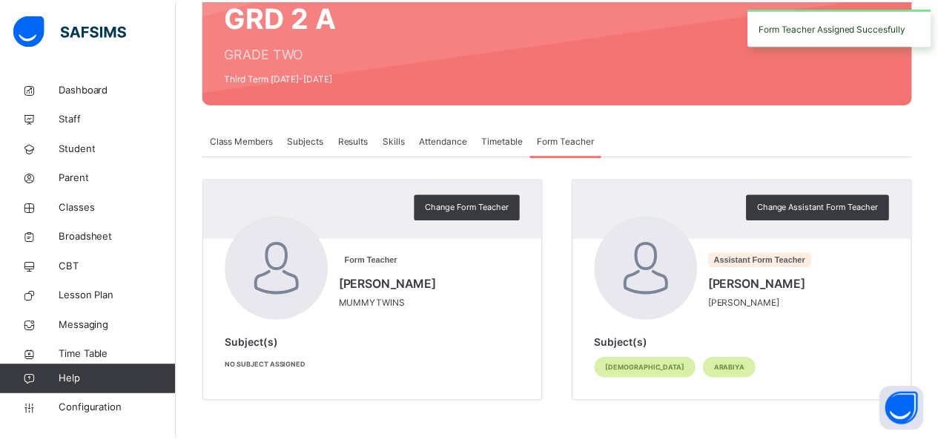
scroll to position [151, 0]
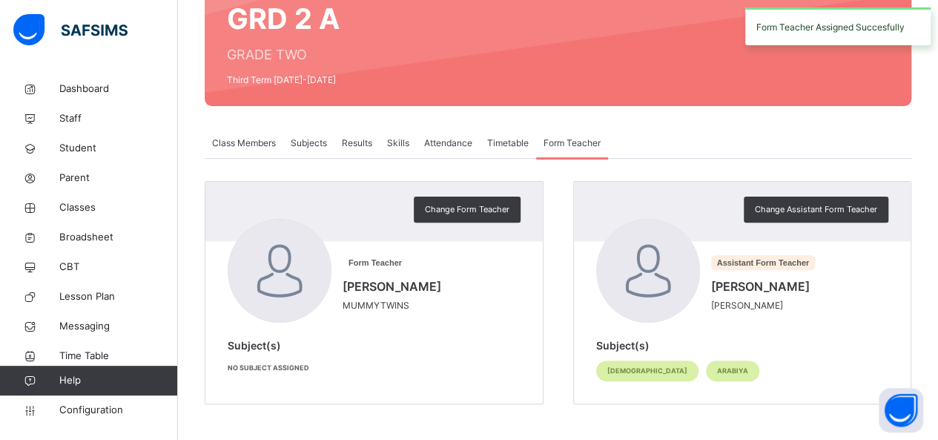
click at [360, 145] on span "Results" at bounding box center [357, 142] width 30 height 13
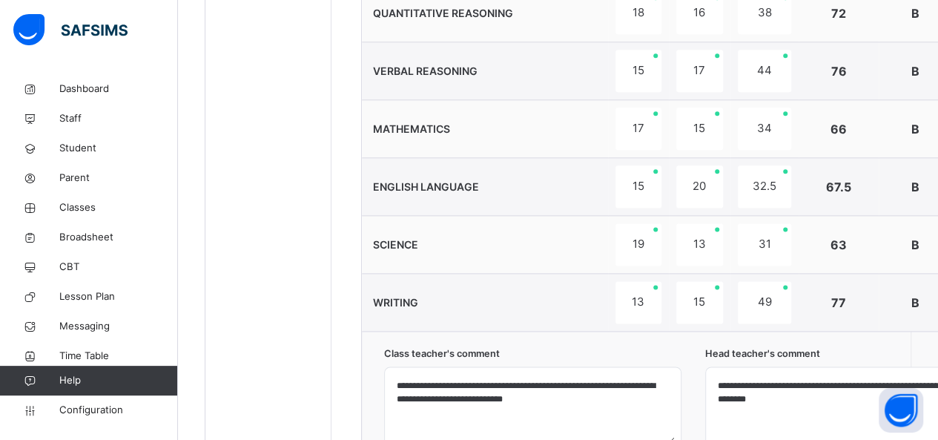
scroll to position [1055, 0]
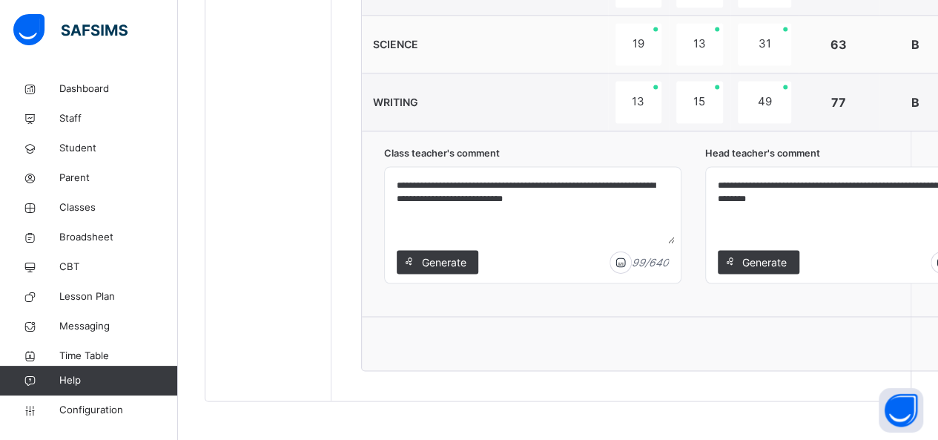
click at [834, 186] on textarea "**********" at bounding box center [854, 208] width 284 height 70
click at [814, 175] on textarea "**********" at bounding box center [854, 208] width 284 height 70
click at [822, 185] on textarea "**********" at bounding box center [854, 208] width 284 height 70
click at [831, 197] on textarea "**********" at bounding box center [854, 208] width 284 height 70
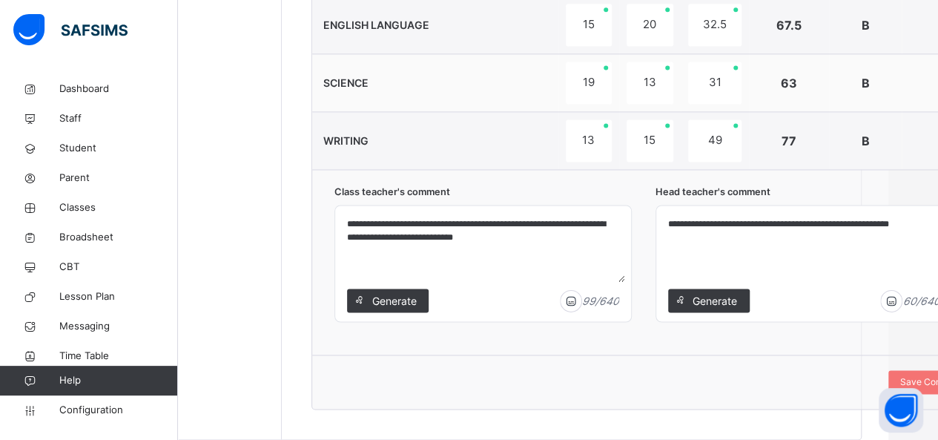
scroll to position [1055, 50]
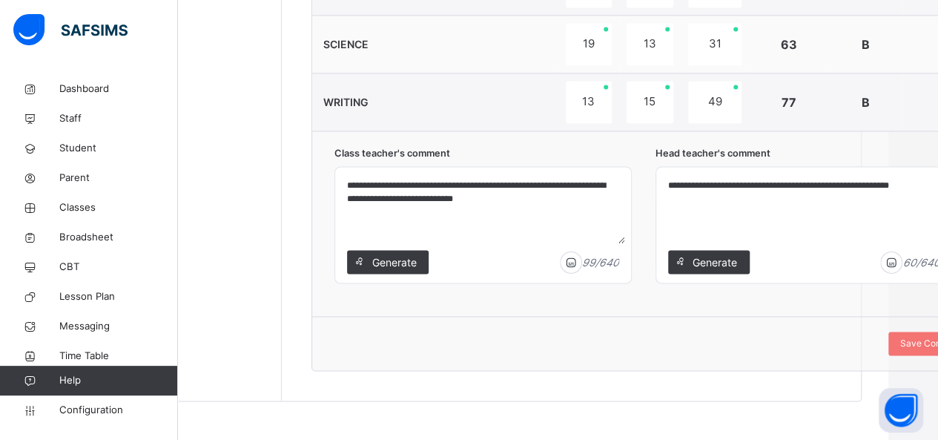
click at [676, 181] on textarea "**********" at bounding box center [804, 208] width 284 height 70
click at [717, 204] on textarea "**********" at bounding box center [804, 208] width 284 height 70
click at [780, 182] on textarea "**********" at bounding box center [804, 208] width 284 height 70
click at [909, 188] on textarea "**********" at bounding box center [804, 208] width 284 height 70
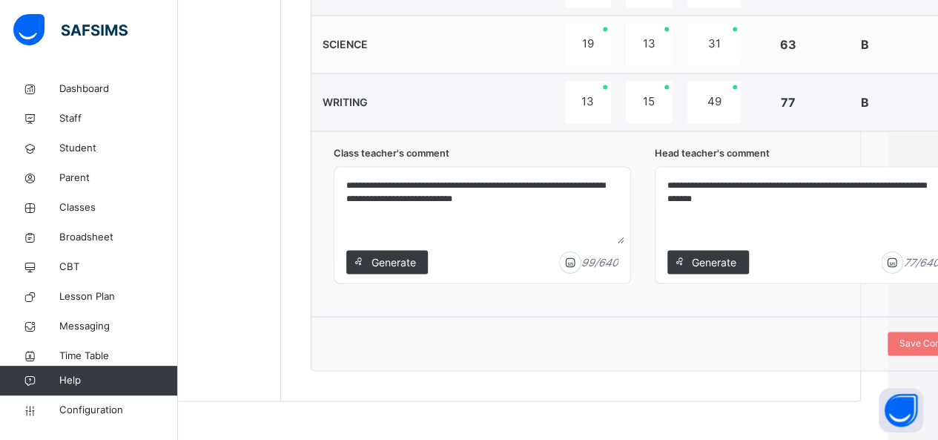
click at [904, 191] on textarea "**********" at bounding box center [804, 208] width 284 height 70
click at [911, 190] on textarea "**********" at bounding box center [804, 208] width 284 height 70
click at [877, 182] on textarea "**********" at bounding box center [804, 208] width 284 height 70
click at [872, 184] on textarea "**********" at bounding box center [804, 208] width 284 height 70
click at [886, 179] on textarea "**********" at bounding box center [804, 208] width 284 height 70
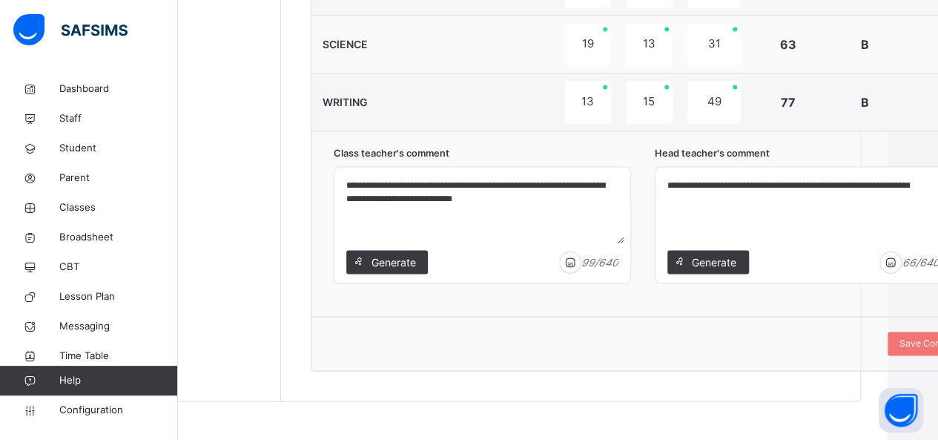
click at [862, 182] on textarea "**********" at bounding box center [804, 208] width 284 height 70
type textarea "**********"
click at [901, 342] on span "Save Comment" at bounding box center [931, 343] width 64 height 13
click at [913, 349] on div "Save Comment" at bounding box center [931, 344] width 86 height 24
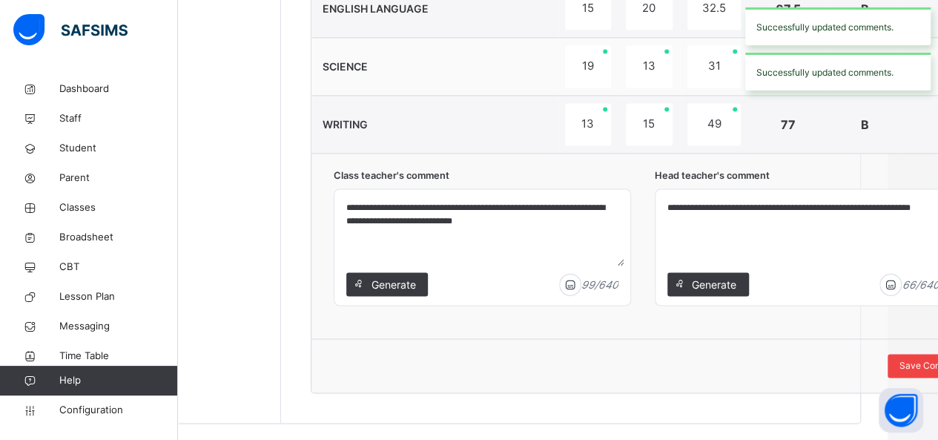
scroll to position [1034, 50]
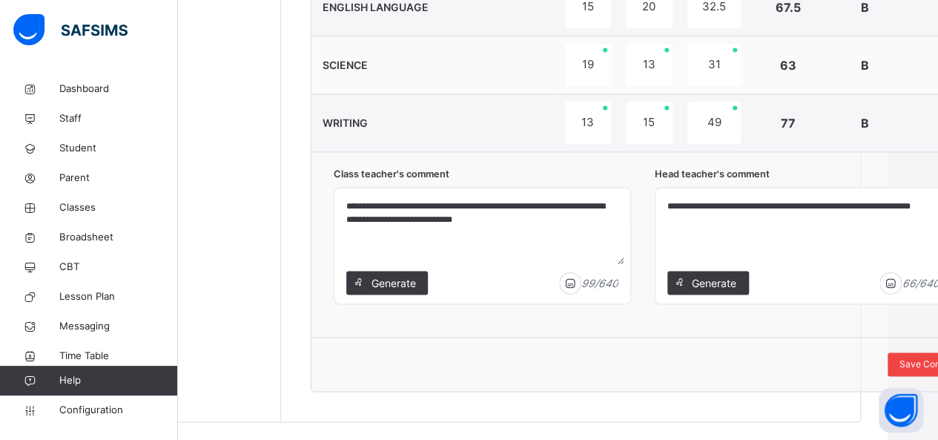
click at [910, 357] on span "Save Comment" at bounding box center [931, 363] width 64 height 13
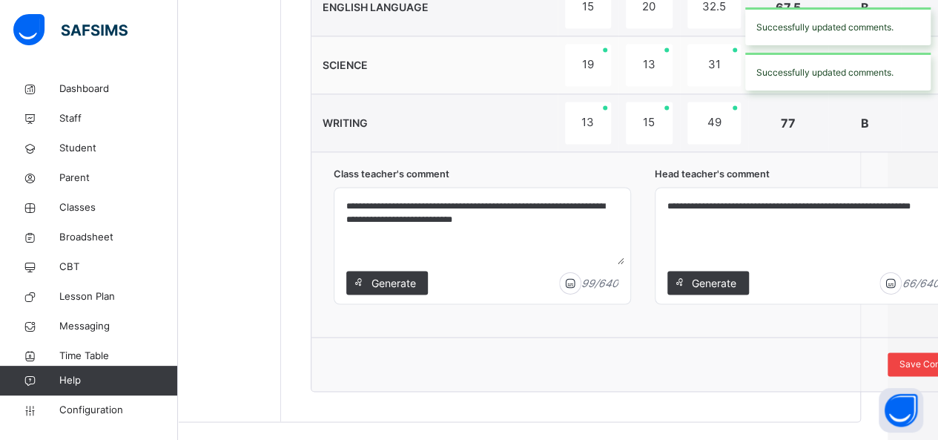
scroll to position [0, 50]
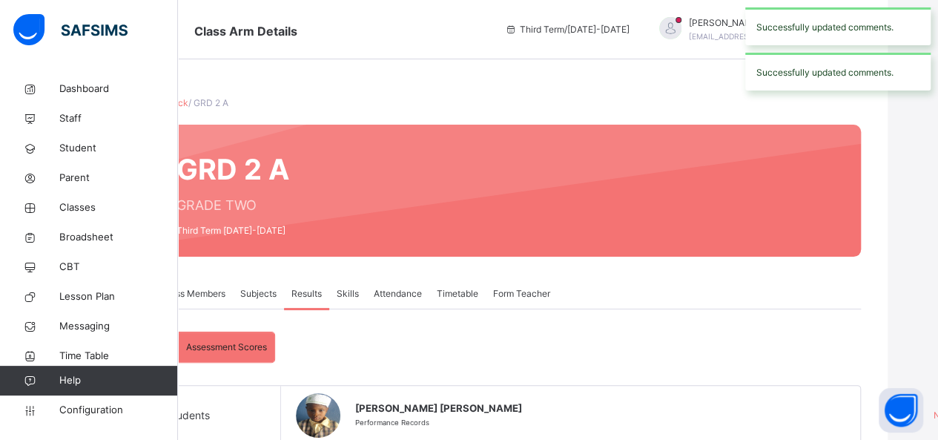
click at [696, 243] on div "GRD 2 A GRADE TWO Third Term 2024-2025" at bounding box center [507, 191] width 707 height 132
click at [107, 239] on span "Broadsheet" at bounding box center [118, 237] width 119 height 15
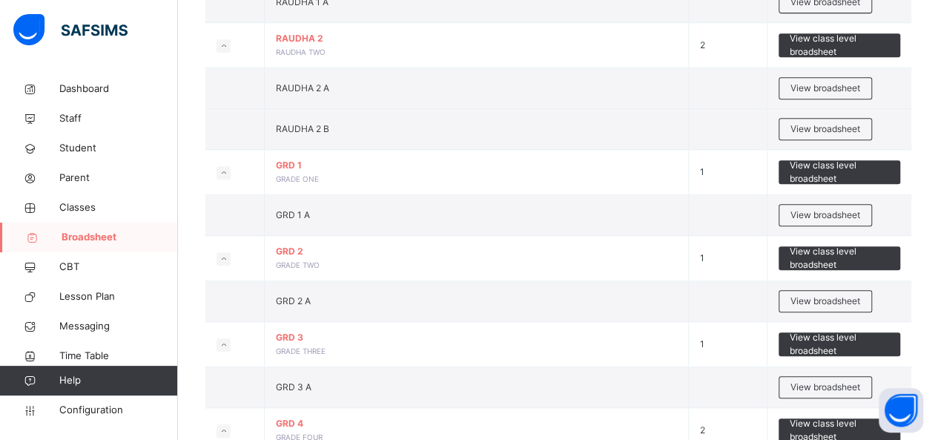
scroll to position [392, 0]
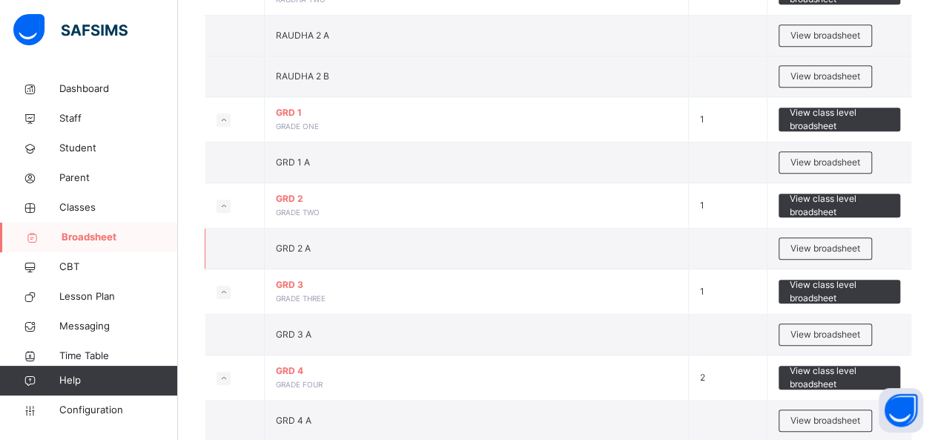
click at [304, 250] on td "GRD 2 A" at bounding box center [477, 248] width 424 height 41
click at [831, 255] on div "View broadsheet" at bounding box center [825, 248] width 93 height 22
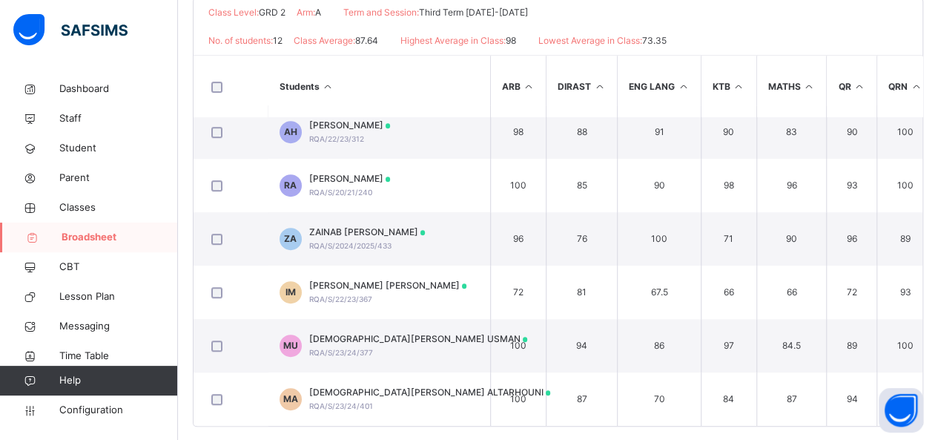
scroll to position [355, 0]
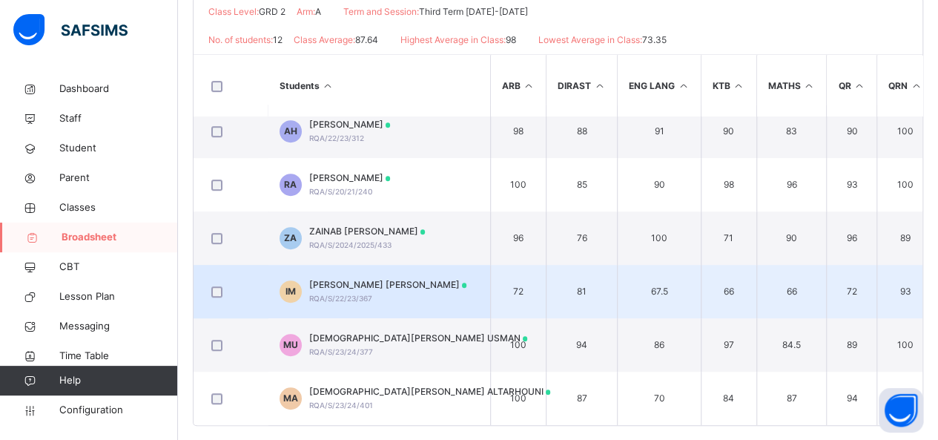
click at [410, 278] on span "IBRAHIM GARGA MUSTAPHA" at bounding box center [388, 284] width 158 height 13
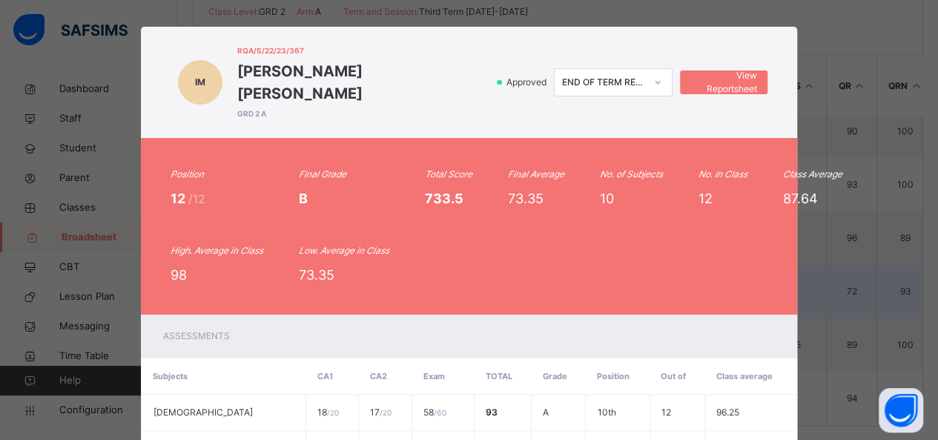
scroll to position [0, 0]
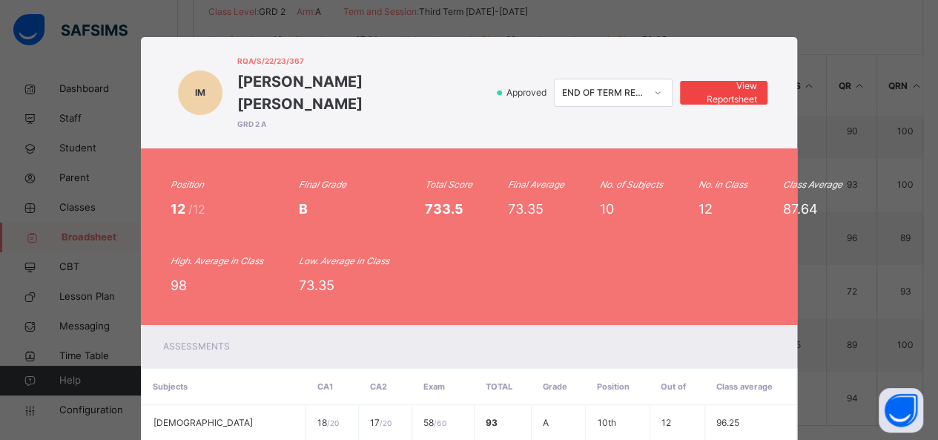
click at [747, 79] on span "View Reportsheet" at bounding box center [723, 92] width 65 height 27
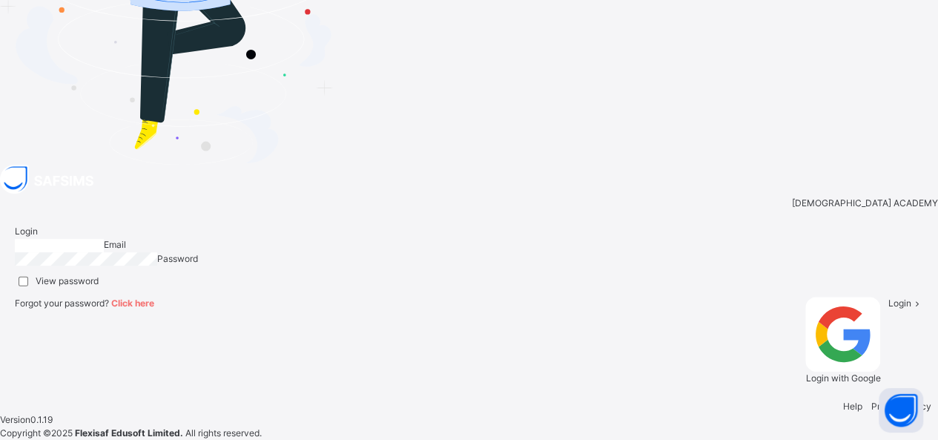
type input "**********"
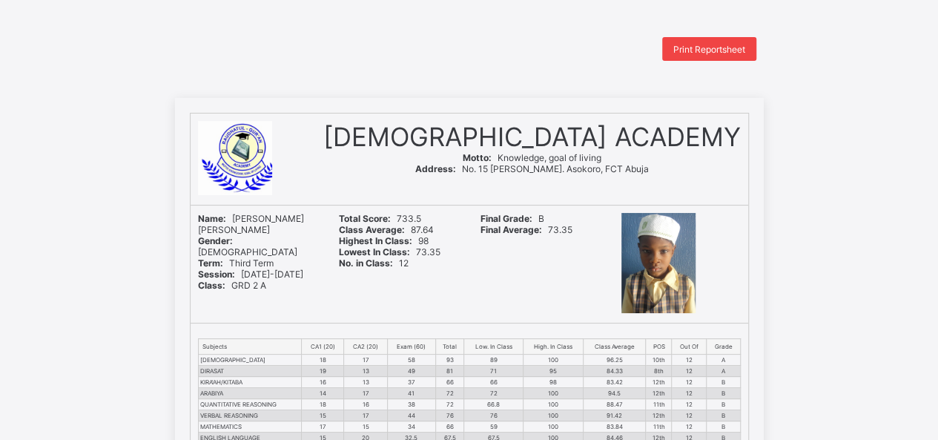
click at [719, 49] on span "Print Reportsheet" at bounding box center [709, 49] width 72 height 11
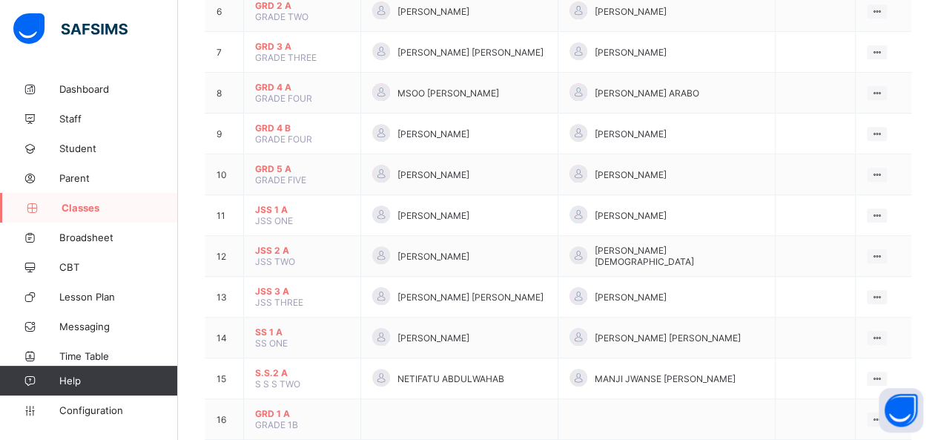
scroll to position [420, 0]
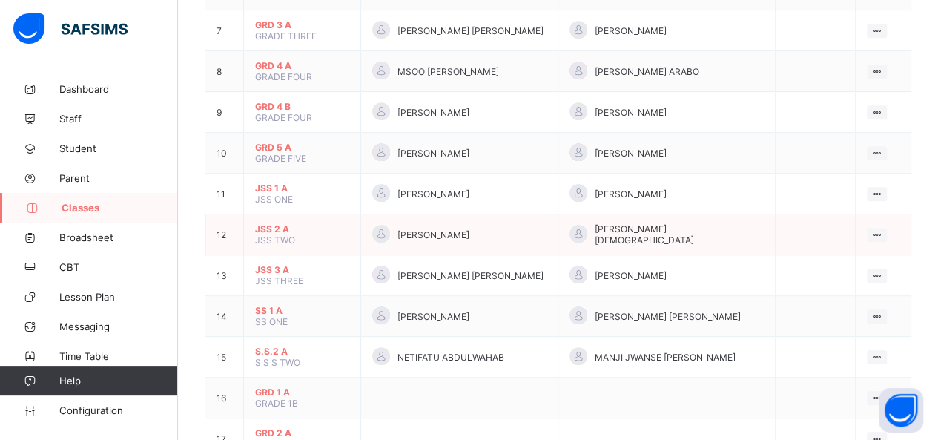
click at [289, 223] on span "JSS 2 A" at bounding box center [302, 228] width 94 height 11
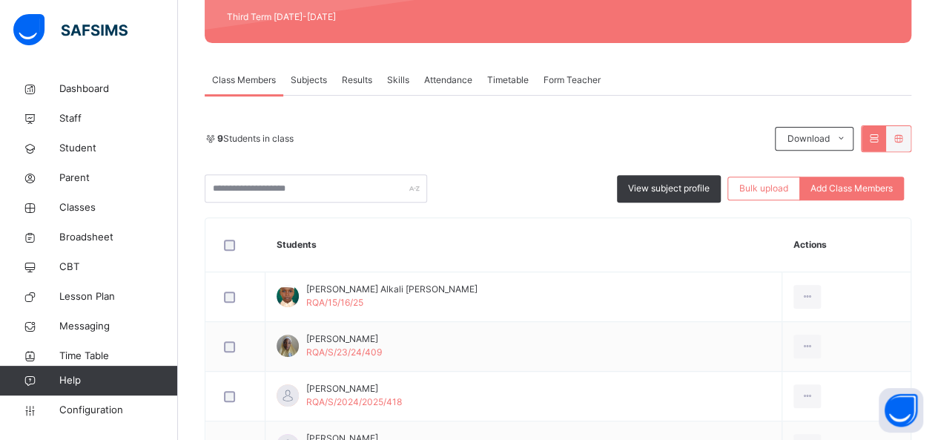
scroll to position [214, 0]
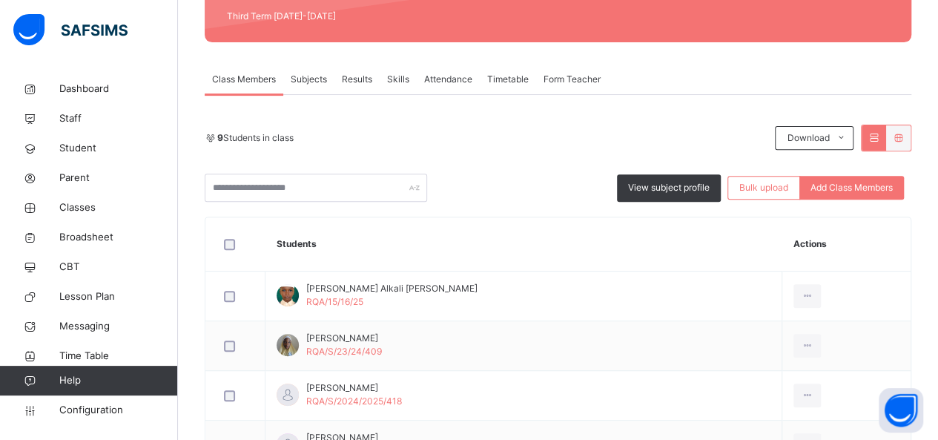
click at [368, 87] on div "Results" at bounding box center [357, 80] width 45 height 30
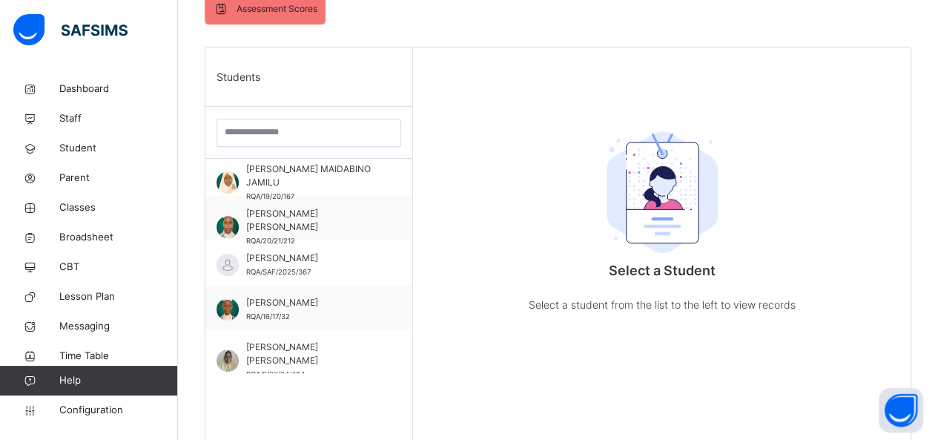
scroll to position [340, 0]
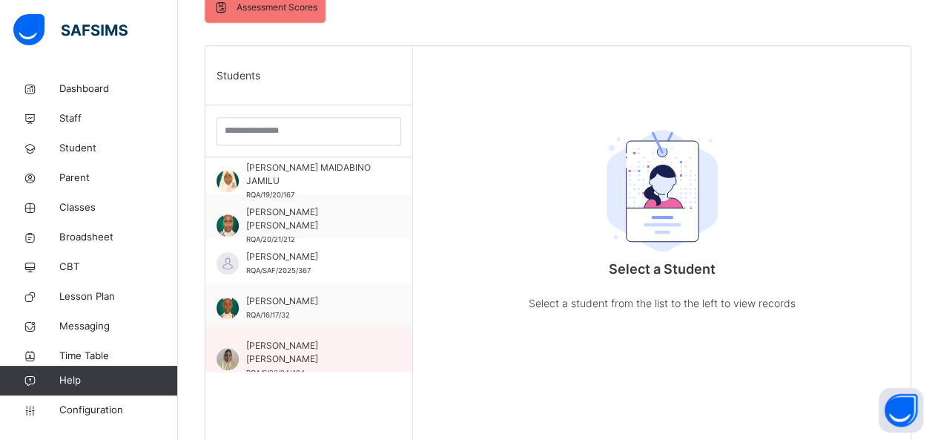
click at [346, 349] on span "[PERSON_NAME] [PERSON_NAME]" at bounding box center [312, 352] width 133 height 27
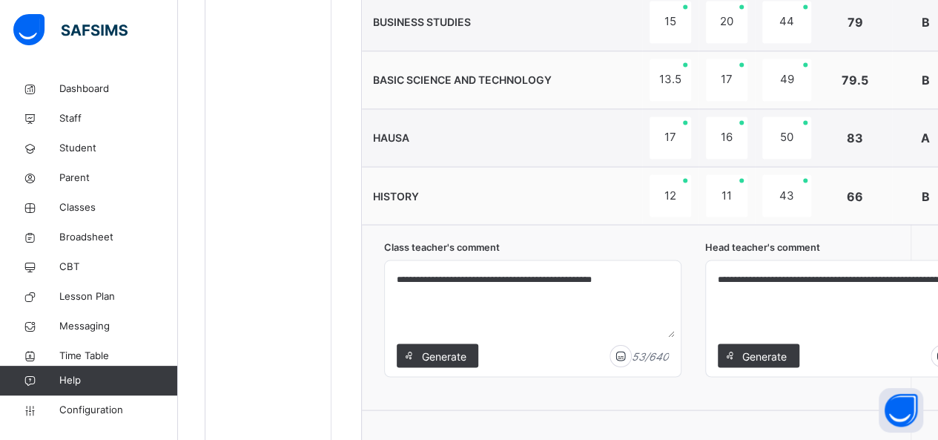
scroll to position [1252, 0]
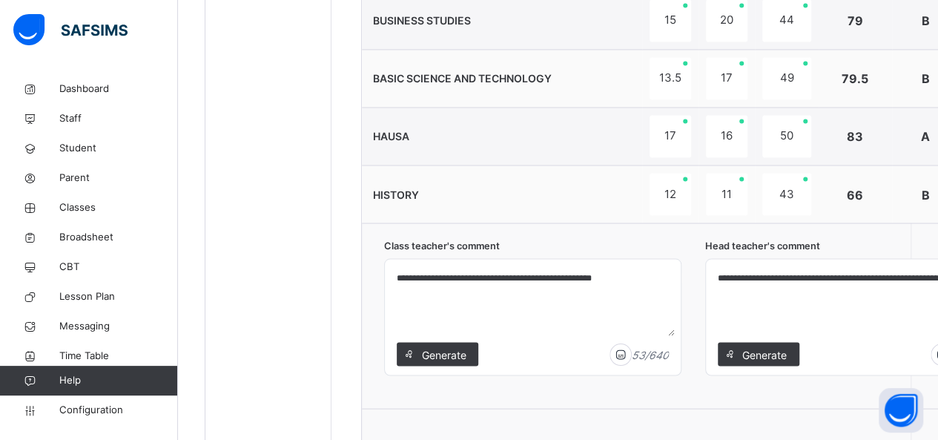
click at [859, 280] on textarea "**********" at bounding box center [854, 300] width 284 height 70
click at [864, 266] on textarea "**********" at bounding box center [854, 300] width 284 height 70
click at [919, 276] on textarea "**********" at bounding box center [854, 300] width 284 height 70
click at [875, 272] on textarea "**********" at bounding box center [854, 300] width 284 height 70
type textarea "**********"
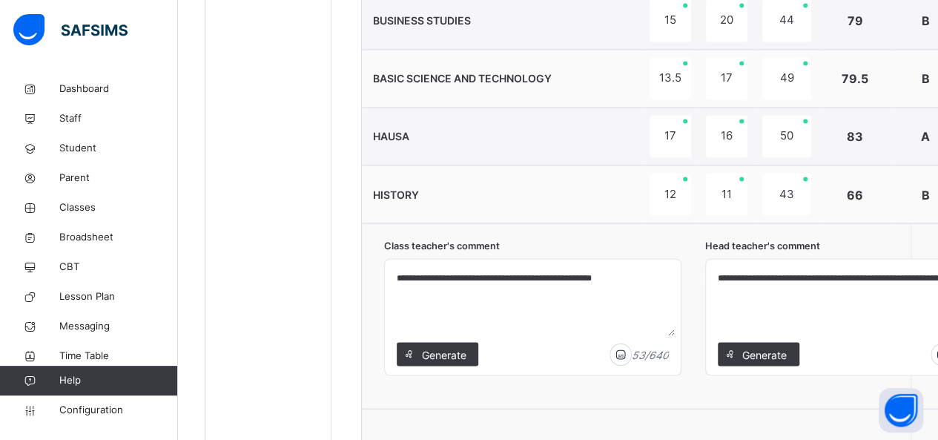
click at [816, 318] on textarea "**********" at bounding box center [854, 300] width 284 height 70
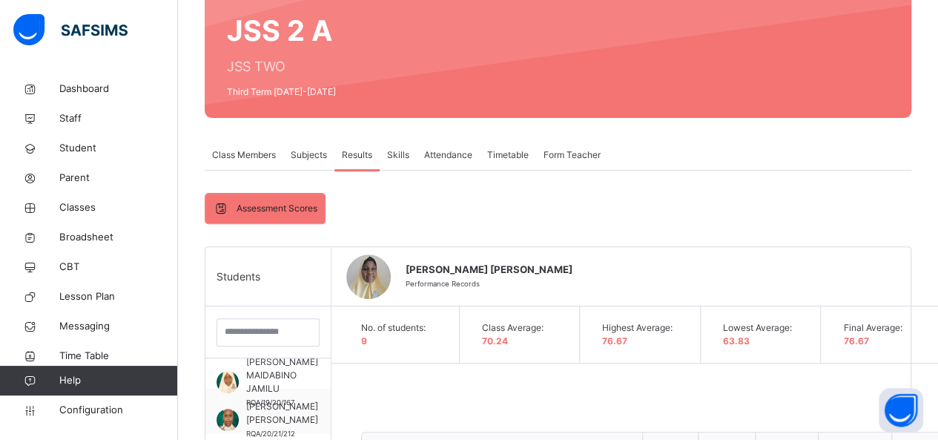
scroll to position [141, 0]
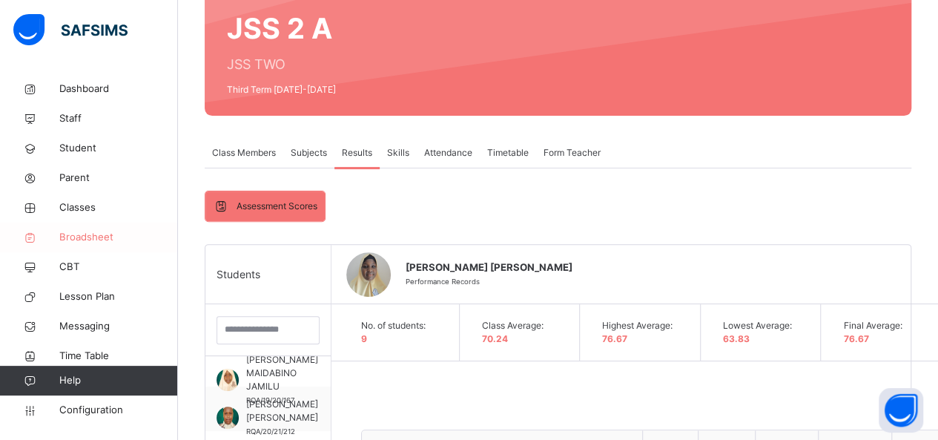
click at [110, 242] on span "Broadsheet" at bounding box center [118, 237] width 119 height 15
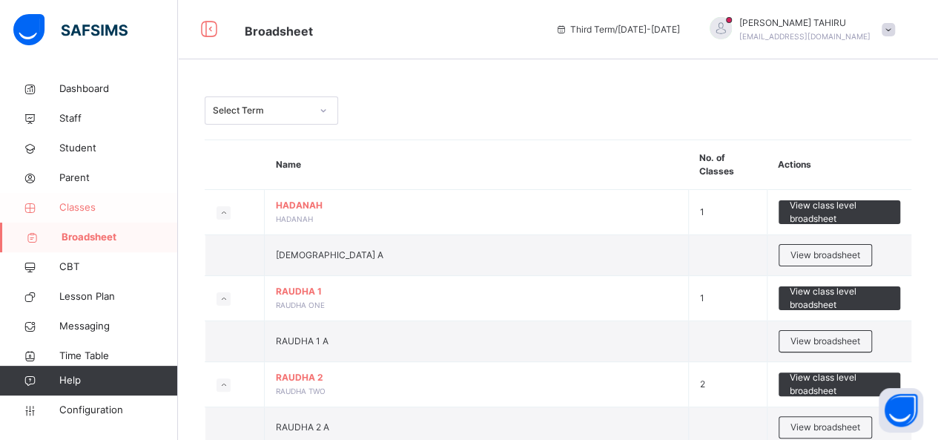
click at [108, 209] on span "Classes" at bounding box center [118, 207] width 119 height 15
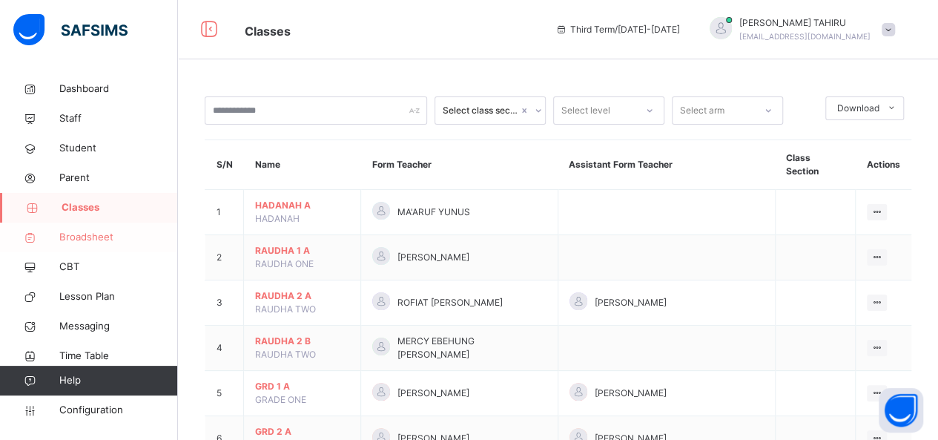
click at [123, 241] on span "Broadsheet" at bounding box center [118, 237] width 119 height 15
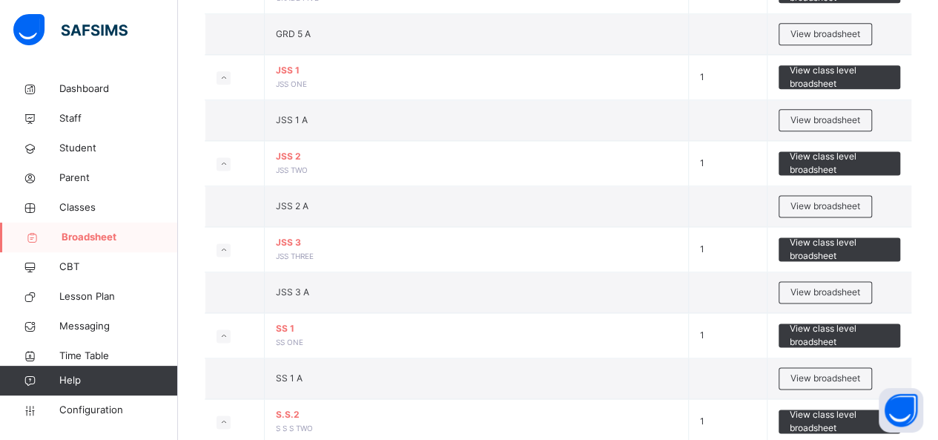
scroll to position [906, 0]
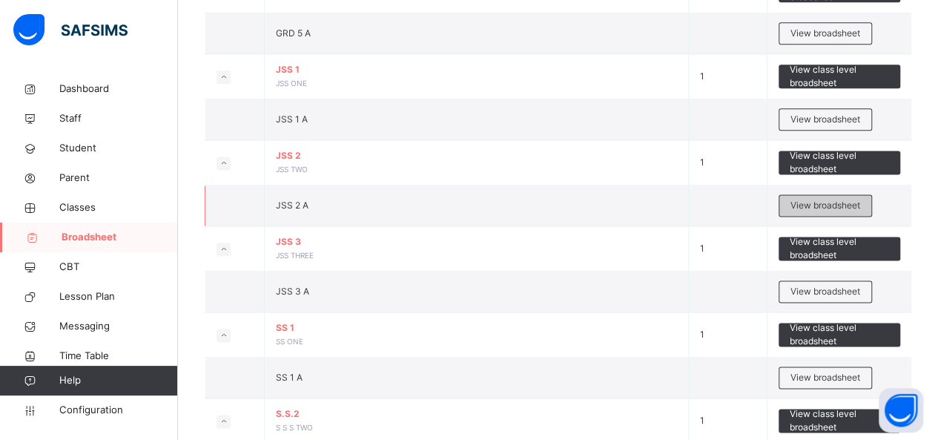
click at [837, 199] on span "View broadsheet" at bounding box center [826, 205] width 70 height 13
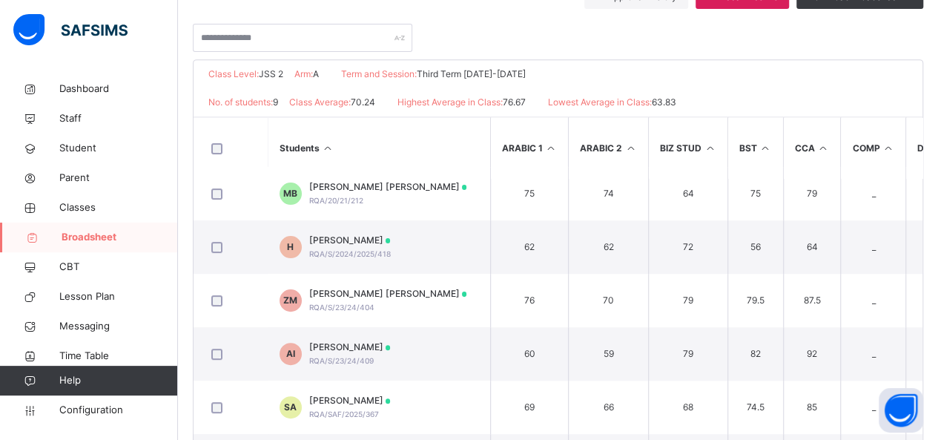
scroll to position [294, 0]
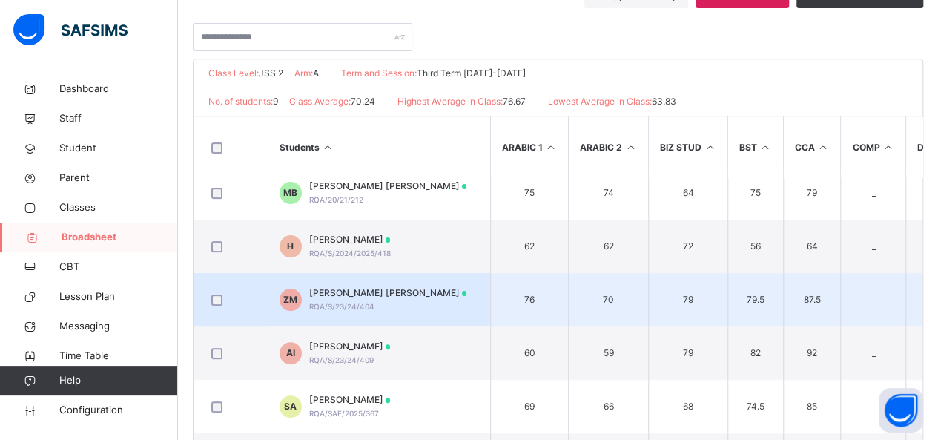
click at [390, 291] on span "[PERSON_NAME] [PERSON_NAME]" at bounding box center [388, 292] width 158 height 13
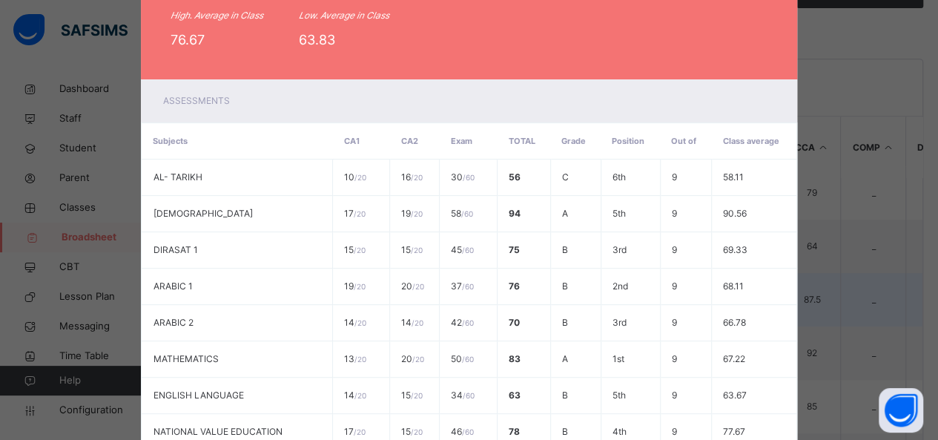
scroll to position [0, 0]
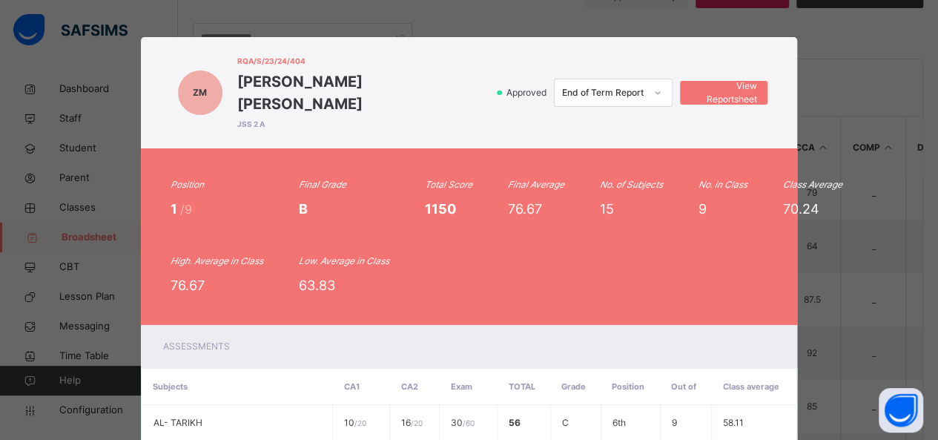
click at [853, 113] on div "ZM RQA/S/23/24/404 [PERSON_NAME] [PERSON_NAME] JSS 2 A Approved End of Term Rep…" at bounding box center [469, 220] width 938 height 440
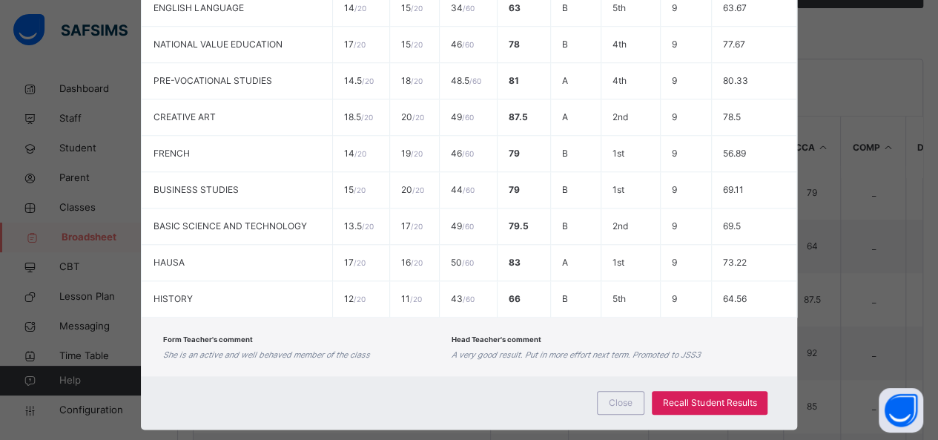
scroll to position [369, 0]
click at [613, 391] on div "Close" at bounding box center [620, 403] width 47 height 24
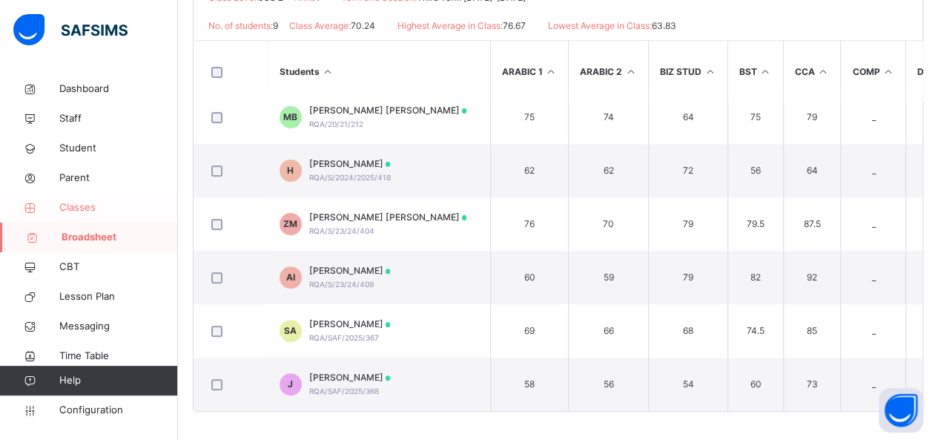
click at [97, 208] on span "Classes" at bounding box center [118, 207] width 119 height 15
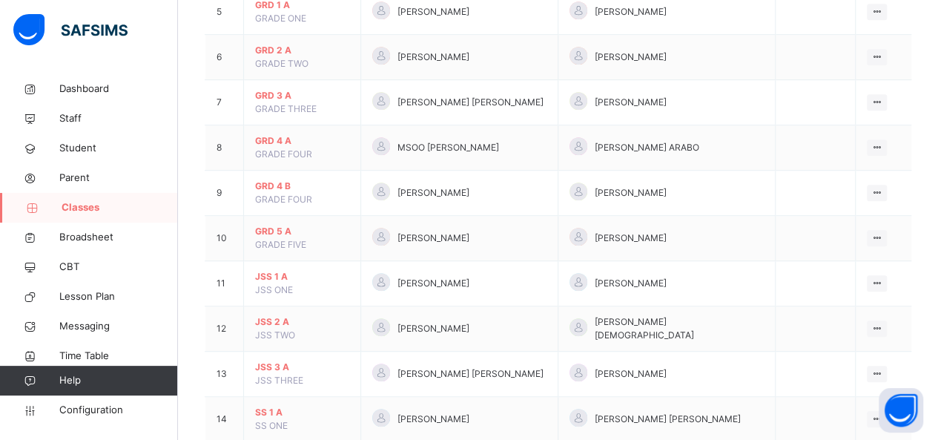
scroll to position [391, 0]
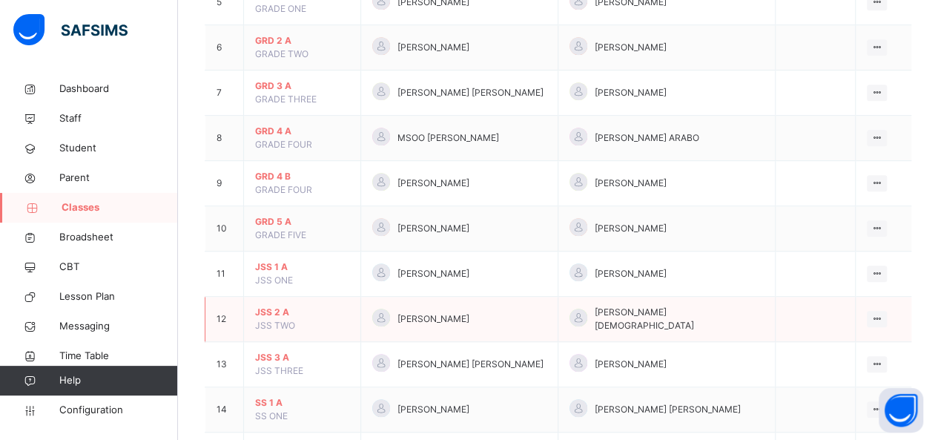
click at [284, 306] on span "JSS 2 A" at bounding box center [302, 312] width 94 height 13
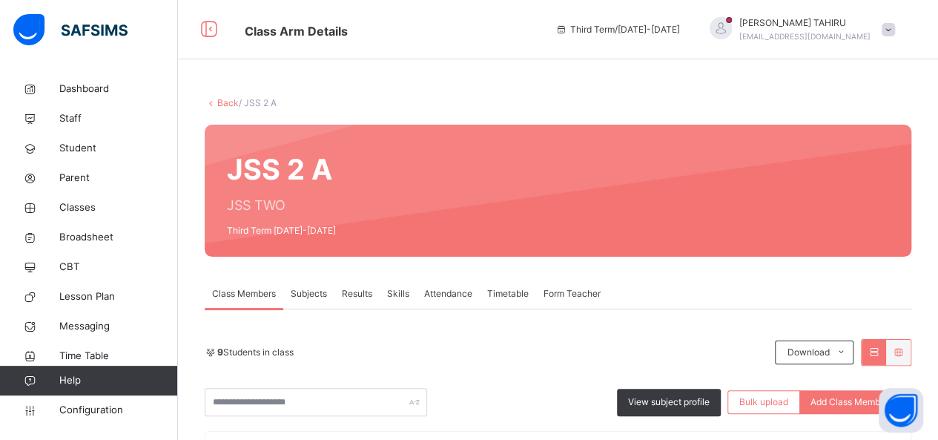
click at [360, 297] on span "Results" at bounding box center [357, 293] width 30 height 13
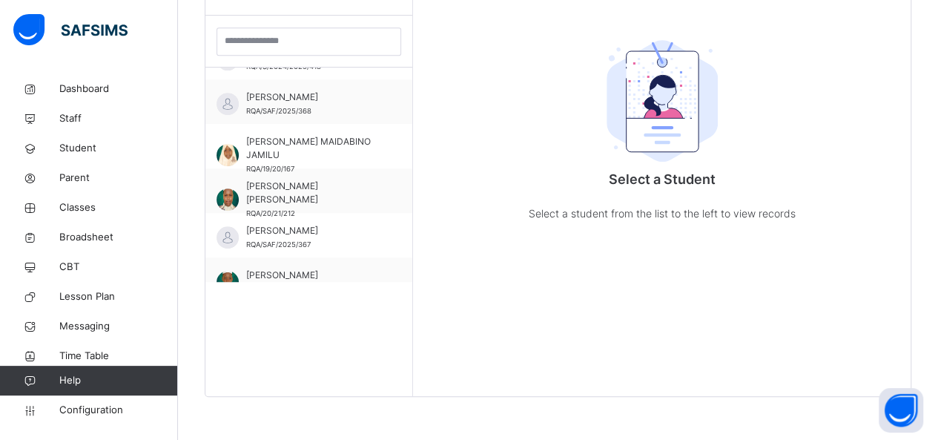
scroll to position [185, 0]
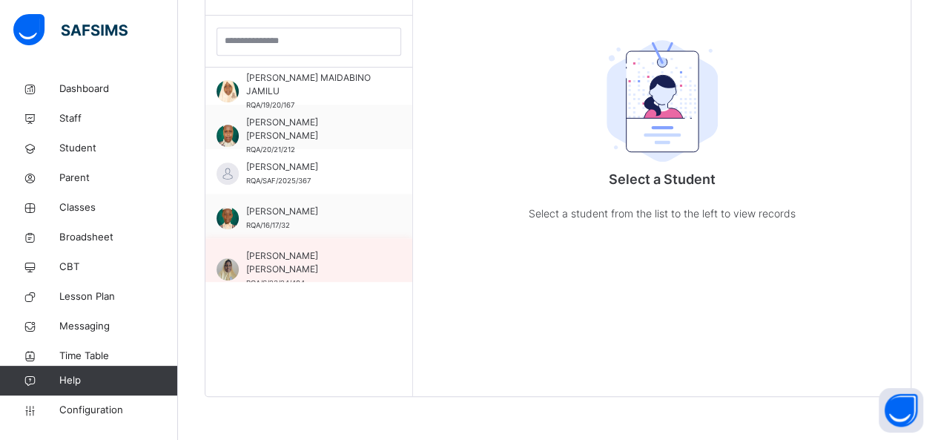
click at [321, 260] on span "[PERSON_NAME] [PERSON_NAME]" at bounding box center [312, 262] width 133 height 27
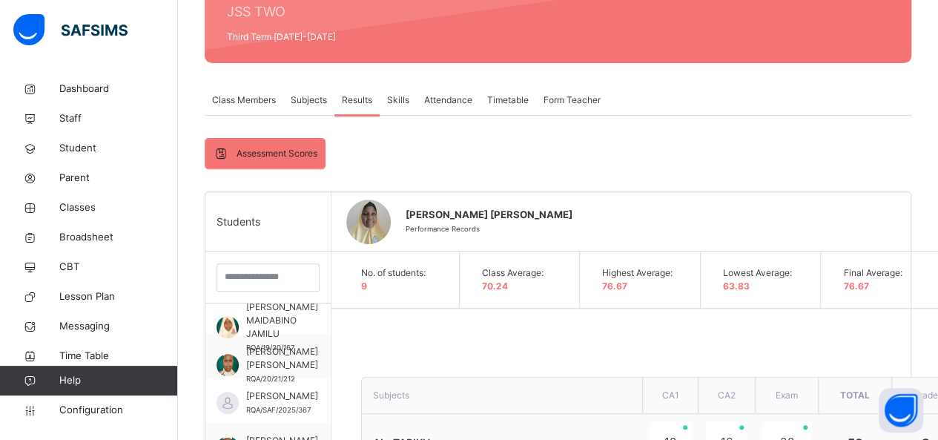
scroll to position [192, 0]
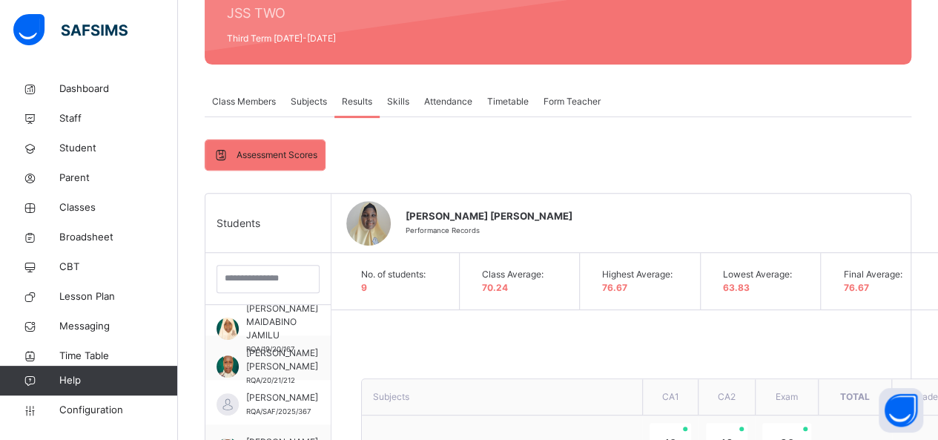
click at [411, 98] on div "Skills" at bounding box center [398, 102] width 37 height 30
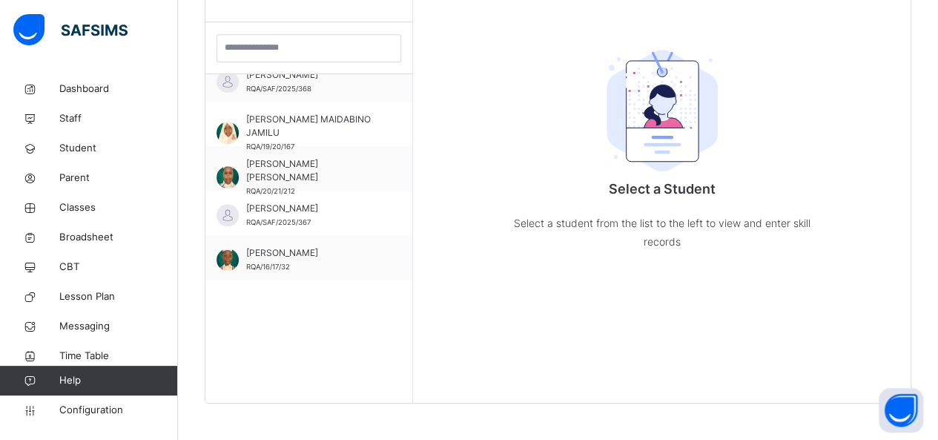
scroll to position [185, 0]
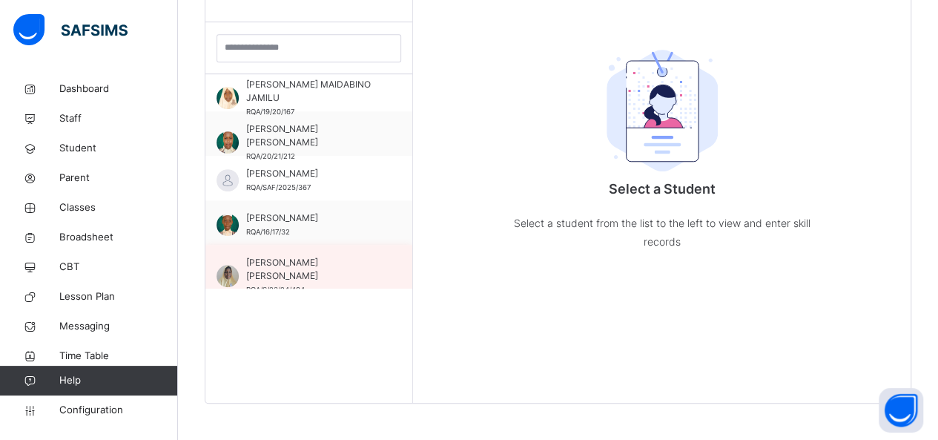
click at [303, 263] on span "[PERSON_NAME] [PERSON_NAME]" at bounding box center [312, 269] width 133 height 27
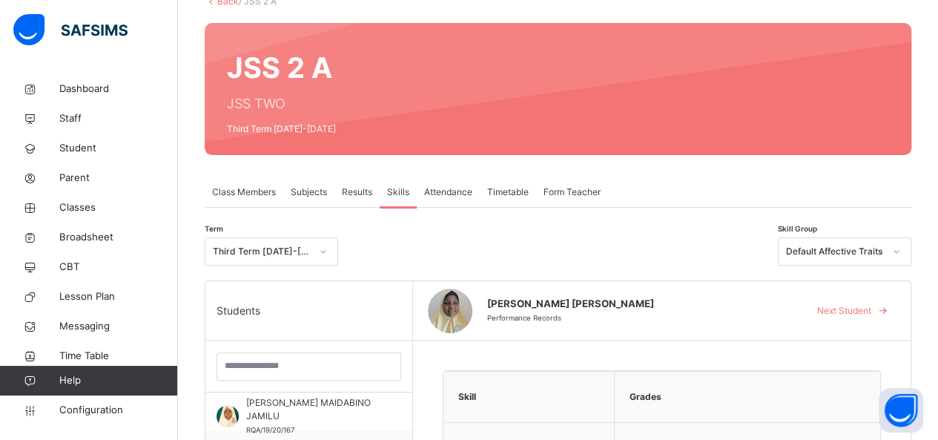
scroll to position [99, 0]
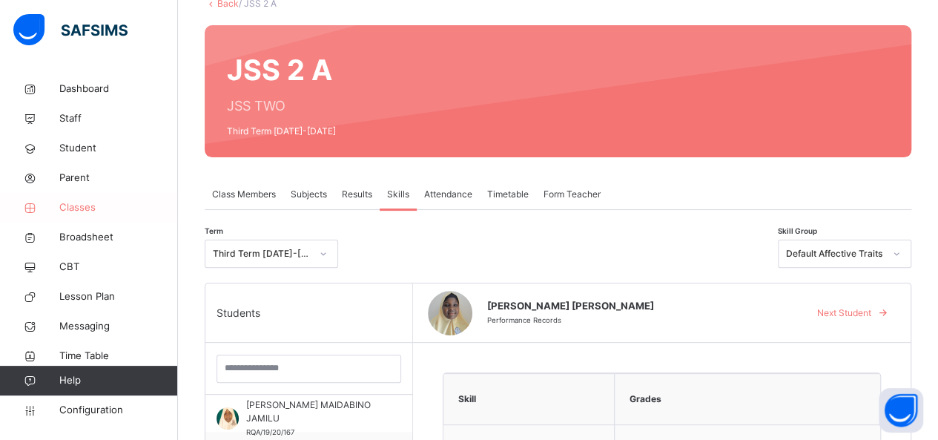
click at [56, 220] on link "Classes" at bounding box center [89, 208] width 178 height 30
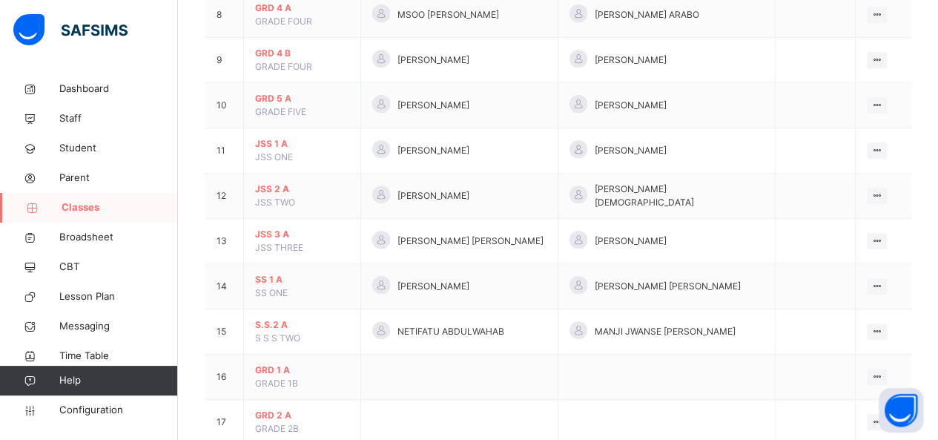
scroll to position [516, 0]
click at [264, 180] on span "JSS 2 A" at bounding box center [302, 186] width 94 height 13
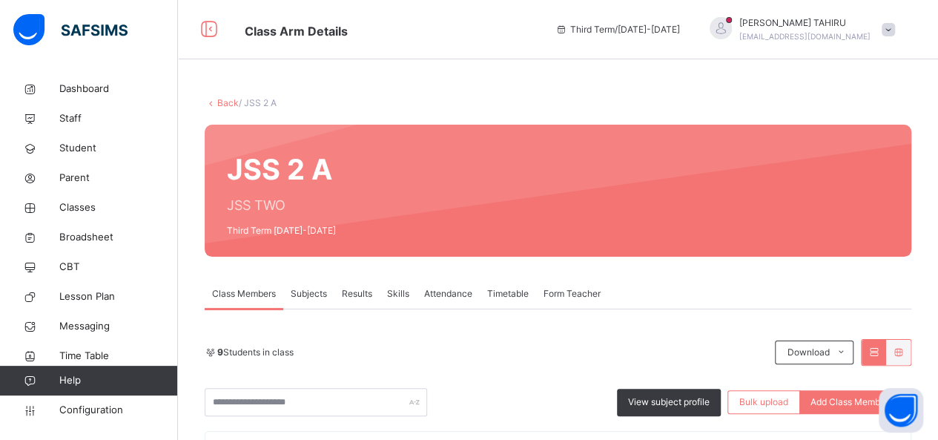
click at [572, 291] on span "Form Teacher" at bounding box center [572, 293] width 57 height 13
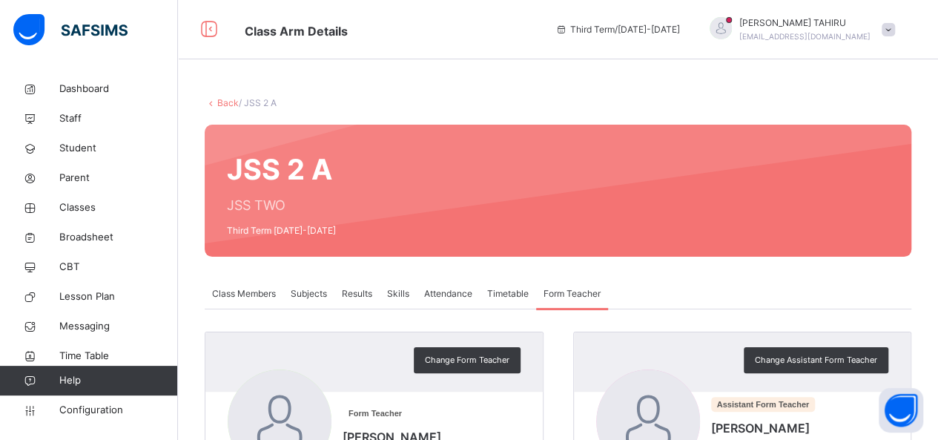
click at [507, 403] on div "Form Teacher [PERSON_NAME] M.D" at bounding box center [374, 423] width 293 height 108
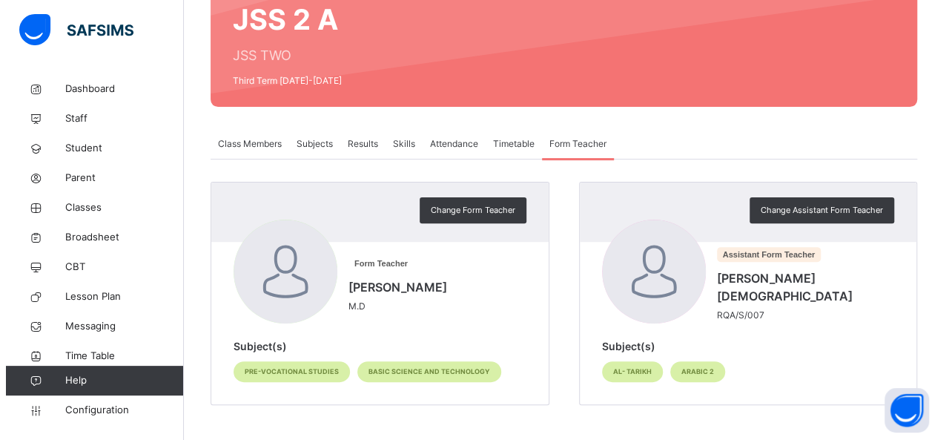
scroll to position [151, 0]
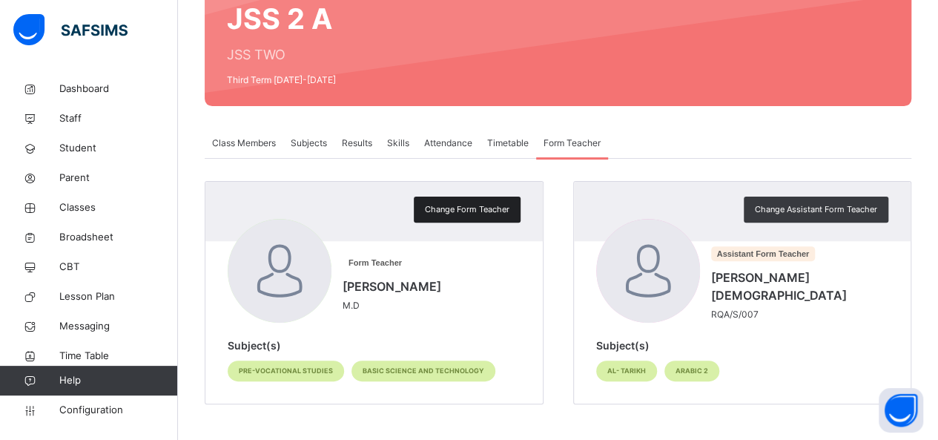
click at [438, 199] on div "Change Form Teacher" at bounding box center [467, 210] width 107 height 26
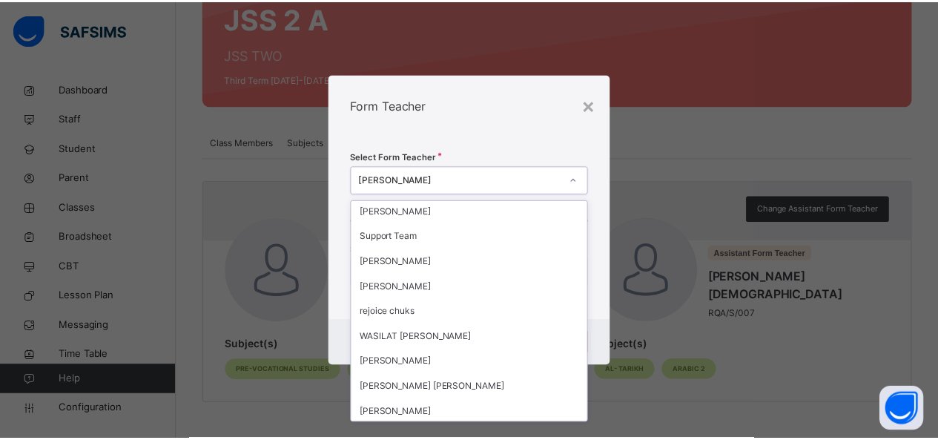
scroll to position [764, 0]
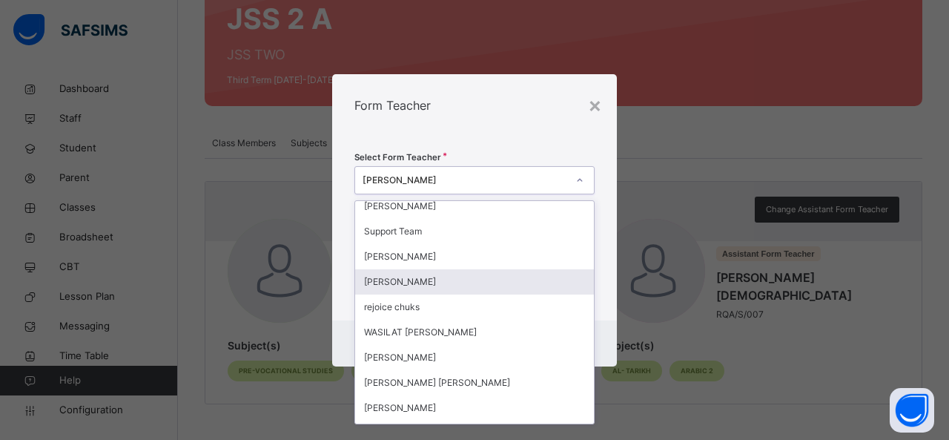
click at [386, 292] on div "[PERSON_NAME]" at bounding box center [474, 281] width 239 height 25
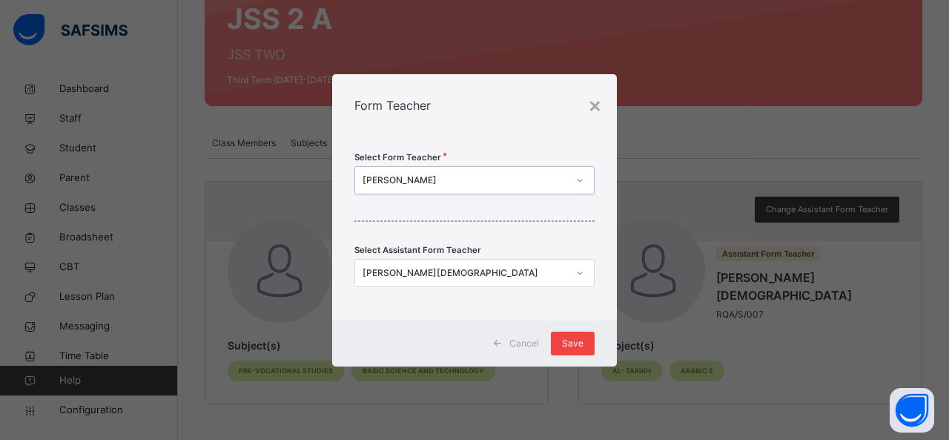
click at [577, 342] on span "Save" at bounding box center [573, 343] width 22 height 13
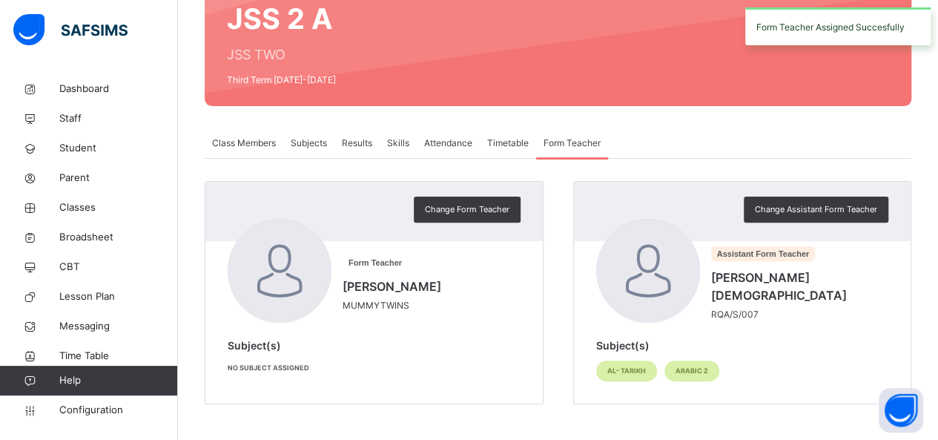
click at [356, 145] on span "Results" at bounding box center [357, 142] width 30 height 13
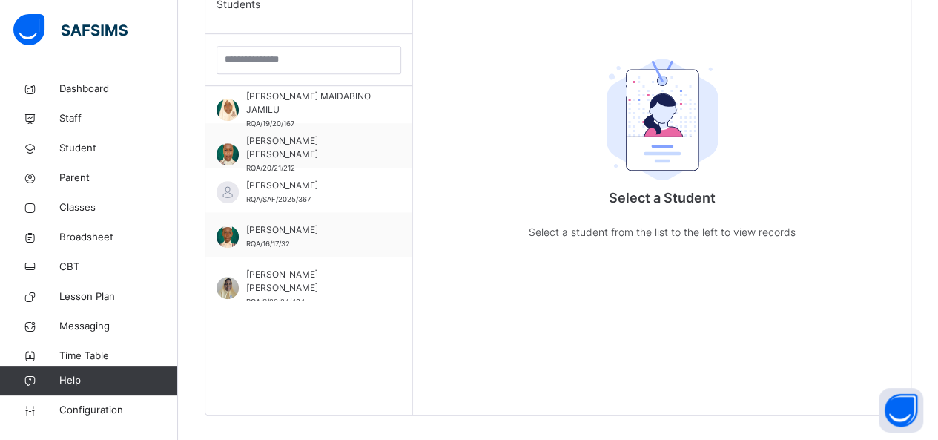
scroll to position [412, 0]
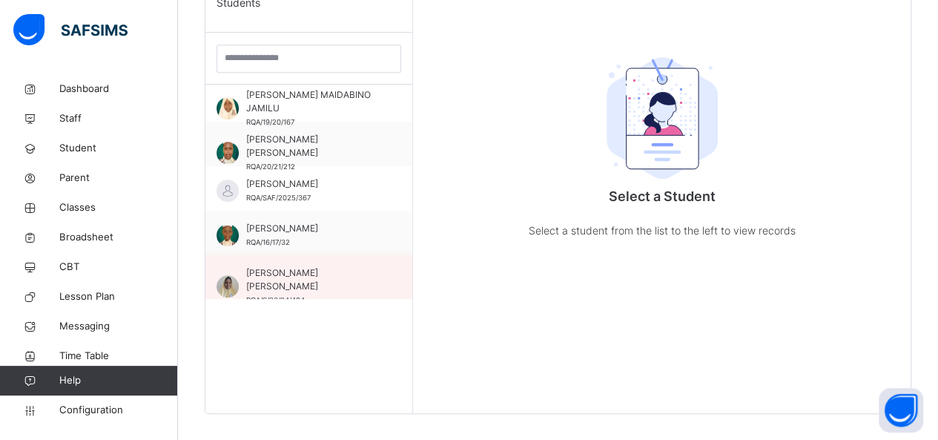
click at [269, 271] on span "[PERSON_NAME] [PERSON_NAME]" at bounding box center [312, 279] width 133 height 27
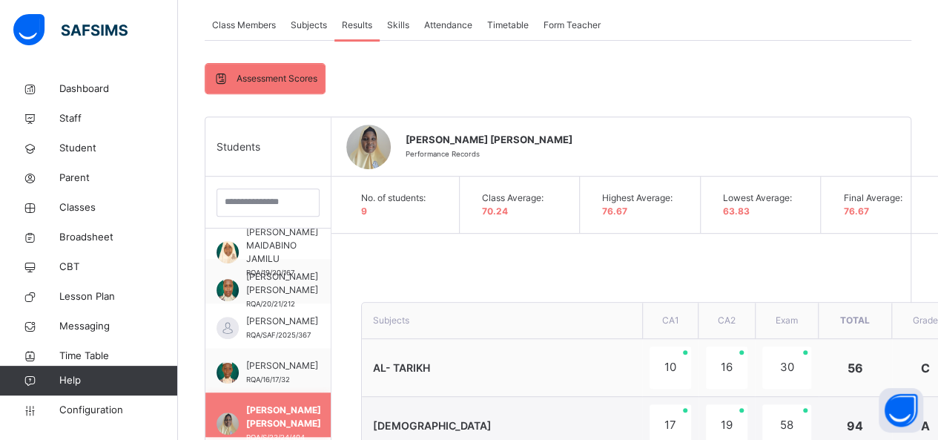
scroll to position [0, 0]
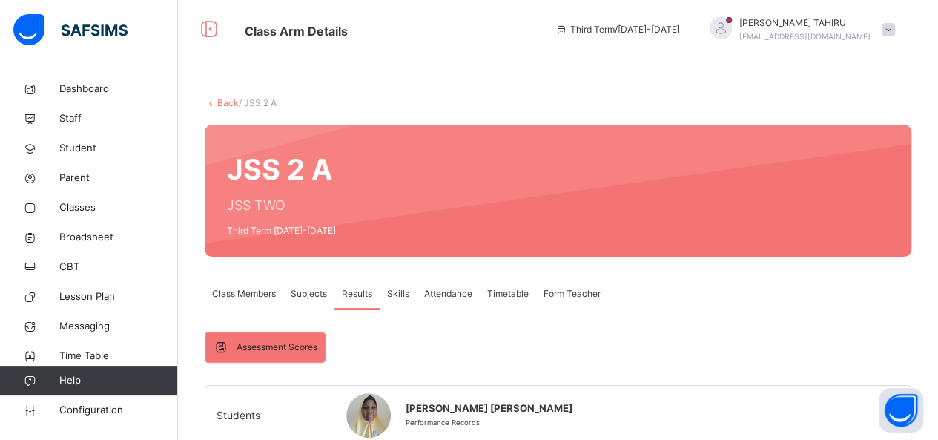
click at [395, 300] on span "Skills" at bounding box center [398, 293] width 22 height 13
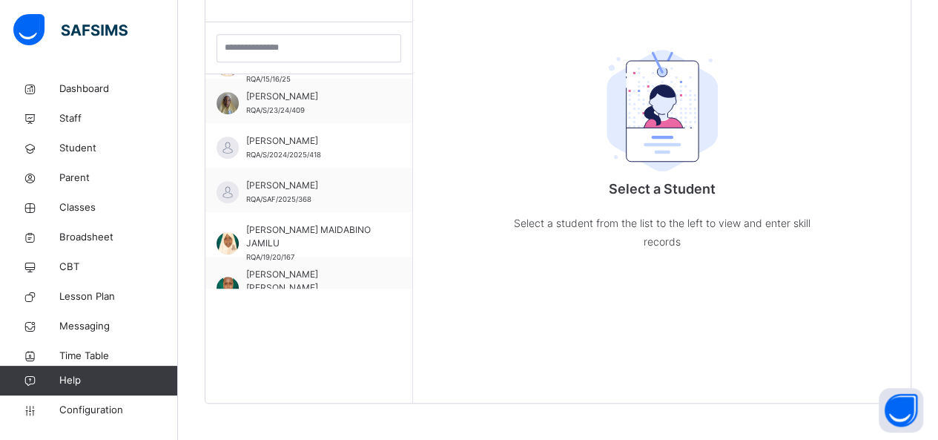
scroll to position [185, 0]
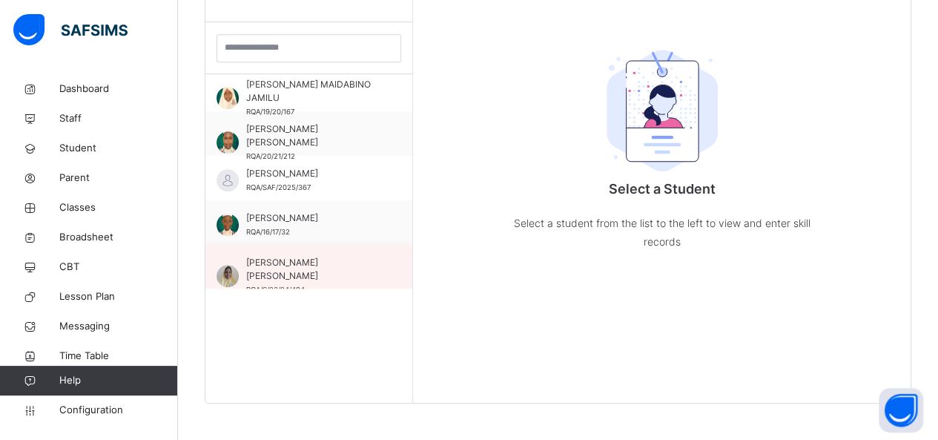
click at [279, 268] on div "[PERSON_NAME] [PERSON_NAME] RQA/S/23/24/404" at bounding box center [312, 276] width 133 height 40
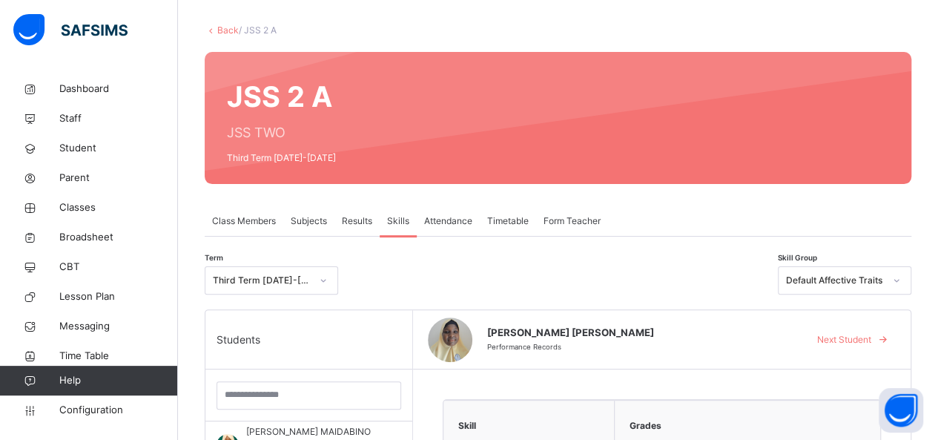
scroll to position [0, 0]
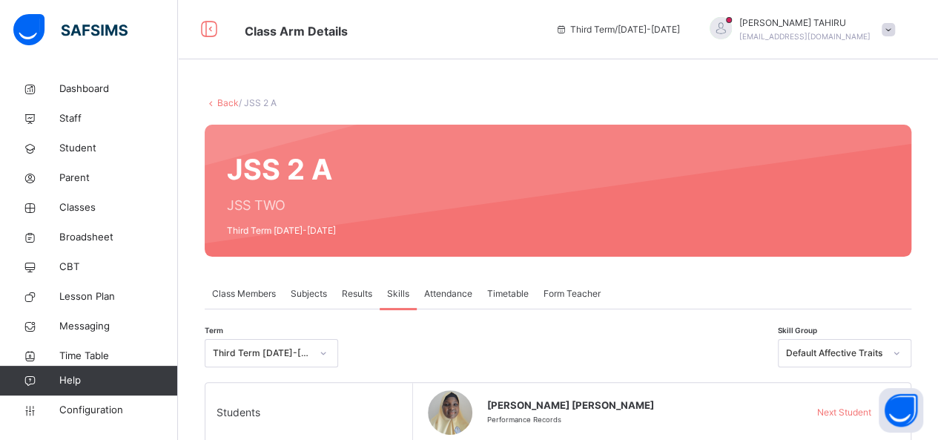
click at [895, 33] on span at bounding box center [888, 29] width 13 height 13
